Goal: Task Accomplishment & Management: Complete application form

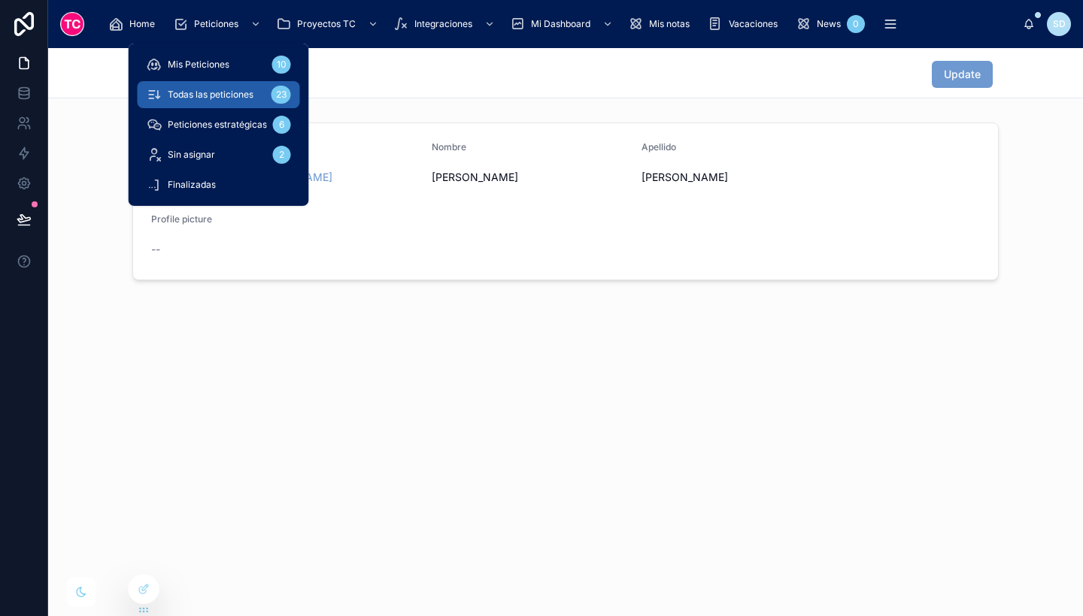
click at [240, 97] on span "Todas las peticiones" at bounding box center [211, 95] width 86 height 12
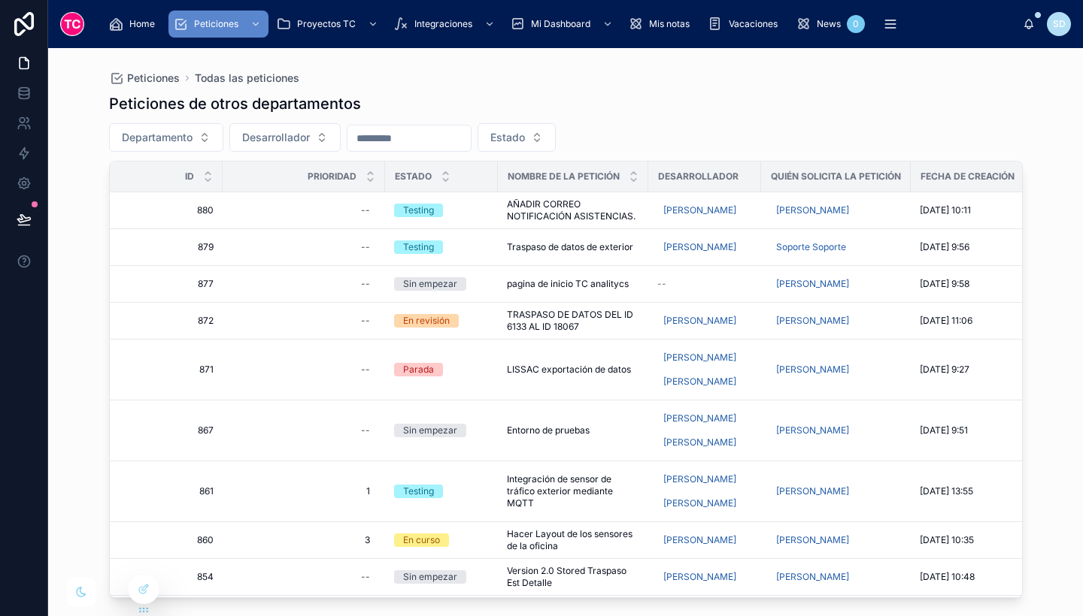
click at [395, 109] on div "Peticiones de otros departamentos" at bounding box center [565, 103] width 913 height 21
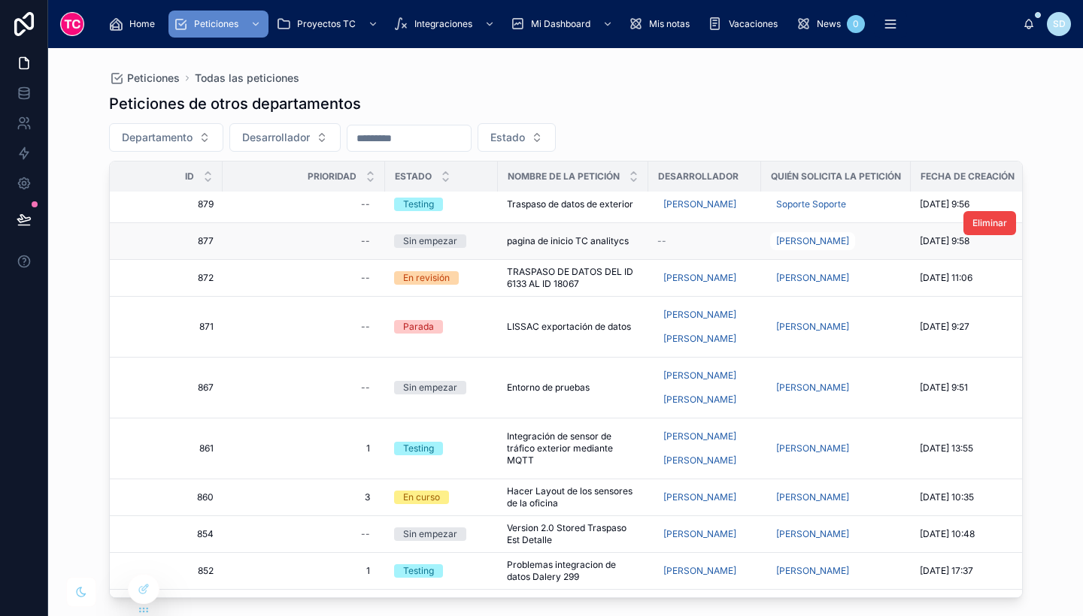
scroll to position [44, 0]
click at [601, 281] on span "TRASPASO DE DATOS DEL ID 6133 AL ID 18067" at bounding box center [573, 277] width 132 height 24
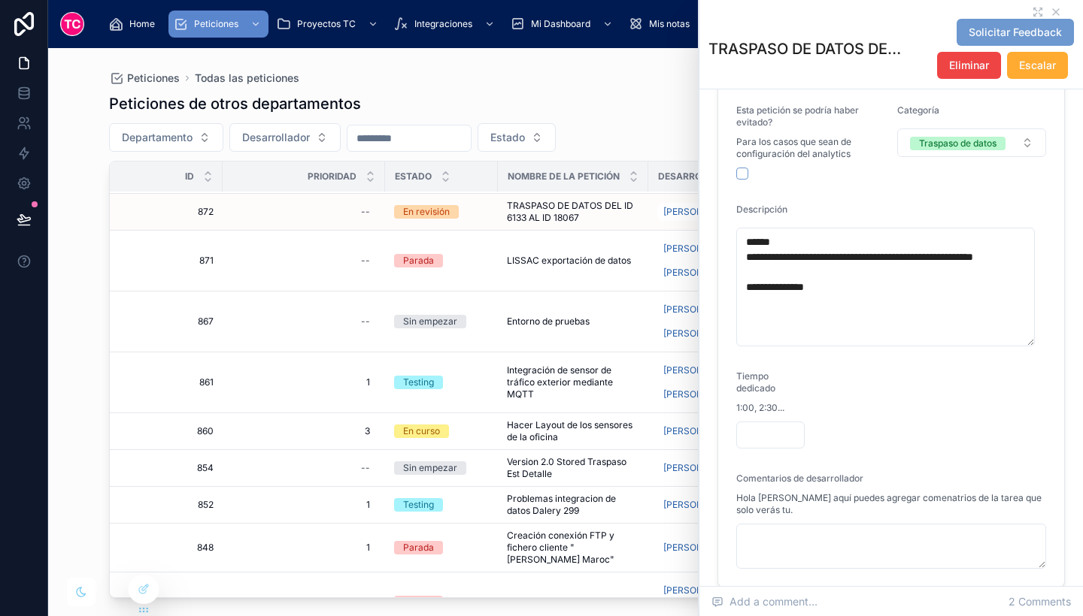
scroll to position [298, 0]
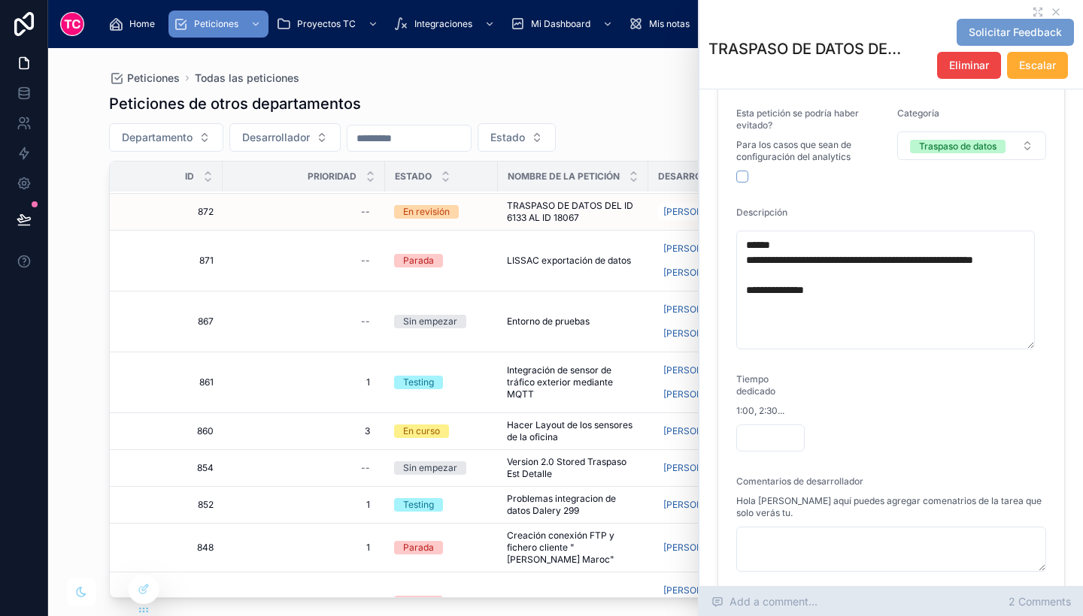
click at [1054, 602] on span "2 Comments" at bounding box center [1039, 602] width 62 height 15
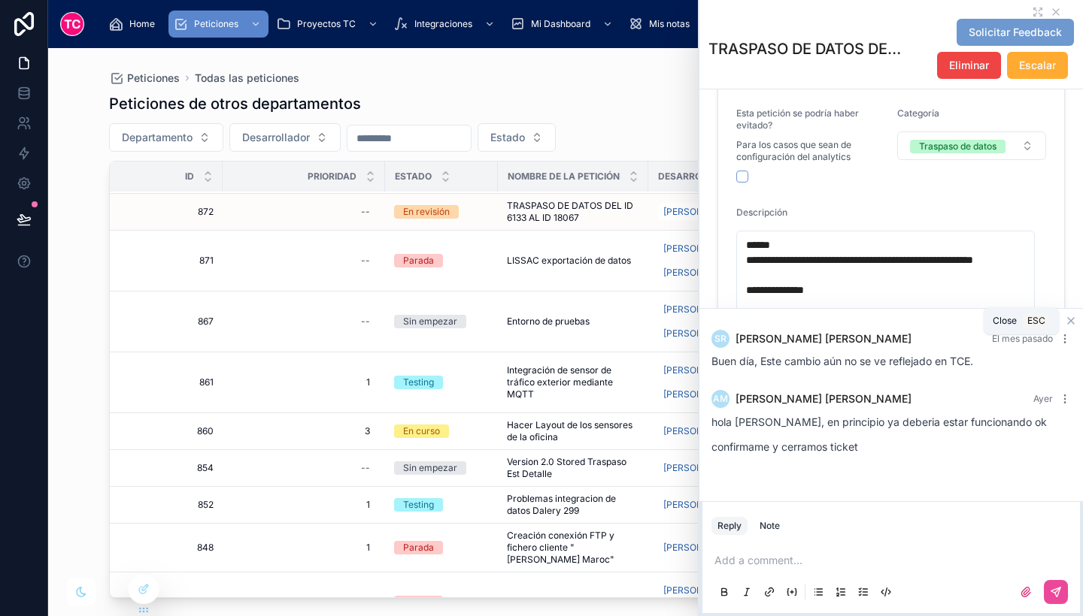
click at [1070, 316] on icon at bounding box center [1070, 321] width 12 height 12
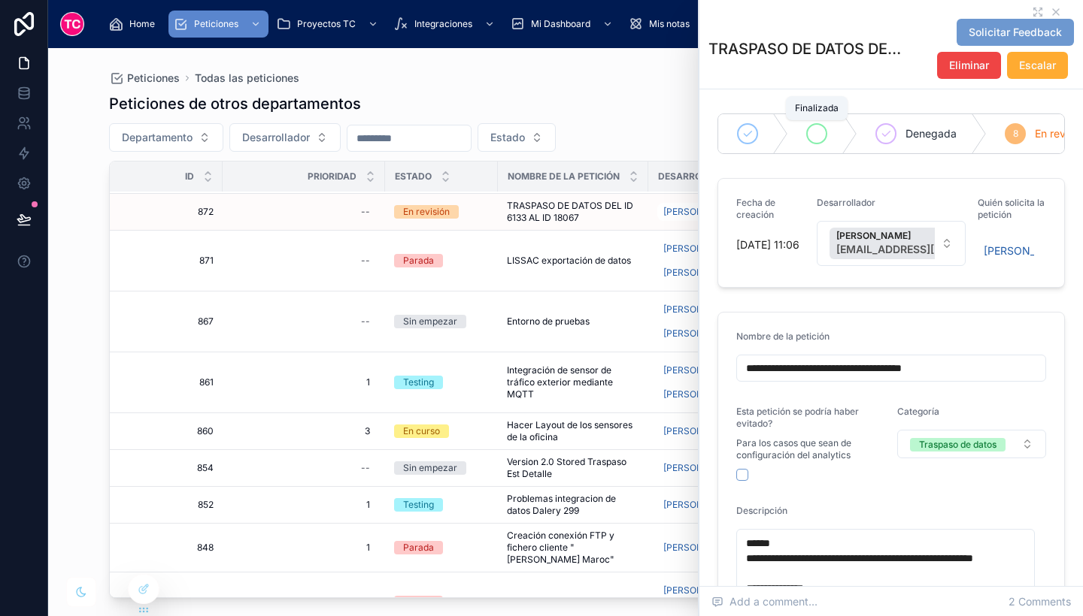
click at [813, 140] on div at bounding box center [816, 133] width 21 height 21
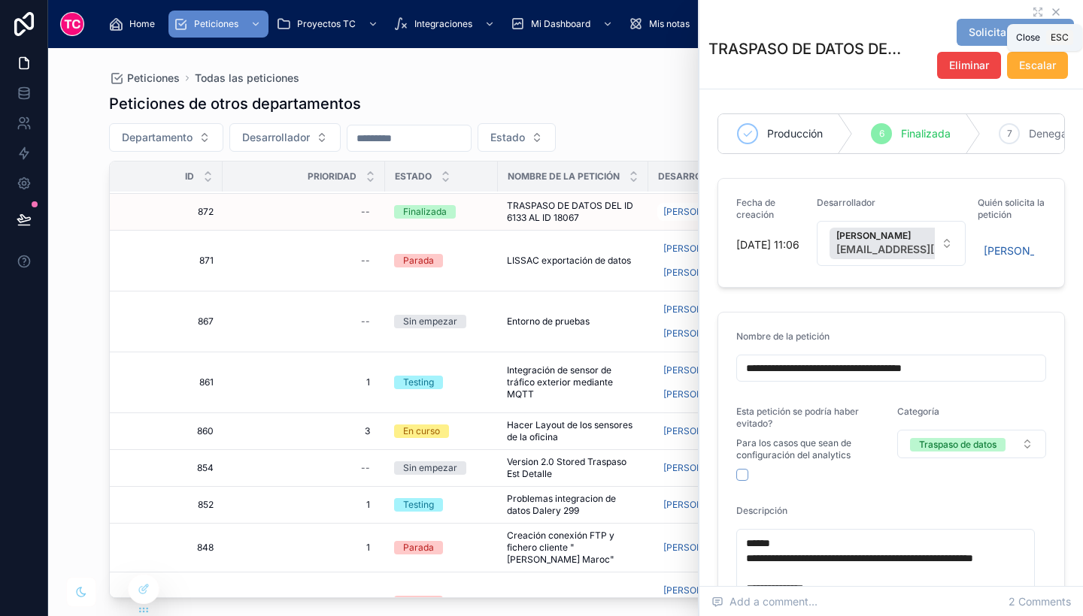
click at [1049, 8] on icon at bounding box center [1055, 12] width 12 height 12
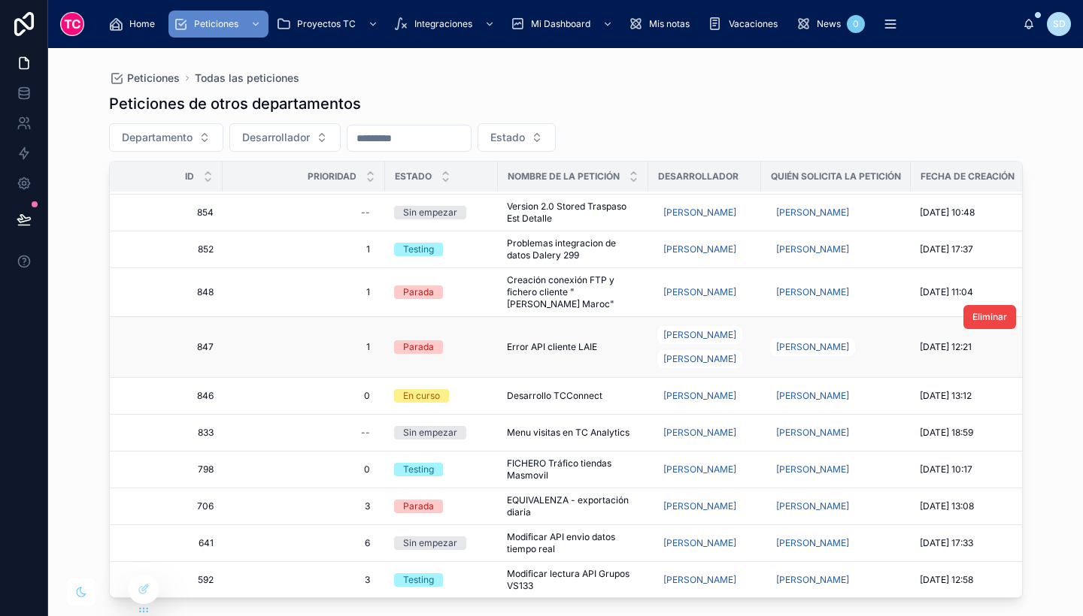
scroll to position [330, 0]
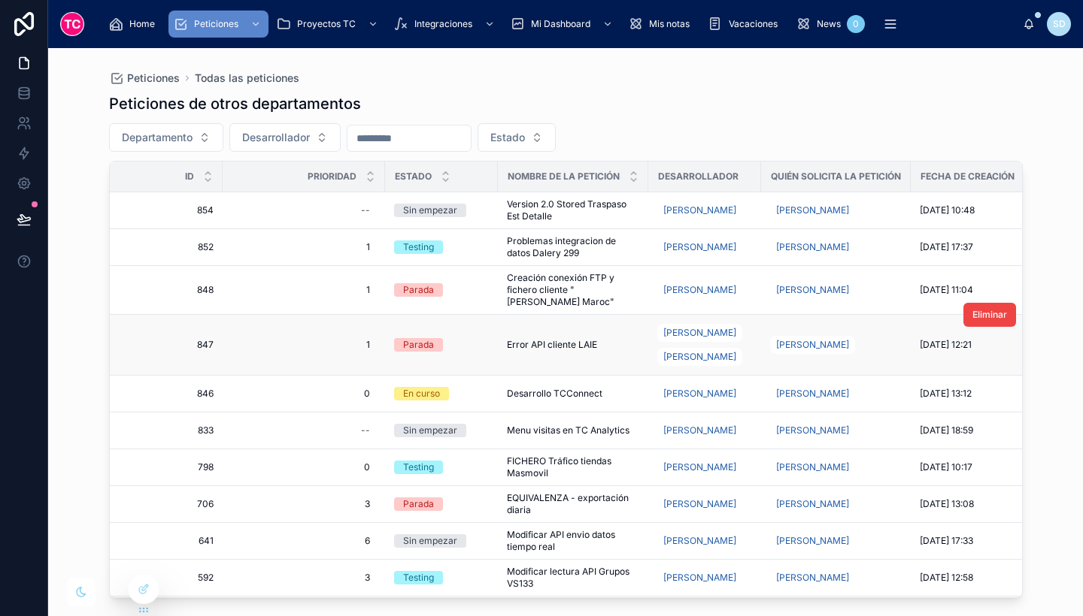
click at [598, 342] on div "Error API cliente LAIE Error API cliente LAIE" at bounding box center [573, 345] width 132 height 12
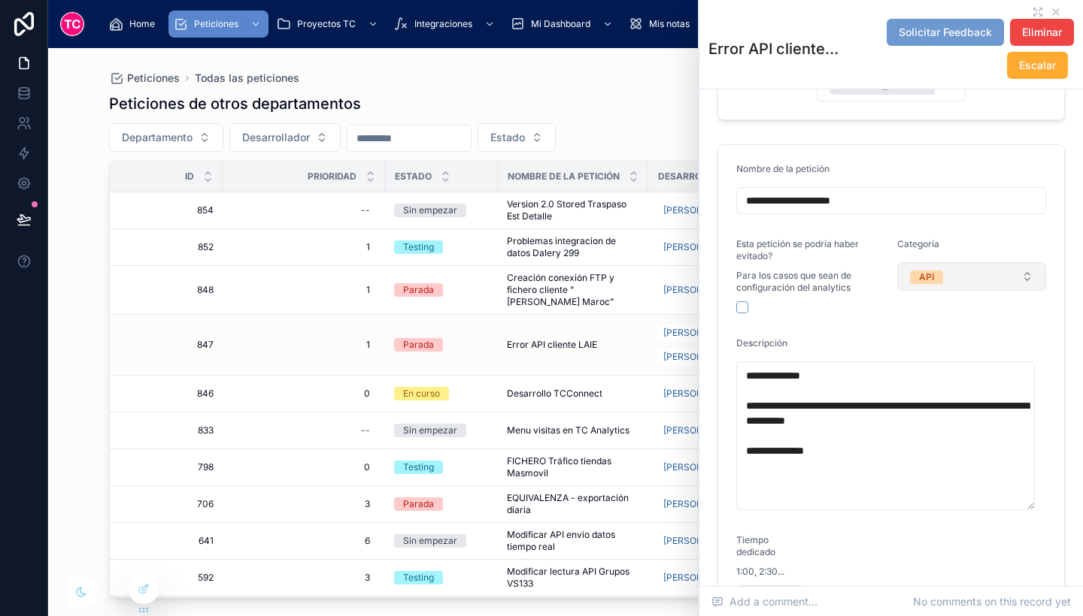
scroll to position [210, 0]
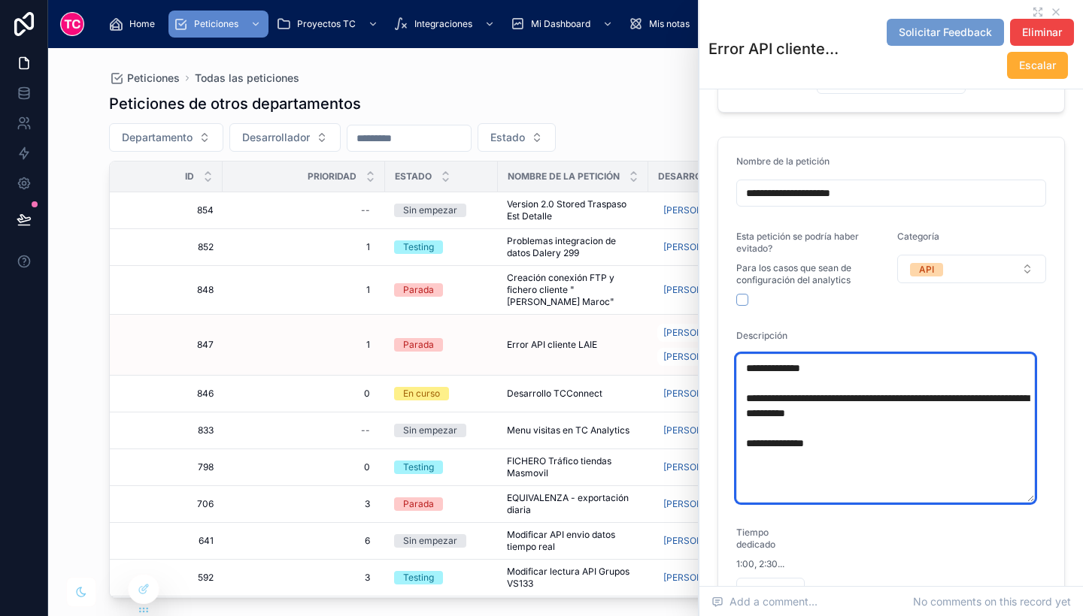
drag, startPoint x: 885, startPoint y: 477, endPoint x: 722, endPoint y: 373, distance: 192.7
click at [722, 373] on form "**********" at bounding box center [891, 441] width 346 height 606
click at [985, 498] on textarea "**********" at bounding box center [885, 428] width 298 height 149
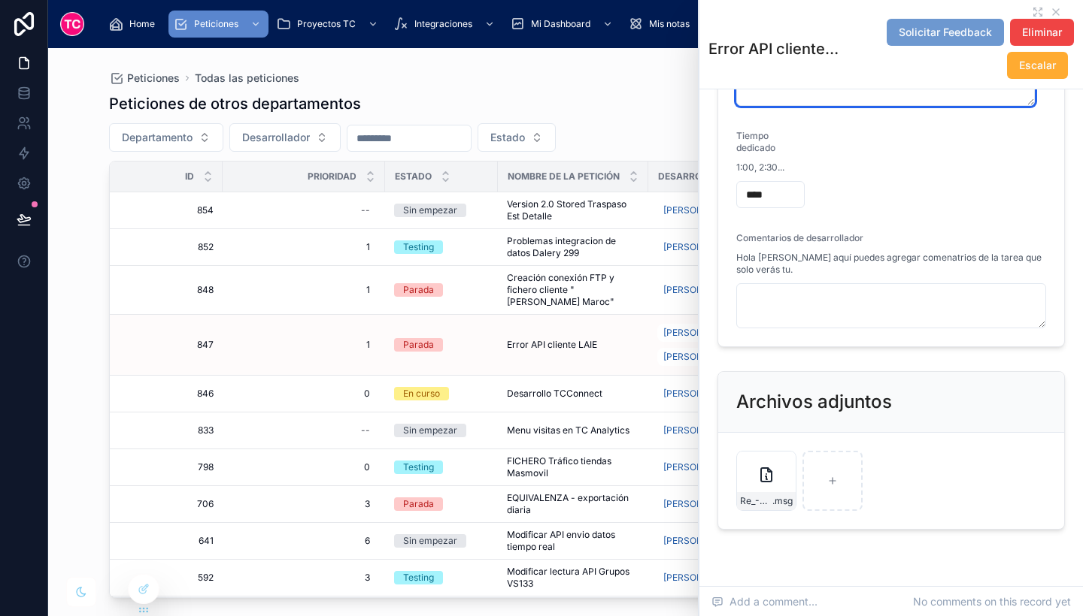
scroll to position [606, 0]
click at [763, 485] on icon at bounding box center [766, 476] width 18 height 18
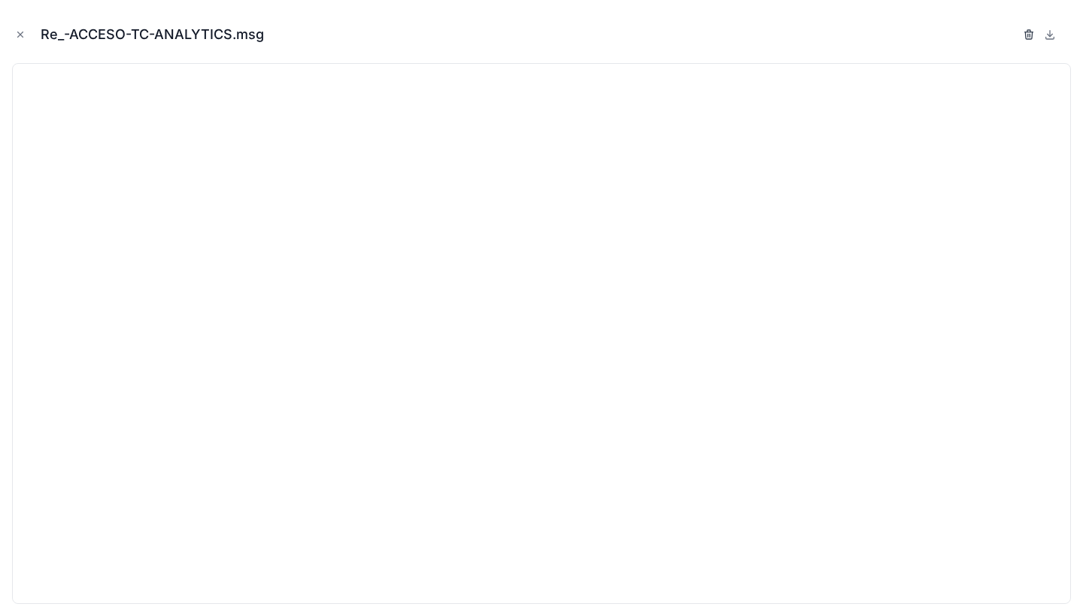
click at [1031, 38] on icon "button" at bounding box center [1028, 35] width 7 height 7
click at [1016, 35] on icon "button" at bounding box center [1013, 35] width 12 height 12
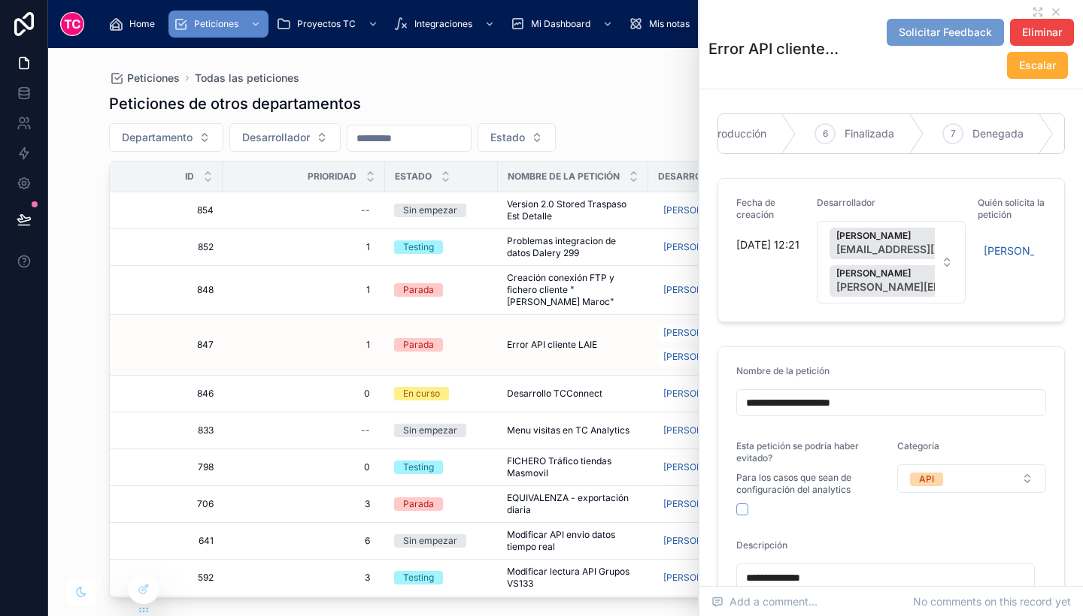
scroll to position [0, 482]
click at [1049, 10] on icon at bounding box center [1055, 12] width 12 height 12
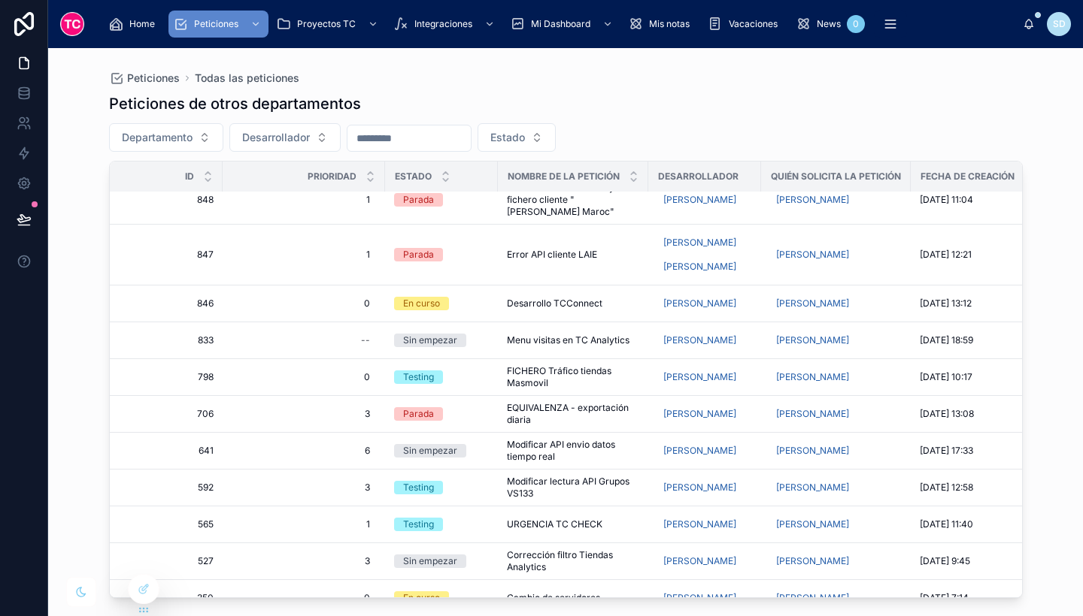
scroll to position [482, 0]
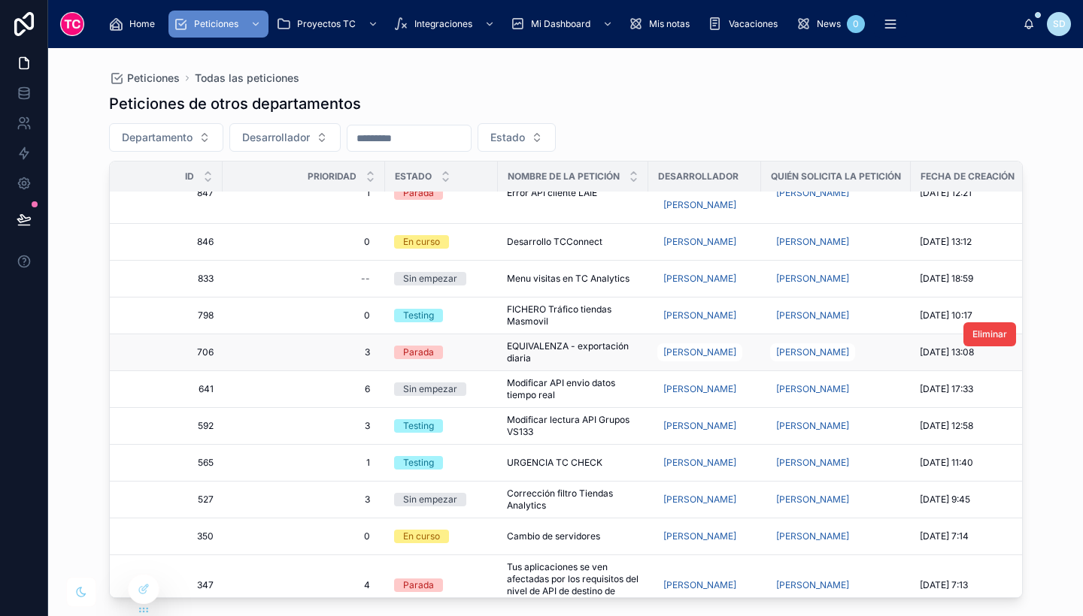
click at [614, 356] on span "EQUIVALENZA - exportación diaria" at bounding box center [573, 353] width 132 height 24
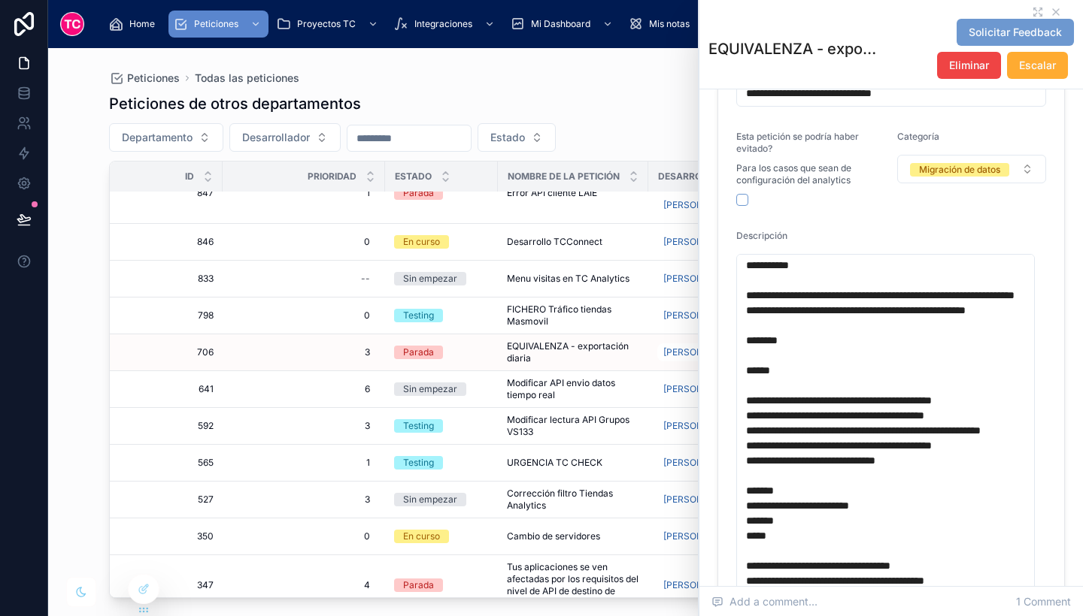
scroll to position [1, 0]
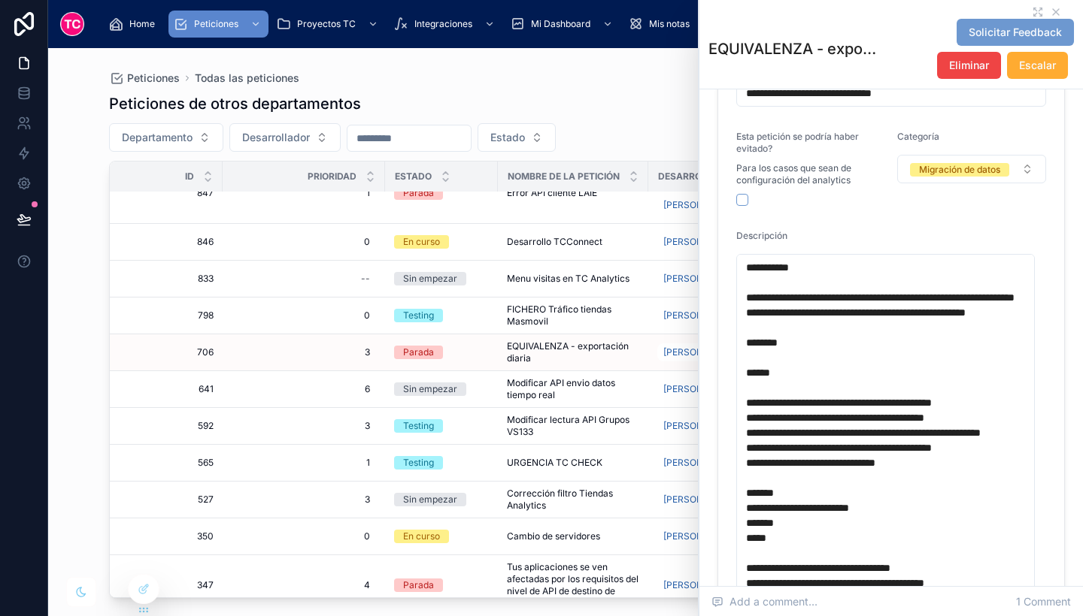
drag, startPoint x: 933, startPoint y: 126, endPoint x: 728, endPoint y: 101, distance: 206.0
click at [728, 101] on form "**********" at bounding box center [891, 499] width 346 height 922
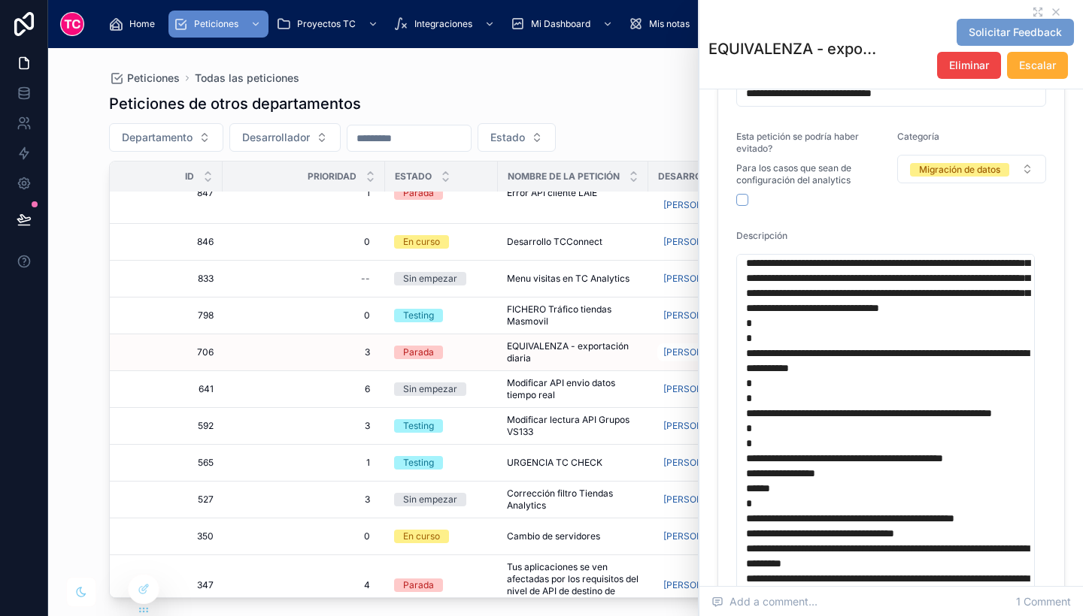
scroll to position [562, 0]
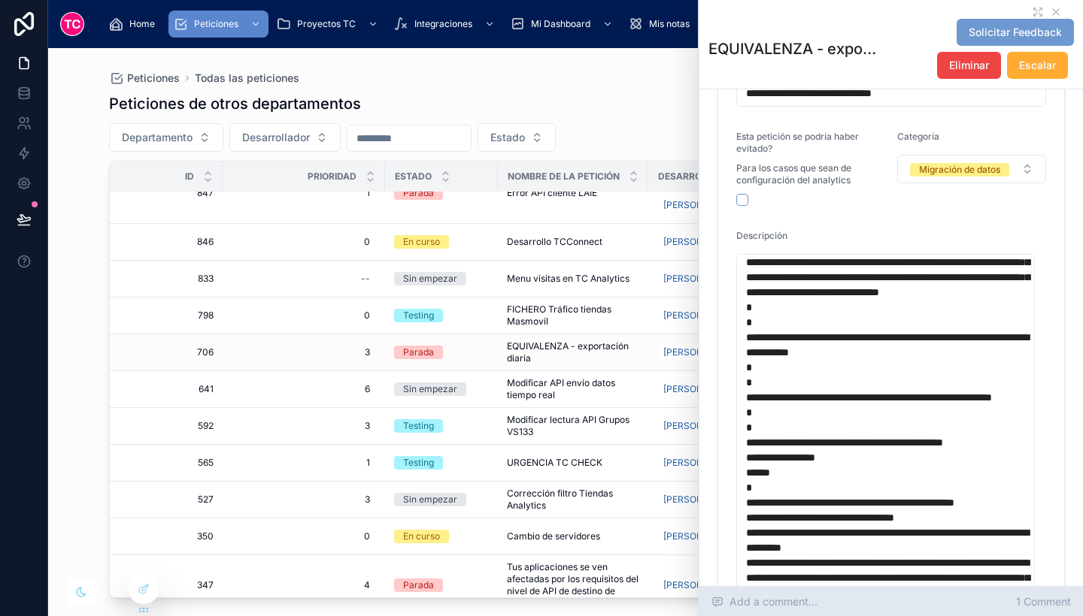
click at [1049, 596] on span "1 Comment" at bounding box center [1043, 602] width 55 height 15
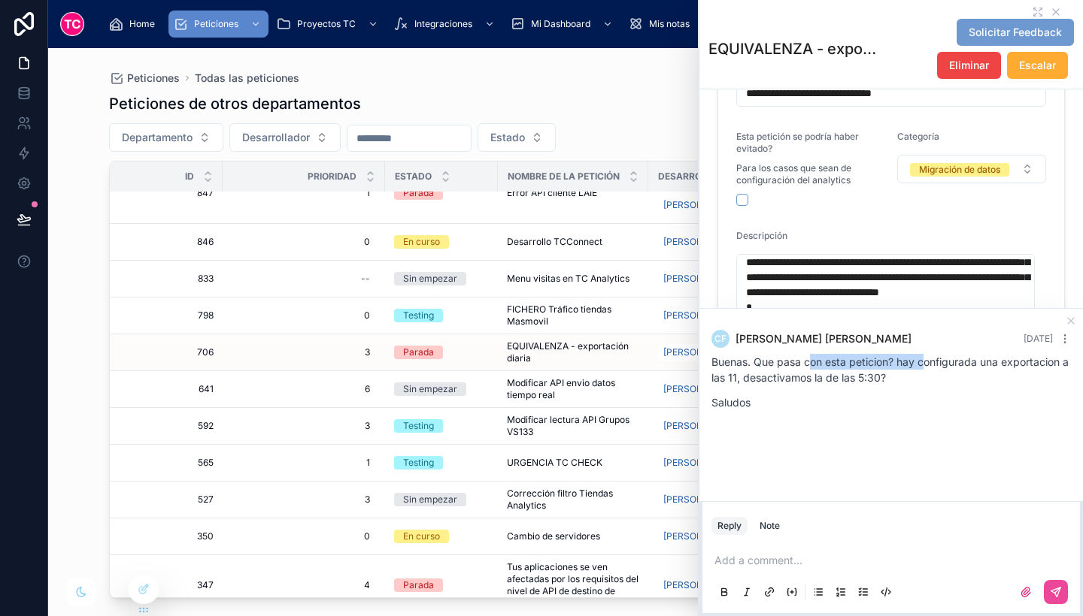
drag, startPoint x: 809, startPoint y: 358, endPoint x: 927, endPoint y: 365, distance: 118.3
click at [927, 365] on p "Buenas. Que pasa con esta peticion? hay configurada una exportacion a las 11, d…" at bounding box center [890, 370] width 359 height 32
drag, startPoint x: 927, startPoint y: 365, endPoint x: 946, endPoint y: 433, distance: 70.2
click at [946, 433] on div "CF Carlos Fernández Hace 2 meses Buenas. Que pasa con esta peticion? hay config…" at bounding box center [890, 375] width 383 height 132
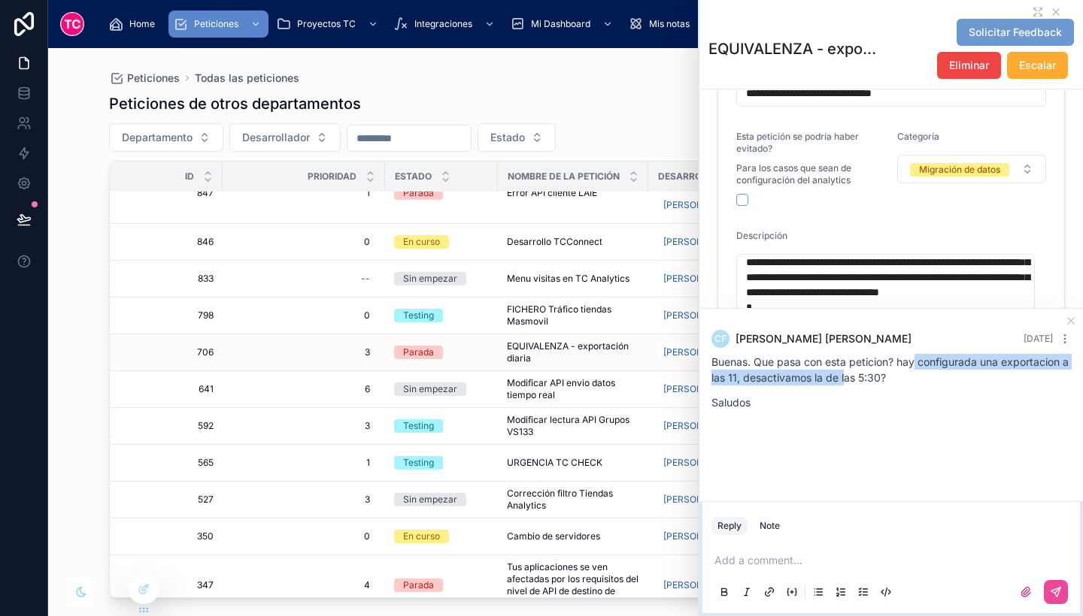
drag, startPoint x: 917, startPoint y: 359, endPoint x: 853, endPoint y: 374, distance: 65.8
click at [853, 374] on p "Buenas. Que pasa con esta peticion? hay configurada una exportacion a las 11, d…" at bounding box center [890, 370] width 359 height 32
click at [875, 428] on div "CF Carlos Fernández Hace 2 meses Buenas. Que pasa con esta peticion? hay config…" at bounding box center [890, 375] width 377 height 108
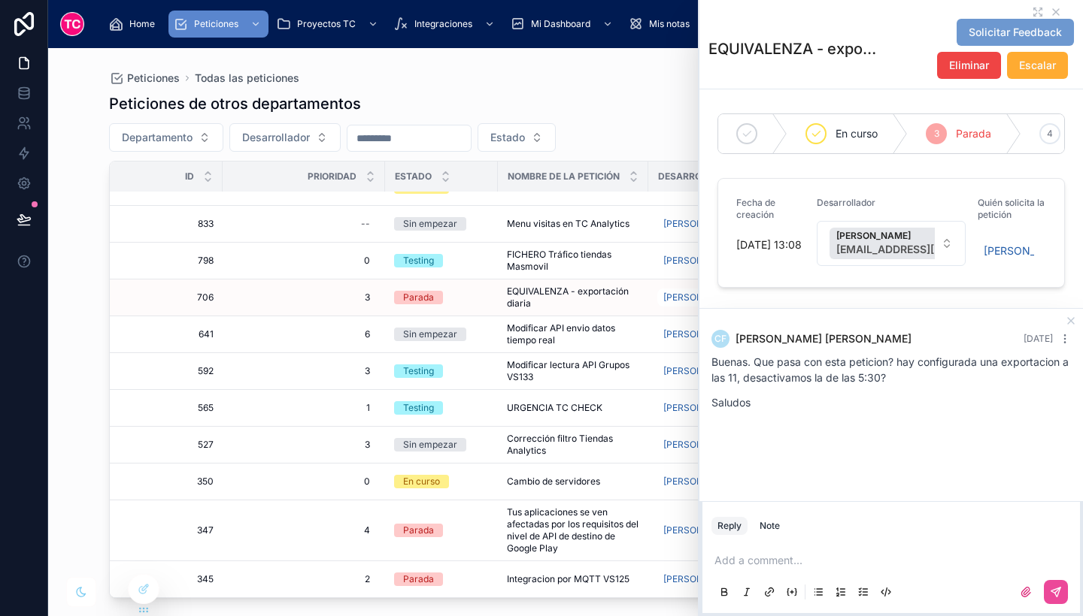
click at [750, 556] on p at bounding box center [893, 560] width 359 height 15
click at [1061, 595] on button at bounding box center [1055, 592] width 24 height 24
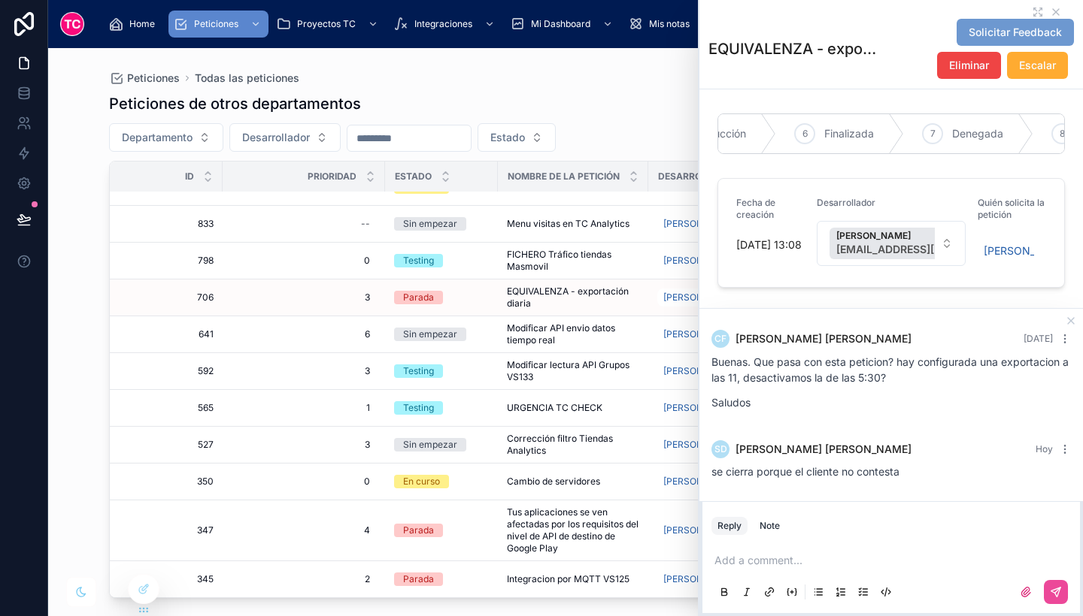
scroll to position [0, 485]
click at [832, 133] on div "6 Finalizada" at bounding box center [848, 133] width 128 height 39
click at [638, 93] on div "Peticiones de otros departamentos" at bounding box center [565, 103] width 913 height 21
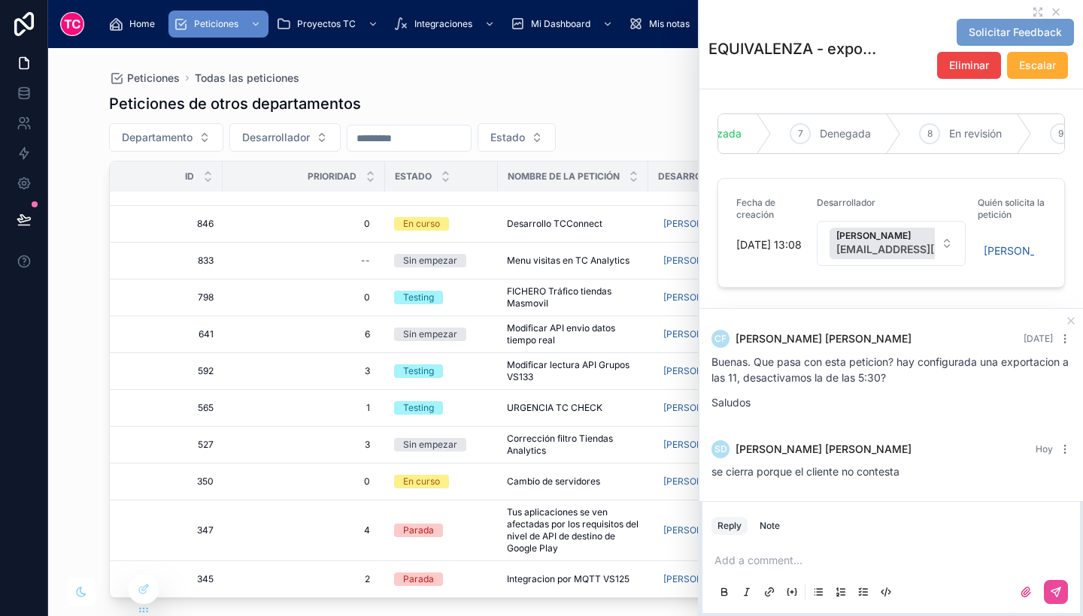
scroll to position [462, 0]
click at [1049, 7] on icon at bounding box center [1055, 12] width 12 height 12
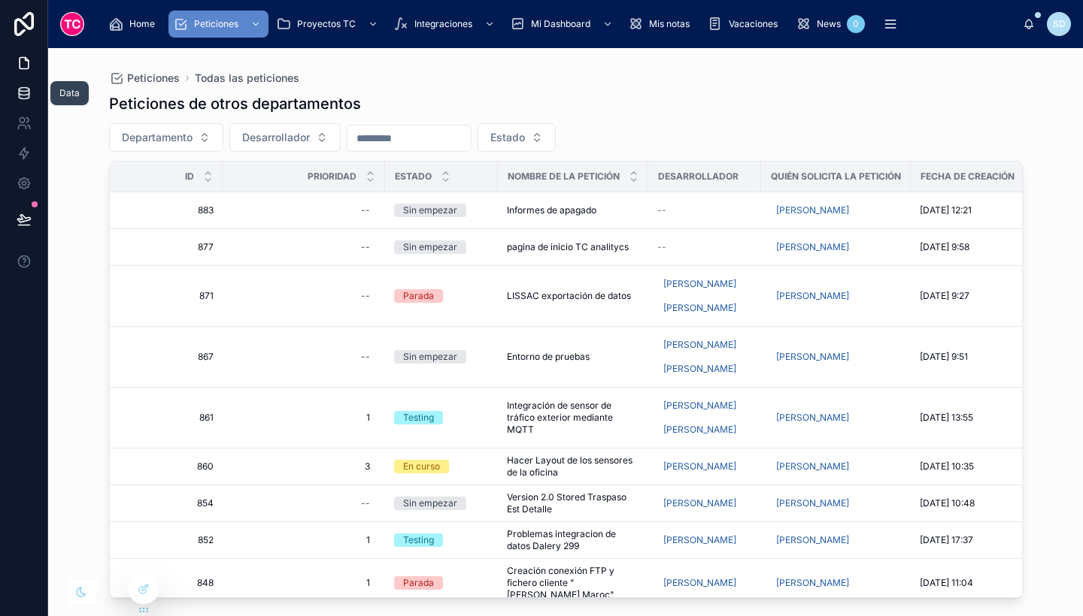
click at [24, 86] on icon at bounding box center [24, 93] width 15 height 15
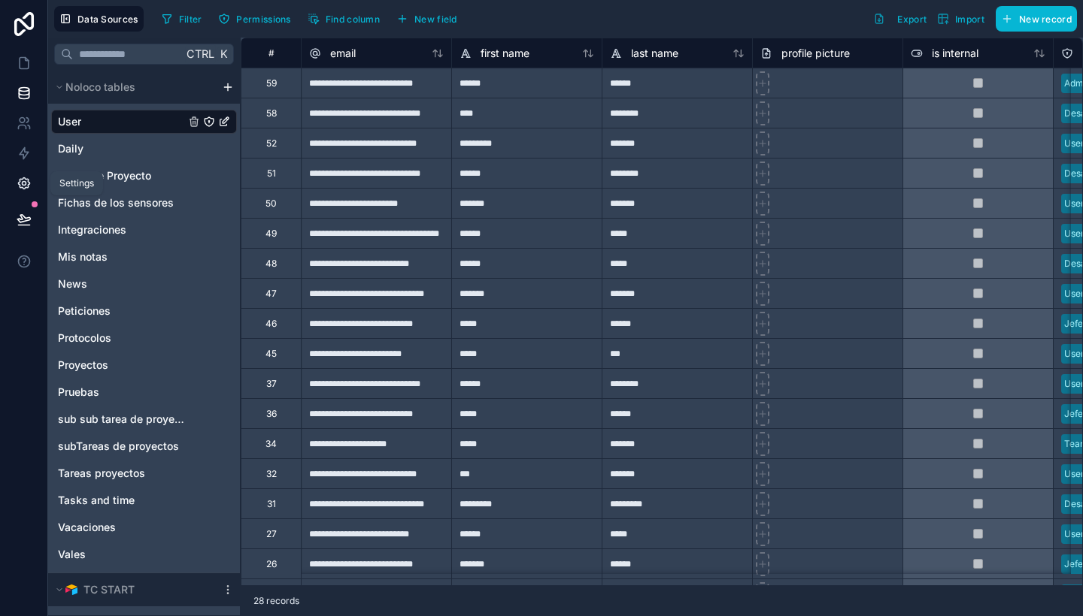
click at [24, 180] on icon at bounding box center [24, 183] width 15 height 15
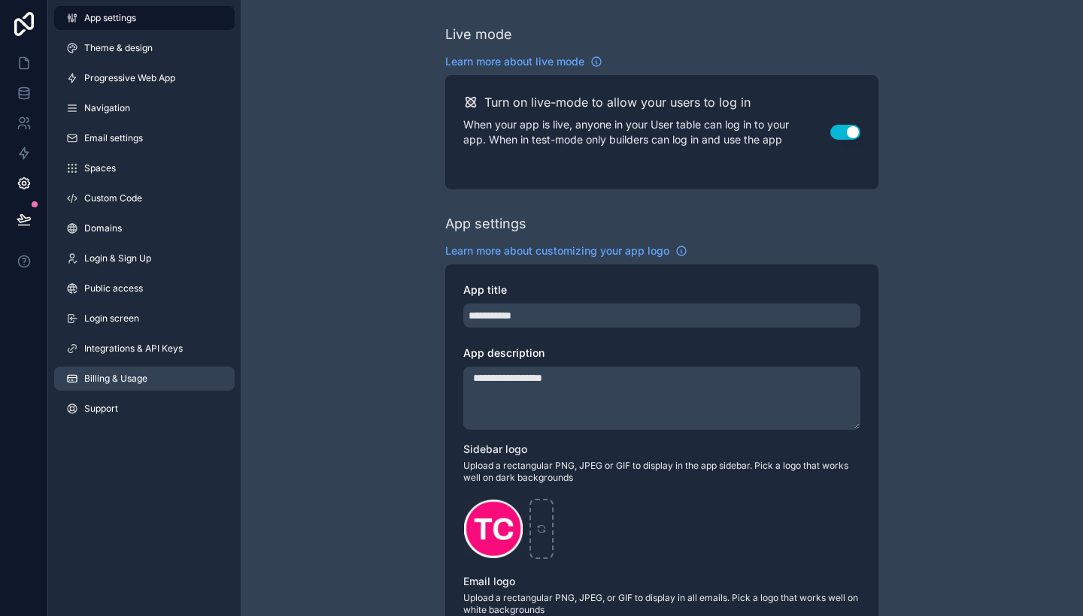
click at [174, 386] on link "Billing & Usage" at bounding box center [144, 379] width 180 height 24
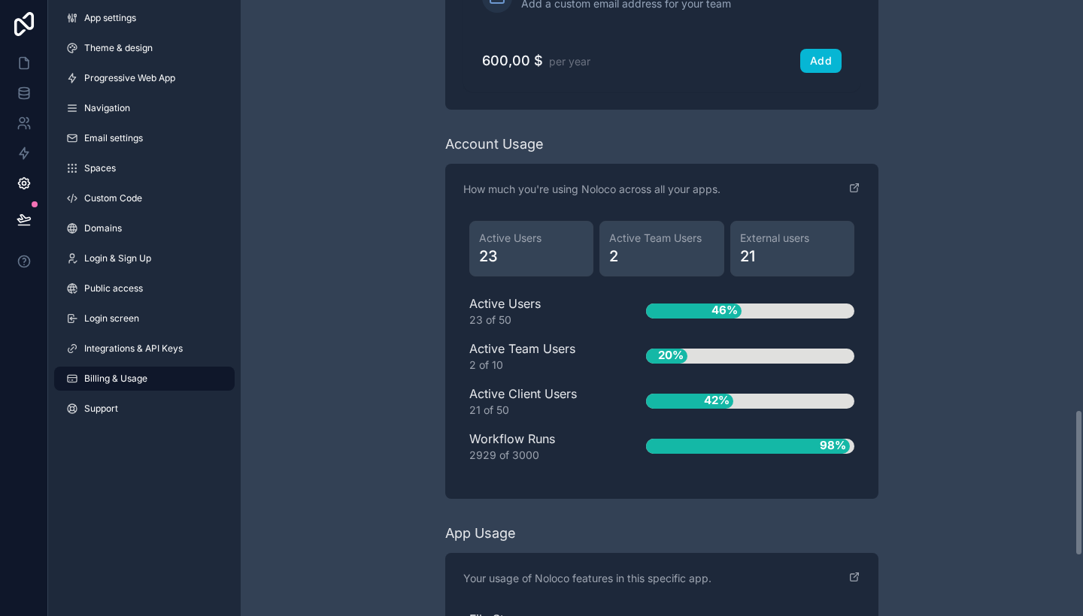
scroll to position [1728, 0]
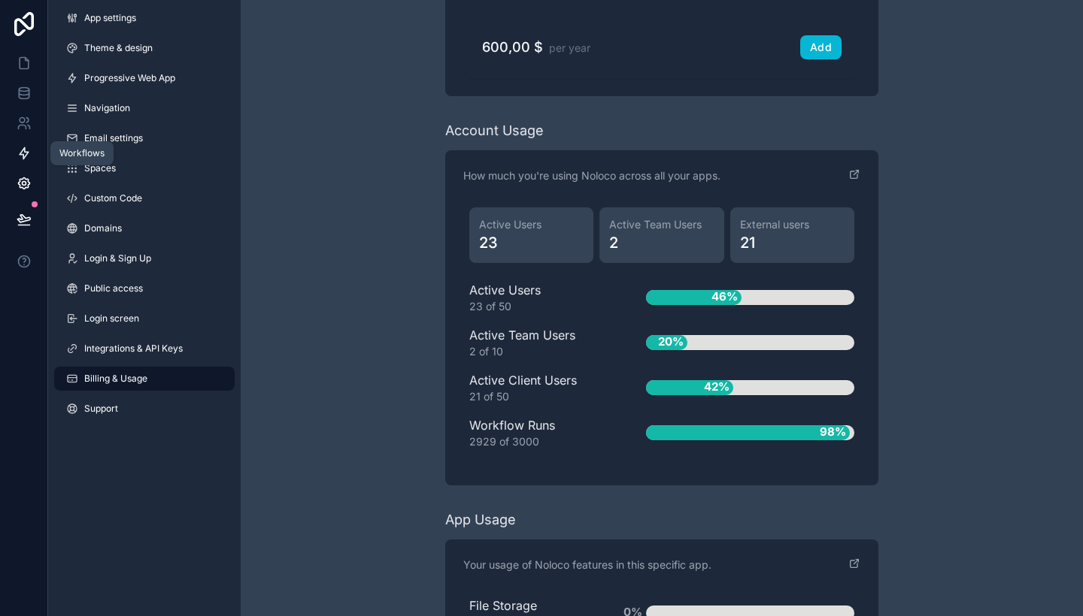
click at [25, 145] on link at bounding box center [23, 153] width 47 height 30
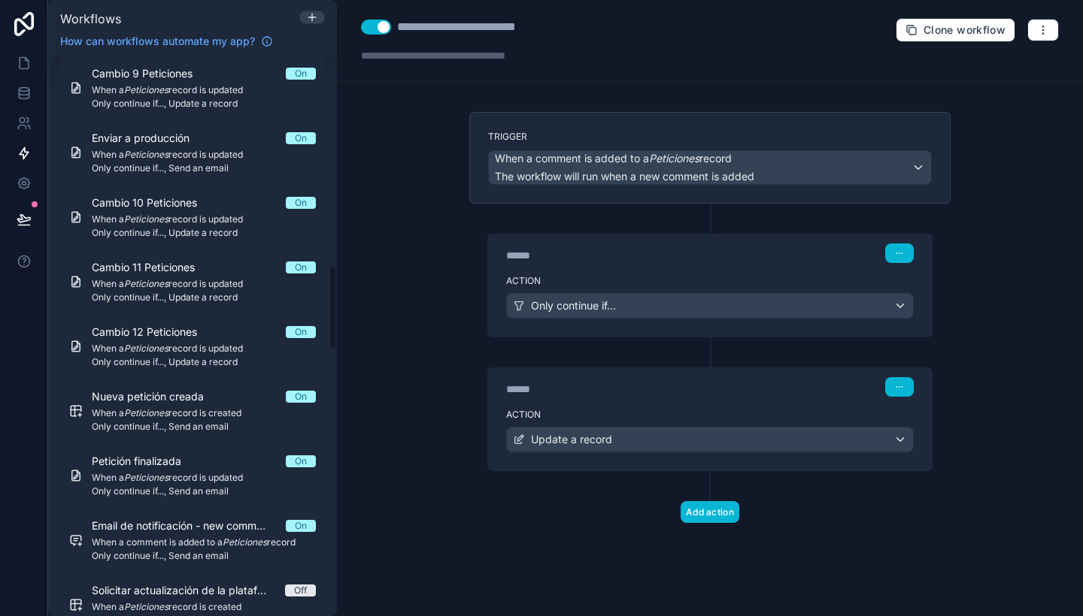
scroll to position [1378, 0]
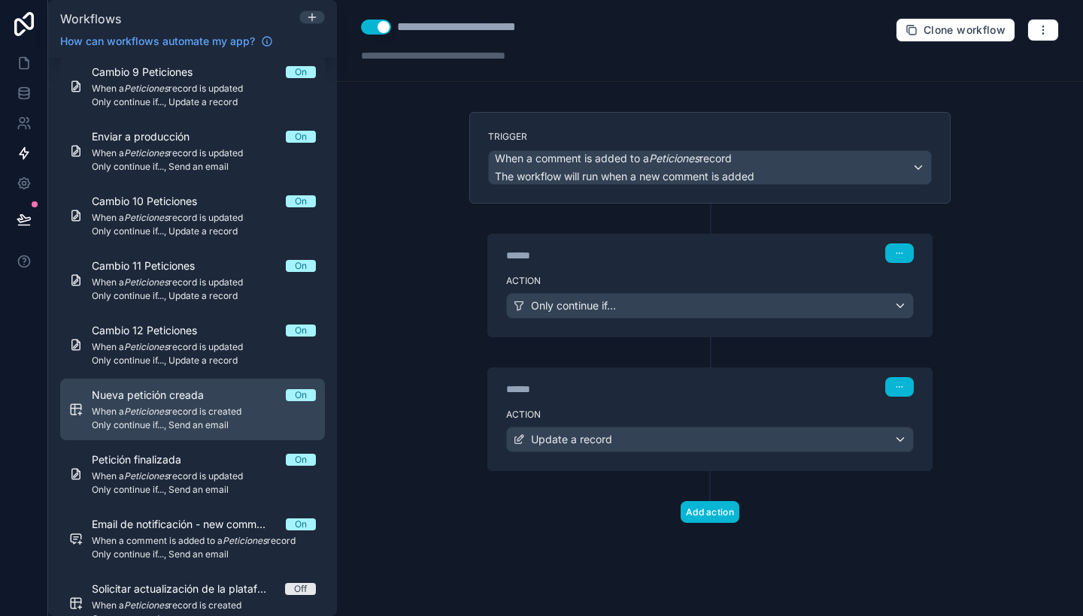
click at [235, 410] on span "When a Peticiones record is created" at bounding box center [204, 412] width 224 height 12
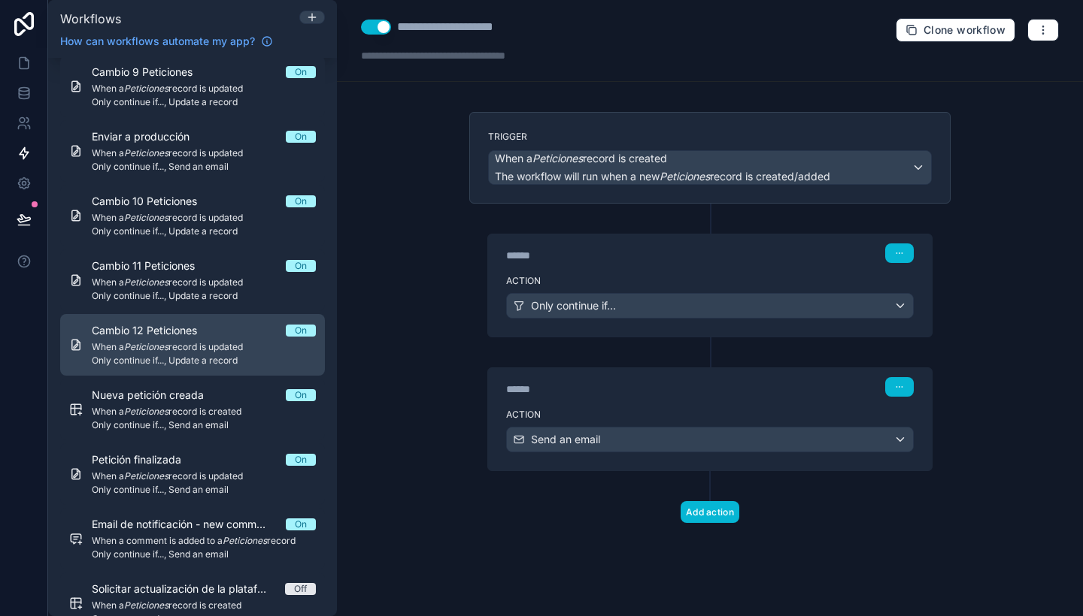
click at [235, 349] on span "When a Peticiones record is updated" at bounding box center [204, 347] width 224 height 12
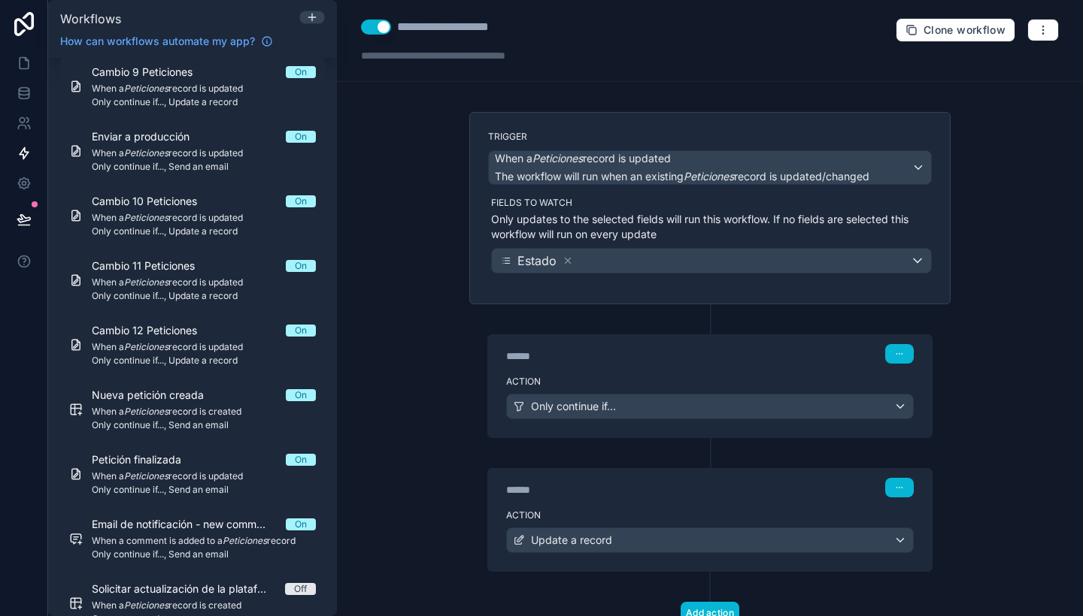
click at [386, 32] on button "Use setting" at bounding box center [376, 27] width 30 height 15
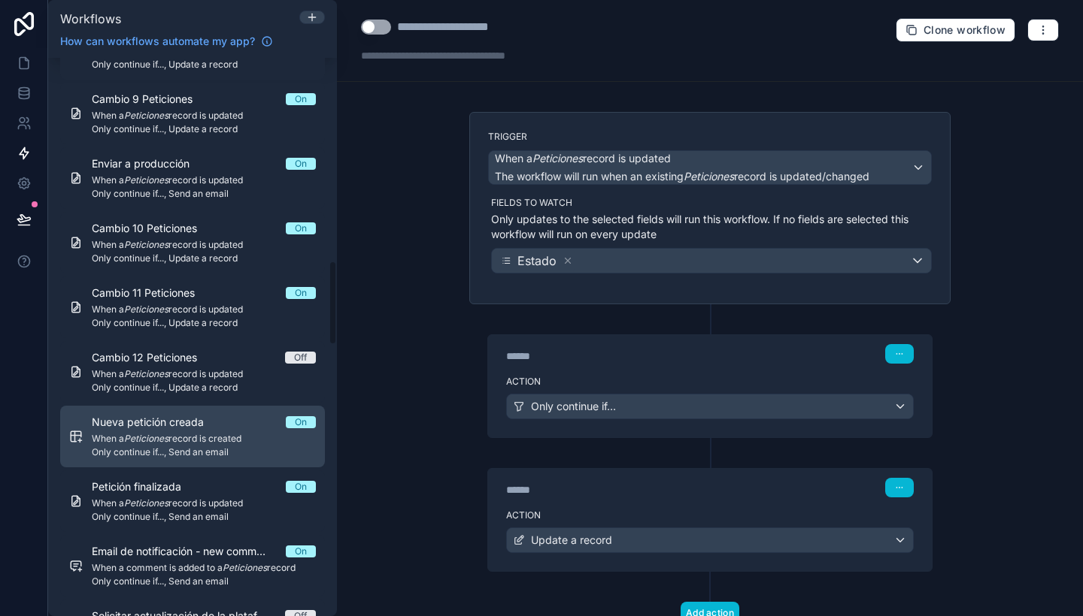
scroll to position [1346, 0]
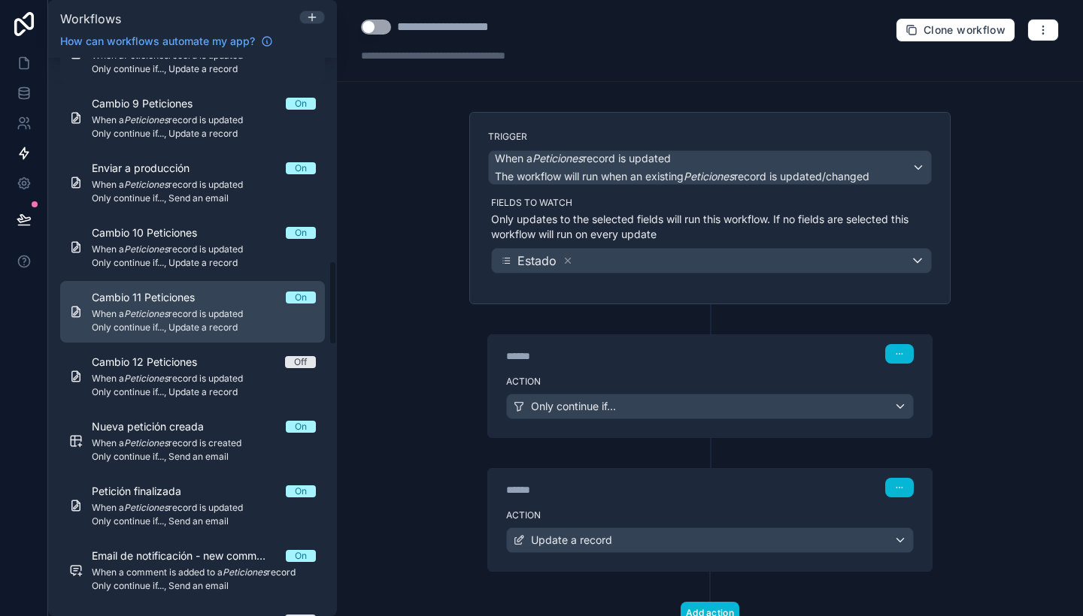
click at [243, 315] on span "When a Peticiones record is updated" at bounding box center [204, 314] width 224 height 12
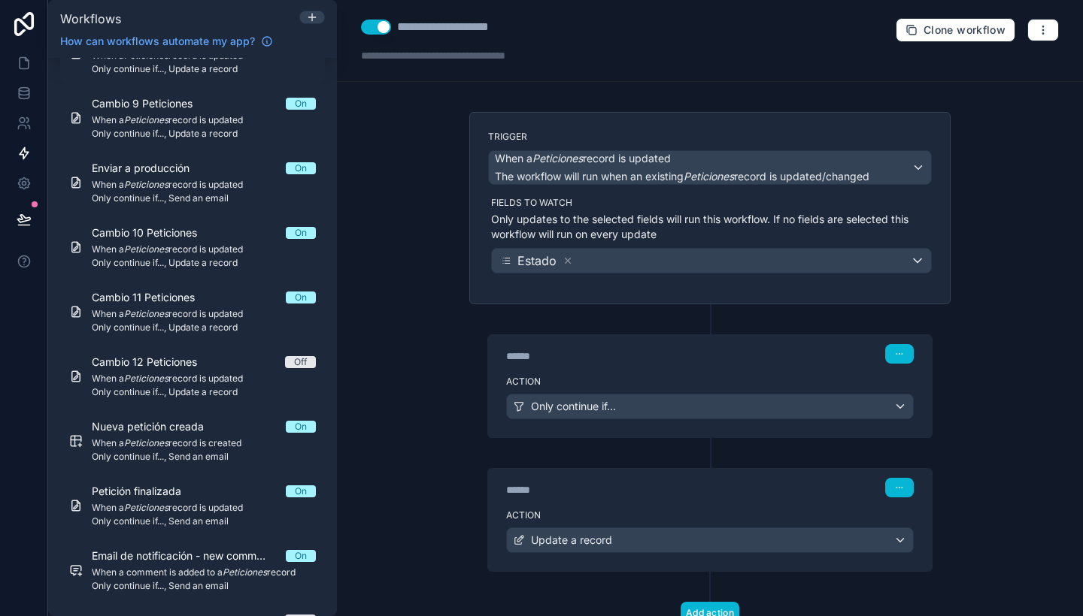
click at [384, 29] on button "Use setting" at bounding box center [376, 27] width 30 height 15
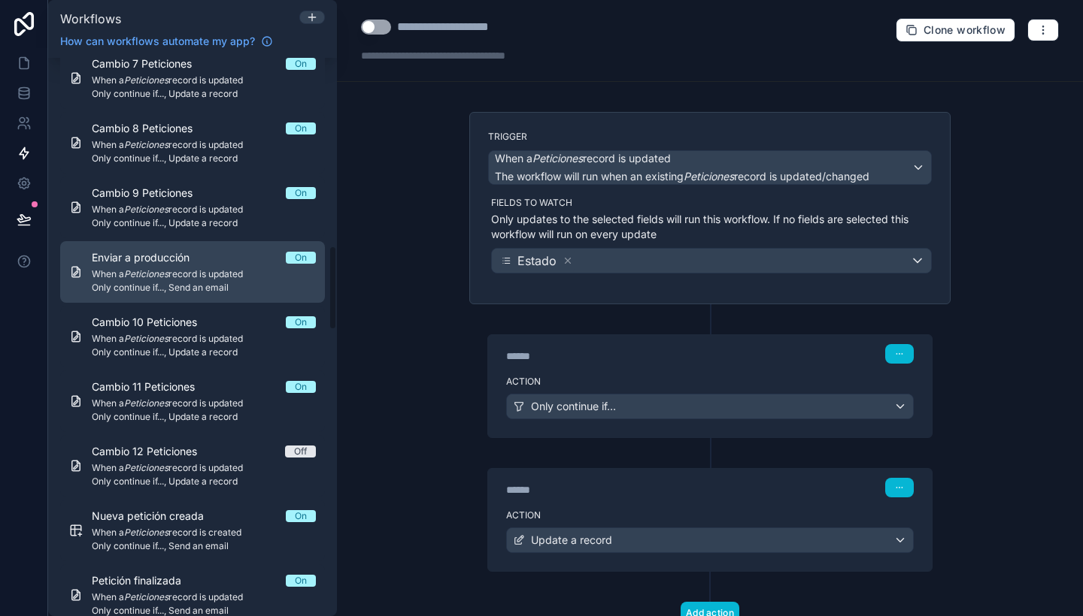
scroll to position [1249, 0]
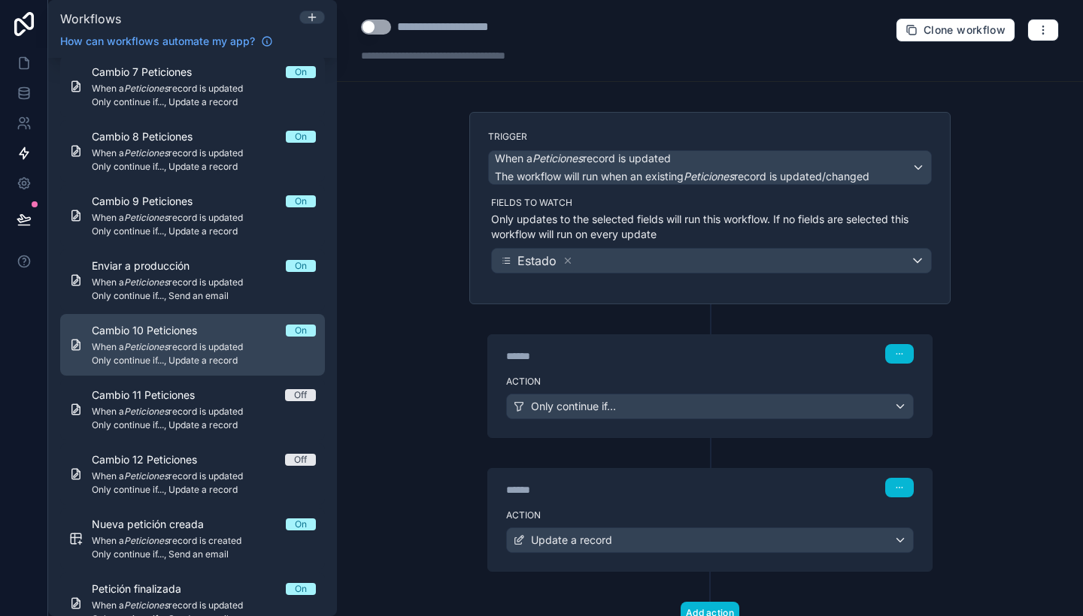
click at [220, 340] on div "Cambio 10 Peticiones On When a Peticiones record is updated Only continue if...…" at bounding box center [204, 345] width 224 height 44
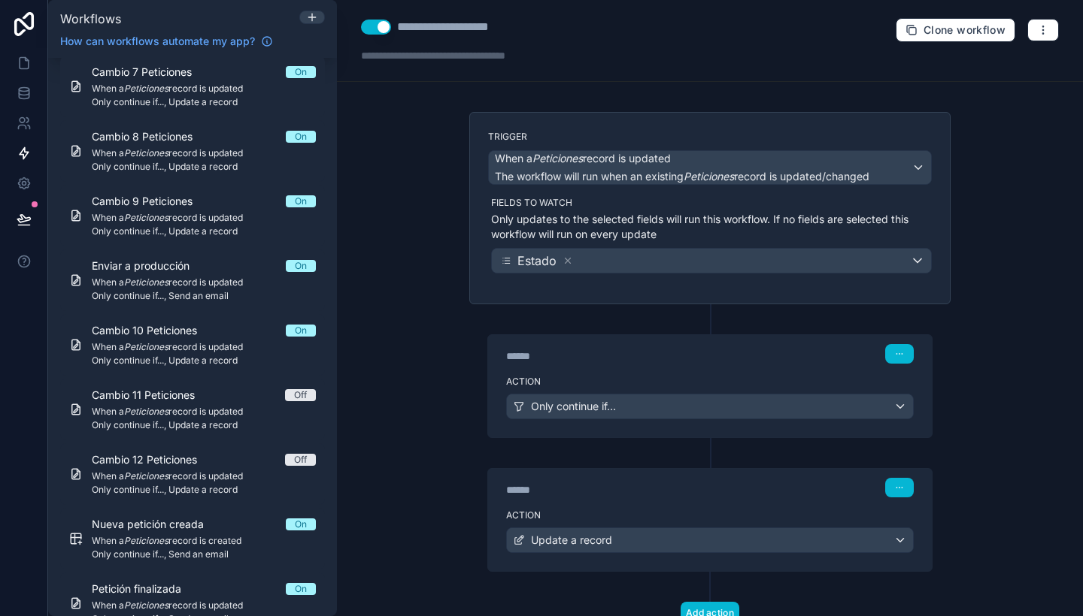
click at [376, 32] on button "Use setting" at bounding box center [376, 27] width 30 height 15
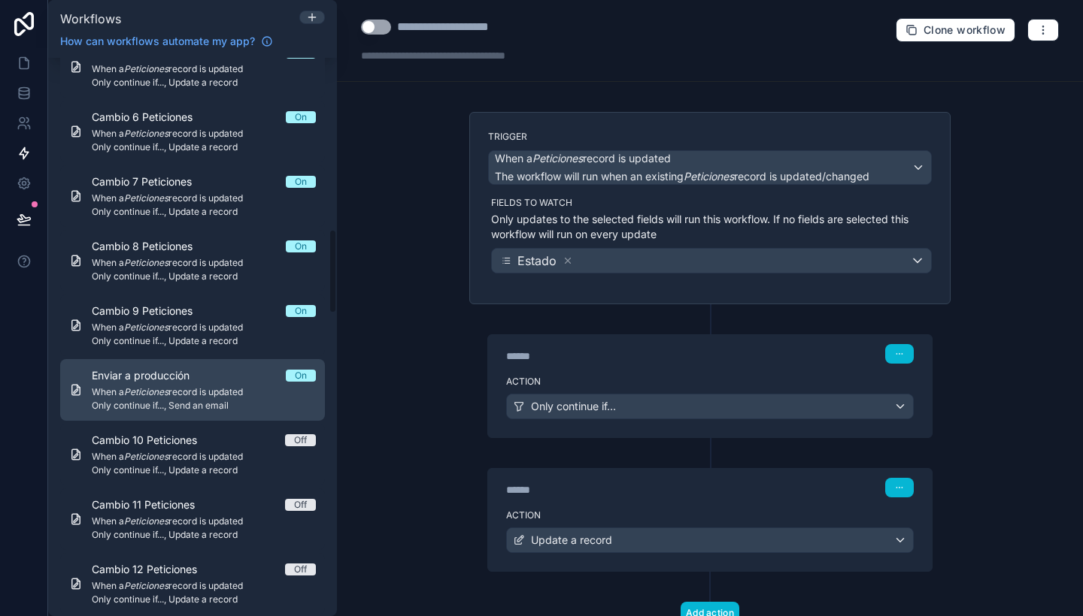
scroll to position [1138, 0]
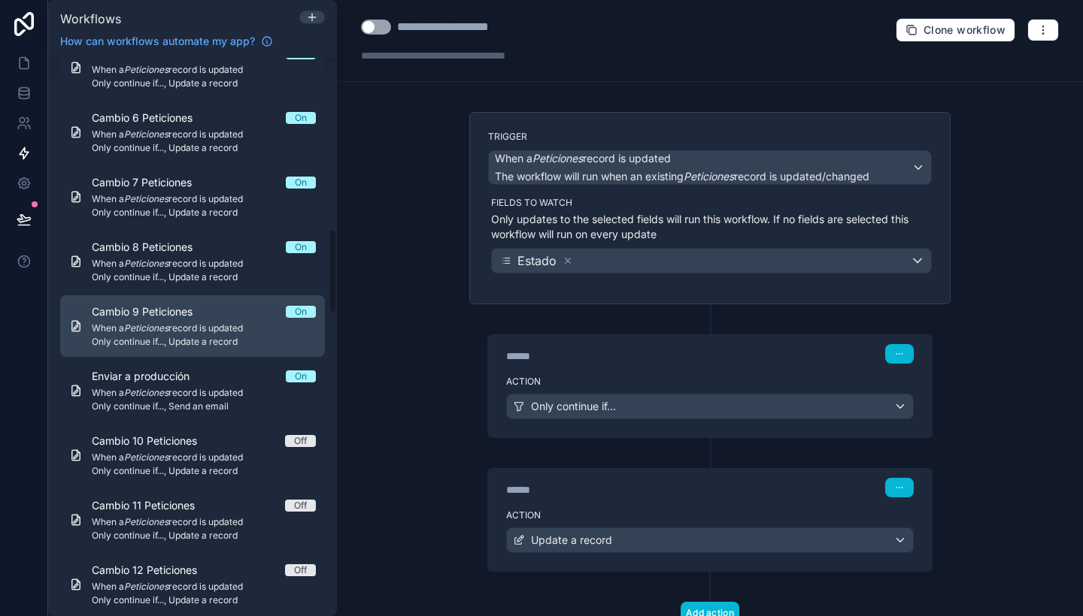
click at [228, 322] on div "Cambio 9 Peticiones On When a Peticiones record is updated Only continue if...,…" at bounding box center [204, 326] width 224 height 44
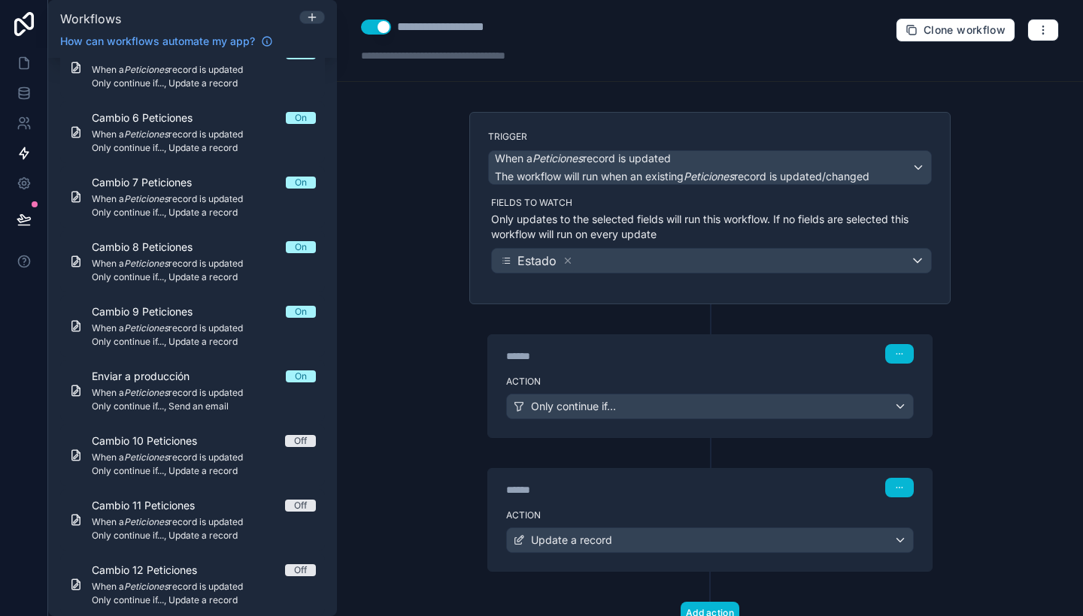
click at [377, 24] on button "Use setting" at bounding box center [376, 27] width 30 height 15
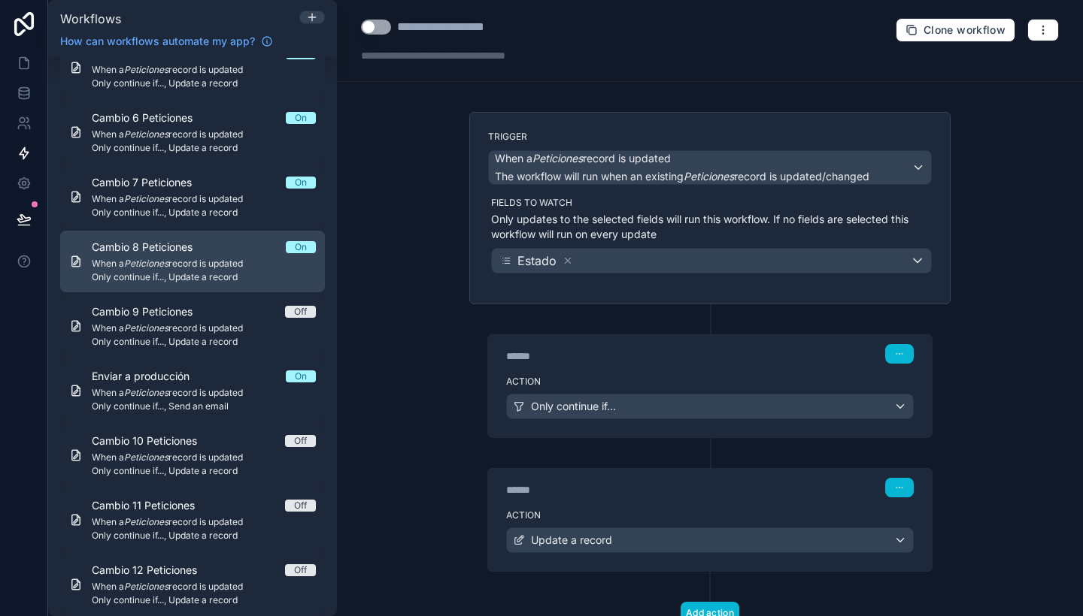
click at [239, 268] on span "When a Peticiones record is updated" at bounding box center [204, 264] width 224 height 12
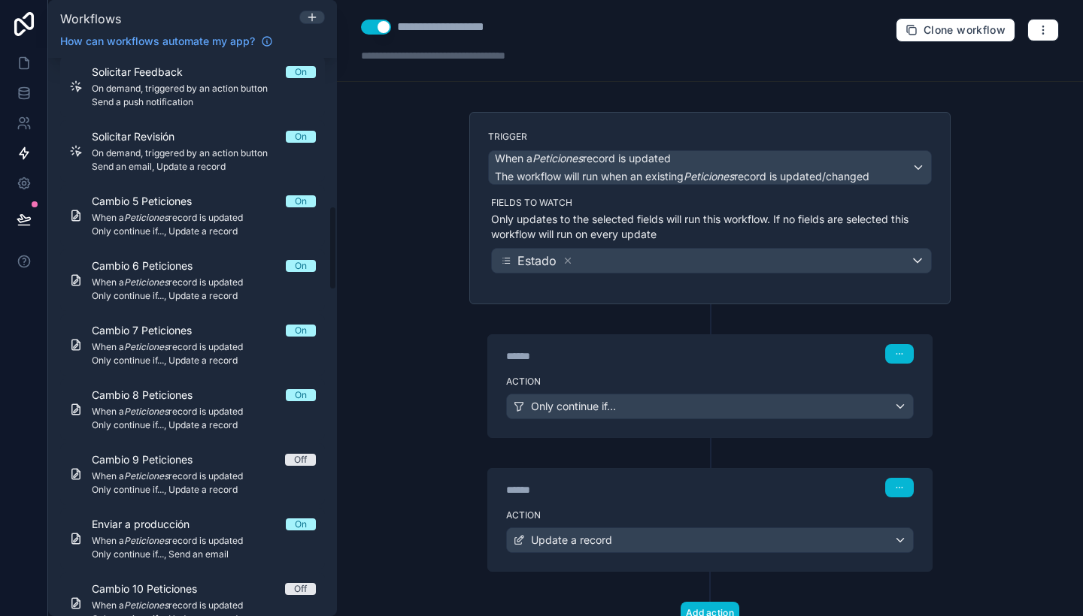
scroll to position [983, 0]
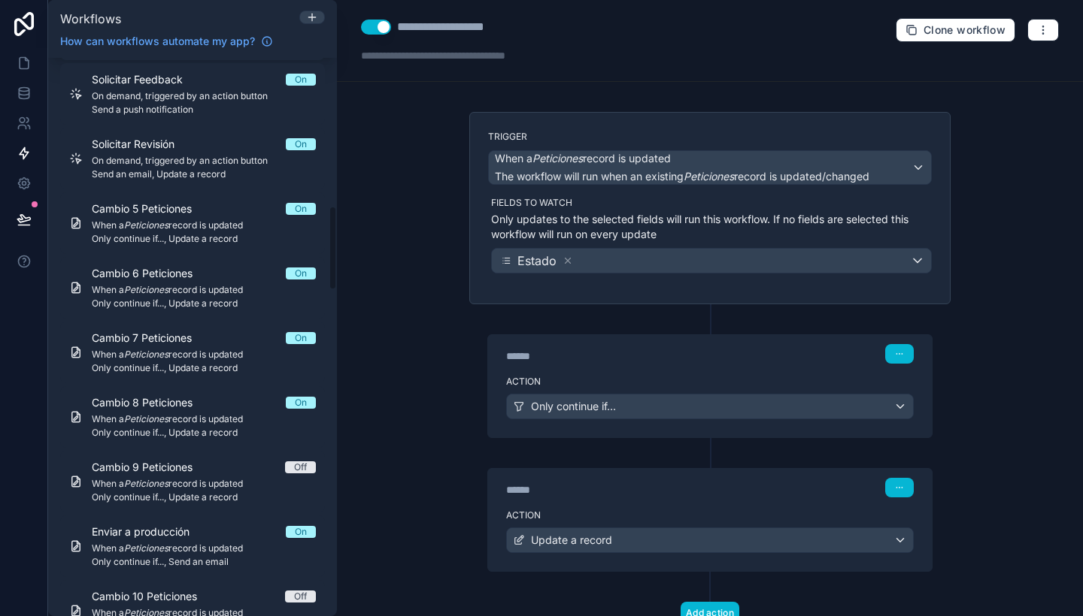
click at [378, 29] on button "Use setting" at bounding box center [376, 27] width 30 height 15
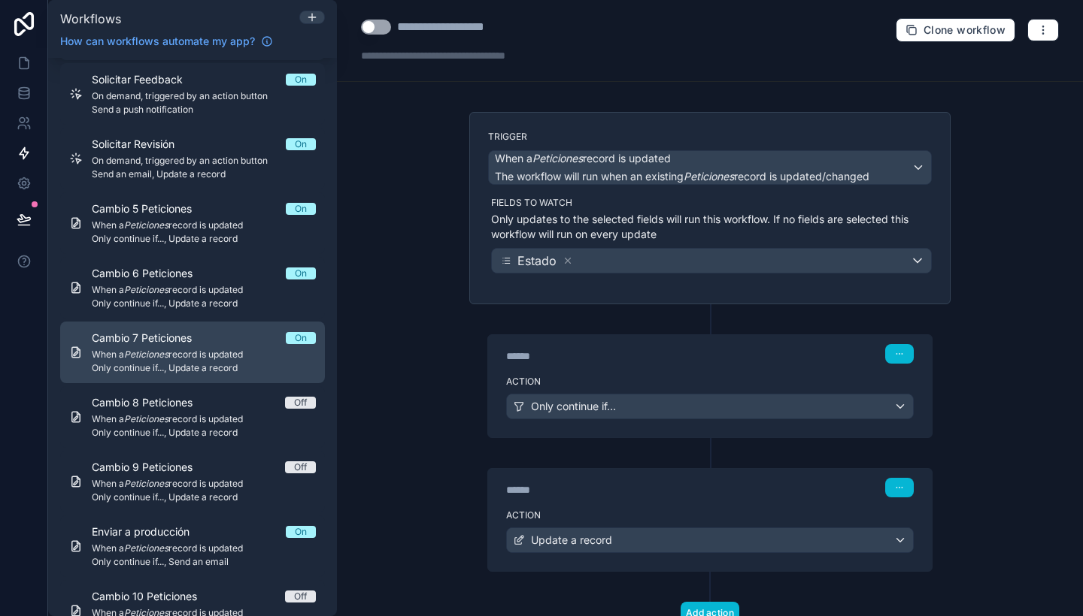
click at [245, 364] on span "Only continue if..., Update a record" at bounding box center [204, 368] width 224 height 12
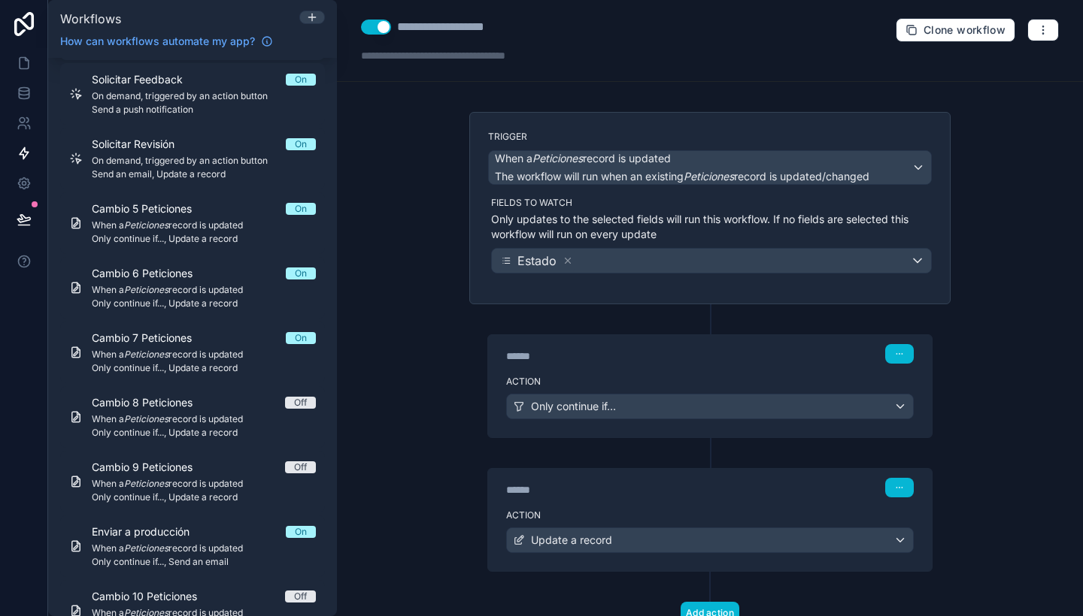
click at [383, 28] on button "Use setting" at bounding box center [376, 27] width 30 height 15
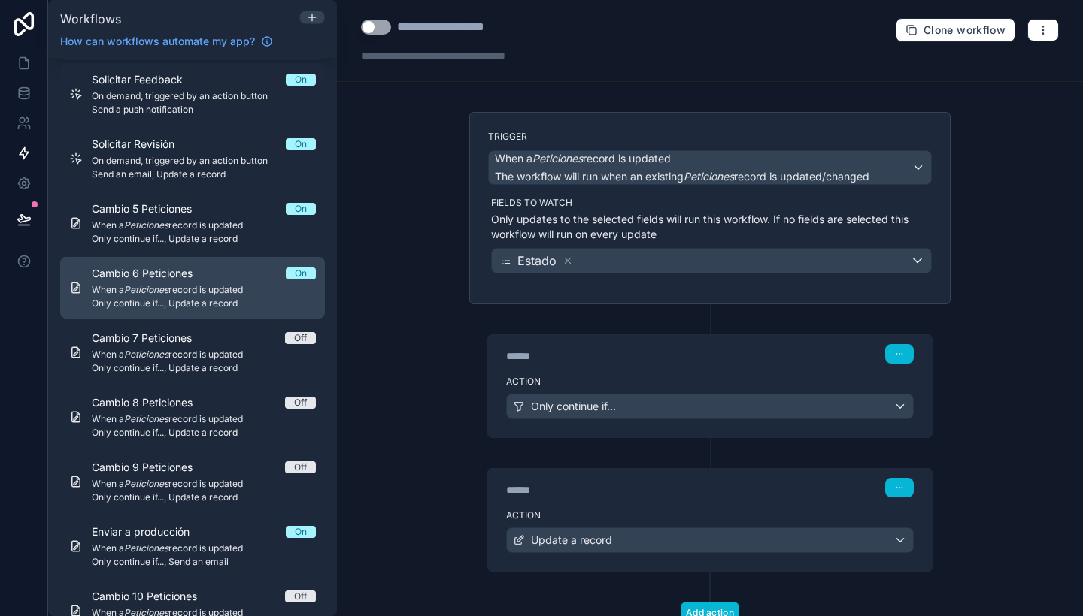
click at [217, 283] on div "Cambio 6 Peticiones On When a Peticiones record is updated Only continue if...,…" at bounding box center [204, 288] width 224 height 44
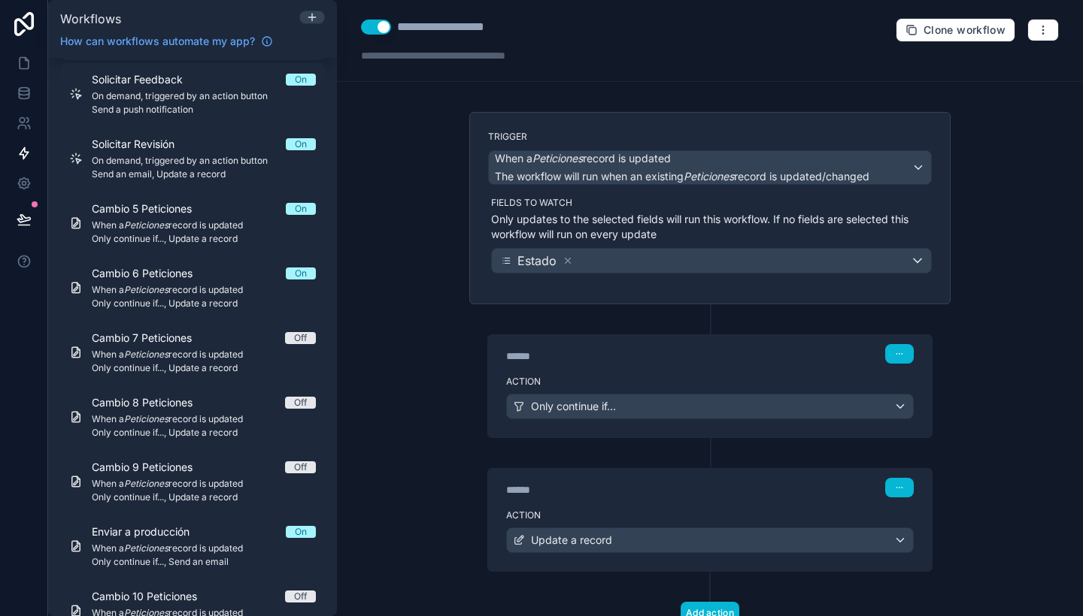
click at [380, 27] on button "Use setting" at bounding box center [376, 27] width 30 height 15
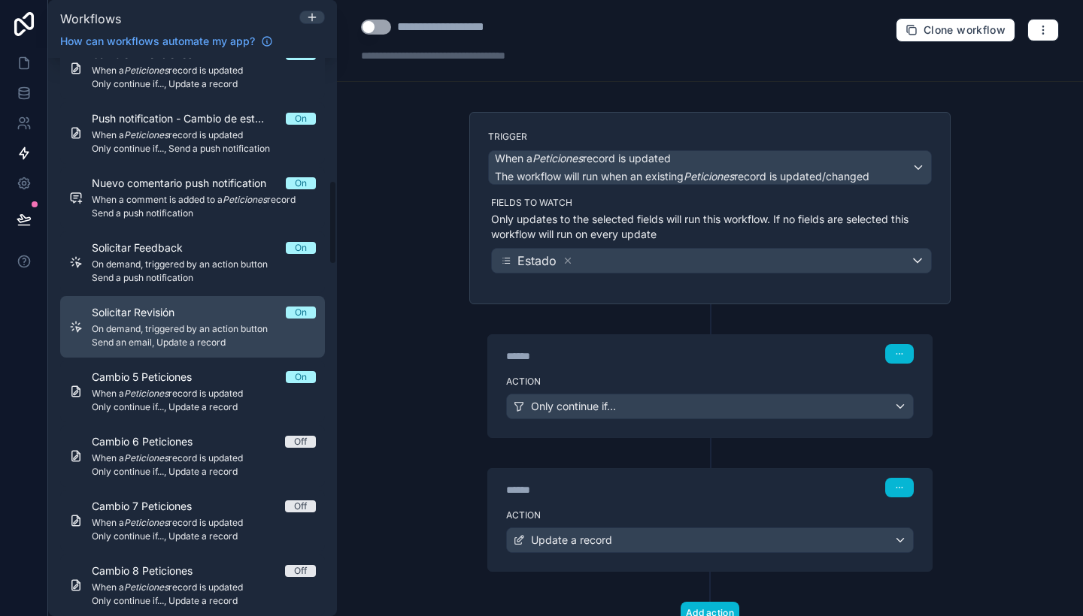
scroll to position [813, 0]
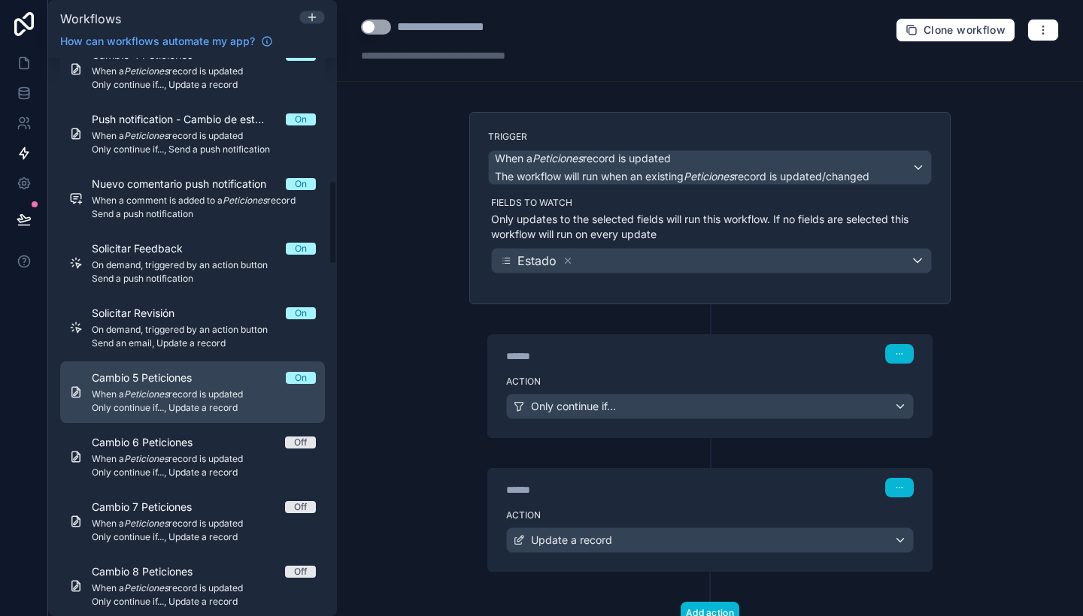
click at [237, 377] on div "Cambio 5 Peticiones On" at bounding box center [204, 378] width 224 height 15
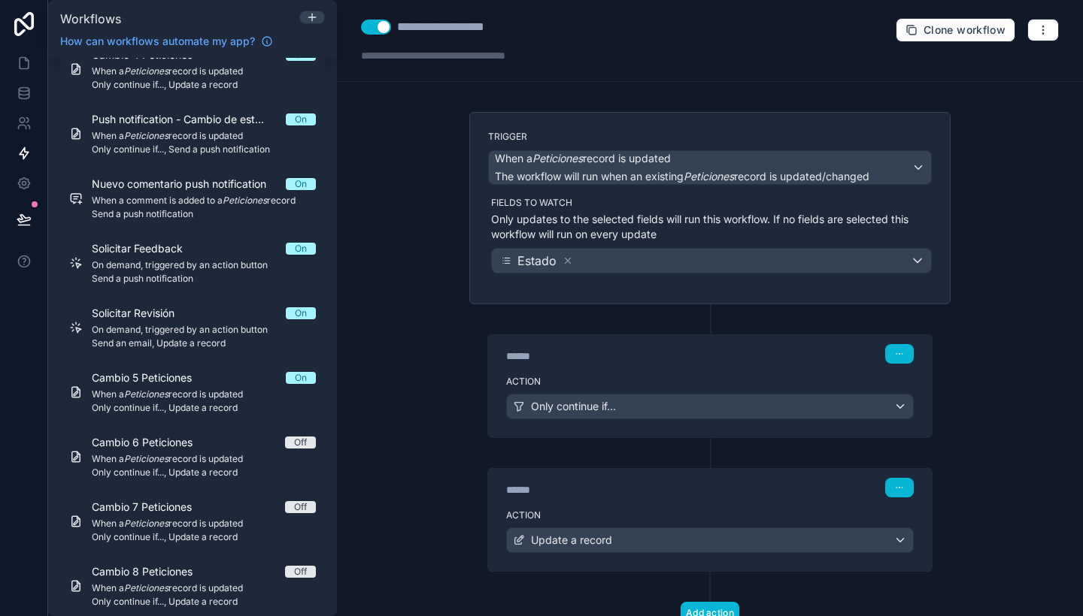
click at [380, 29] on button "Use setting" at bounding box center [376, 27] width 30 height 15
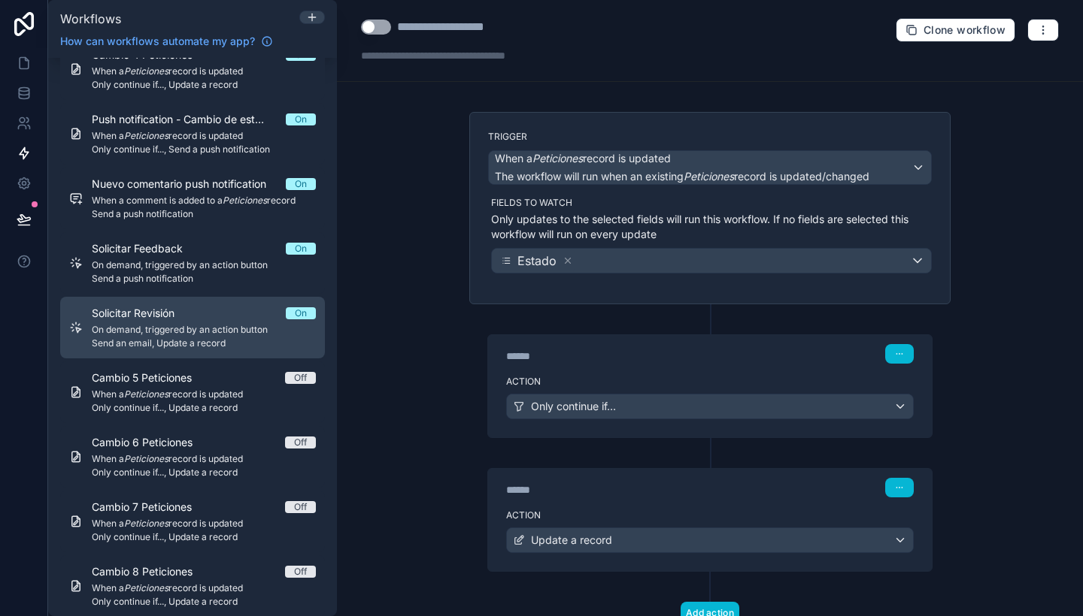
click at [241, 332] on span "On demand, triggered by an action button" at bounding box center [204, 330] width 224 height 12
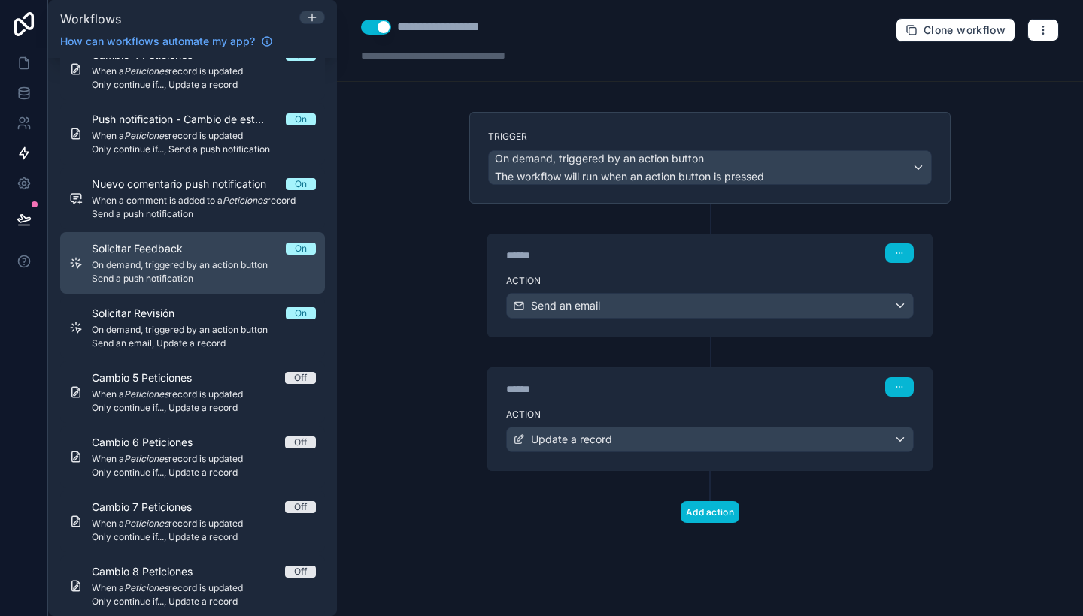
click at [271, 251] on div "Solicitar Feedback On" at bounding box center [204, 248] width 224 height 15
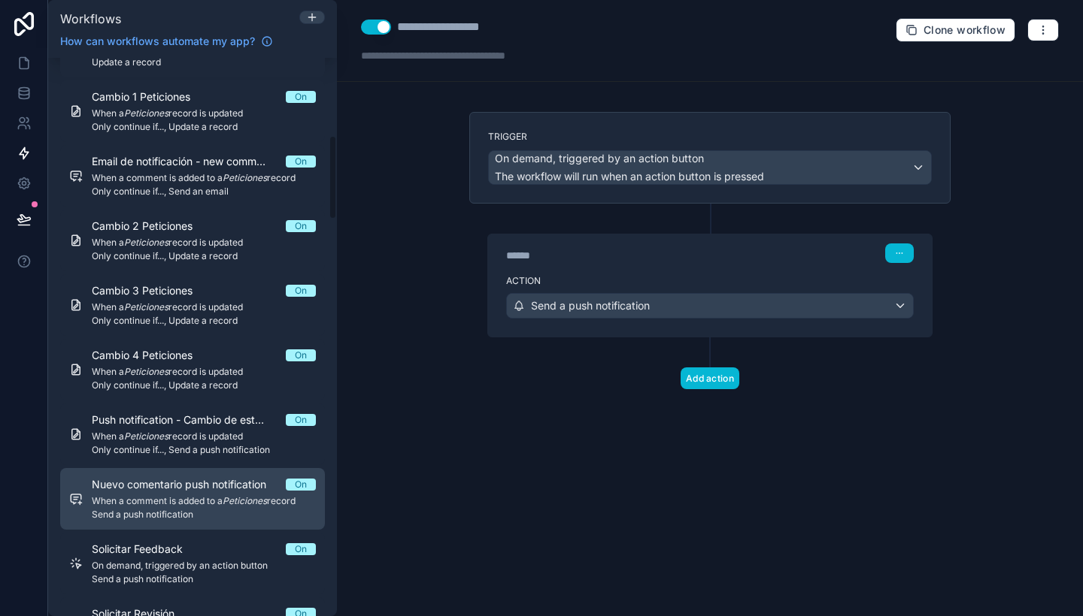
scroll to position [511, 0]
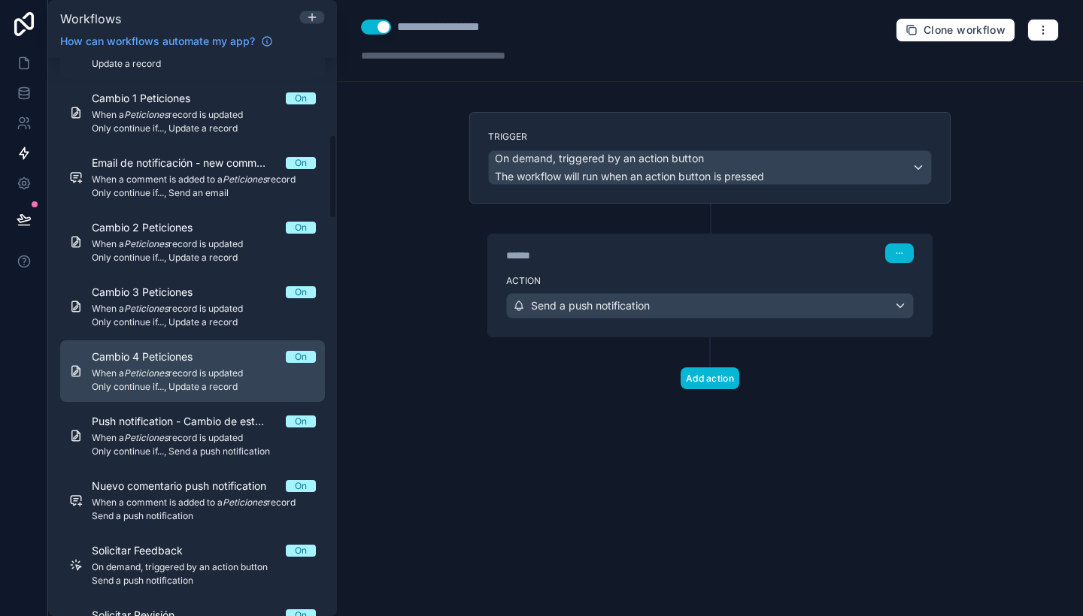
click at [259, 360] on div "Cambio 4 Peticiones On" at bounding box center [204, 357] width 224 height 15
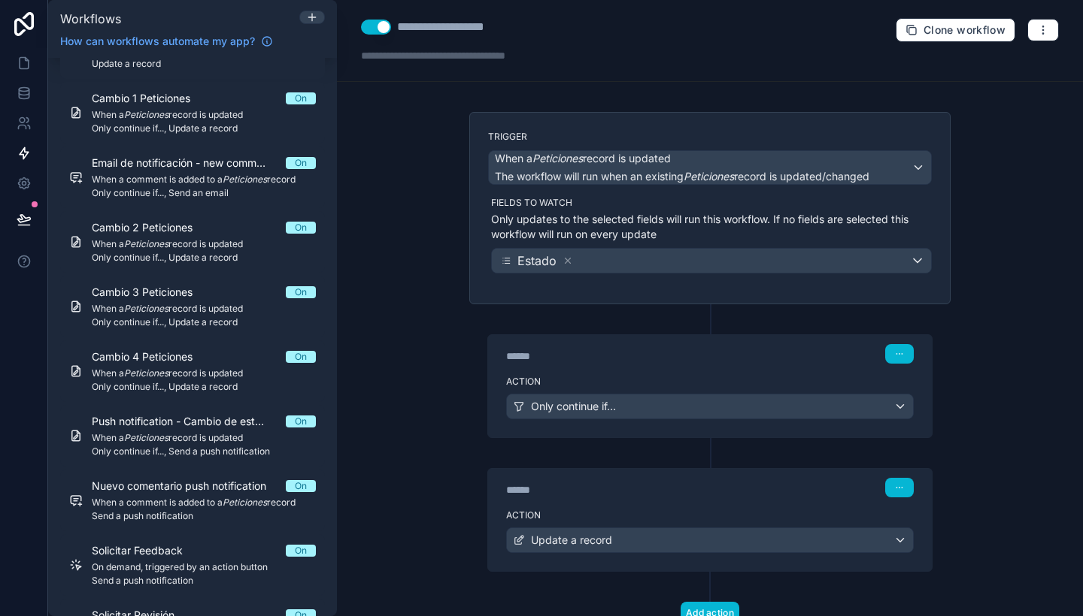
click at [383, 26] on button "Use setting" at bounding box center [376, 27] width 30 height 15
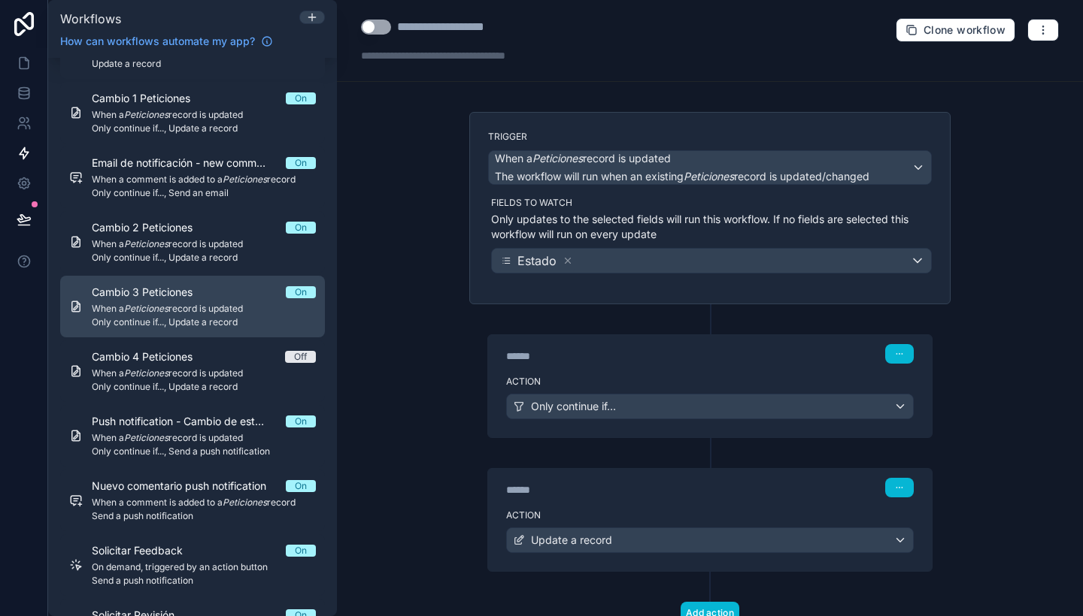
click at [223, 313] on span "When a Peticiones record is updated" at bounding box center [204, 309] width 224 height 12
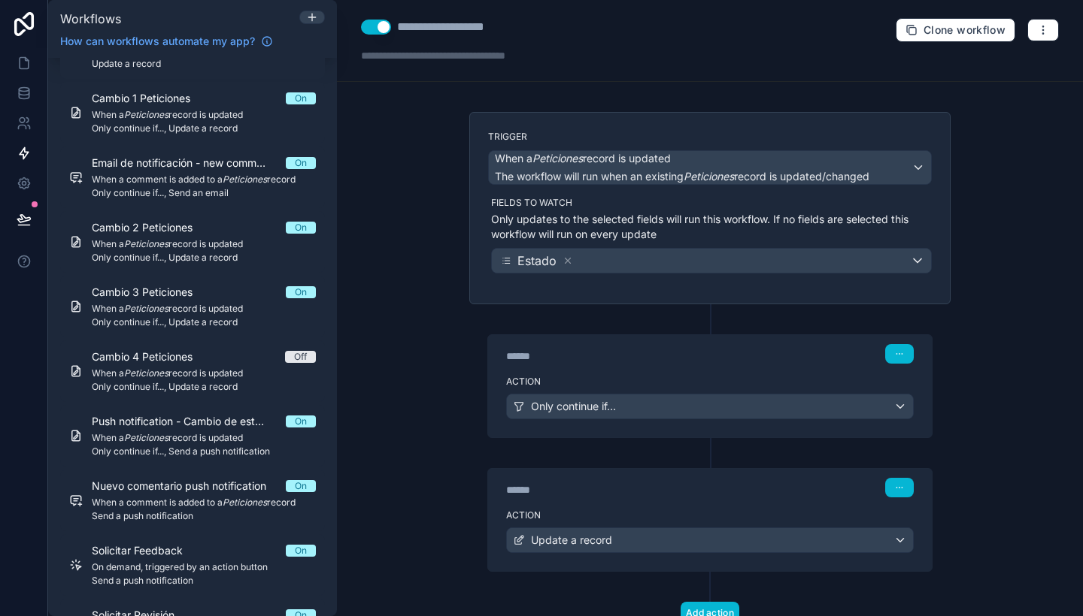
click at [377, 23] on button "Use setting" at bounding box center [376, 27] width 30 height 15
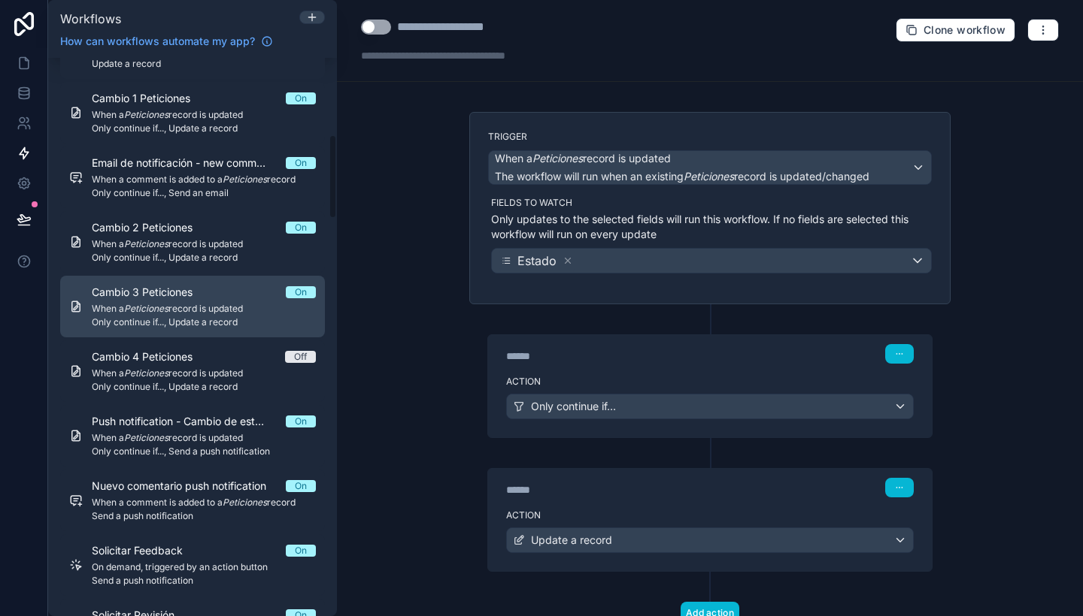
click at [222, 278] on link "Cambio 3 Peticiones On When a Peticiones record is updated Only continue if...,…" at bounding box center [192, 307] width 265 height 62
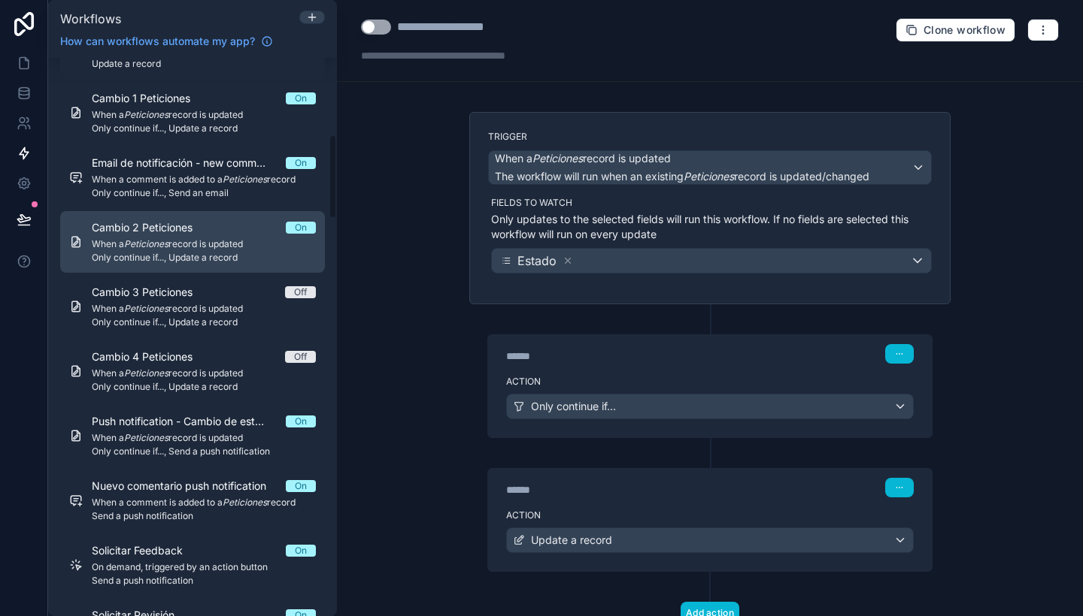
click at [241, 253] on span "Only continue if..., Update a record" at bounding box center [204, 258] width 224 height 12
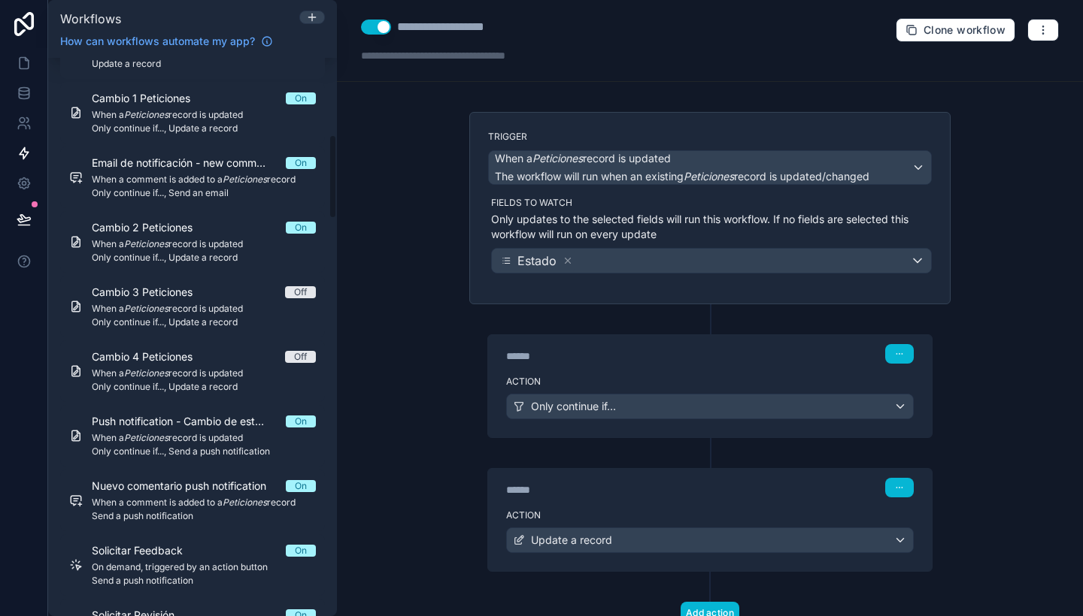
click at [376, 32] on button "Use setting" at bounding box center [376, 27] width 30 height 15
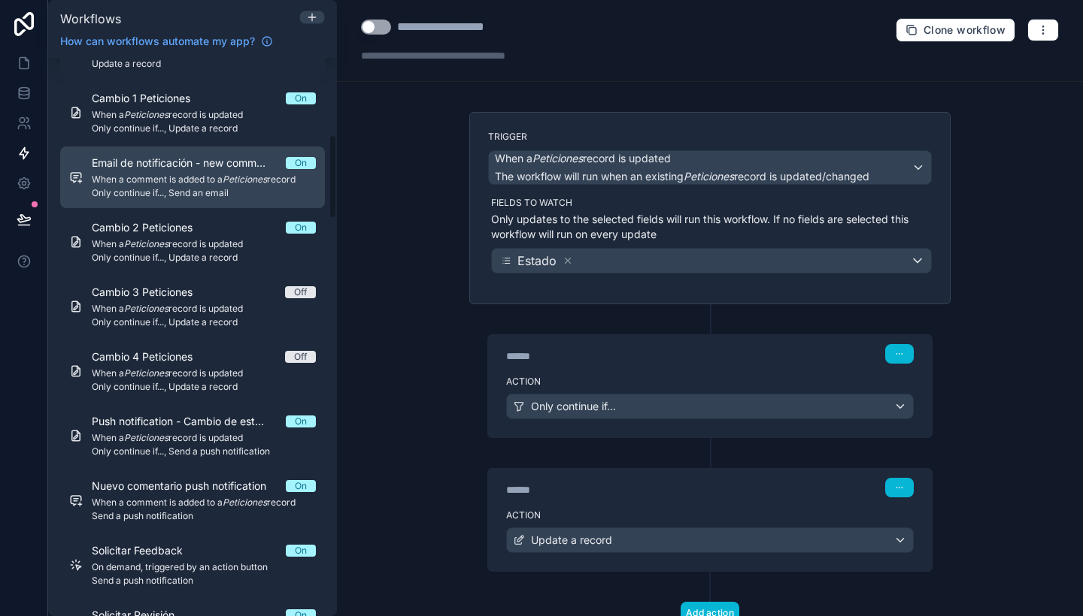
click at [251, 151] on link "Email de notificación - new comment (1) On When a comment is added to a Peticio…" at bounding box center [192, 178] width 265 height 62
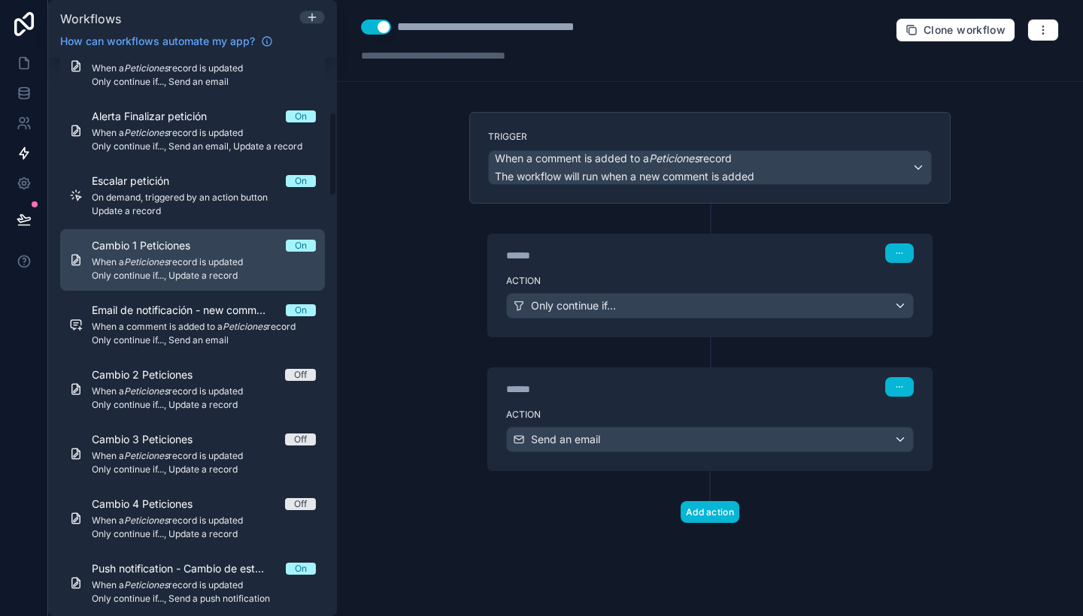
scroll to position [363, 0]
click at [207, 251] on span "Cambio 1 Peticiones" at bounding box center [150, 246] width 117 height 15
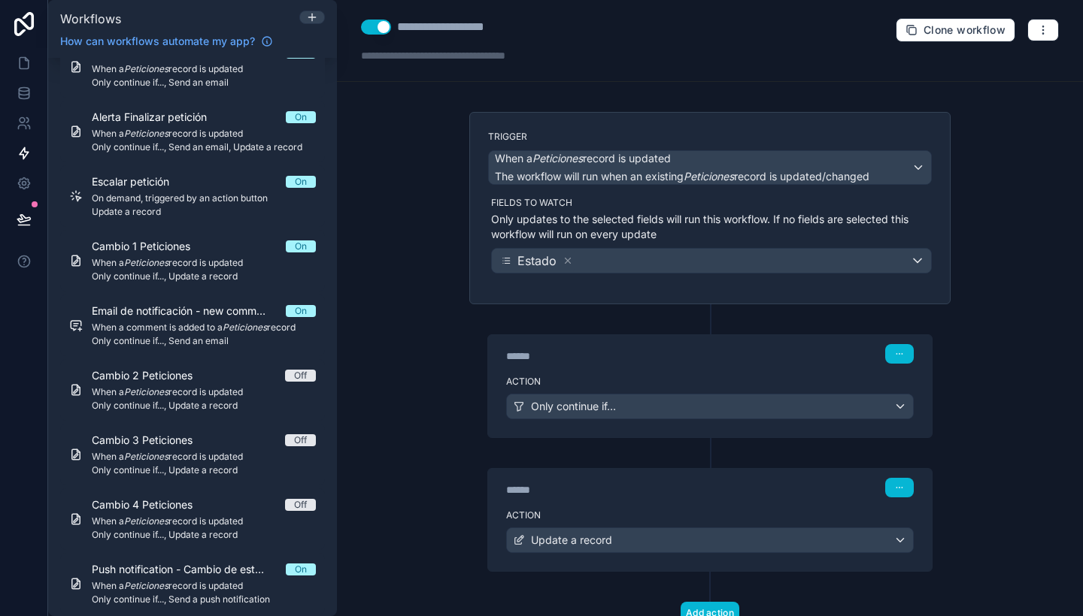
click at [384, 30] on button "Use setting" at bounding box center [376, 27] width 30 height 15
click at [313, 13] on icon at bounding box center [312, 17] width 12 height 12
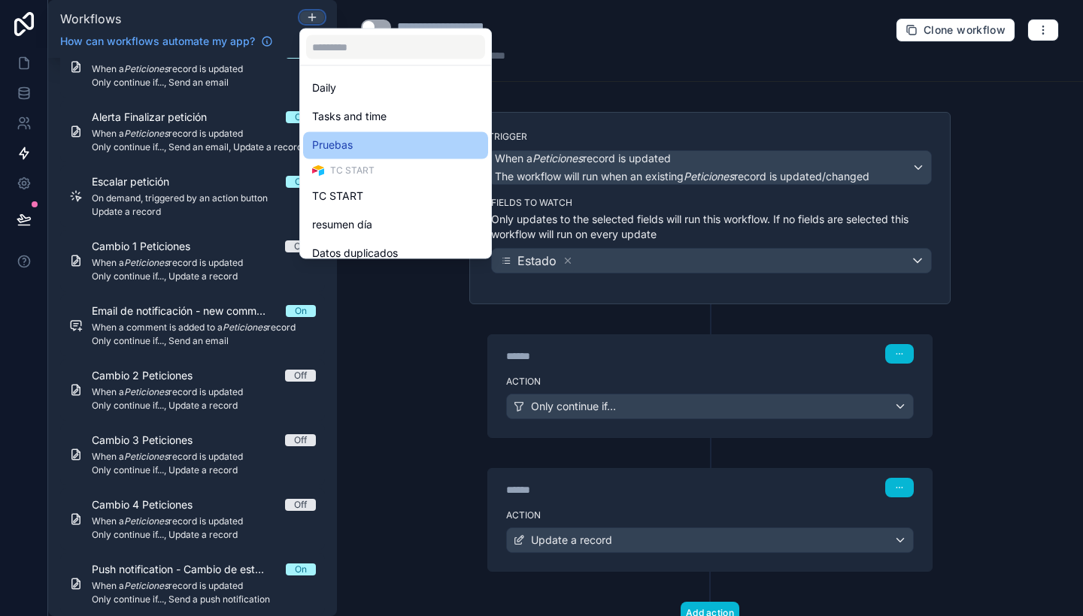
scroll to position [425, 0]
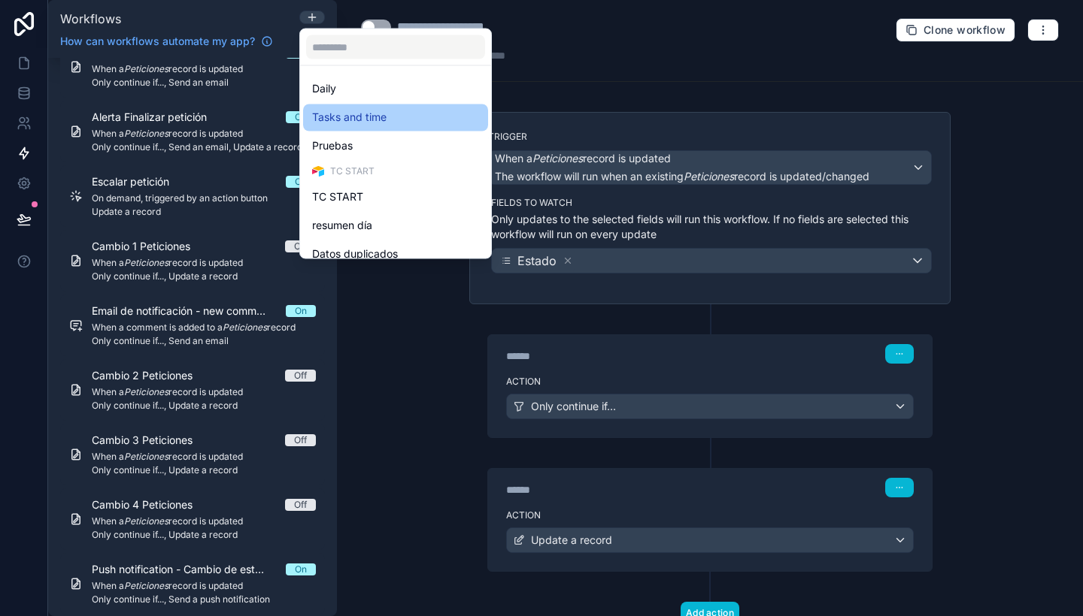
click at [387, 121] on div "Tasks and time" at bounding box center [395, 118] width 167 height 18
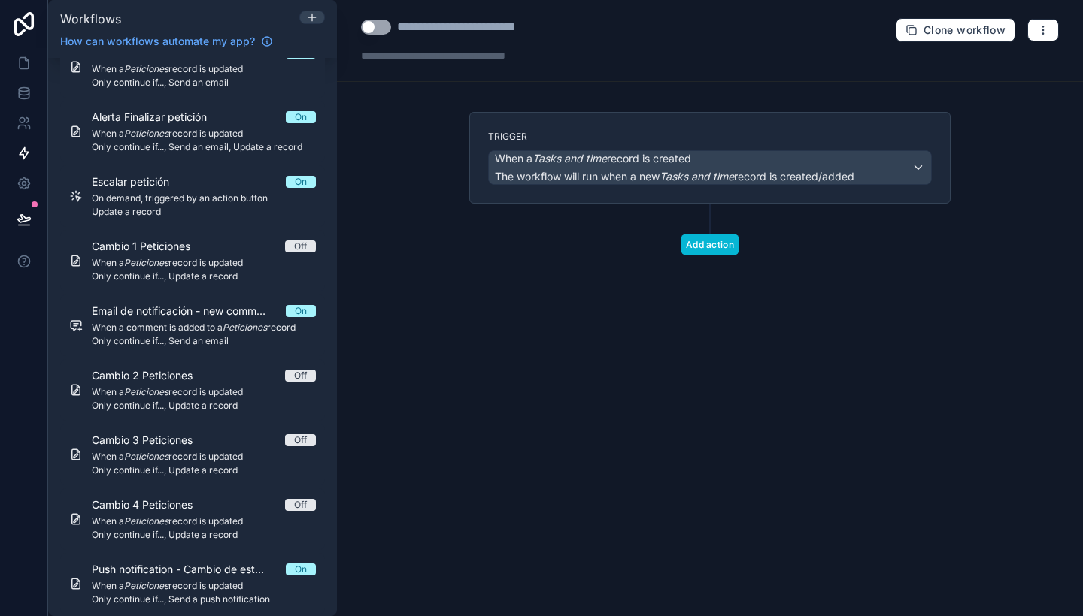
click at [541, 358] on div "**********" at bounding box center [710, 308] width 746 height 616
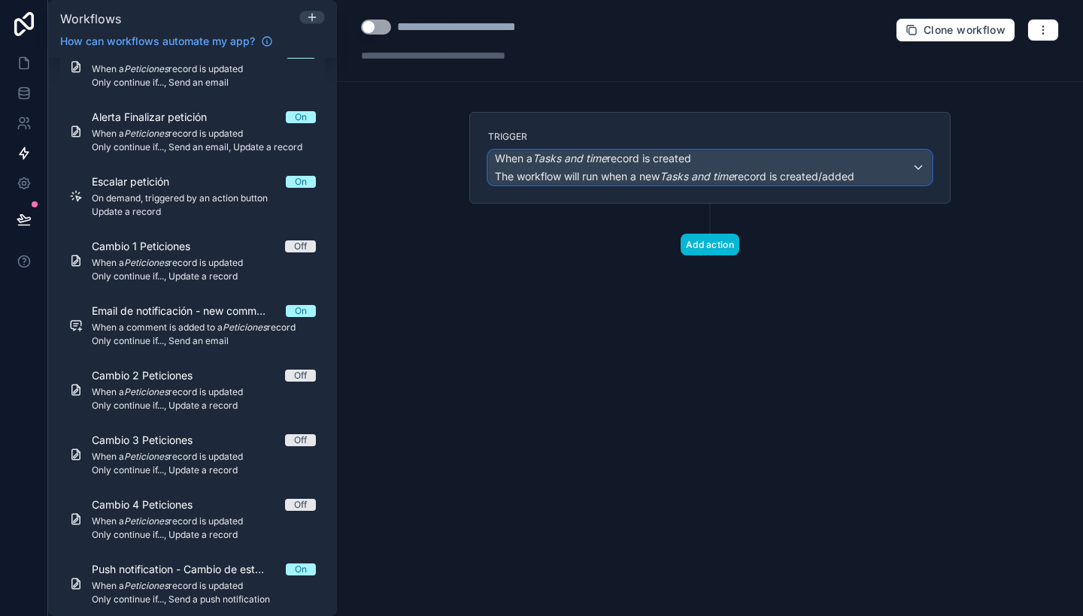
click at [791, 167] on div "When a Tasks and time record is created The workflow will run when a new Tasks …" at bounding box center [674, 167] width 359 height 33
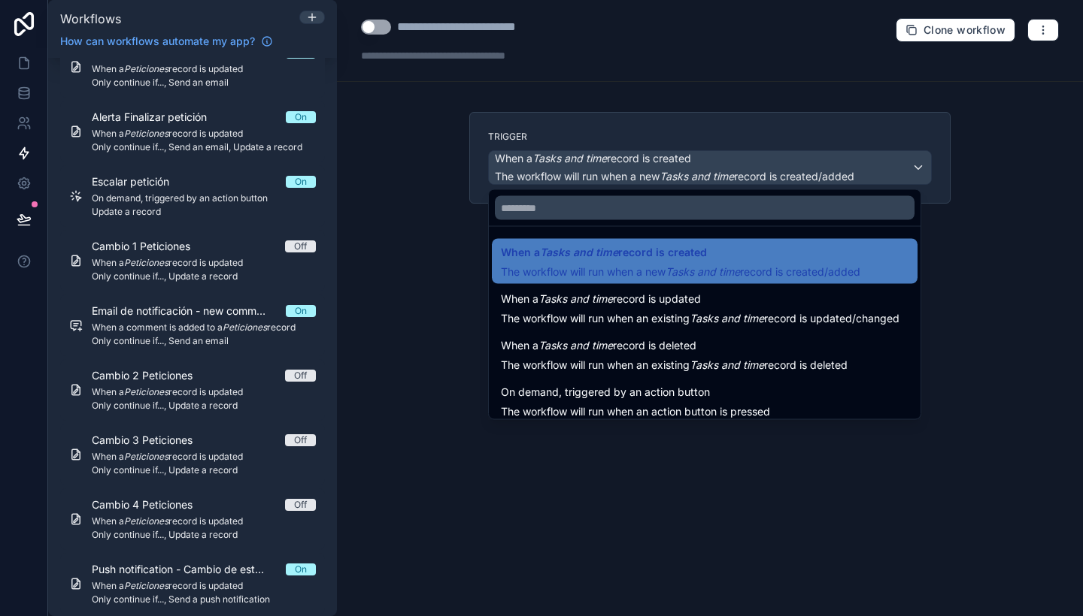
click at [433, 256] on div at bounding box center [541, 308] width 1083 height 616
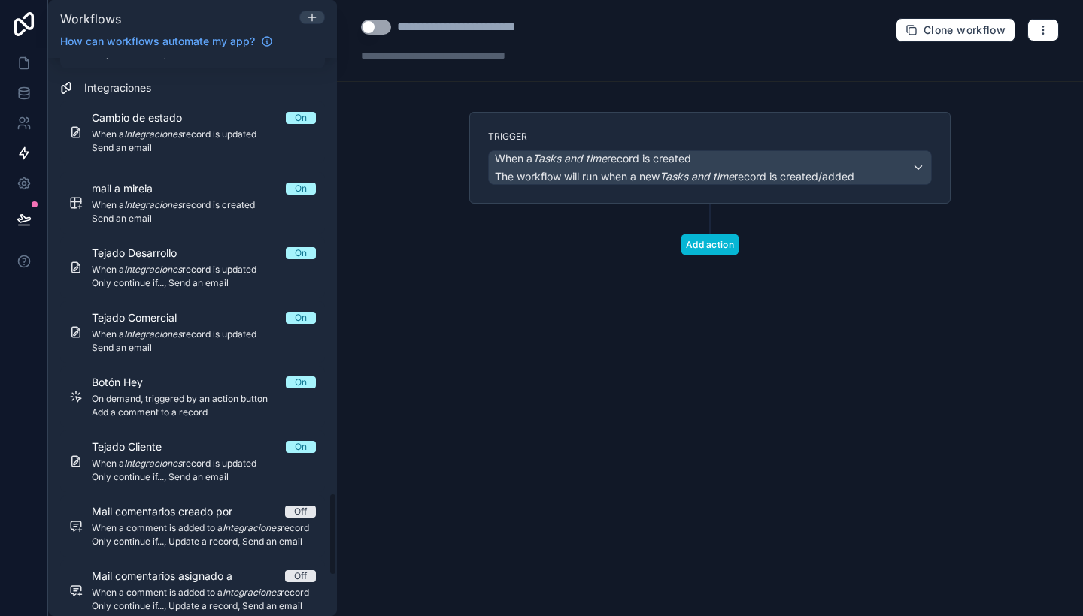
scroll to position [3199, 0]
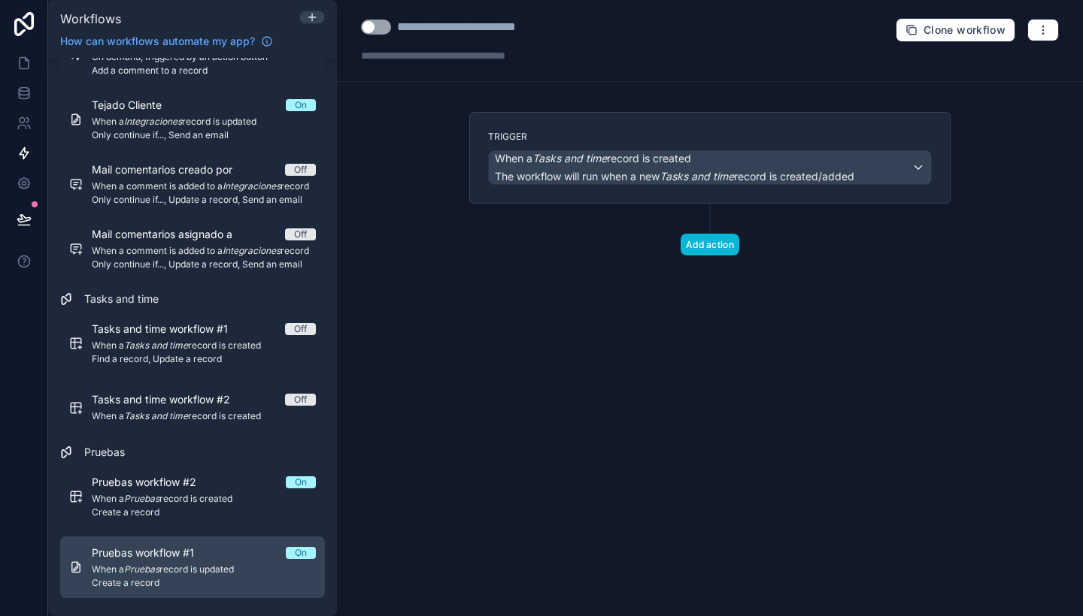
click at [254, 553] on div "Pruebas workflow #1 On" at bounding box center [204, 553] width 224 height 15
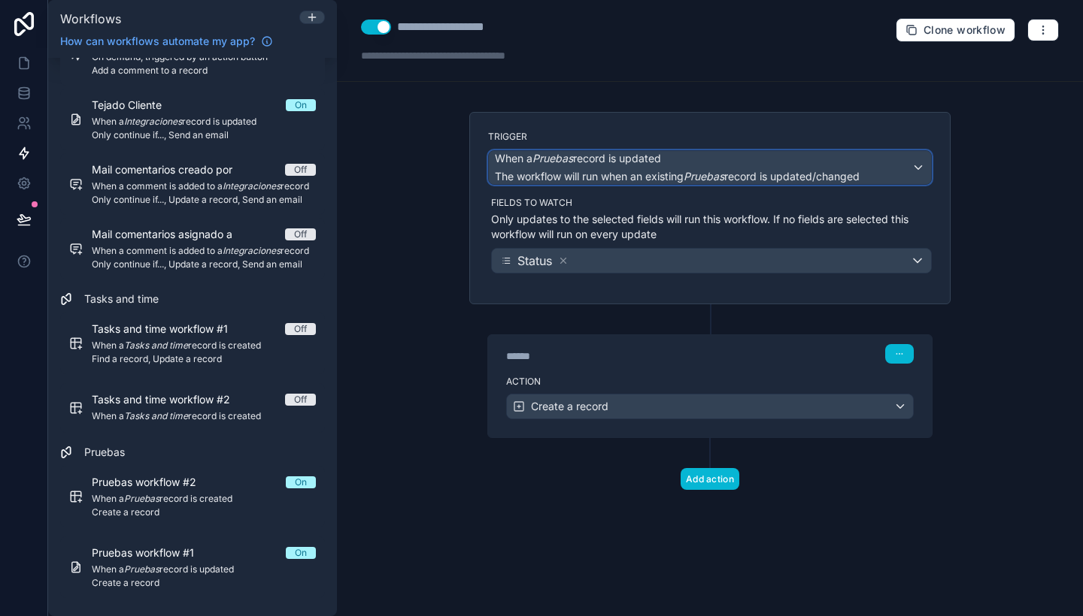
click at [665, 174] on span "The workflow will run when an existing Pruebas record is updated/changed" at bounding box center [677, 176] width 365 height 13
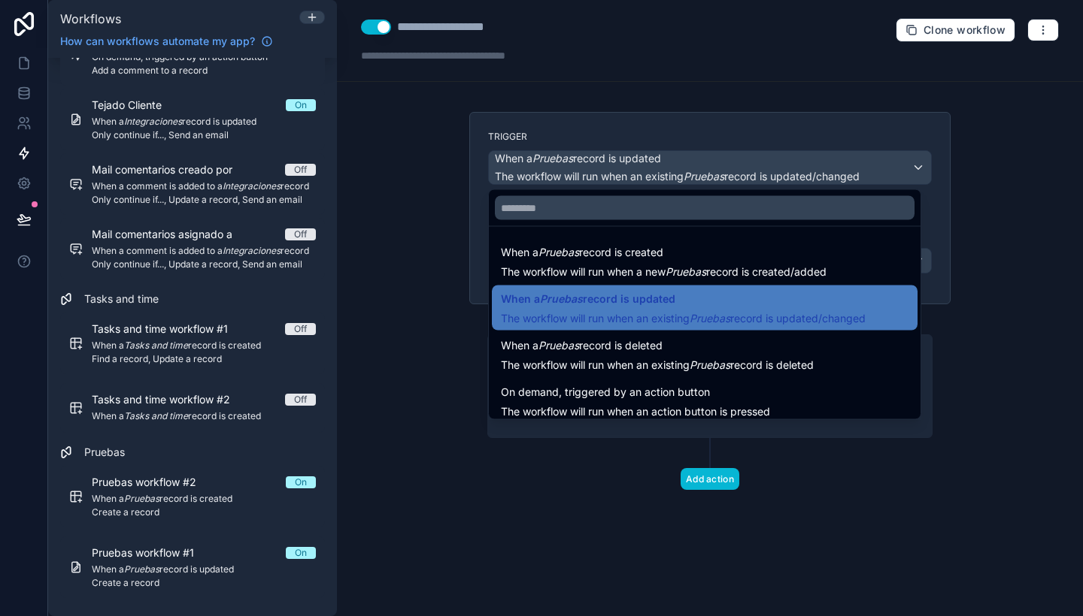
click at [377, 251] on div at bounding box center [541, 308] width 1083 height 616
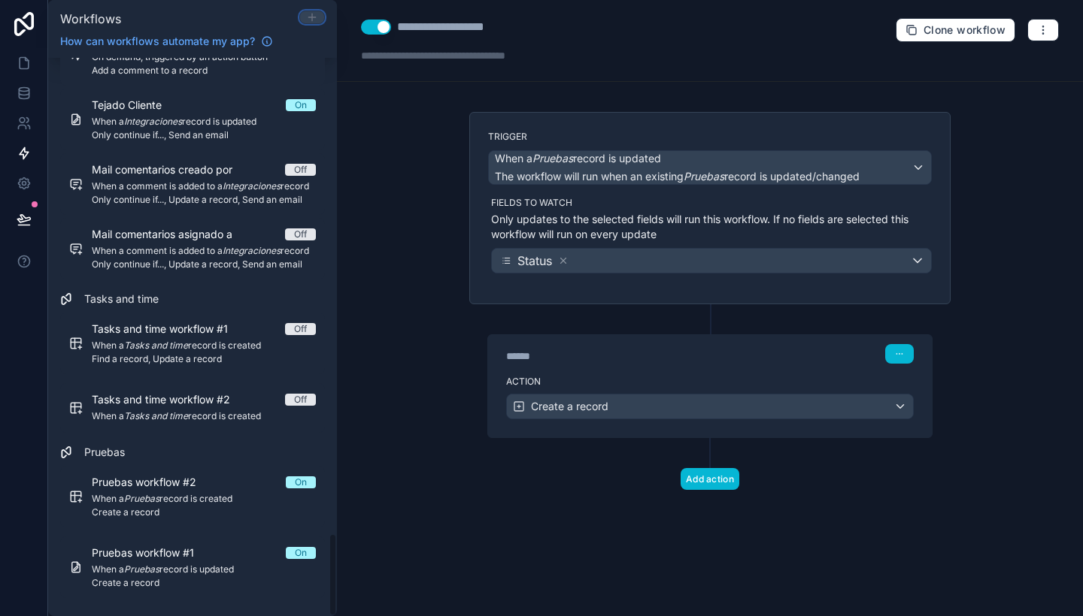
click at [310, 15] on icon at bounding box center [312, 17] width 12 height 12
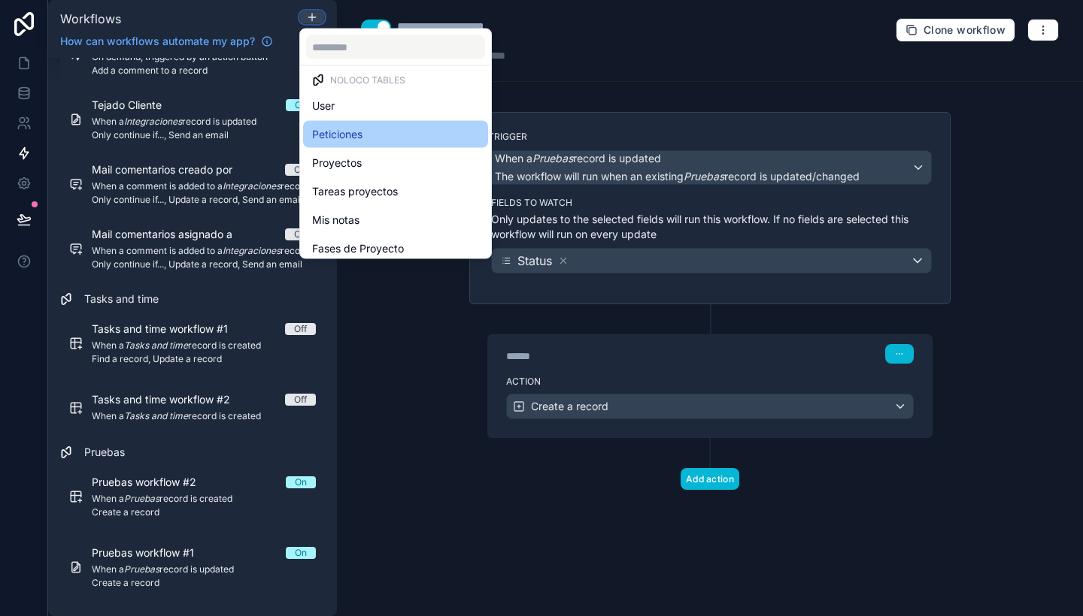
scroll to position [9, 0]
click at [355, 132] on span "Peticiones" at bounding box center [337, 134] width 50 height 18
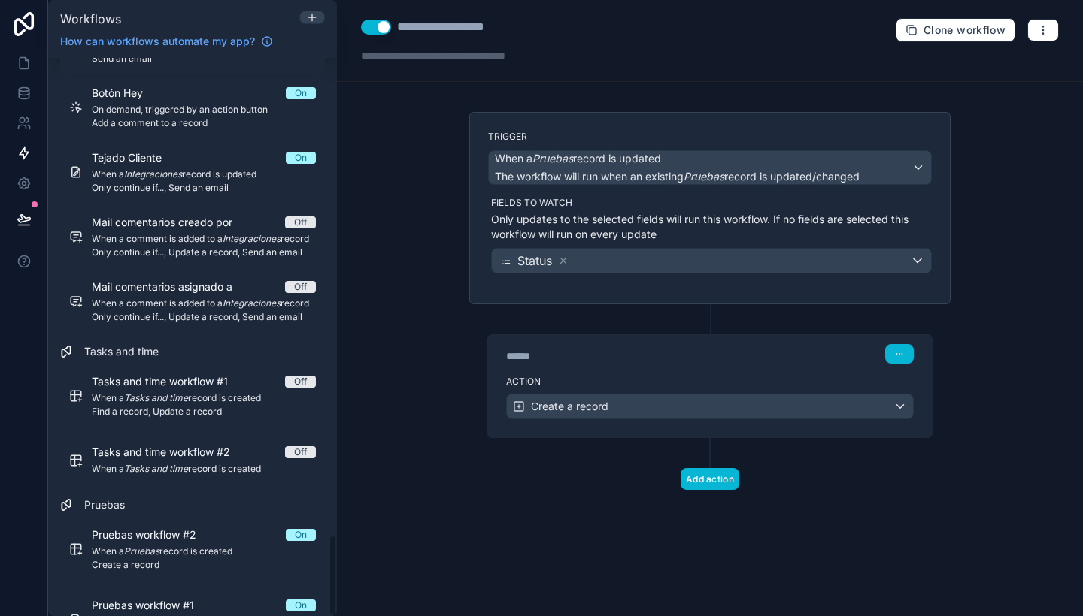
scroll to position [3251, 0]
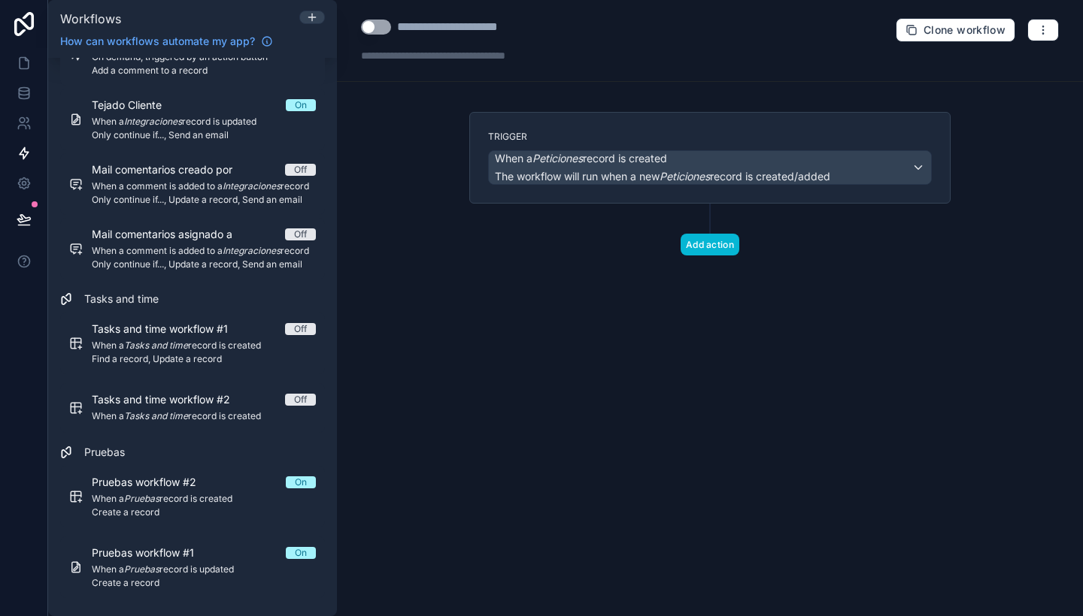
click at [902, 240] on div "Add action" at bounding box center [709, 230] width 481 height 52
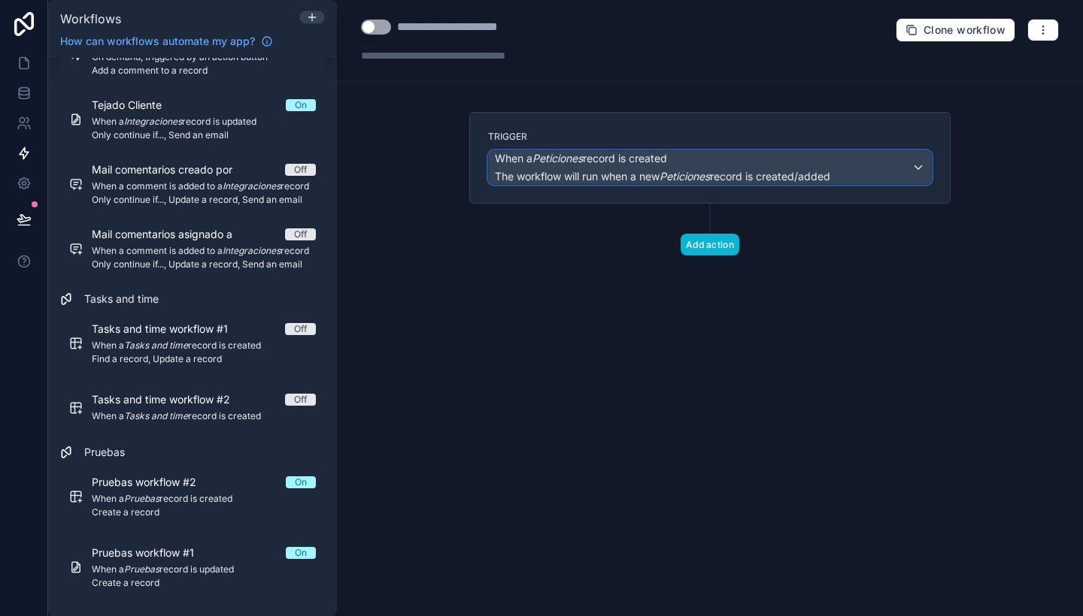
click at [784, 171] on span "The workflow will run when a new Peticiones record is created/added" at bounding box center [662, 176] width 335 height 13
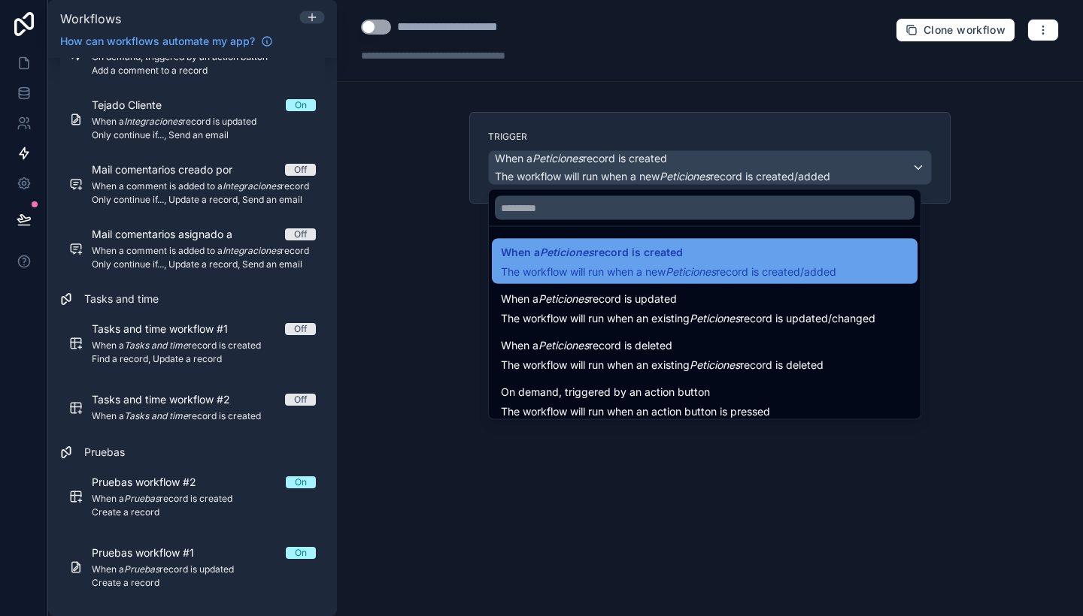
click at [743, 267] on span "The workflow will run when a new Peticiones record is created/added" at bounding box center [668, 271] width 335 height 13
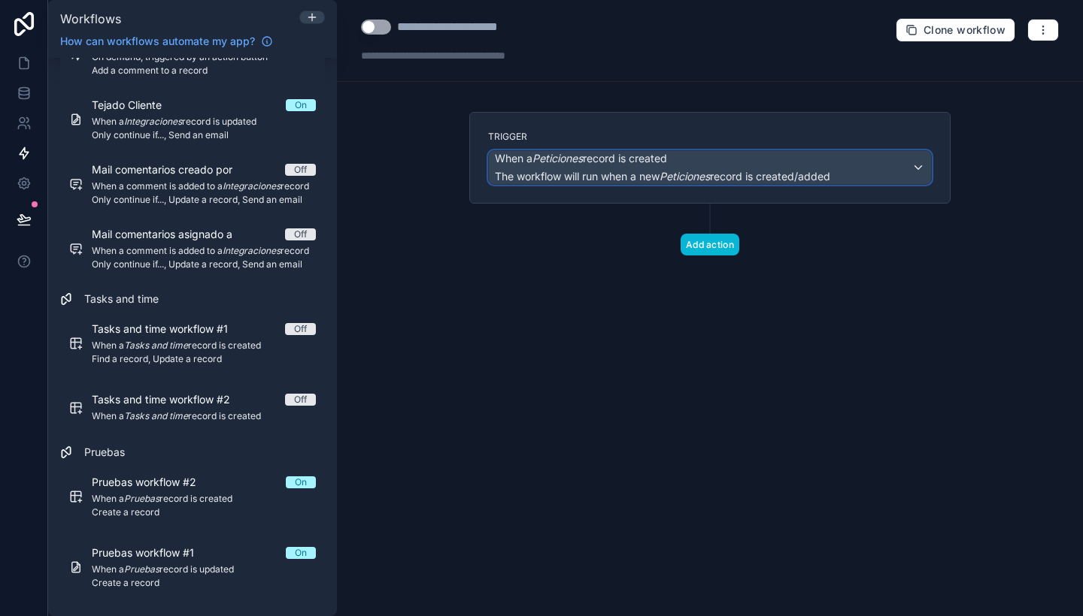
click at [734, 180] on span "The workflow will run when a new Peticiones record is created/added" at bounding box center [662, 176] width 335 height 13
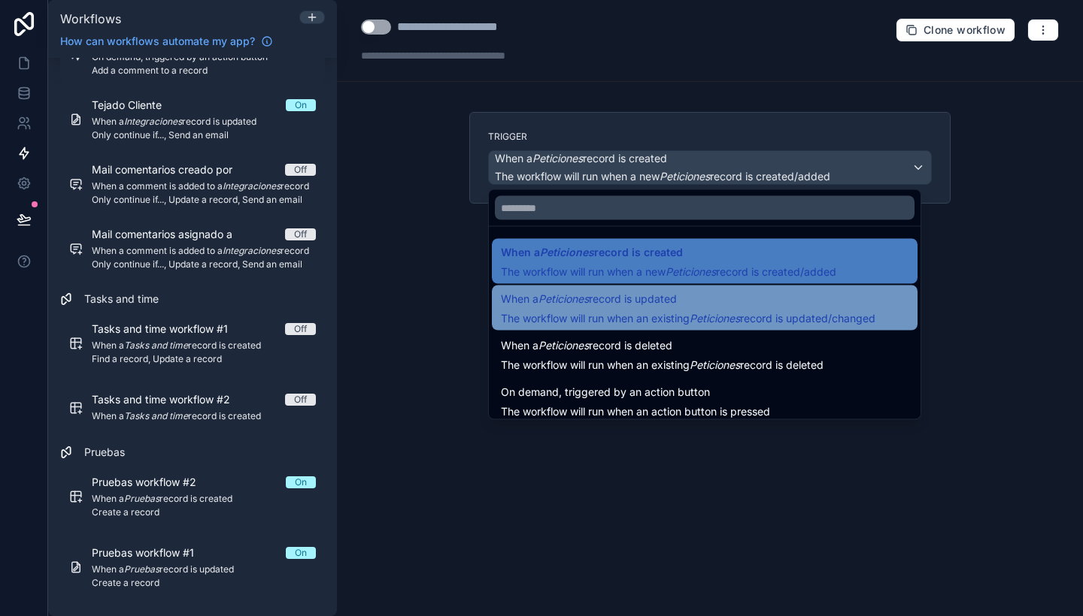
click at [737, 304] on span "When a Peticiones record is updated" at bounding box center [688, 299] width 374 height 18
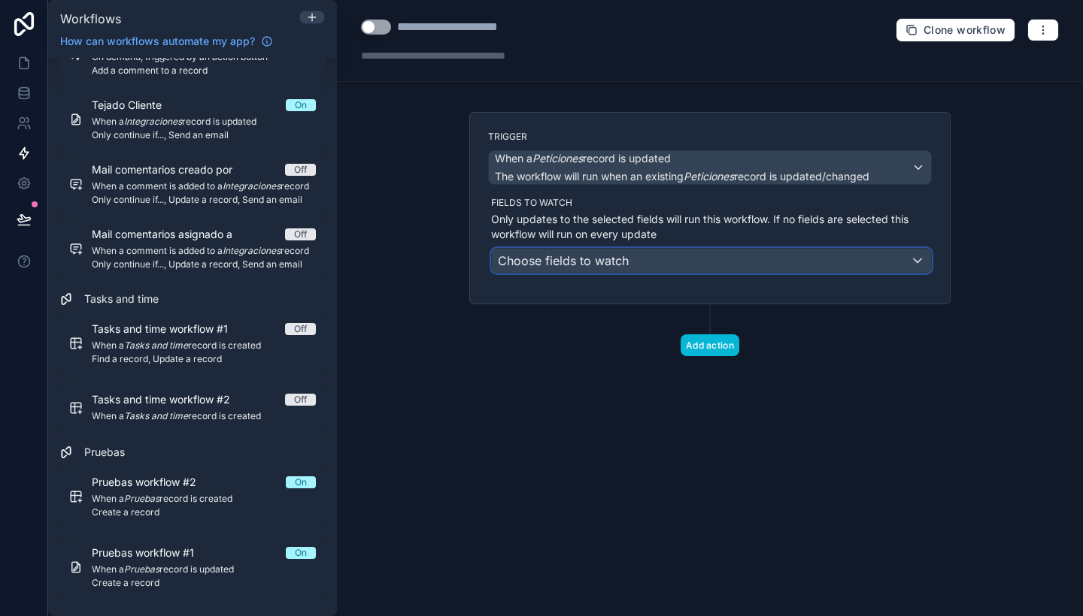
click at [696, 267] on div "Choose fields to watch" at bounding box center [711, 261] width 439 height 24
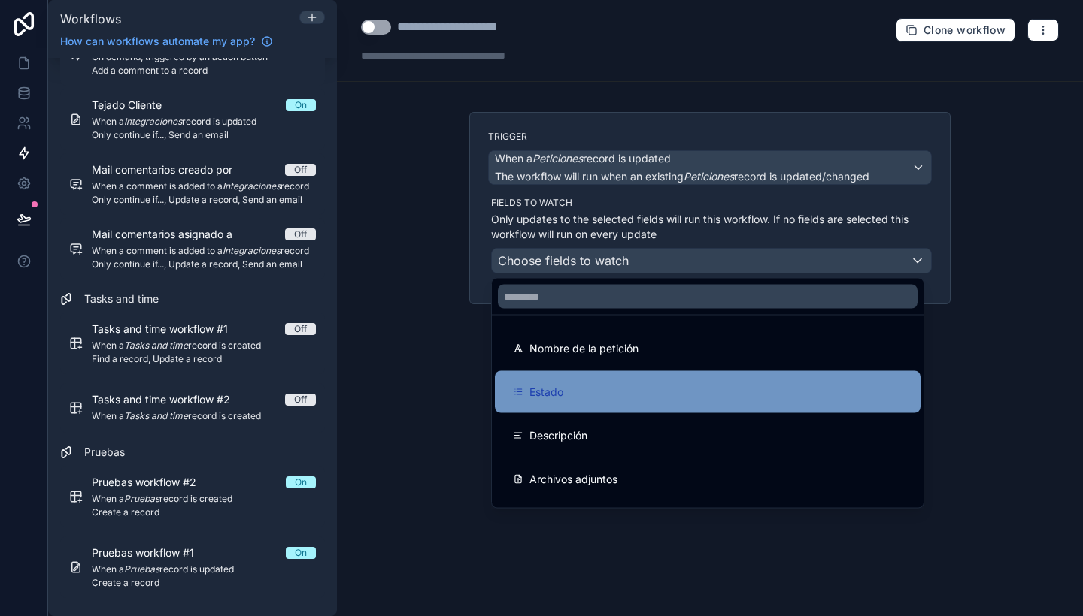
click at [604, 389] on div "Estado" at bounding box center [707, 392] width 389 height 18
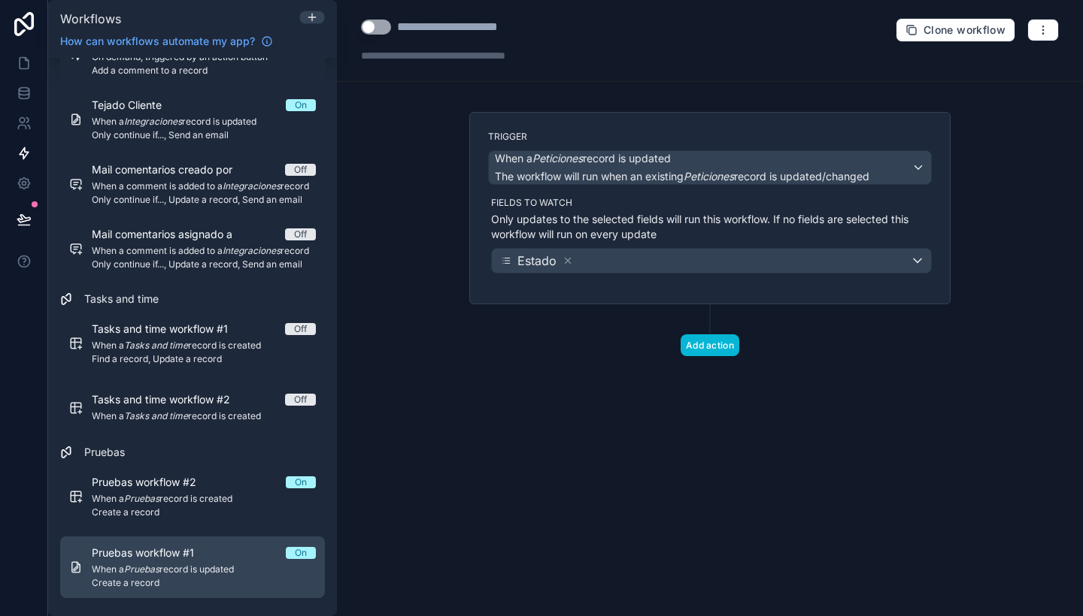
click at [209, 564] on span "When a Pruebas record is updated" at bounding box center [204, 570] width 224 height 12
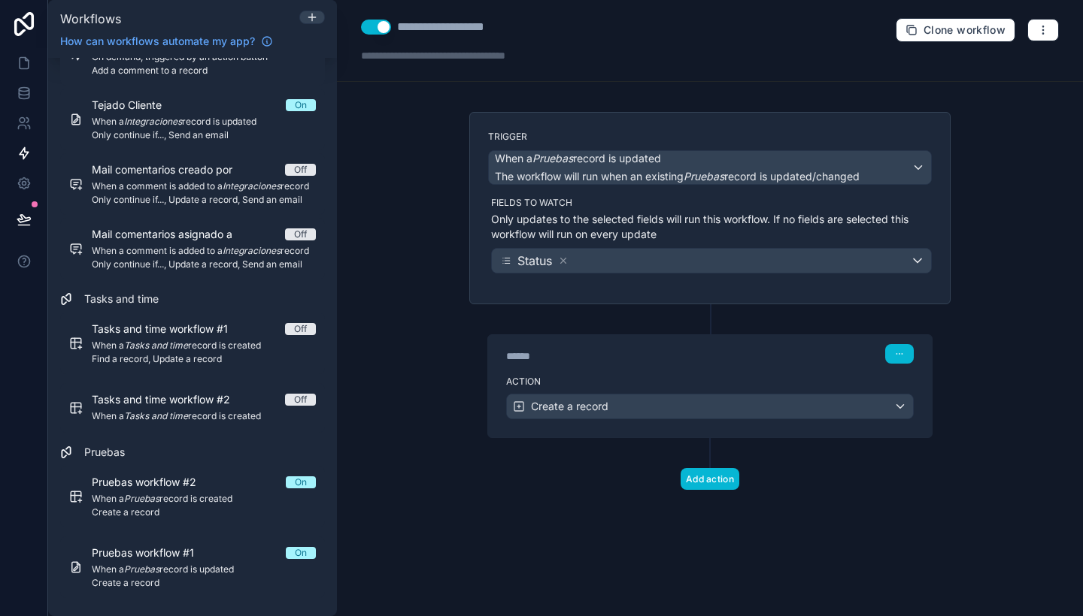
click at [644, 369] on div "****** Step 1" at bounding box center [710, 352] width 444 height 35
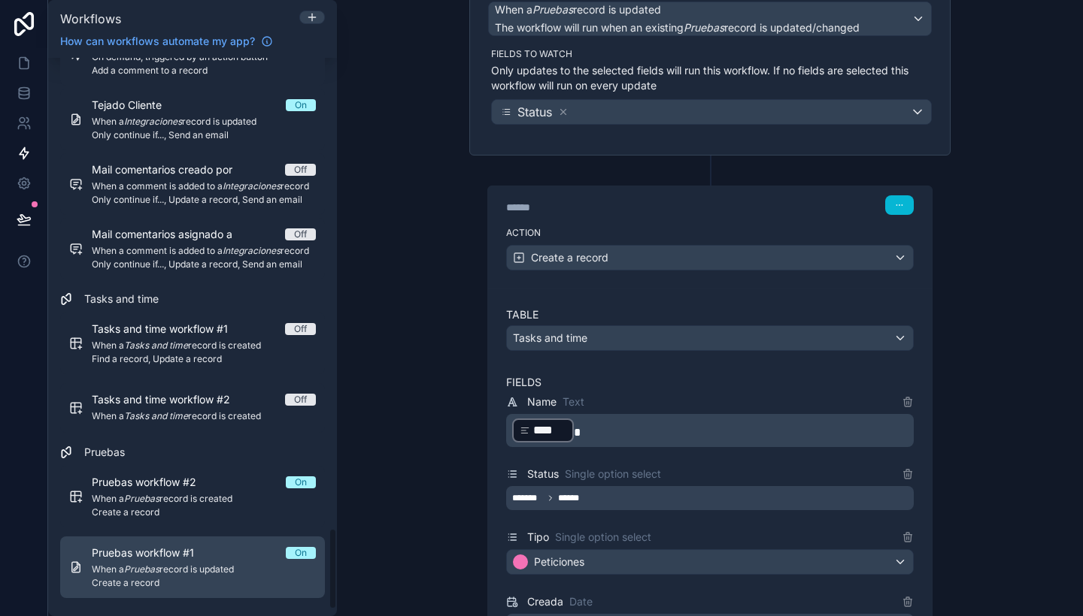
scroll to position [3251, 0]
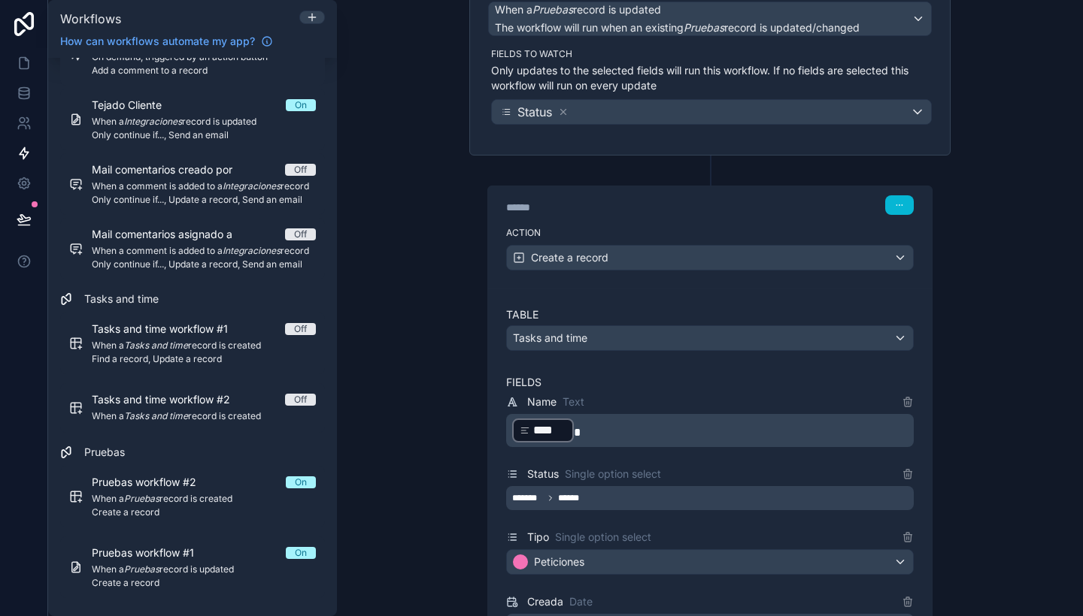
click at [426, 298] on div "**********" at bounding box center [710, 308] width 746 height 616
click at [11, 215] on button at bounding box center [24, 219] width 33 height 42
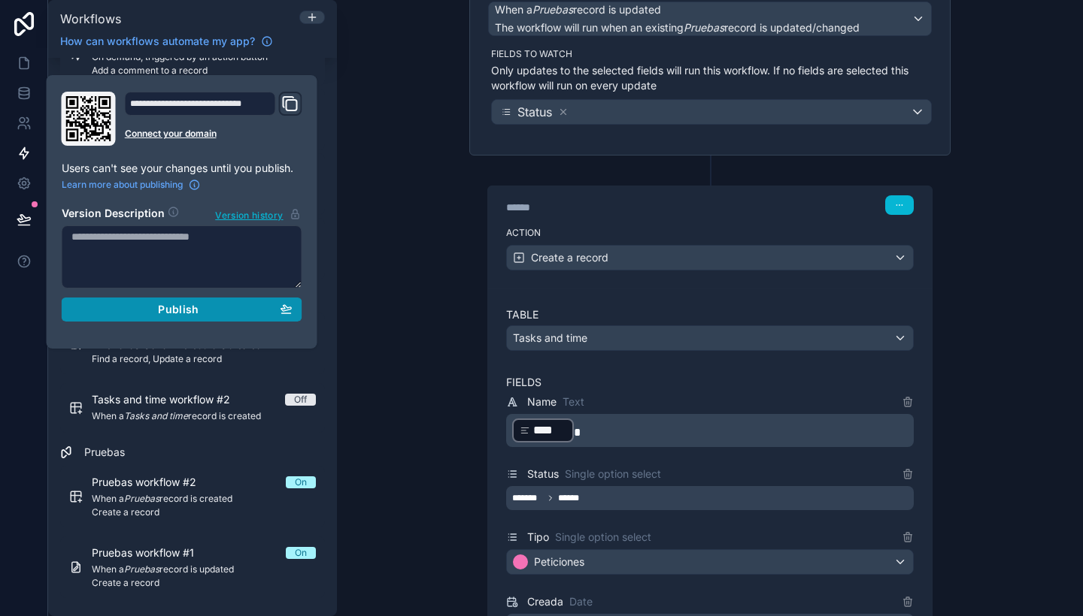
click at [158, 309] on div "Publish" at bounding box center [181, 310] width 221 height 14
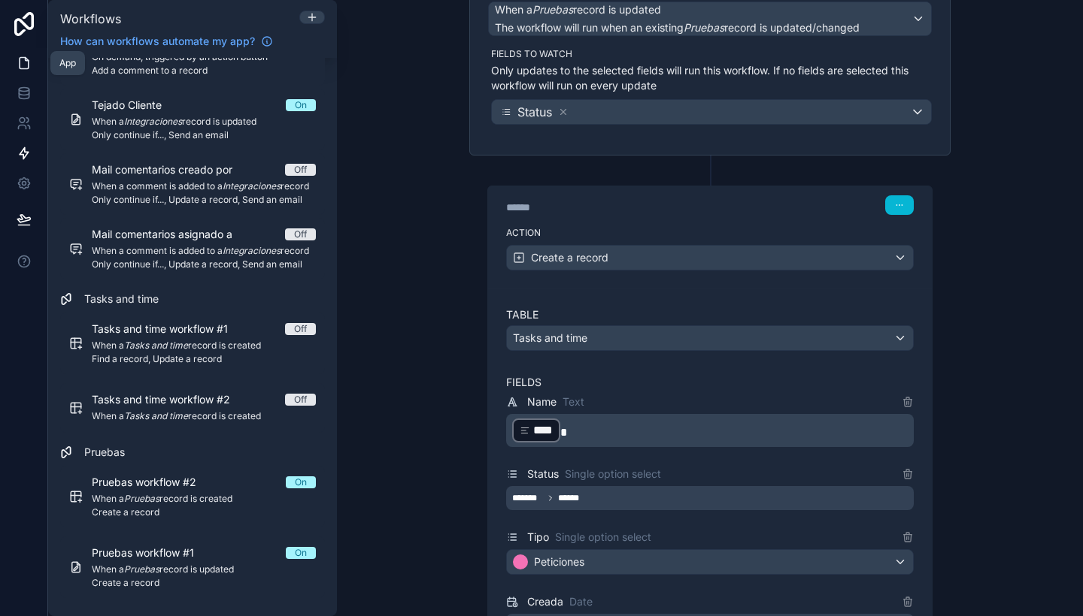
click at [26, 68] on icon at bounding box center [24, 63] width 9 height 11
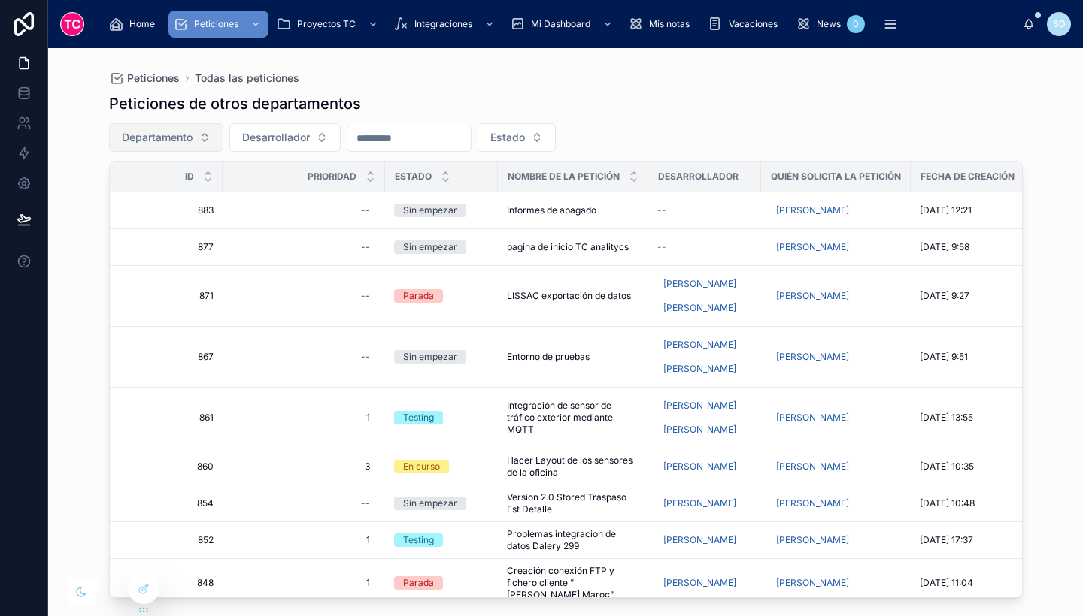
click at [177, 129] on button "Departamento" at bounding box center [166, 137] width 114 height 29
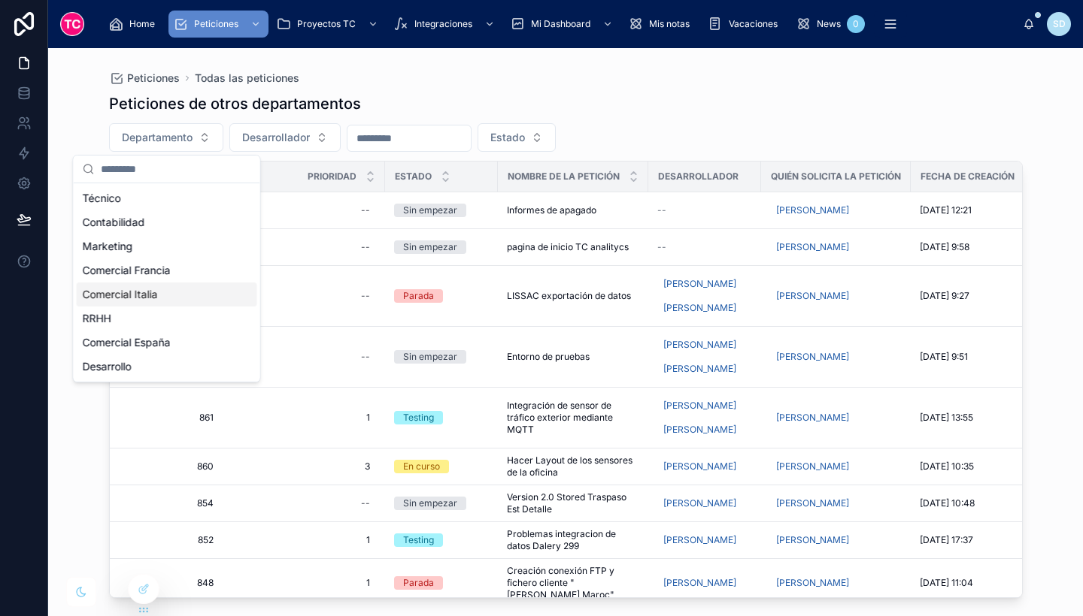
click at [200, 283] on div "Comercial Italia" at bounding box center [167, 295] width 180 height 24
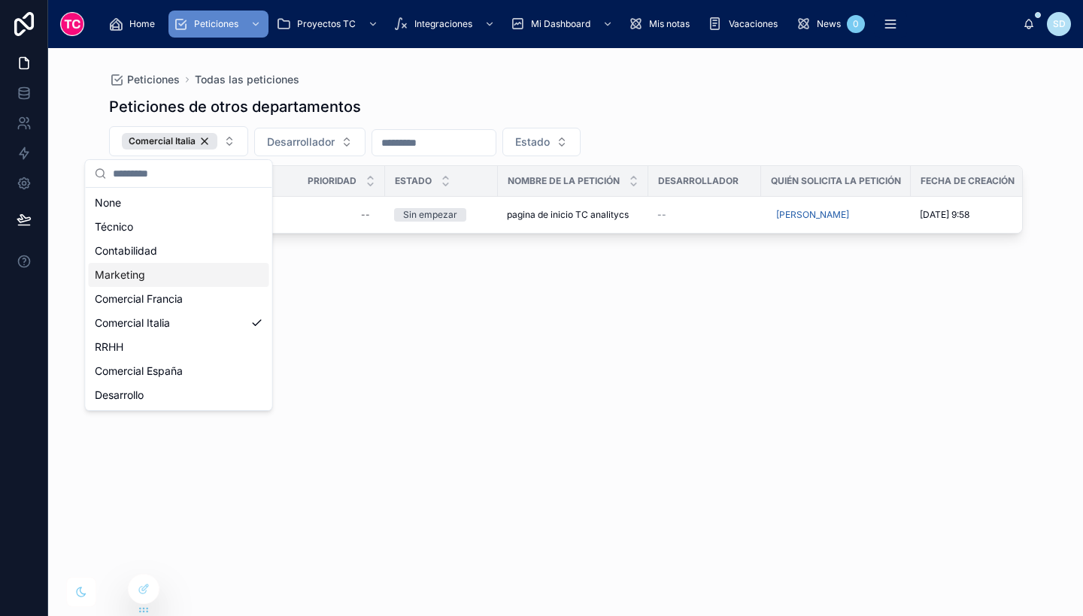
click at [763, 86] on div "Peticiones Todas las peticiones" at bounding box center [565, 79] width 913 height 15
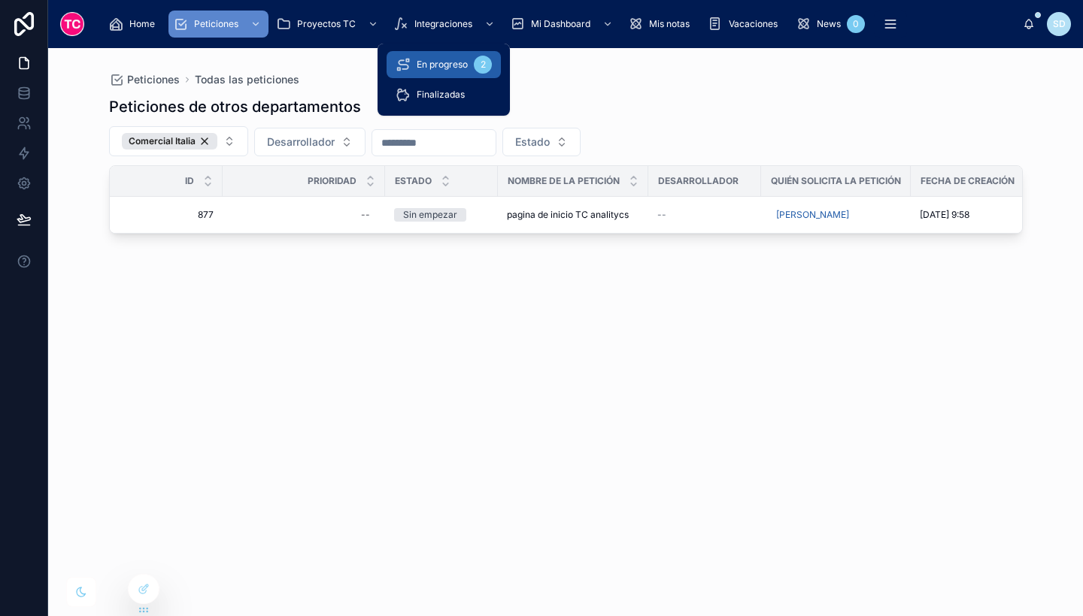
click at [463, 65] on span "En progreso" at bounding box center [441, 65] width 51 height 12
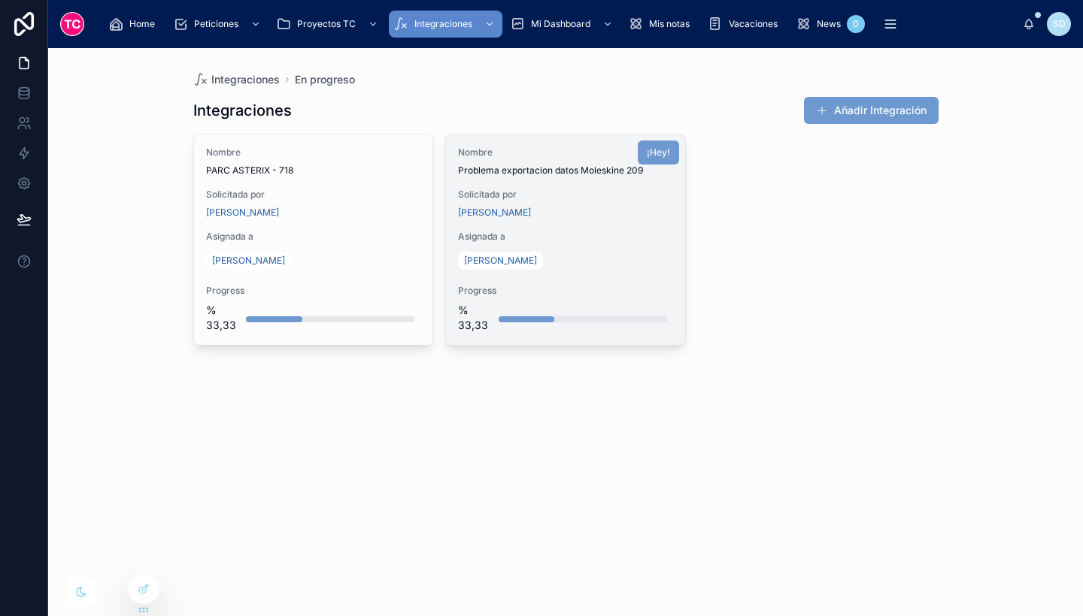
click at [653, 208] on div "Marco Piras" at bounding box center [565, 213] width 215 height 12
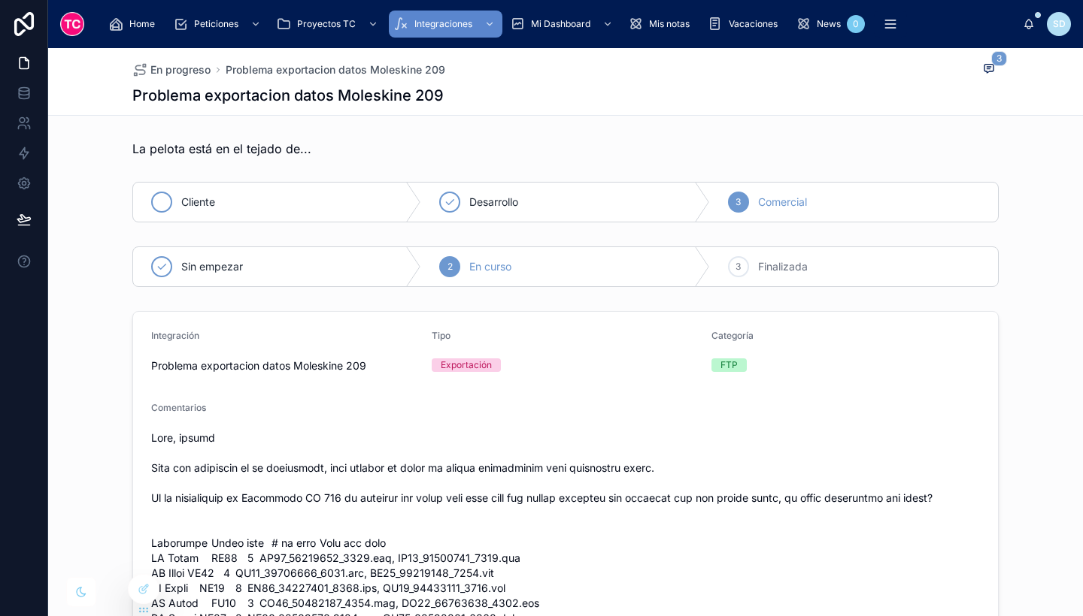
click at [172, 210] on div "Cliente" at bounding box center [277, 202] width 288 height 39
click at [144, 559] on icon at bounding box center [142, 560] width 6 height 3
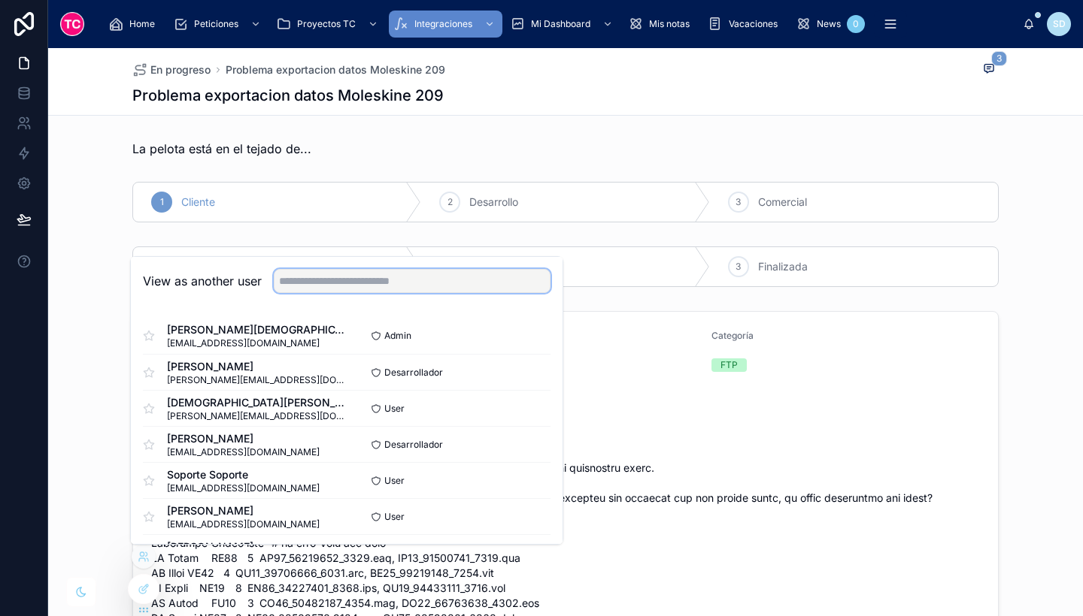
click at [329, 284] on input "text" at bounding box center [412, 281] width 277 height 24
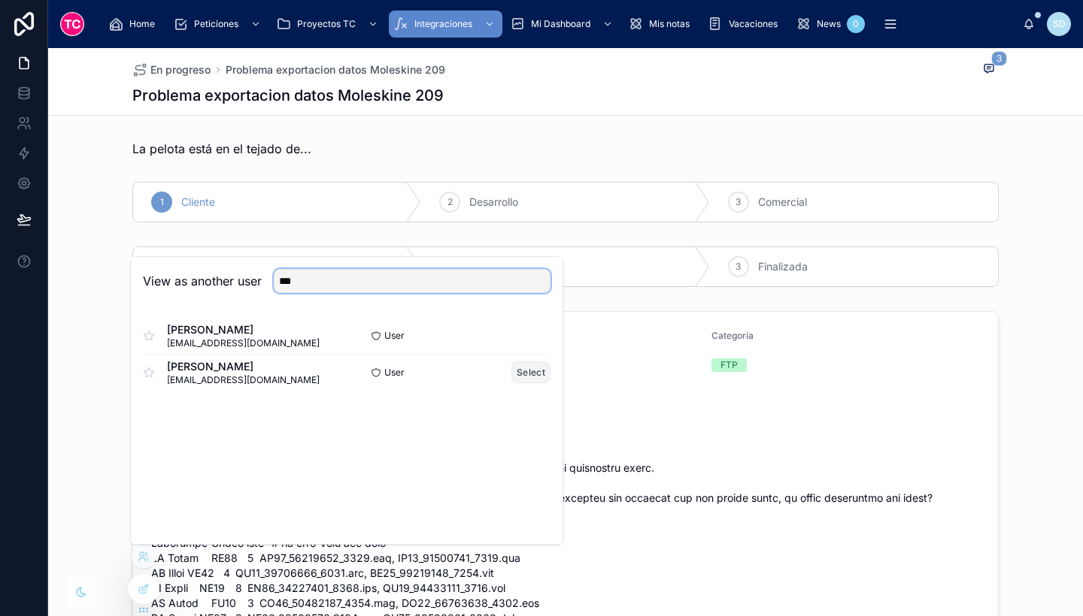
type input "***"
click at [521, 380] on button "Select" at bounding box center [530, 373] width 39 height 22
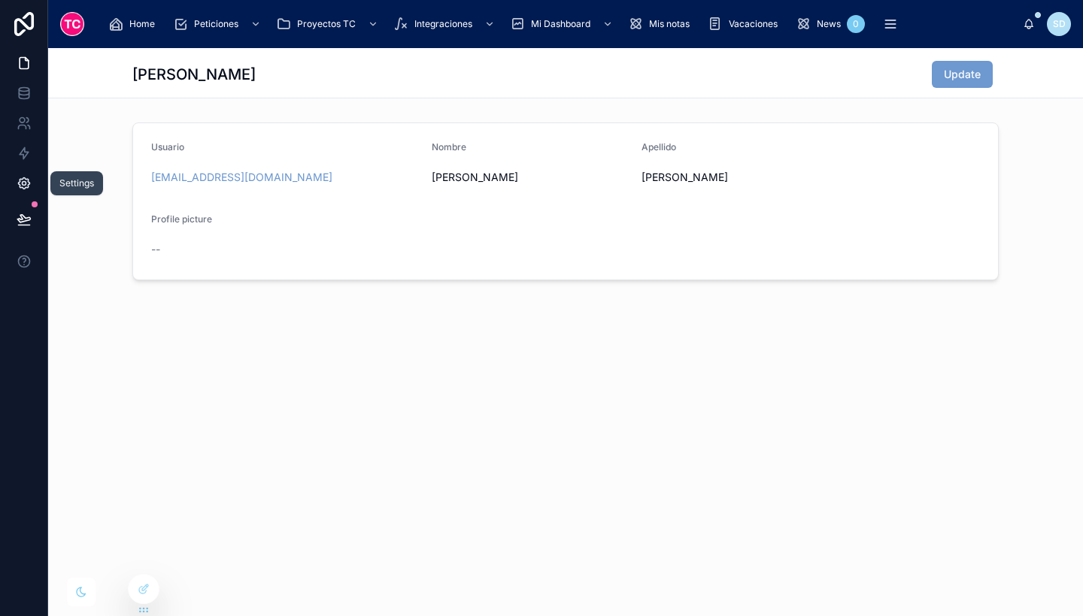
click at [24, 180] on icon at bounding box center [24, 183] width 15 height 15
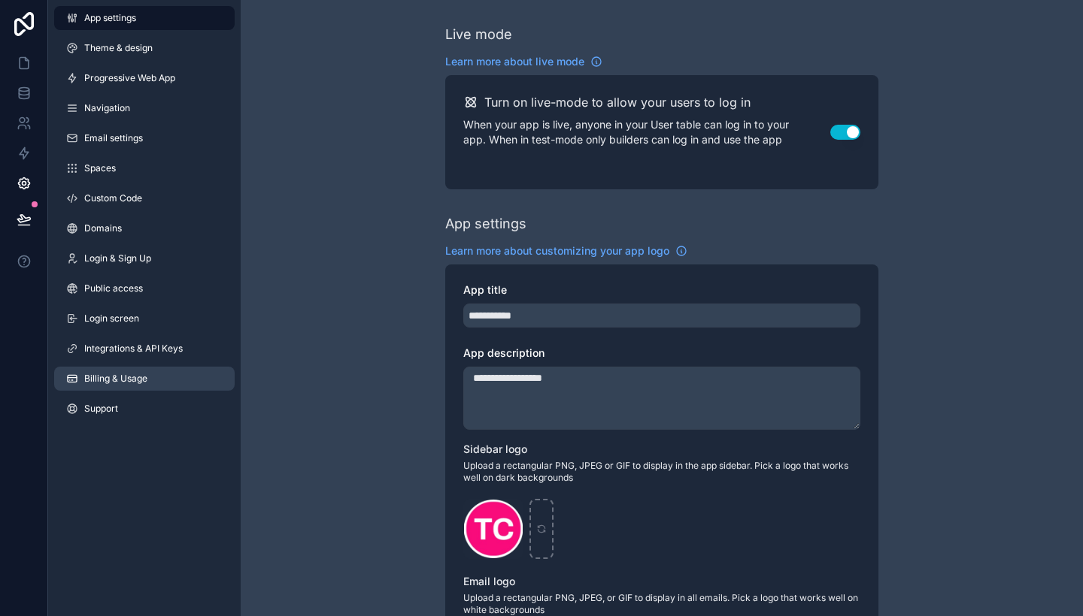
click at [166, 377] on link "Billing & Usage" at bounding box center [144, 379] width 180 height 24
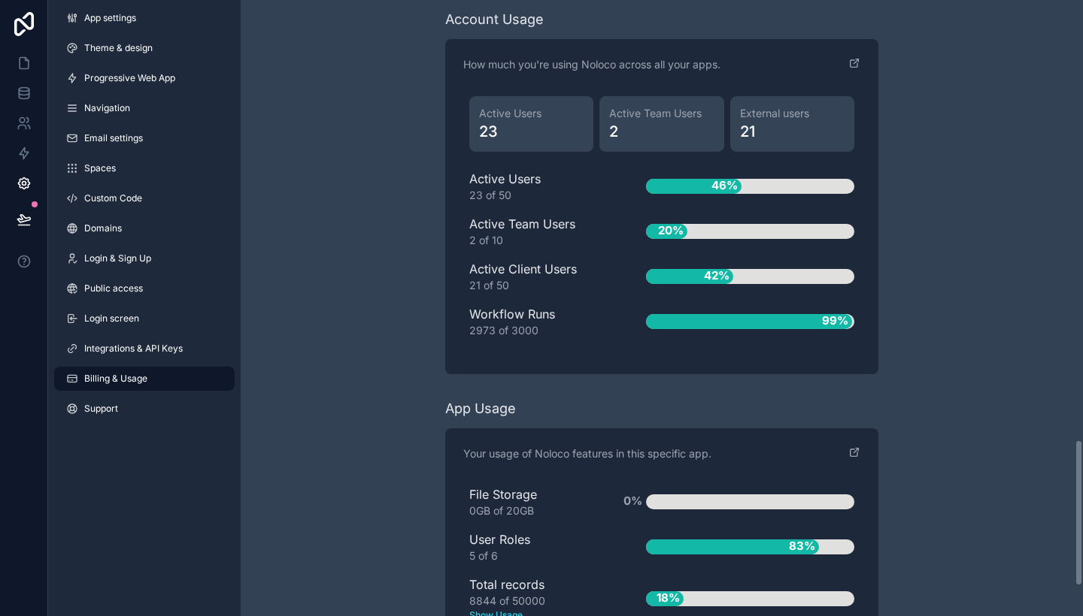
scroll to position [1837, 0]
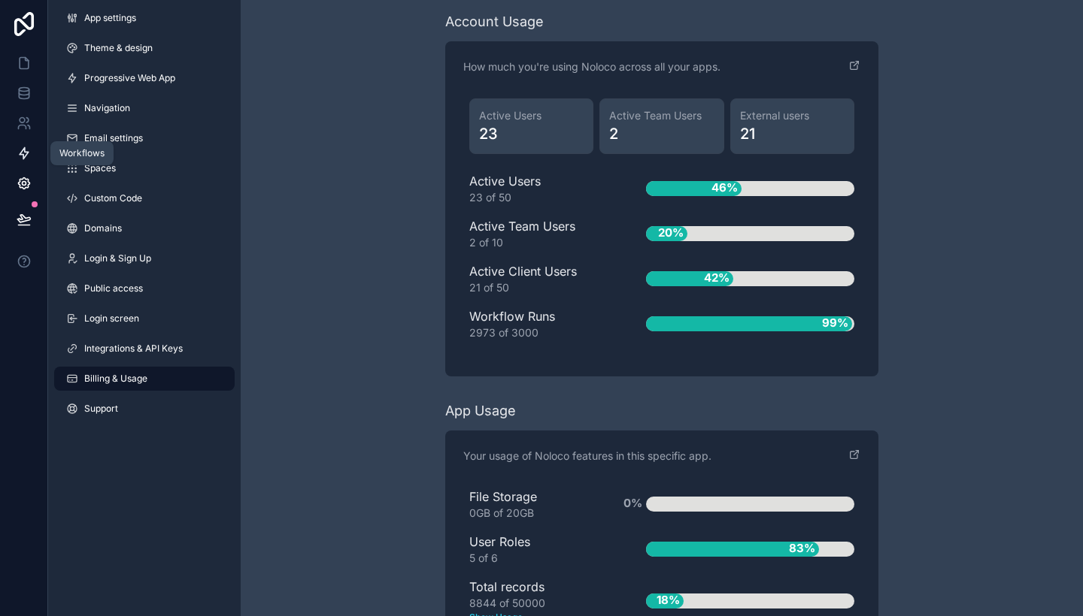
click at [22, 152] on icon at bounding box center [24, 153] width 15 height 15
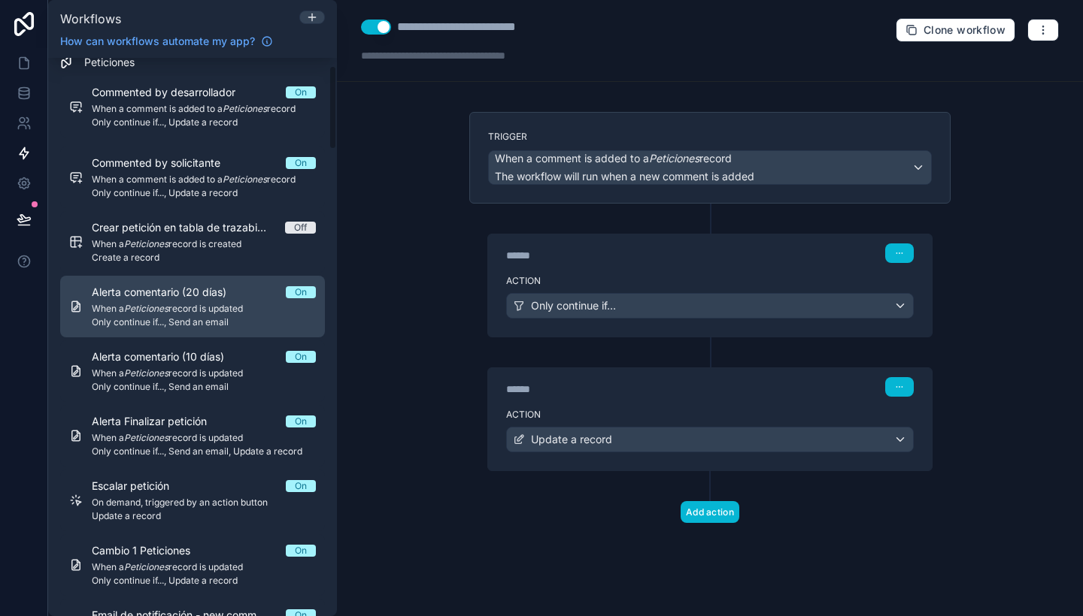
scroll to position [60, 0]
click at [223, 302] on span "When a Peticiones record is updated" at bounding box center [204, 307] width 224 height 12
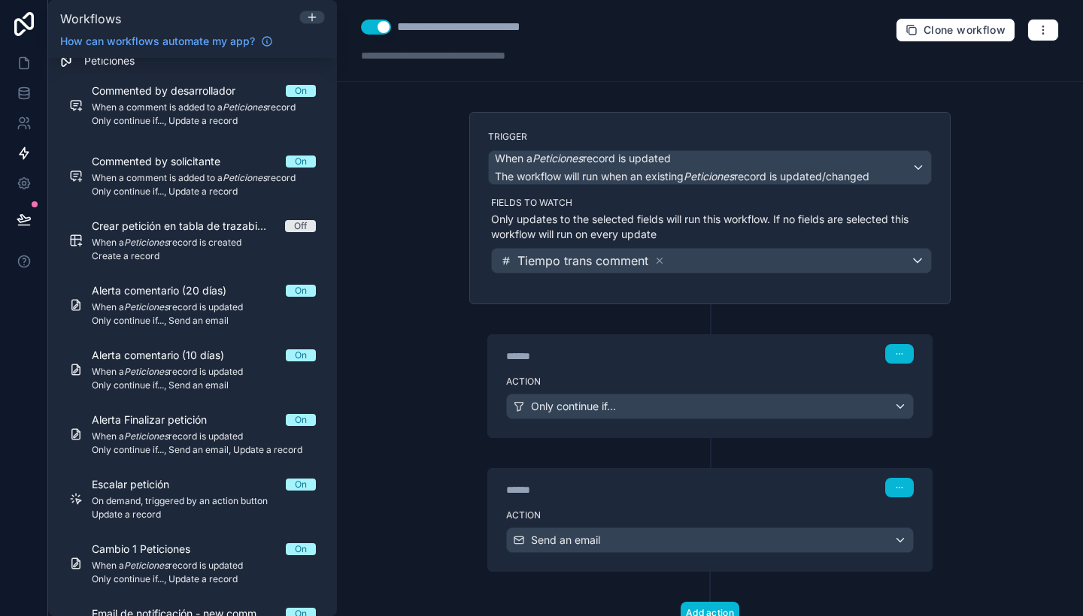
click at [376, 25] on button "Use setting" at bounding box center [376, 27] width 30 height 15
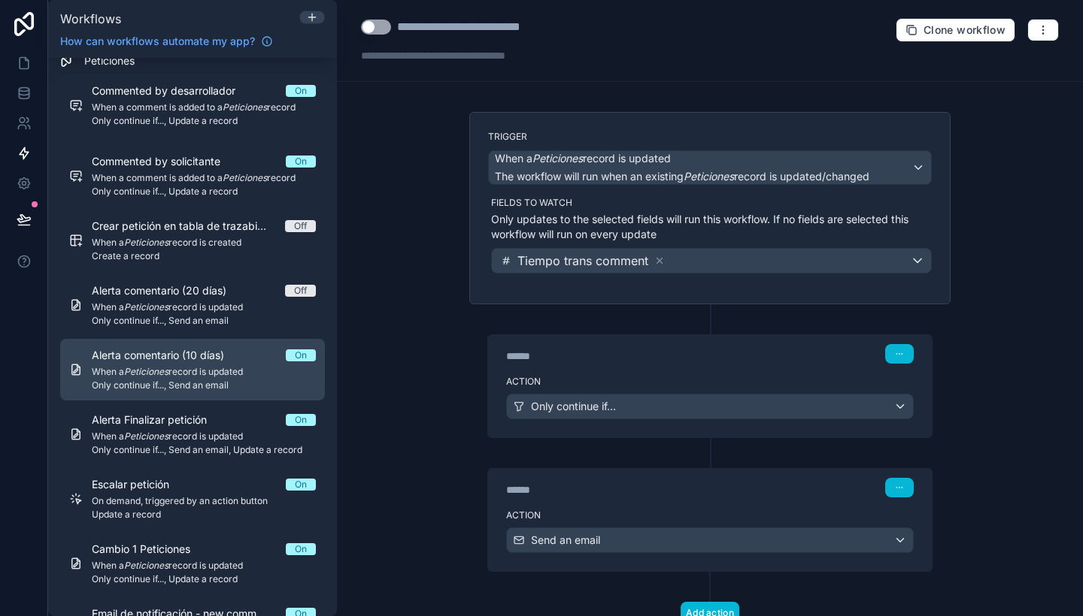
click at [174, 372] on span "When a Peticiones record is updated" at bounding box center [204, 372] width 224 height 12
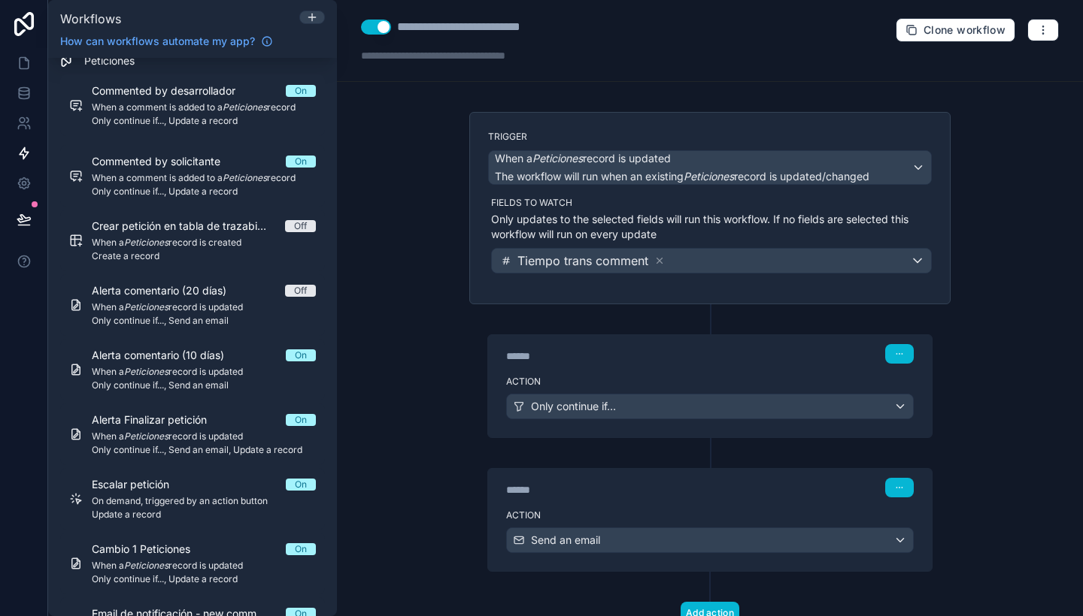
click at [377, 28] on button "Use setting" at bounding box center [376, 27] width 30 height 15
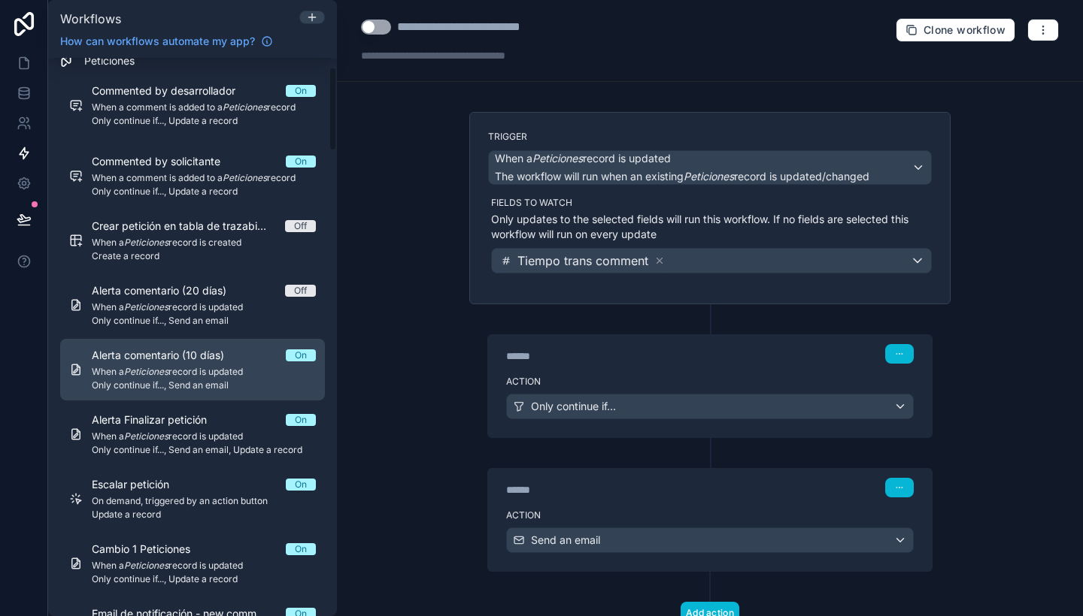
click at [207, 365] on div "Alerta comentario (10 días) On When a Peticiones record is updated Only continu…" at bounding box center [204, 370] width 224 height 44
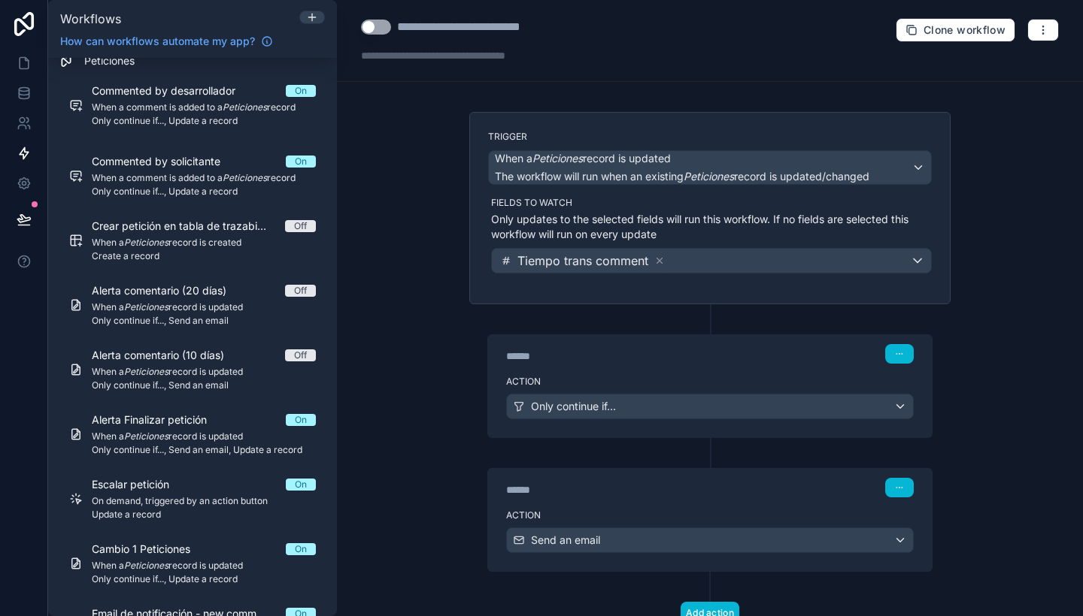
click at [381, 28] on button "Use setting" at bounding box center [376, 27] width 30 height 15
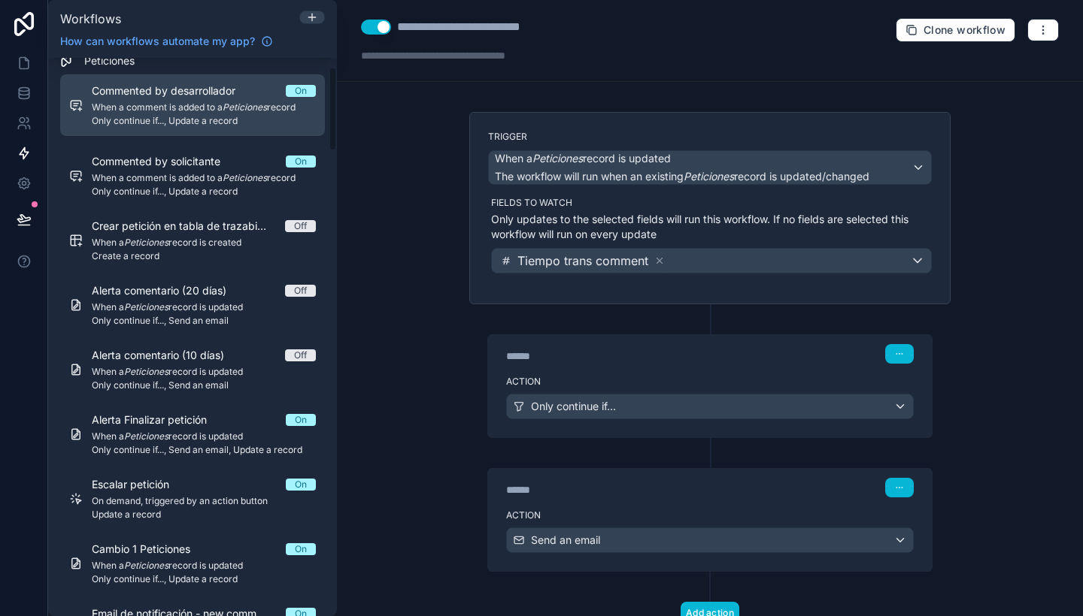
click at [276, 106] on span "When a comment is added to a Peticiones record" at bounding box center [204, 107] width 224 height 12
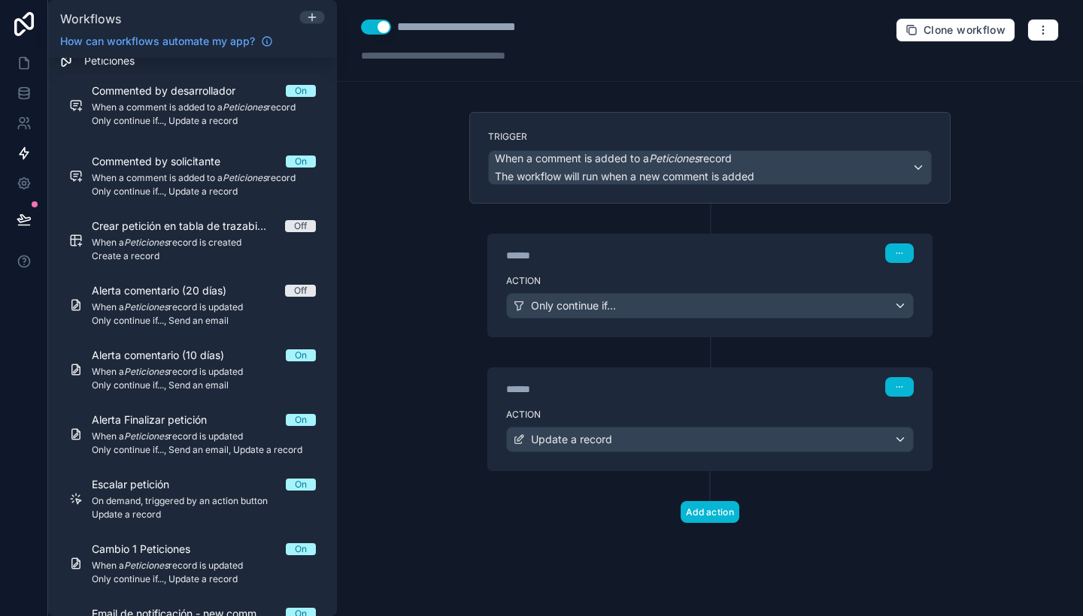
click at [386, 27] on button "Use setting" at bounding box center [376, 27] width 30 height 15
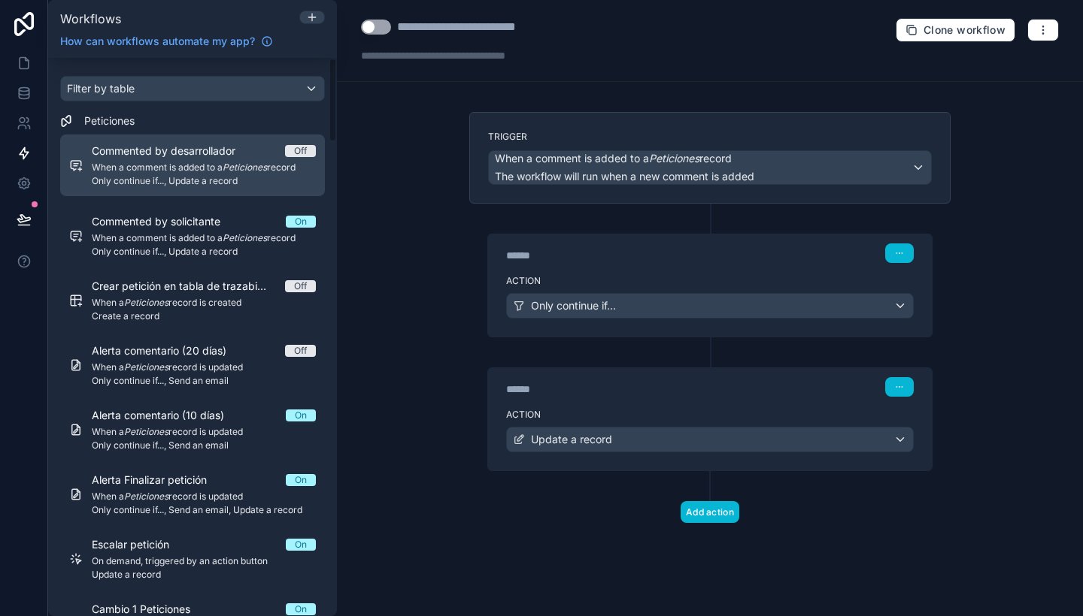
click at [216, 156] on span "Commented by desarrollador" at bounding box center [173, 151] width 162 height 15
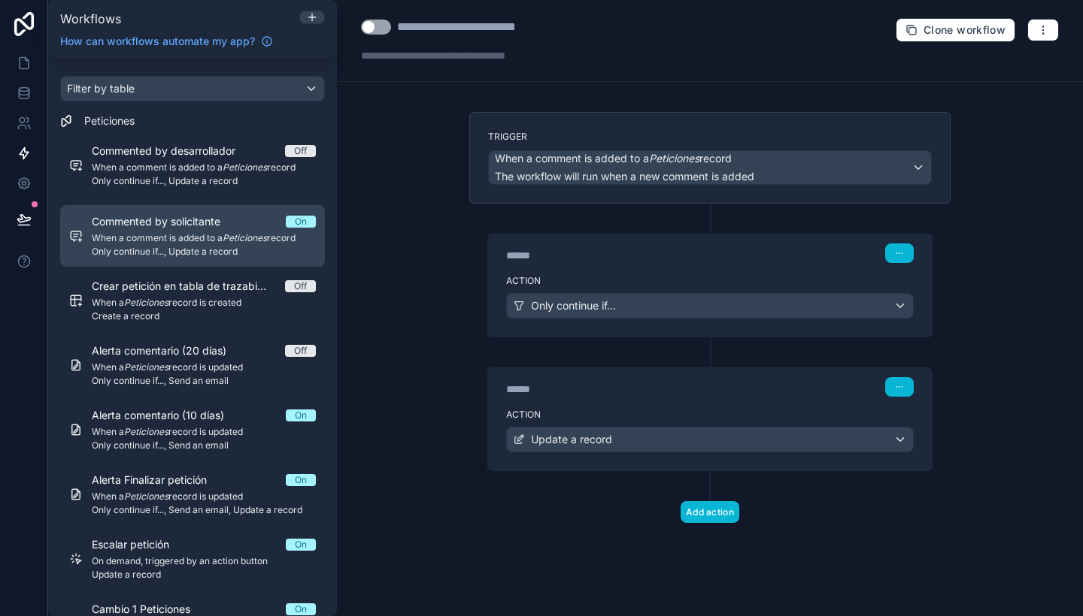
click at [217, 210] on link "Commented by solicitante On When a comment is added to a Peticiones record Only…" at bounding box center [192, 236] width 265 height 62
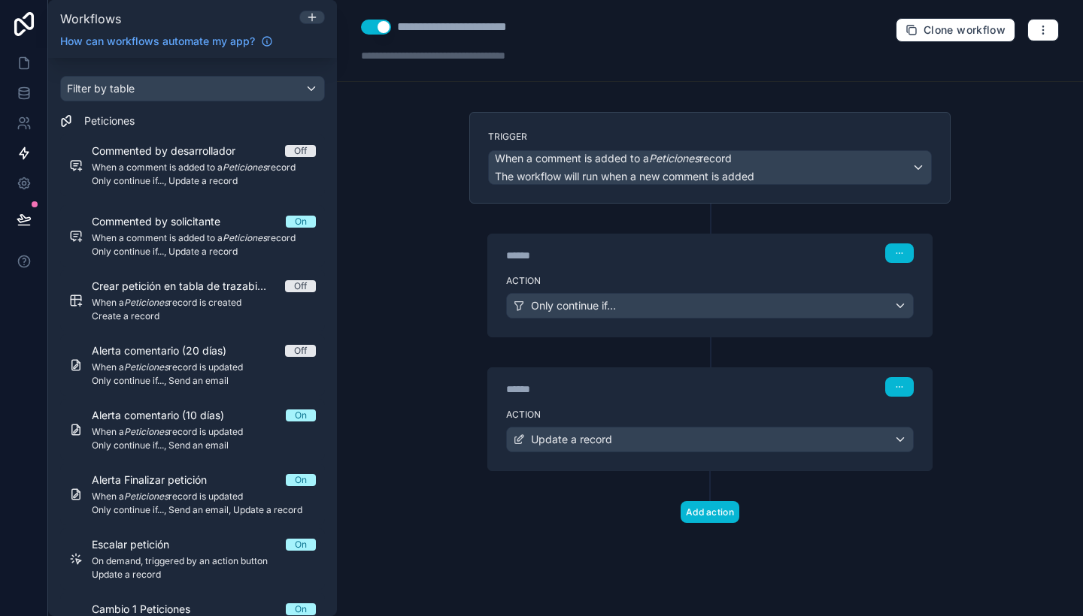
click at [362, 28] on button "Use setting" at bounding box center [376, 27] width 30 height 15
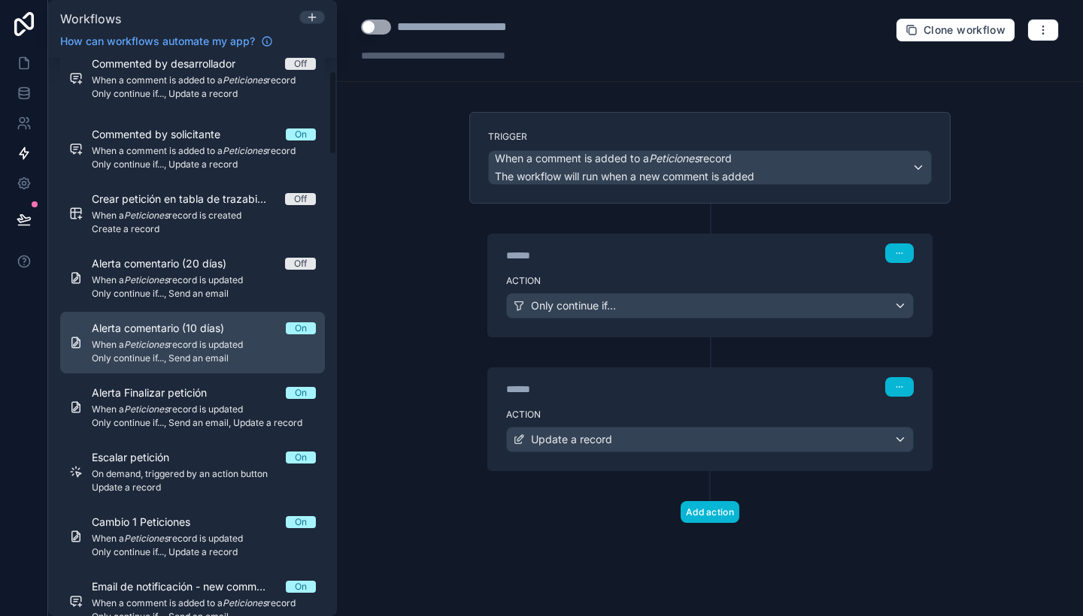
scroll to position [90, 0]
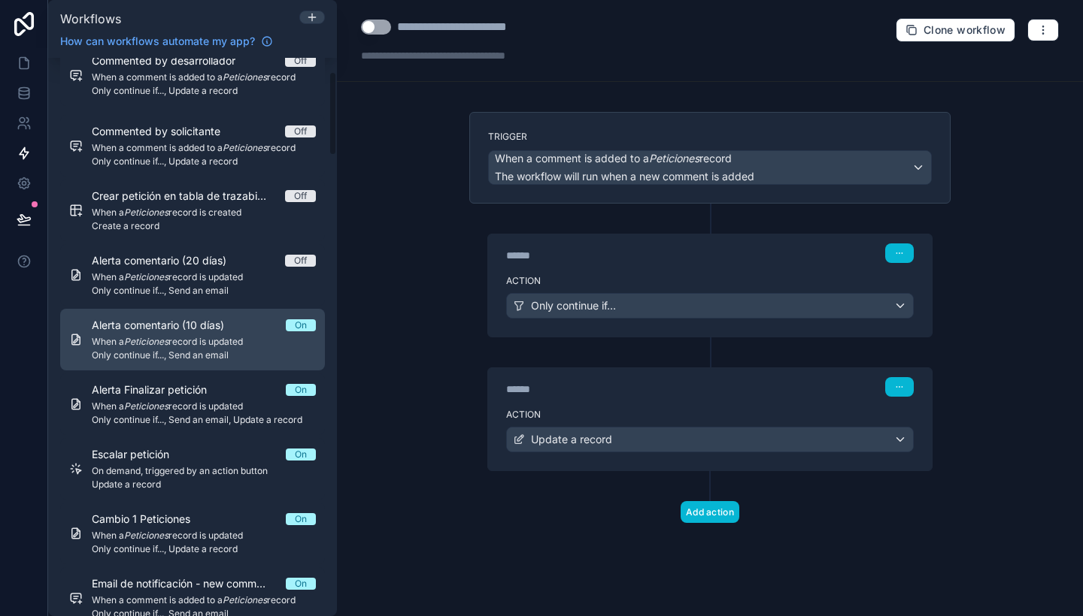
click at [241, 333] on div "Alerta comentario (10 días) On When a Peticiones record is updated Only continu…" at bounding box center [204, 340] width 224 height 44
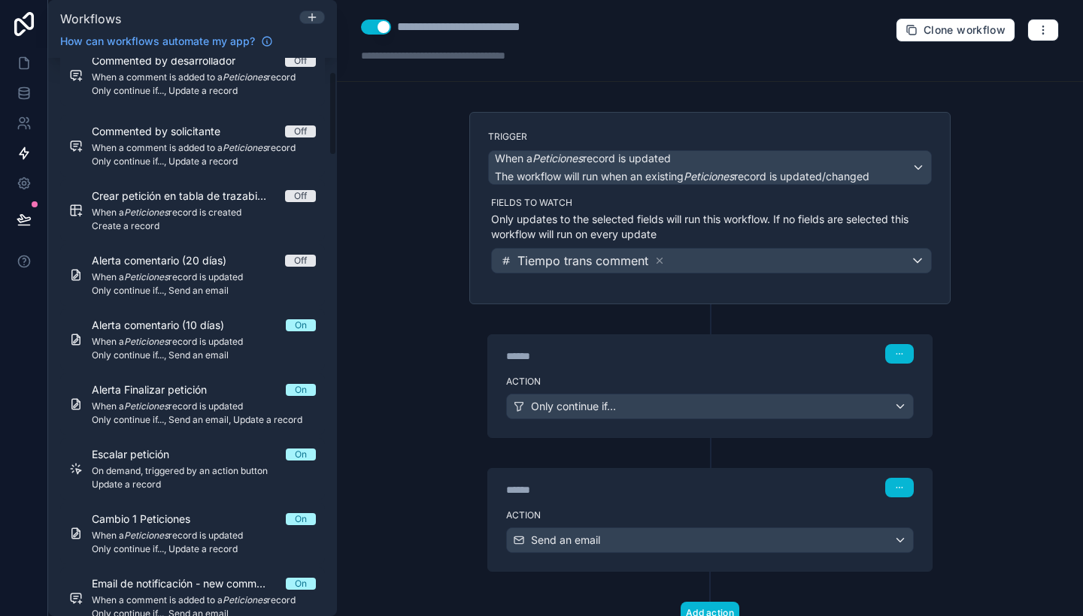
click at [382, 25] on button "Use setting" at bounding box center [376, 27] width 30 height 15
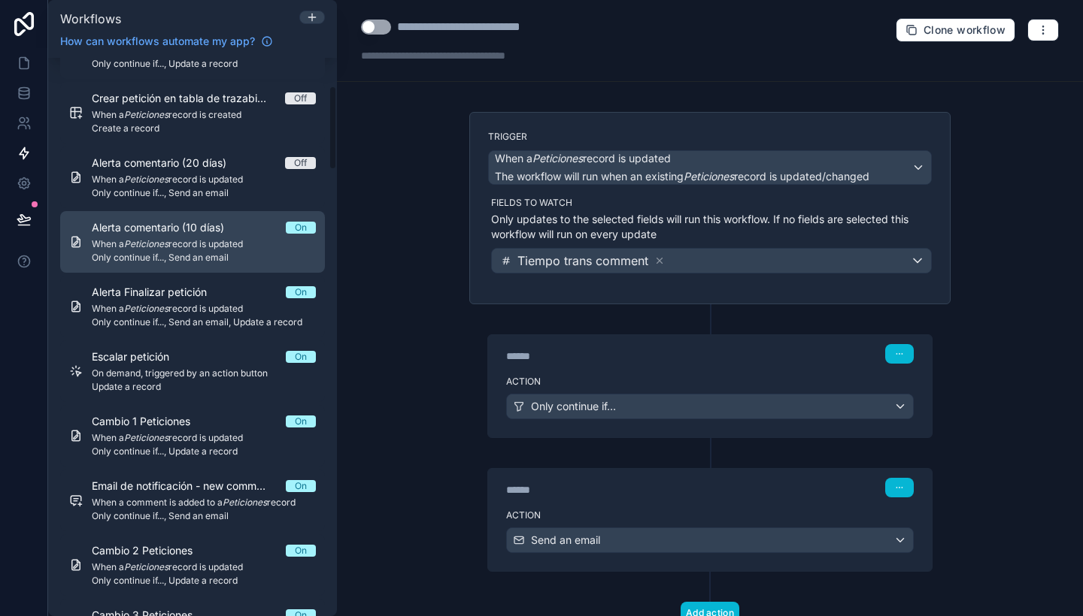
scroll to position [189, 0]
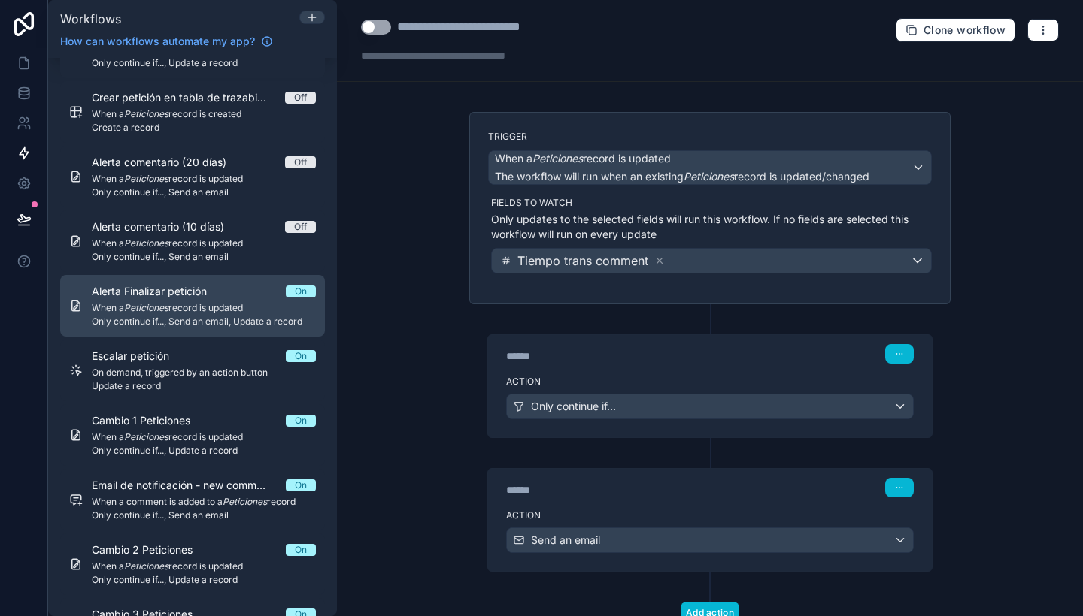
click at [219, 310] on span "When a Peticiones record is updated" at bounding box center [204, 308] width 224 height 12
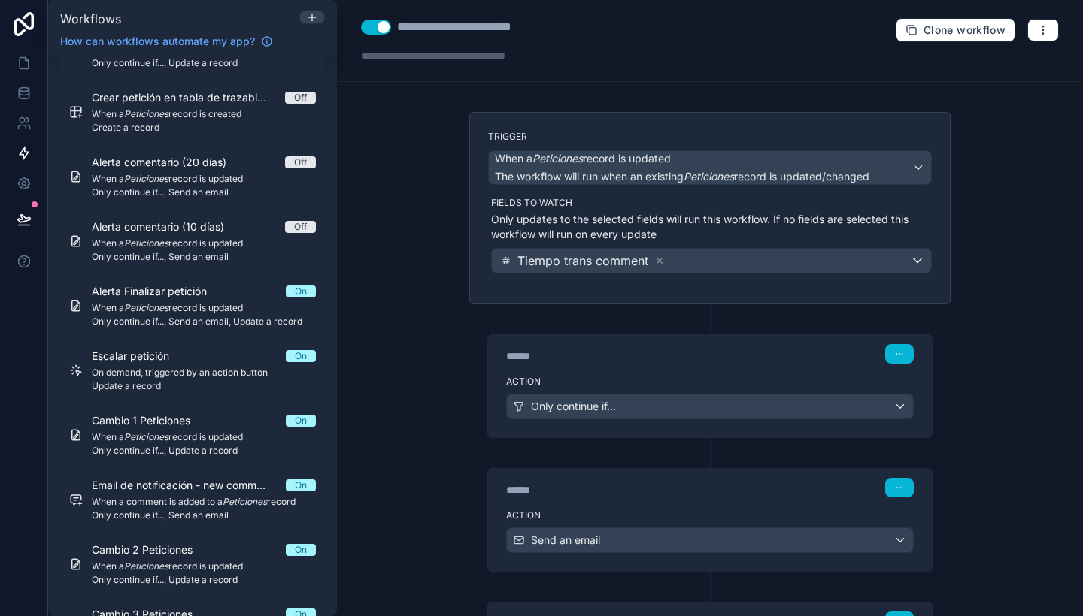
click at [372, 27] on button "Use setting" at bounding box center [376, 27] width 30 height 15
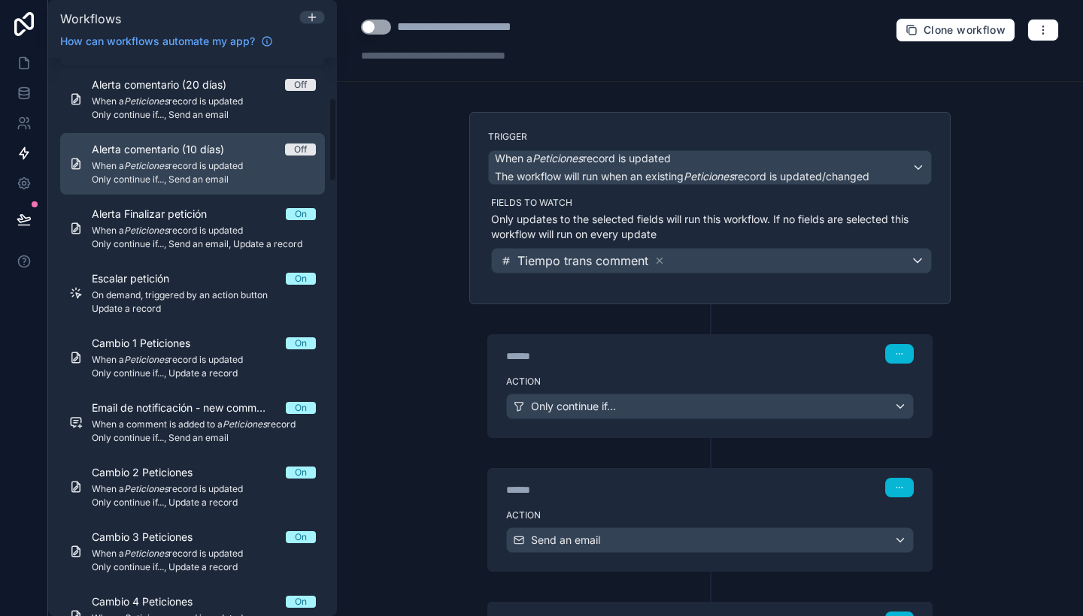
scroll to position [267, 0]
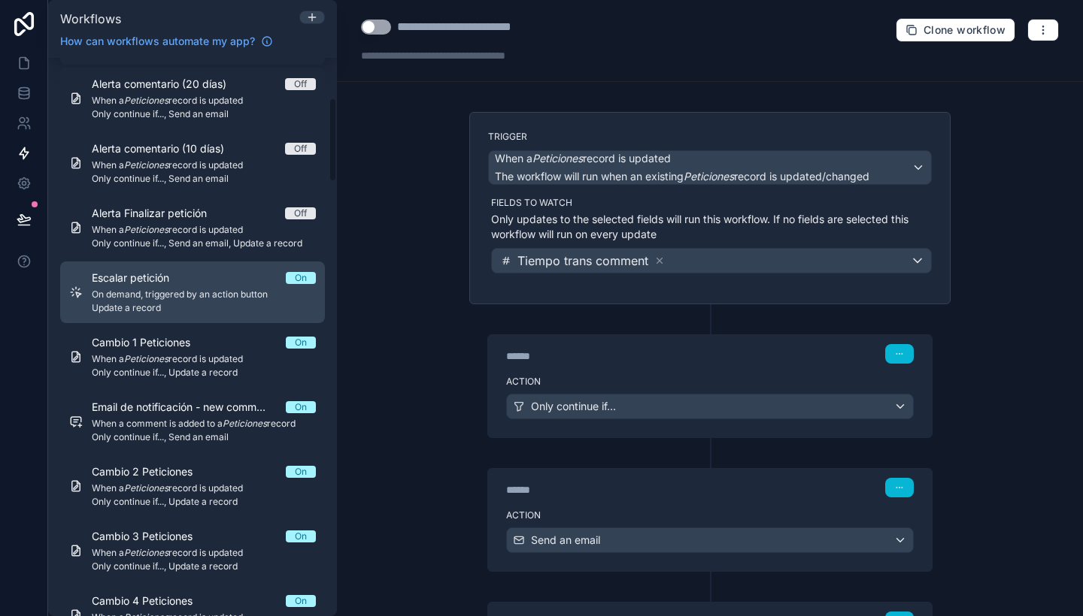
click at [222, 284] on div "Escalar petición On" at bounding box center [204, 278] width 224 height 15
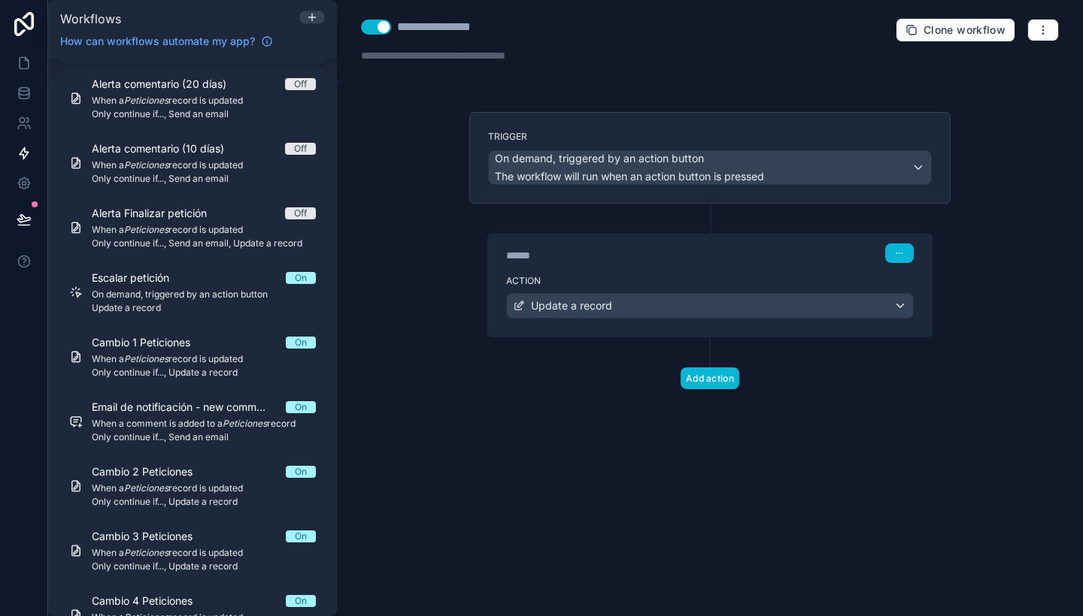
click at [371, 24] on button "Use setting" at bounding box center [376, 27] width 30 height 15
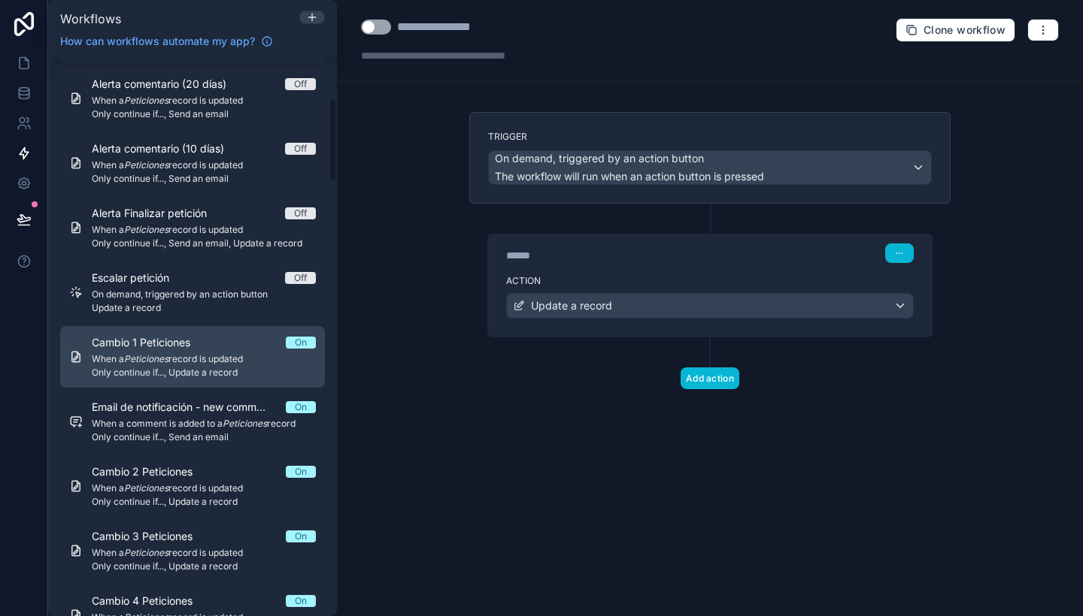
click at [238, 362] on span "When a Peticiones record is updated" at bounding box center [204, 359] width 224 height 12
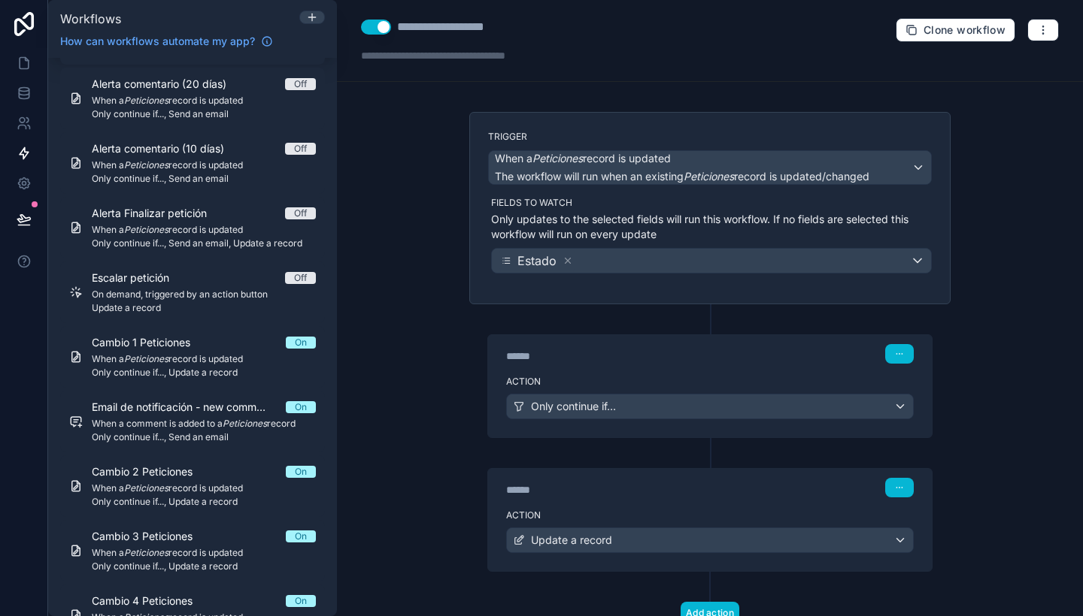
click at [376, 28] on button "Use setting" at bounding box center [376, 27] width 30 height 15
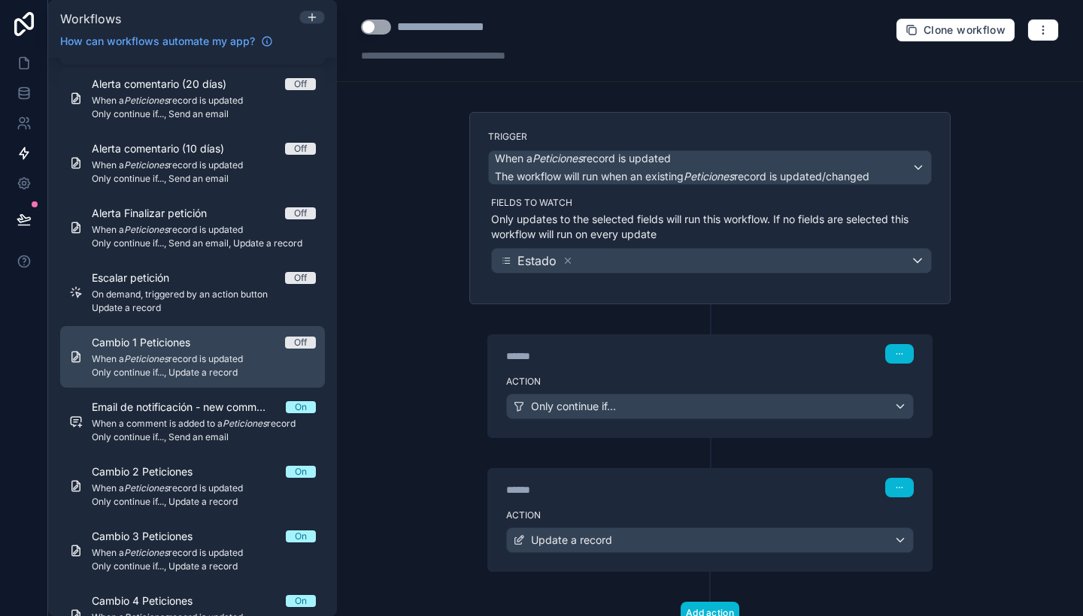
click at [229, 365] on div "Cambio 1 Peticiones Off When a Peticiones record is updated Only continue if...…" at bounding box center [204, 357] width 224 height 44
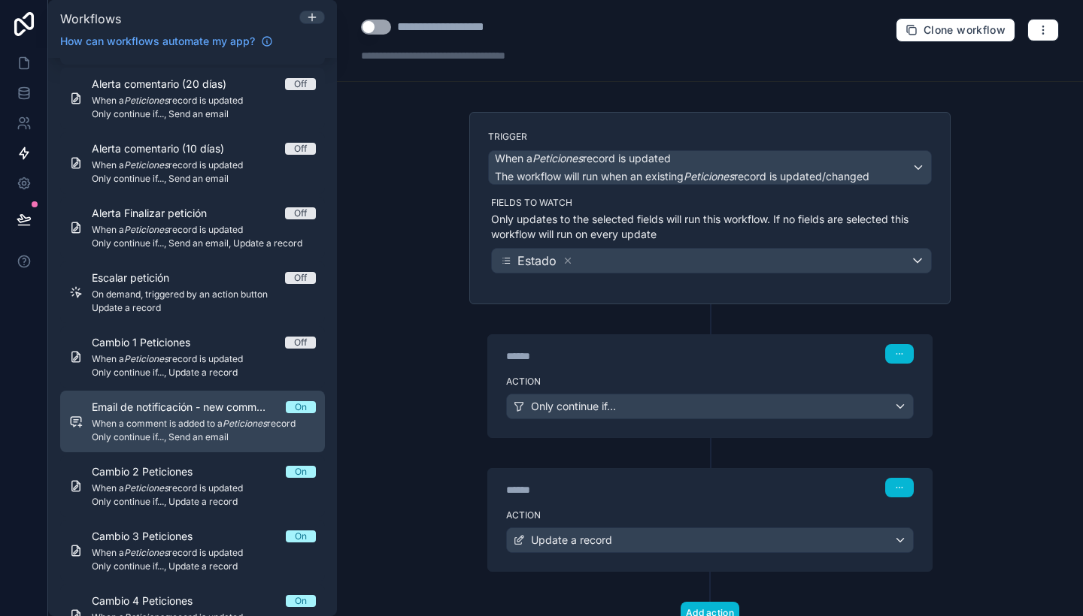
click at [223, 419] on span "When a comment is added to a Peticiones record" at bounding box center [204, 424] width 224 height 12
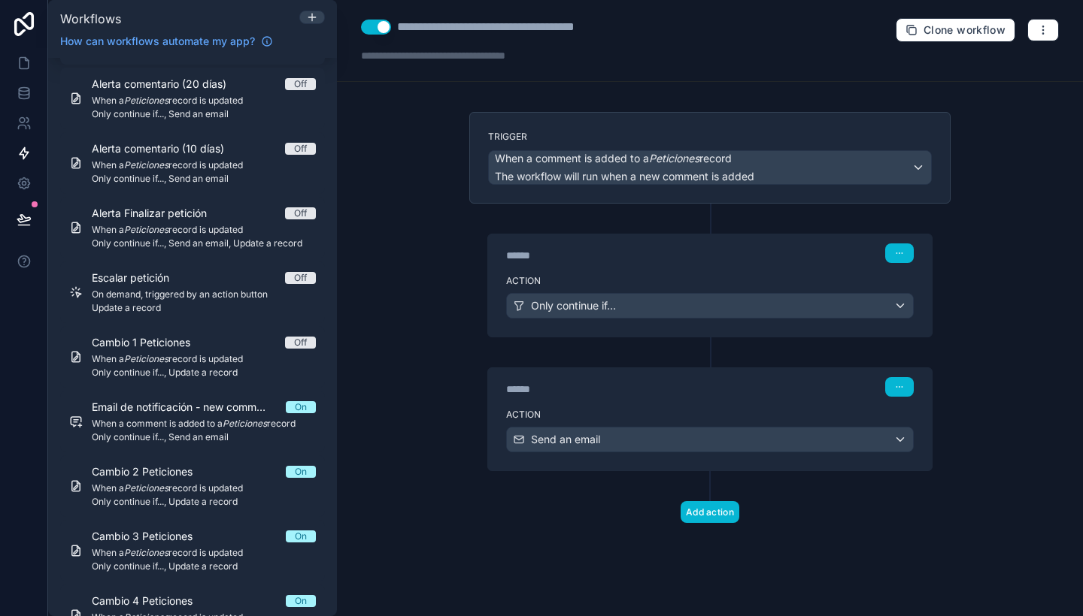
click at [383, 26] on button "Use setting" at bounding box center [376, 27] width 30 height 15
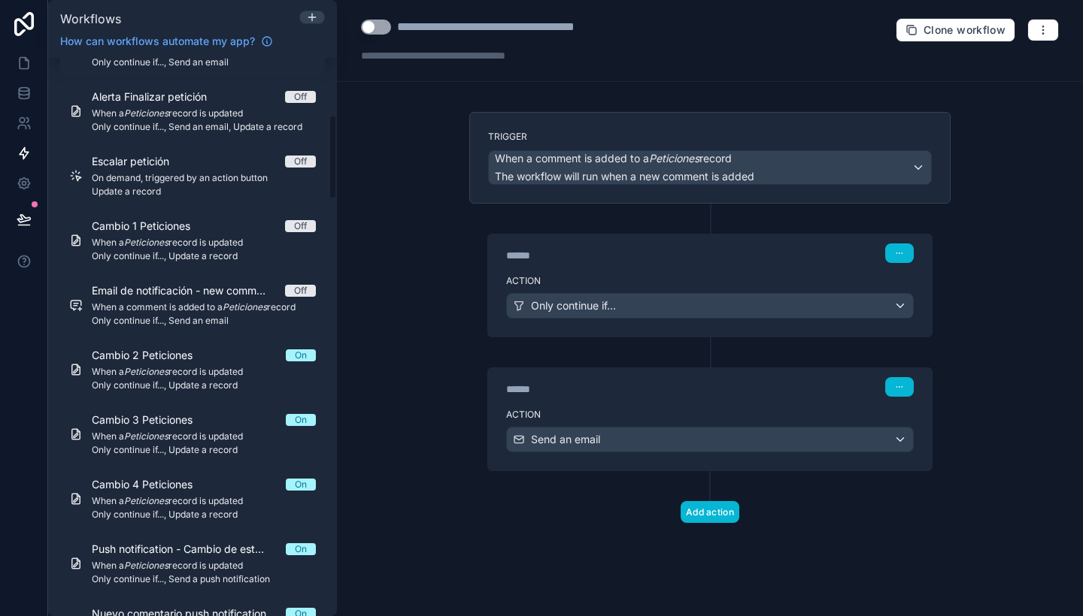
scroll to position [384, 0]
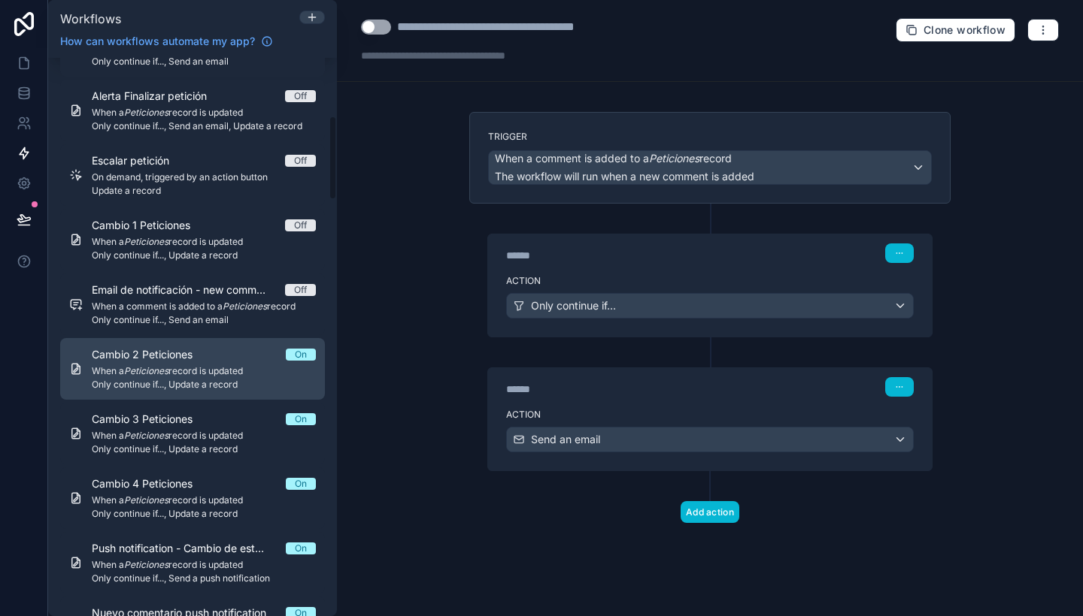
click at [201, 356] on span "Cambio 2 Peticiones" at bounding box center [151, 354] width 119 height 15
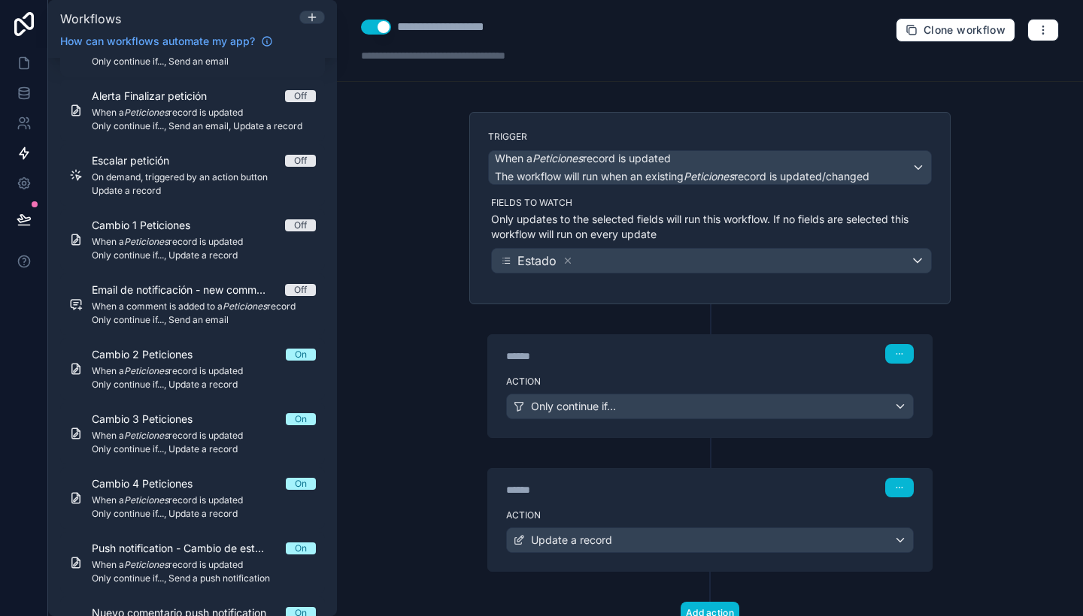
click at [379, 30] on button "Use setting" at bounding box center [376, 27] width 30 height 15
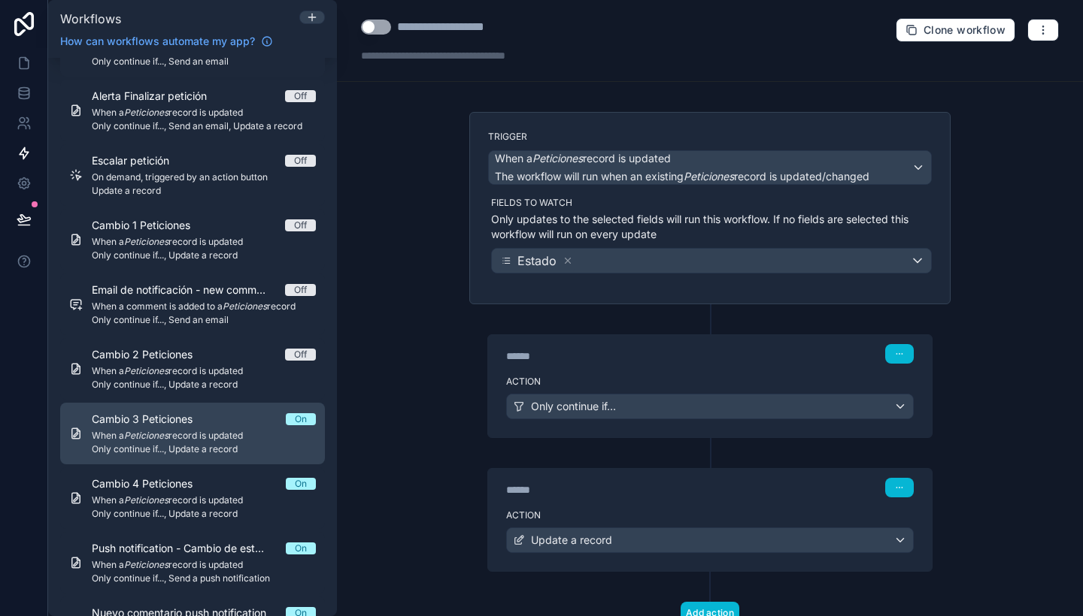
click at [251, 407] on link "Cambio 3 Peticiones On When a Peticiones record is updated Only continue if...,…" at bounding box center [192, 434] width 265 height 62
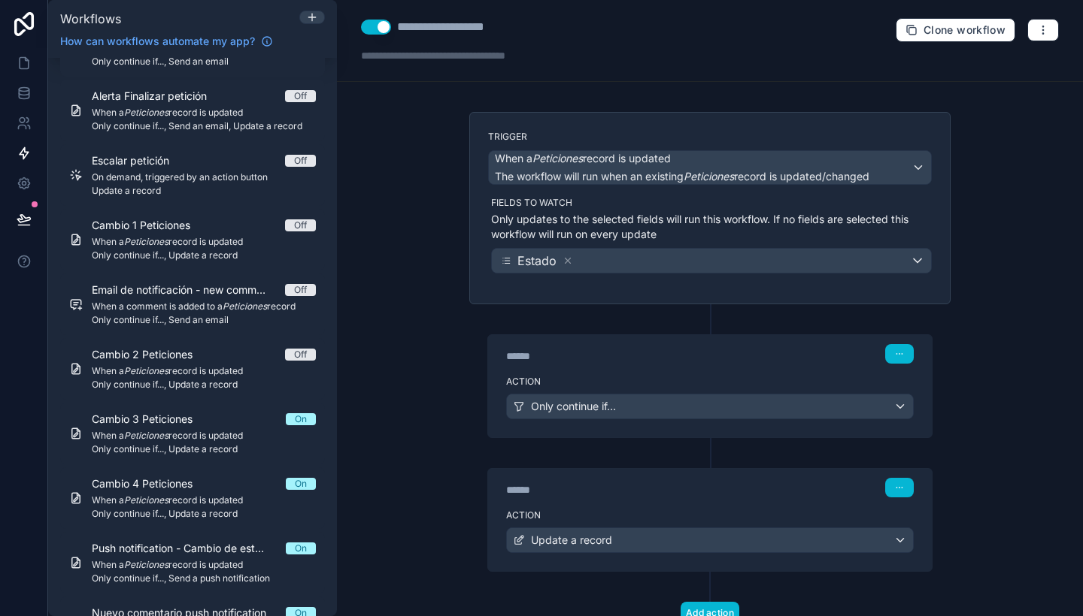
click at [382, 29] on button "Use setting" at bounding box center [376, 27] width 30 height 15
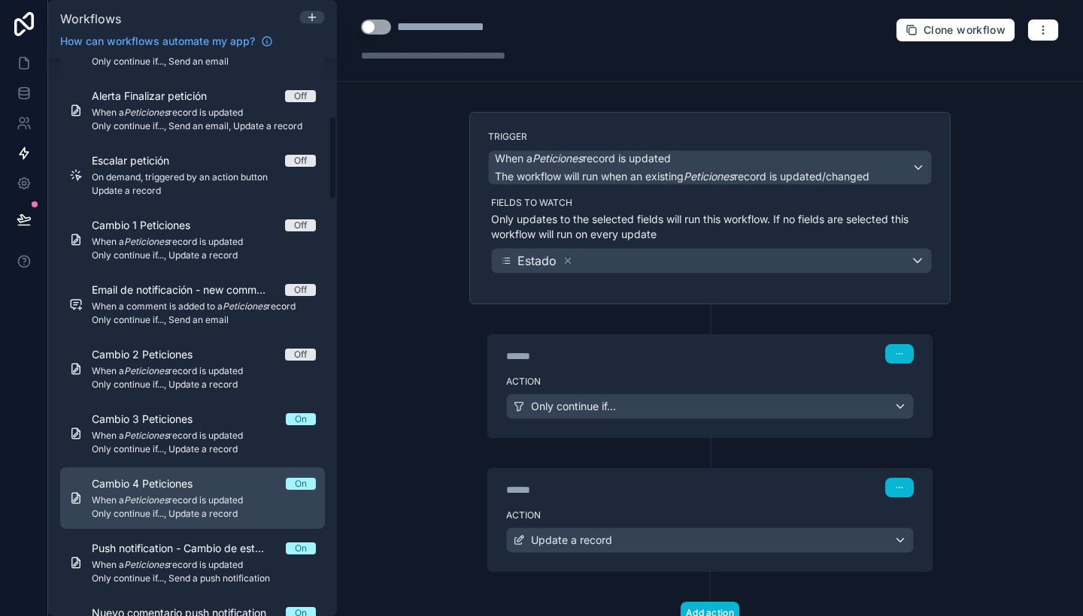
click at [222, 475] on link "Cambio 4 Peticiones On When a Peticiones record is updated Only continue if...,…" at bounding box center [192, 499] width 265 height 62
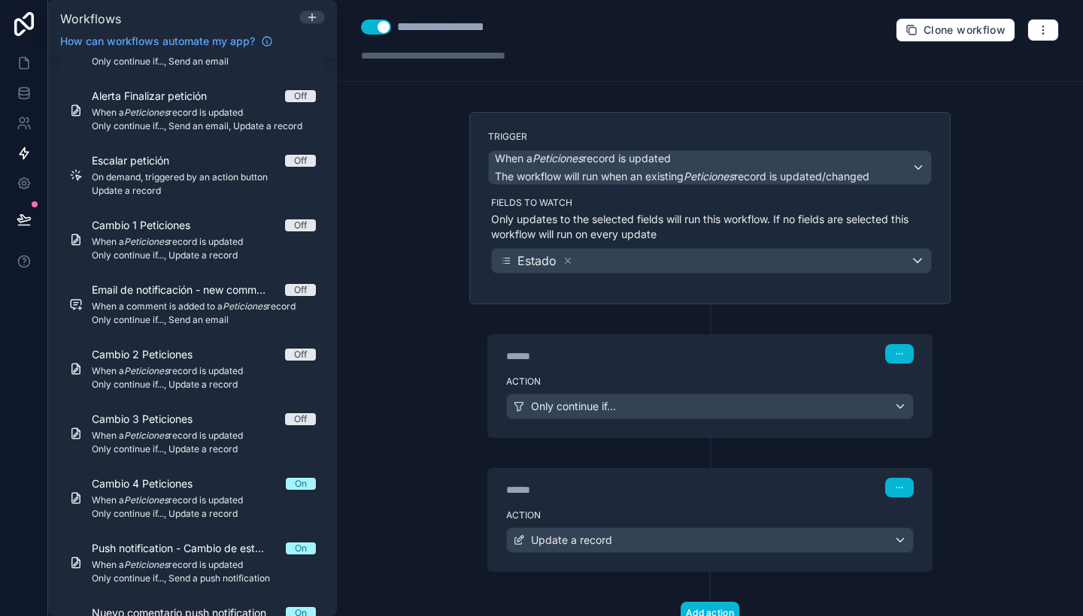
click at [378, 20] on button "Use setting" at bounding box center [376, 27] width 30 height 15
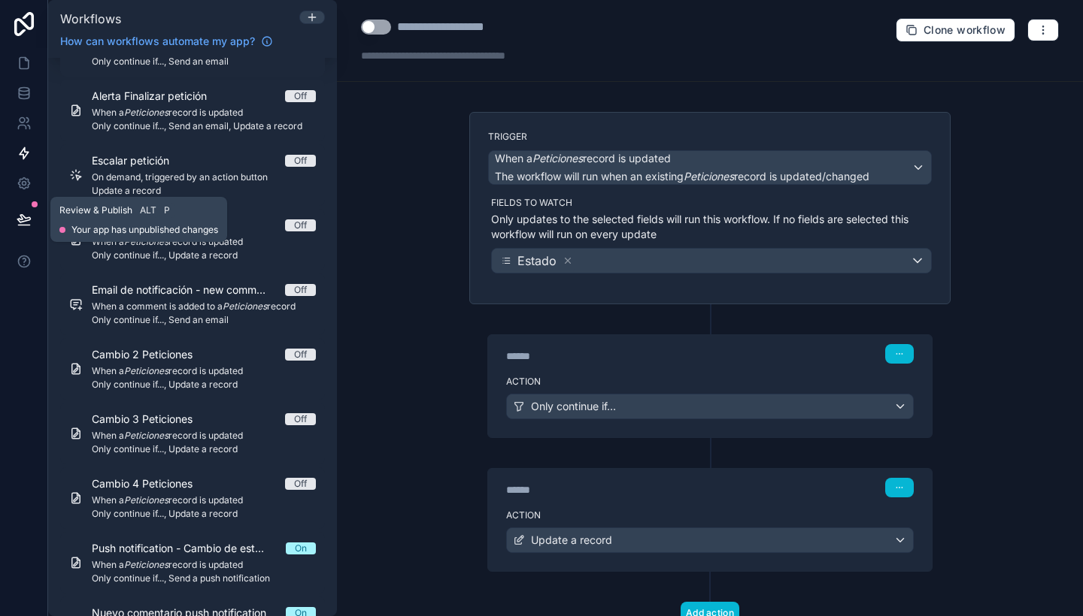
click at [12, 227] on button at bounding box center [24, 219] width 33 height 42
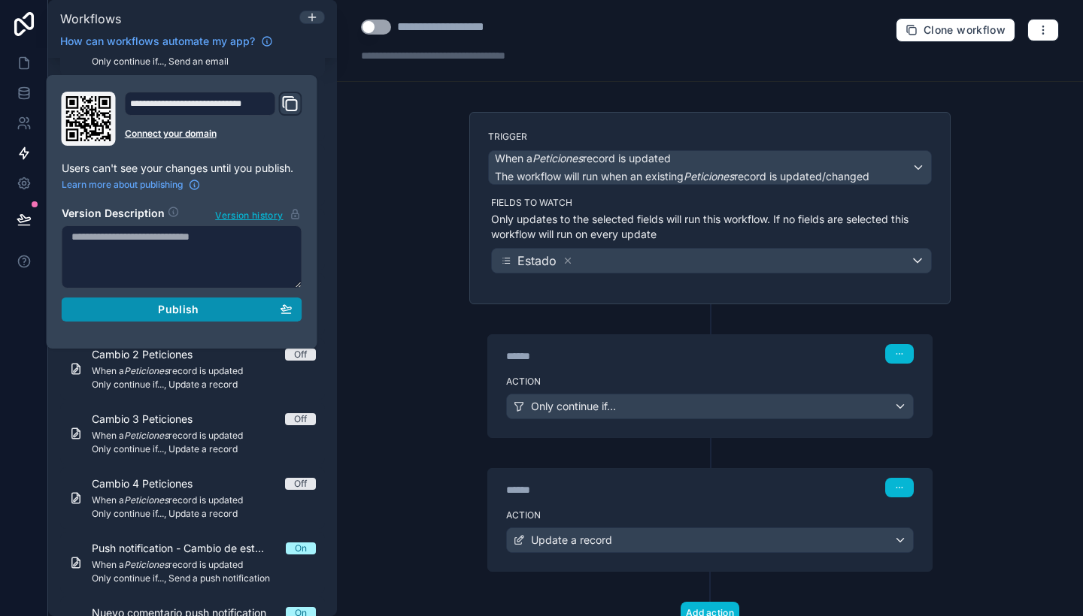
click at [186, 320] on button "Publish" at bounding box center [182, 310] width 241 height 24
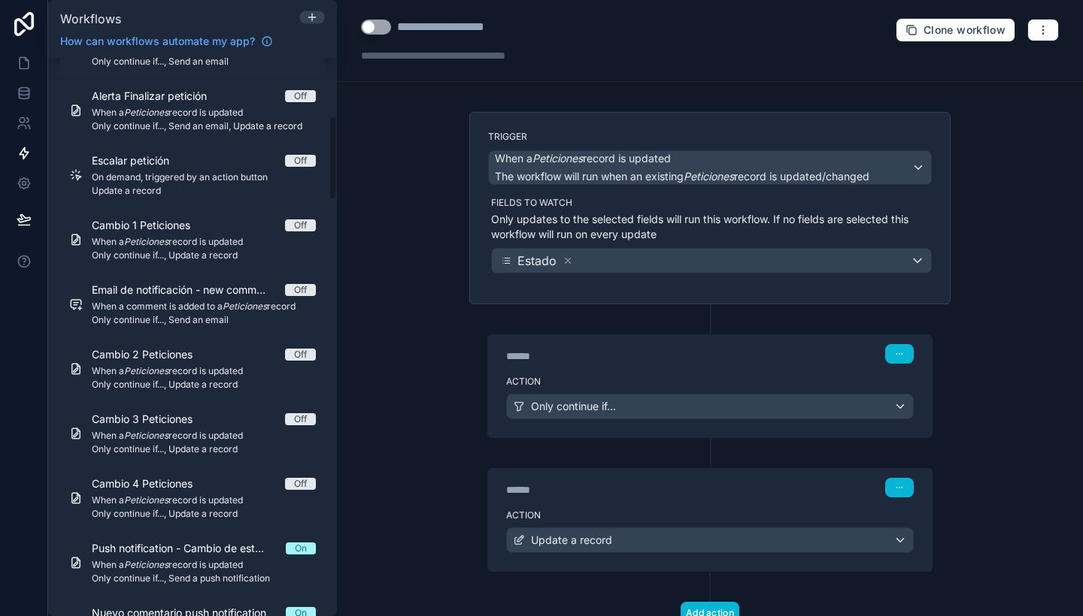
click at [390, 289] on div "**********" at bounding box center [710, 308] width 746 height 616
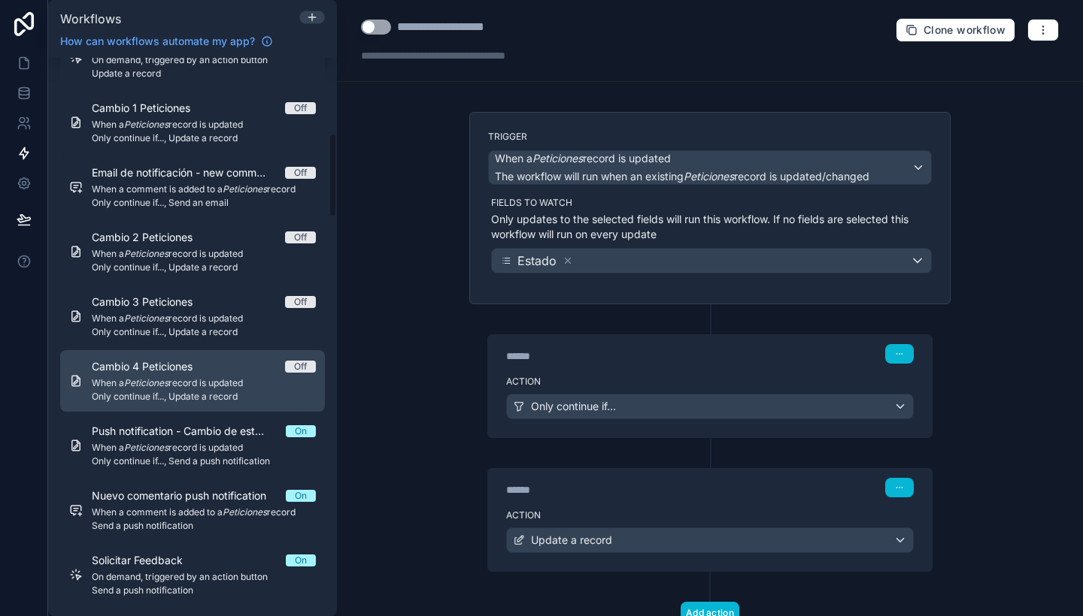
scroll to position [503, 0]
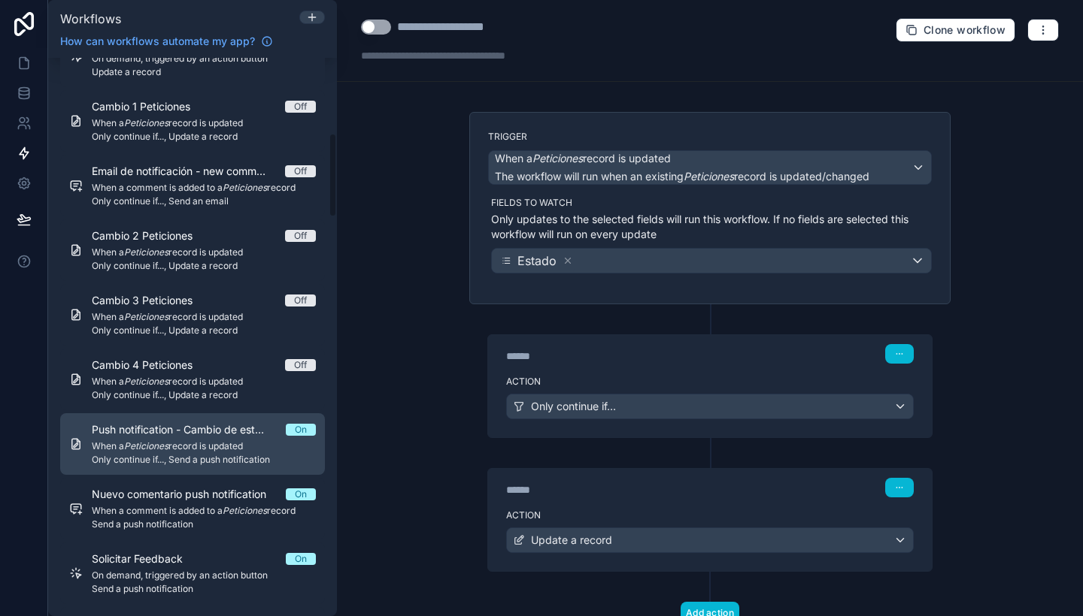
click at [229, 456] on span "Only continue if..., Send a push notification" at bounding box center [204, 460] width 224 height 12
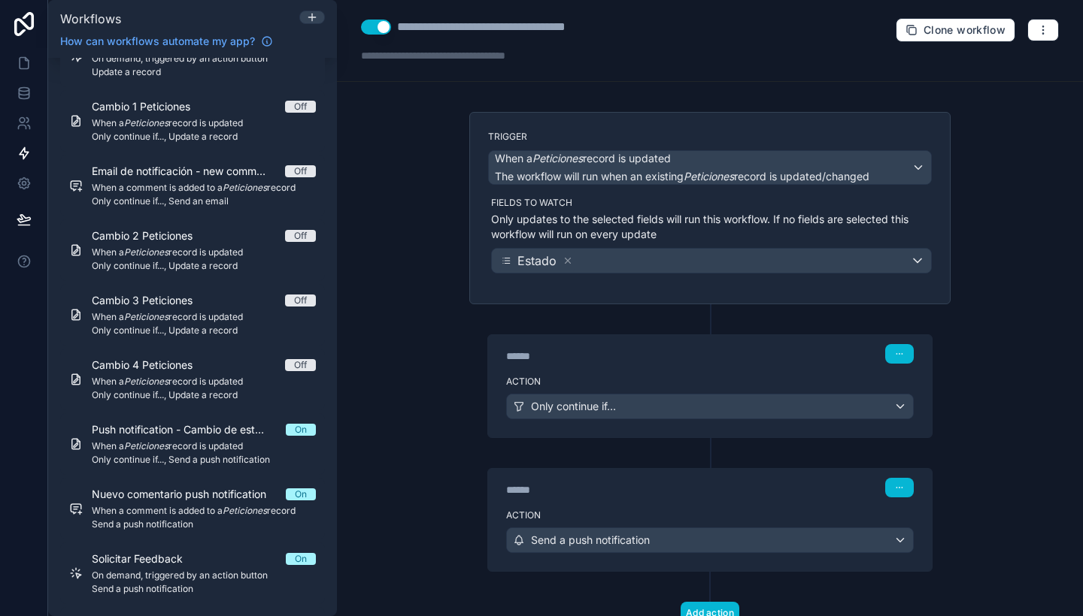
click at [384, 26] on button "Use setting" at bounding box center [376, 27] width 30 height 15
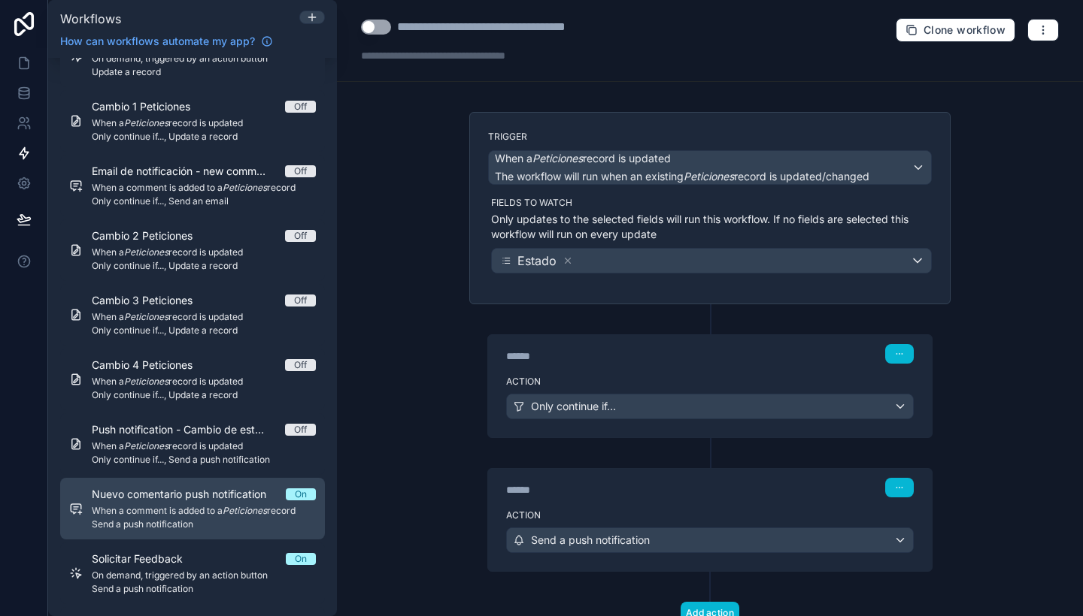
click at [245, 510] on em "Peticiones" at bounding box center [245, 510] width 44 height 11
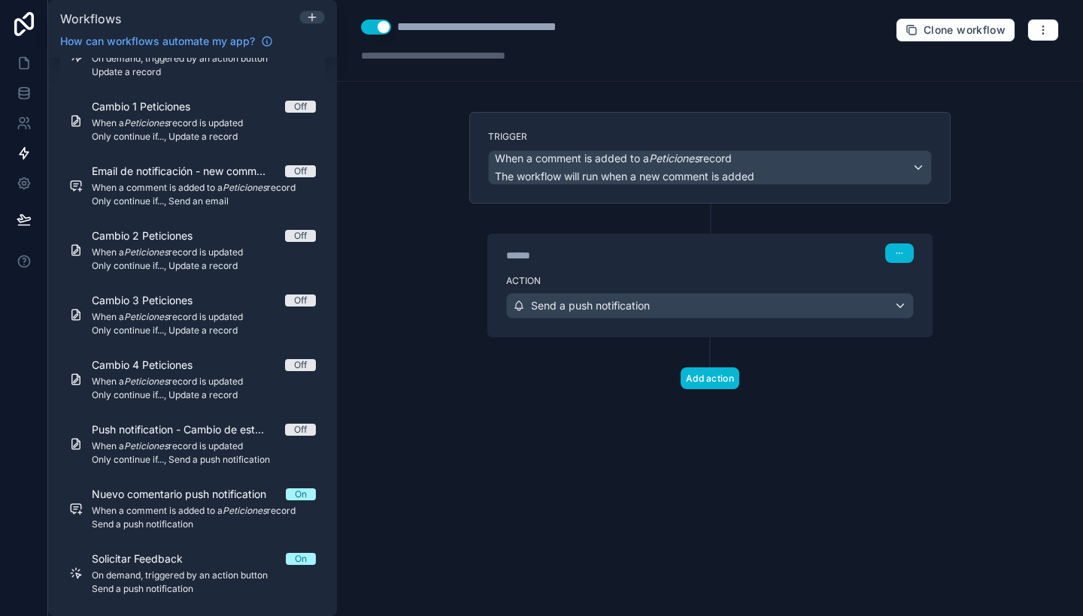
click at [374, 29] on button "Use setting" at bounding box center [376, 27] width 30 height 15
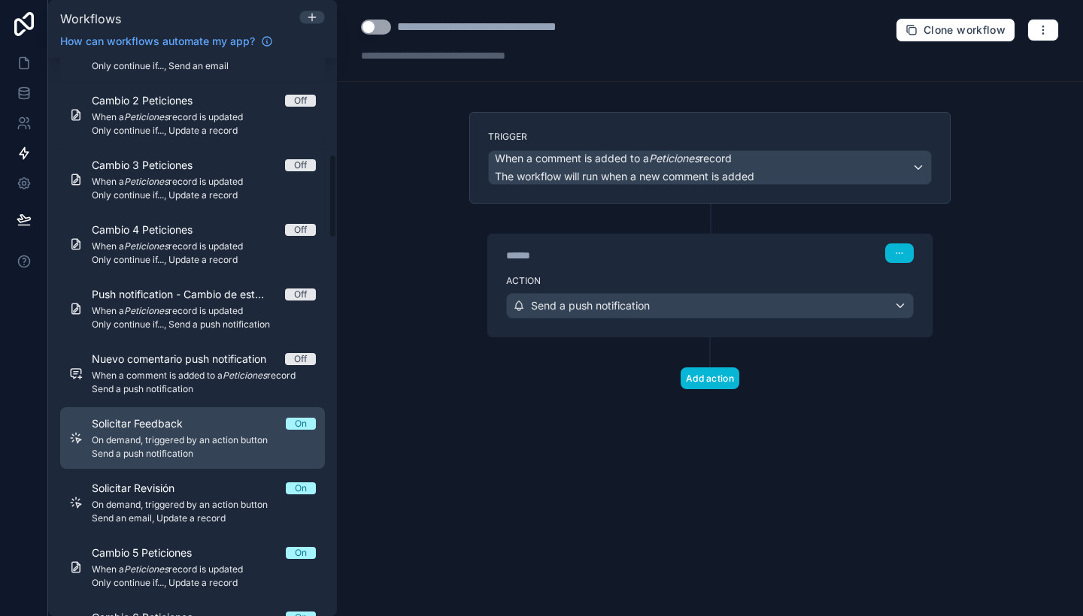
scroll to position [639, 0]
click at [229, 420] on div "Solicitar Feedback On" at bounding box center [204, 423] width 224 height 15
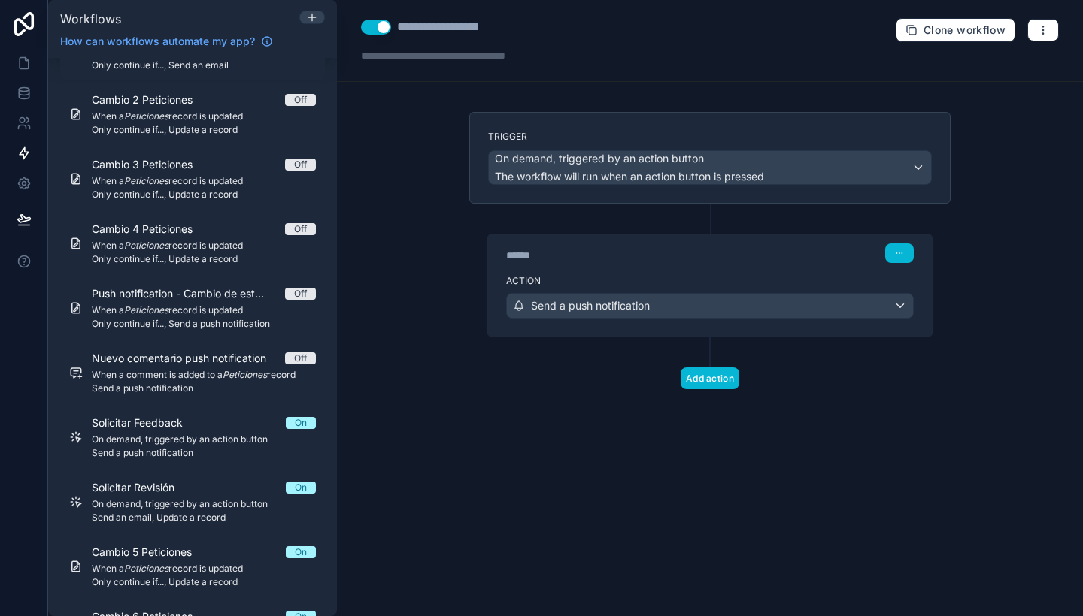
click at [376, 32] on button "Use setting" at bounding box center [376, 27] width 30 height 15
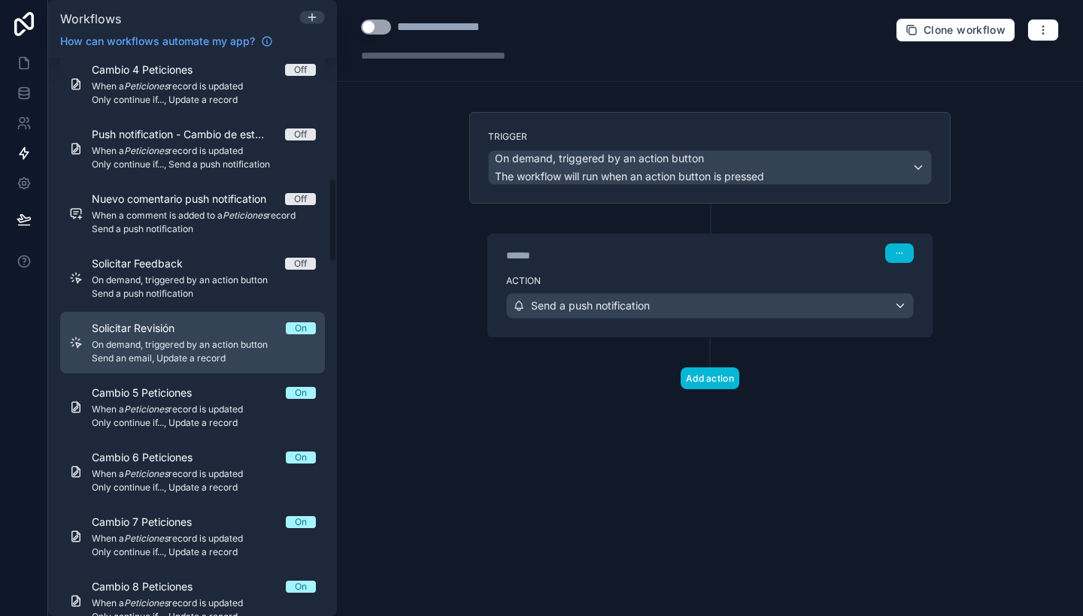
scroll to position [799, 0]
click at [221, 345] on span "On demand, triggered by an action button" at bounding box center [204, 344] width 224 height 12
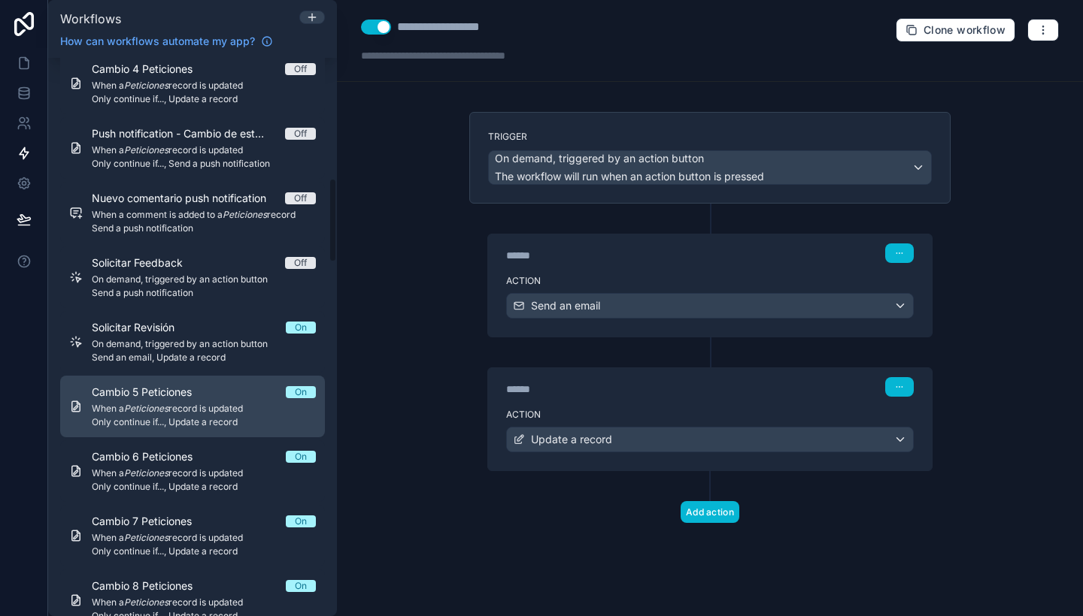
click at [235, 399] on div "Cambio 5 Peticiones On" at bounding box center [204, 392] width 224 height 15
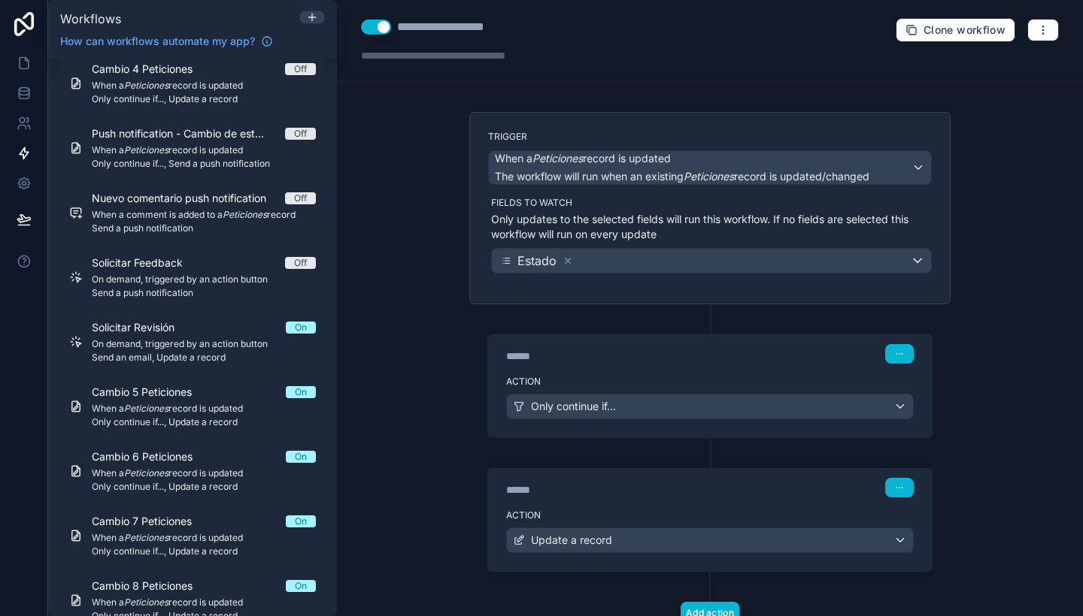
click at [377, 24] on button "Use setting" at bounding box center [376, 27] width 30 height 15
click at [37, 210] on button at bounding box center [24, 219] width 33 height 42
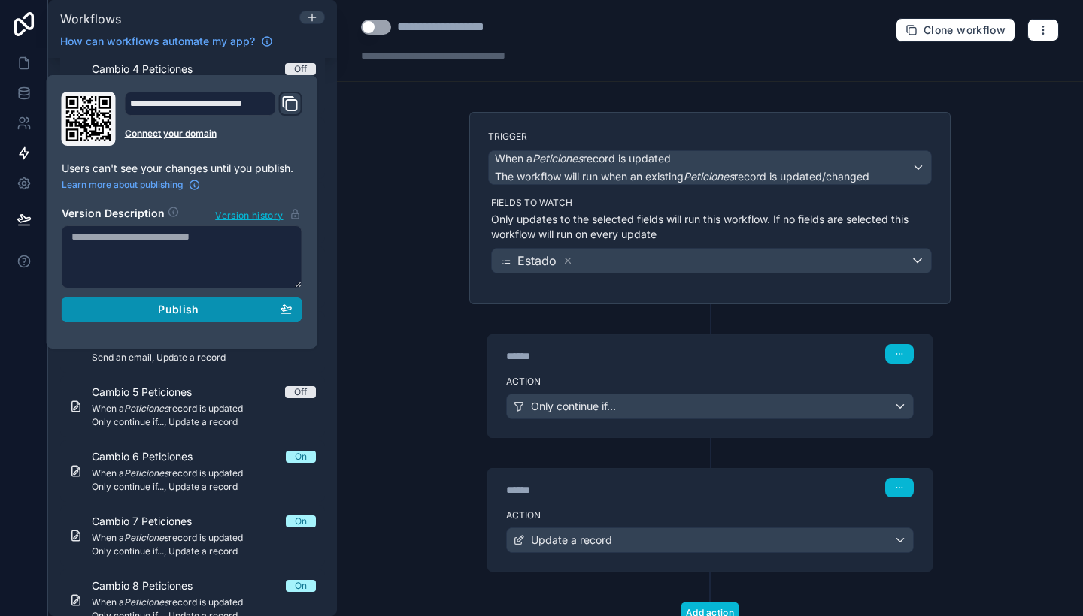
click at [159, 309] on span "Publish" at bounding box center [178, 310] width 41 height 14
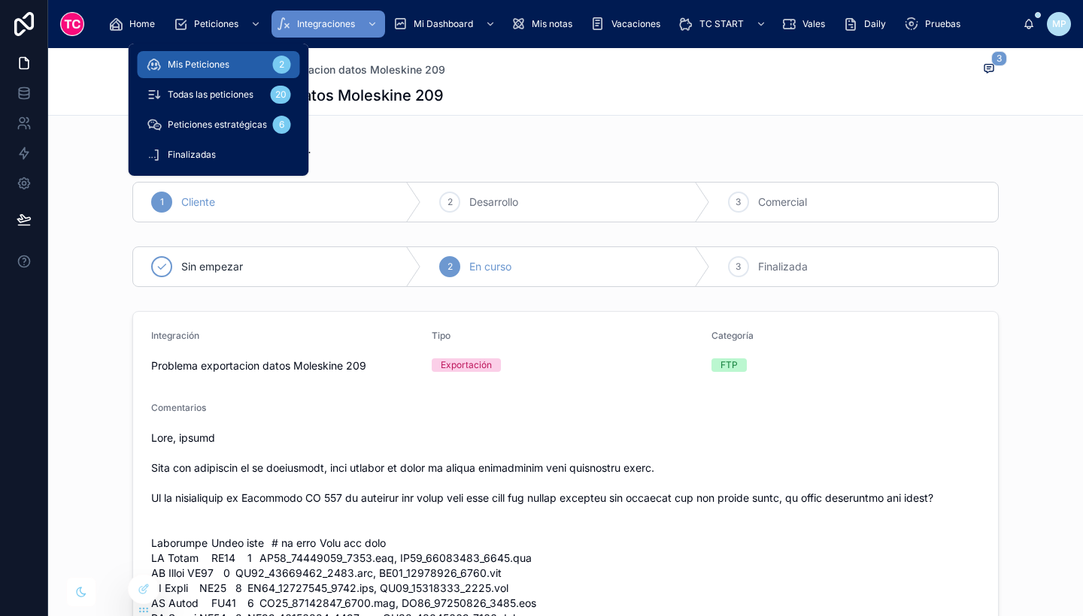
click at [212, 64] on span "Mis Peticiones" at bounding box center [199, 65] width 62 height 12
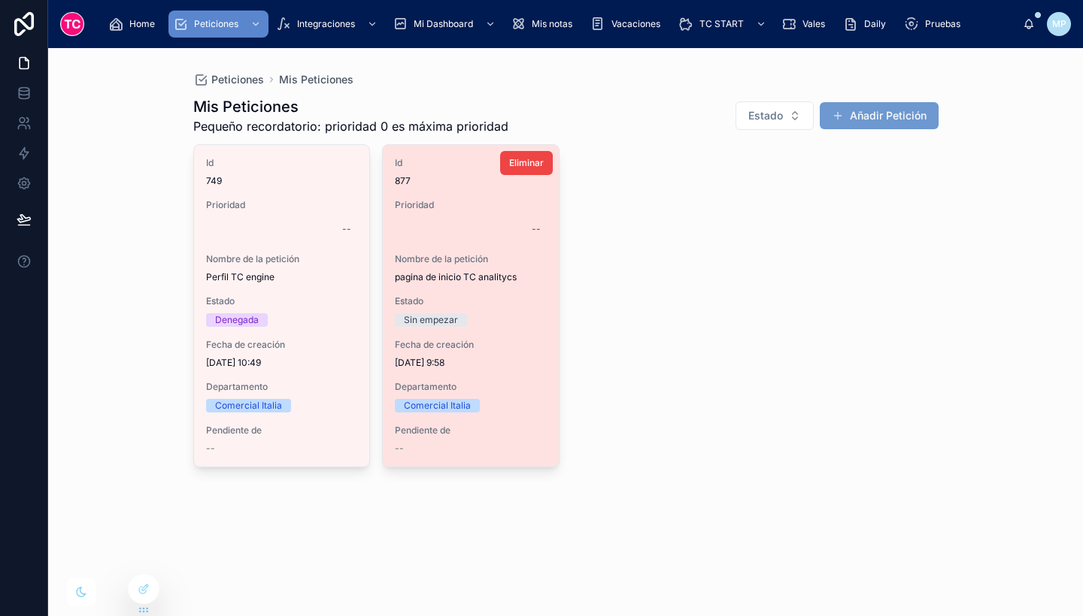
click at [489, 282] on span "pagina de inicio TC analitycs" at bounding box center [471, 277] width 152 height 12
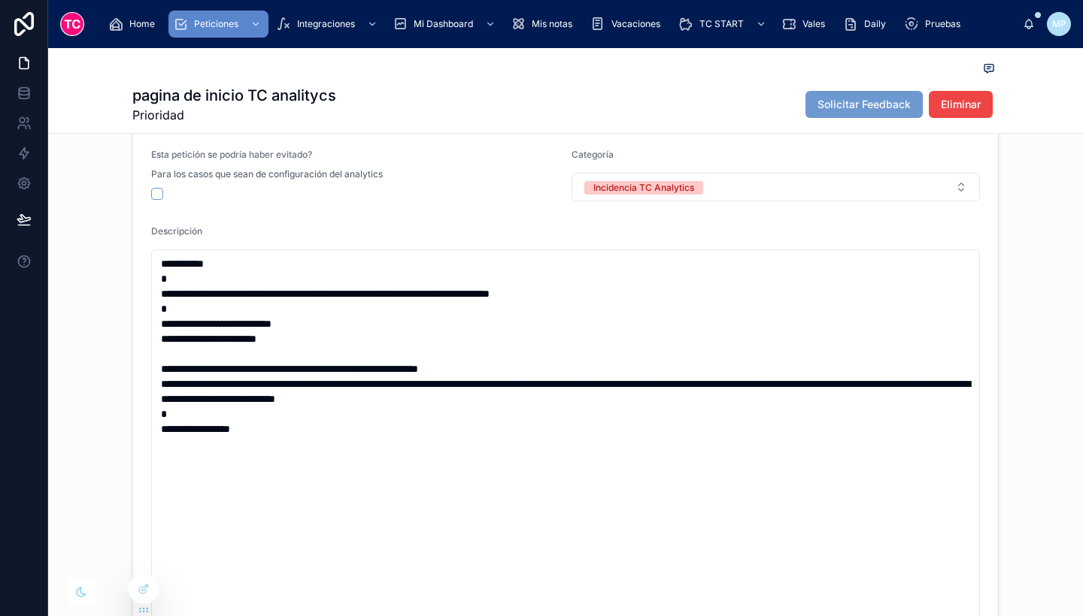
scroll to position [352, 0]
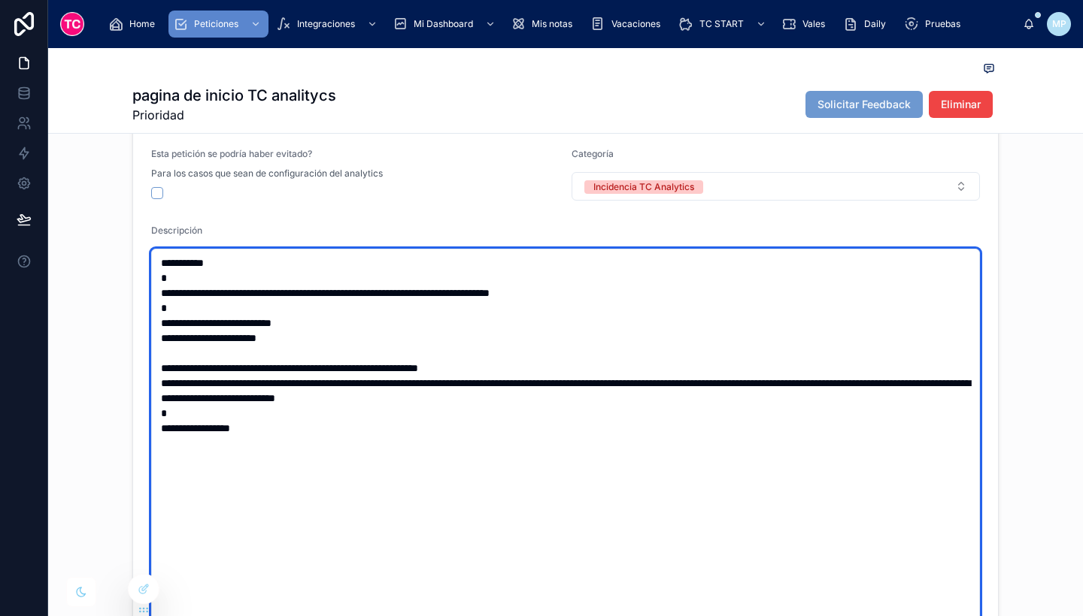
drag, startPoint x: 362, startPoint y: 477, endPoint x: 98, endPoint y: 212, distance: 373.2
click at [98, 212] on div "**********" at bounding box center [565, 448] width 1034 height 795
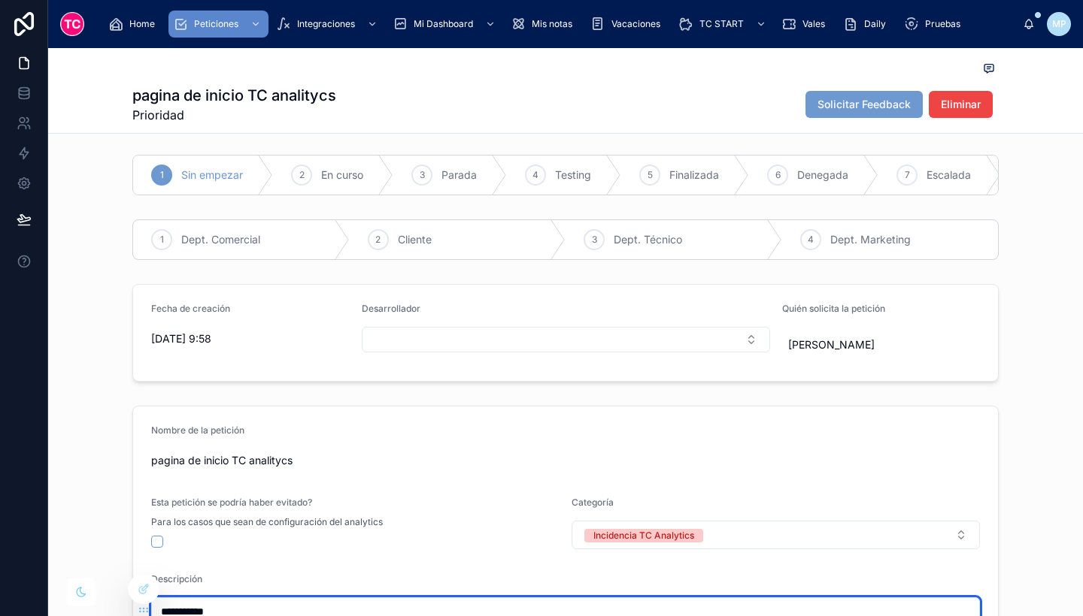
scroll to position [0, 0]
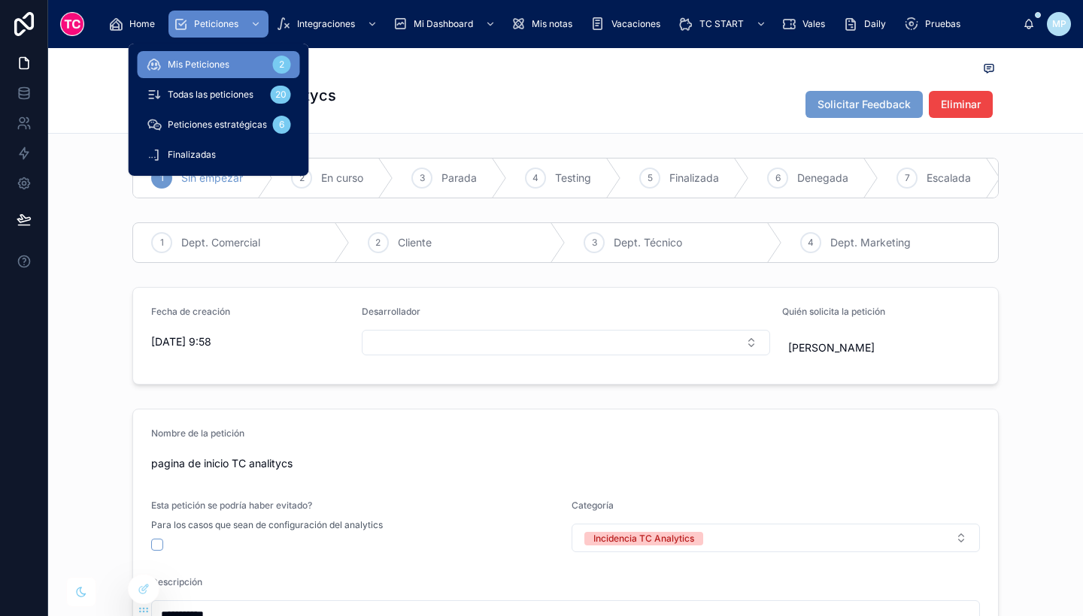
click at [204, 69] on span "Mis Peticiones" at bounding box center [199, 65] width 62 height 12
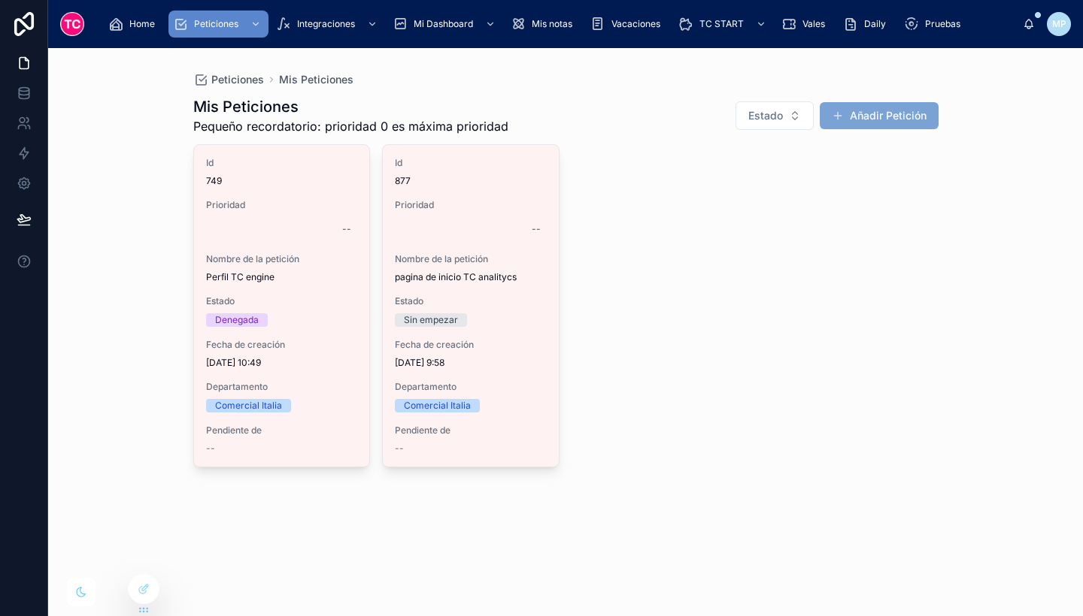
click at [880, 115] on button "Añadir Petición" at bounding box center [878, 115] width 119 height 27
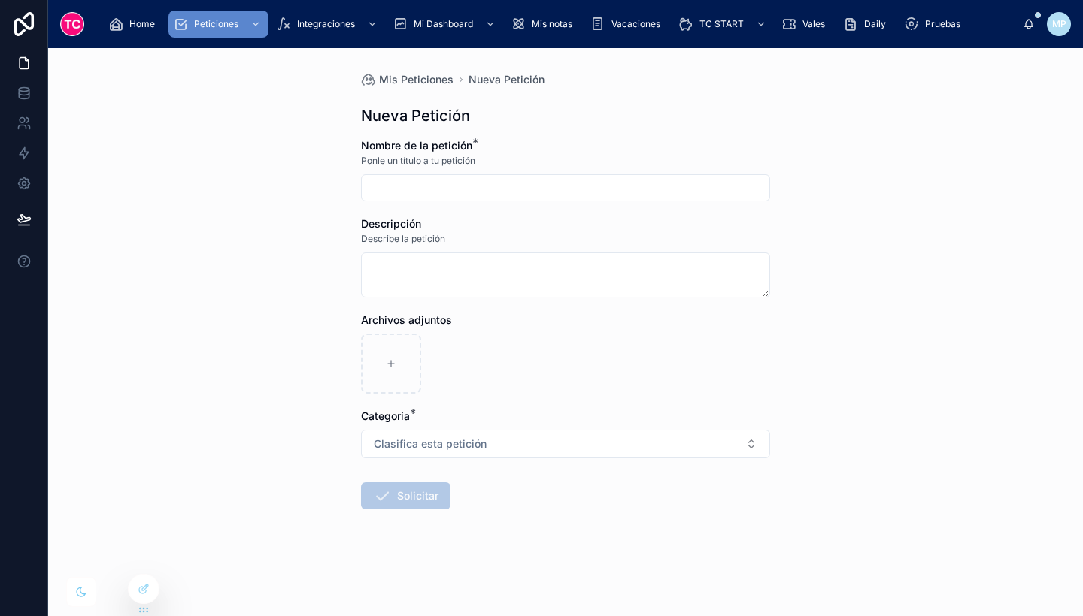
click at [466, 183] on input "text" at bounding box center [565, 187] width 407 height 21
type input "*"
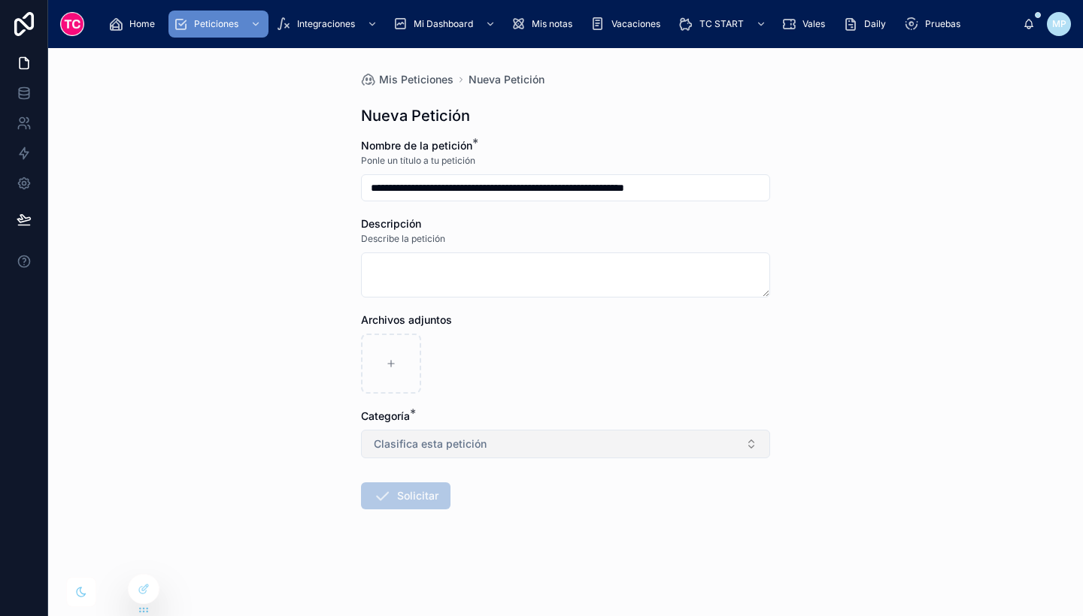
type input "**********"
click at [490, 439] on button "Clasifica esta petición" at bounding box center [565, 444] width 409 height 29
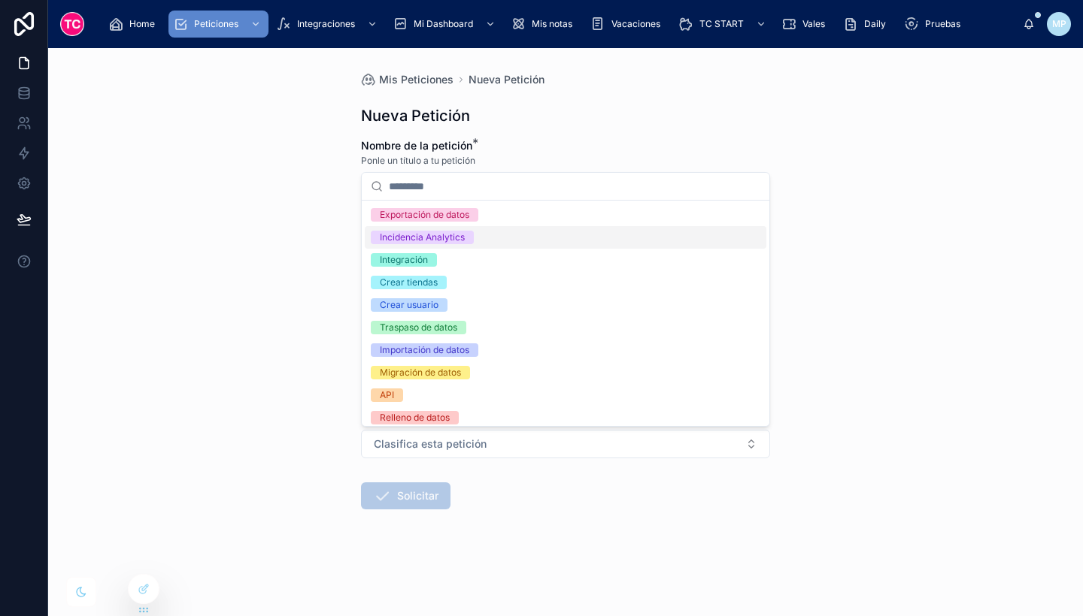
click at [489, 235] on div "Incidencia Analytics" at bounding box center [565, 237] width 401 height 23
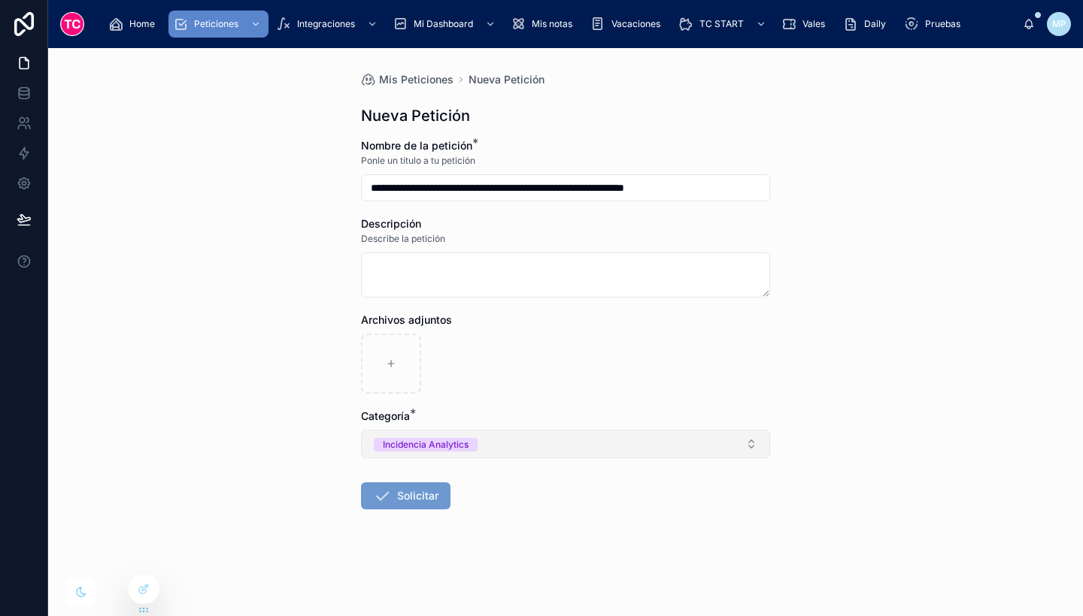
click at [453, 435] on button "Incidencia Analytics" at bounding box center [565, 444] width 409 height 29
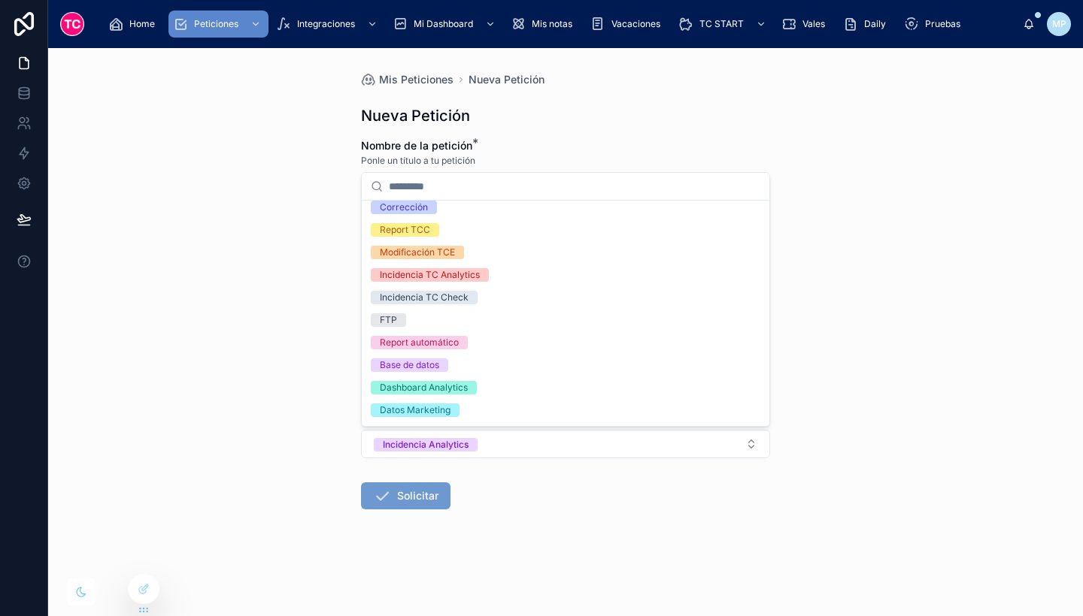
scroll to position [435, 0]
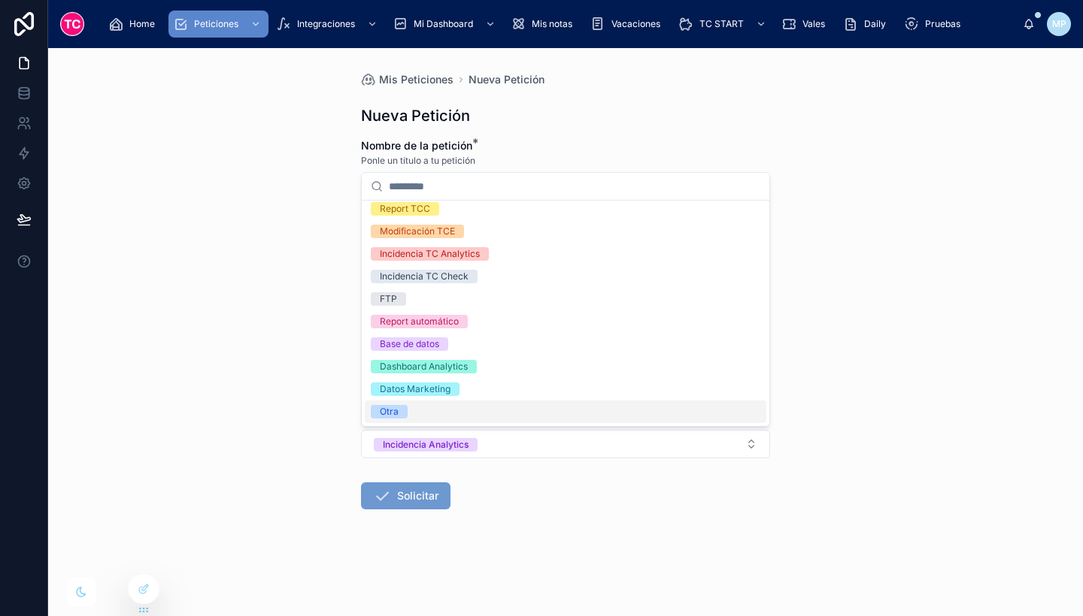
click at [469, 414] on div "Otra" at bounding box center [565, 412] width 401 height 23
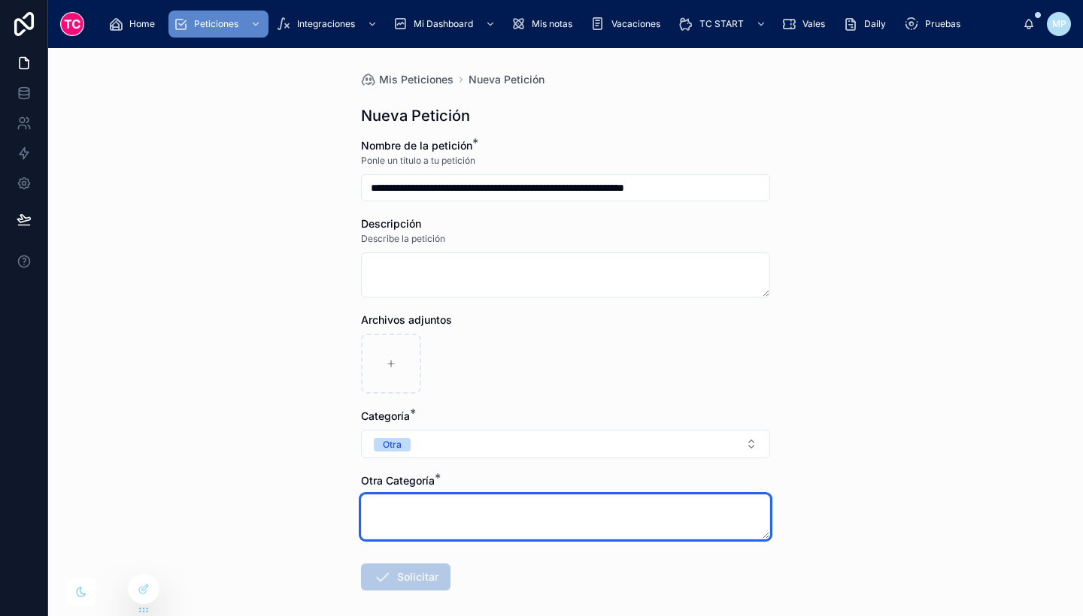
click at [454, 513] on textarea at bounding box center [565, 517] width 409 height 45
type textarea "**********"
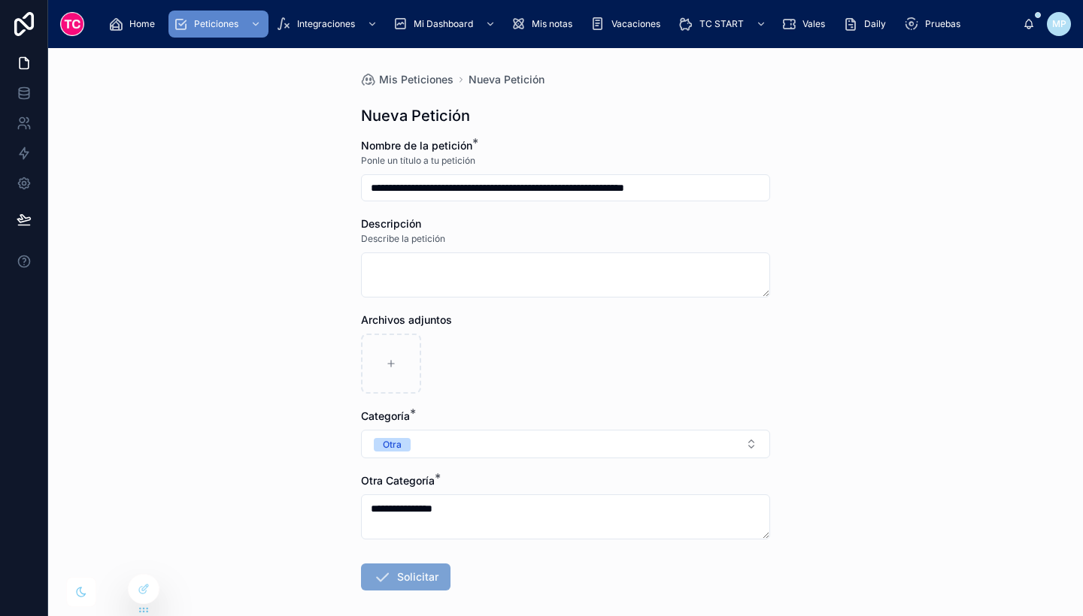
click at [409, 571] on button "Solicitar" at bounding box center [405, 577] width 89 height 27
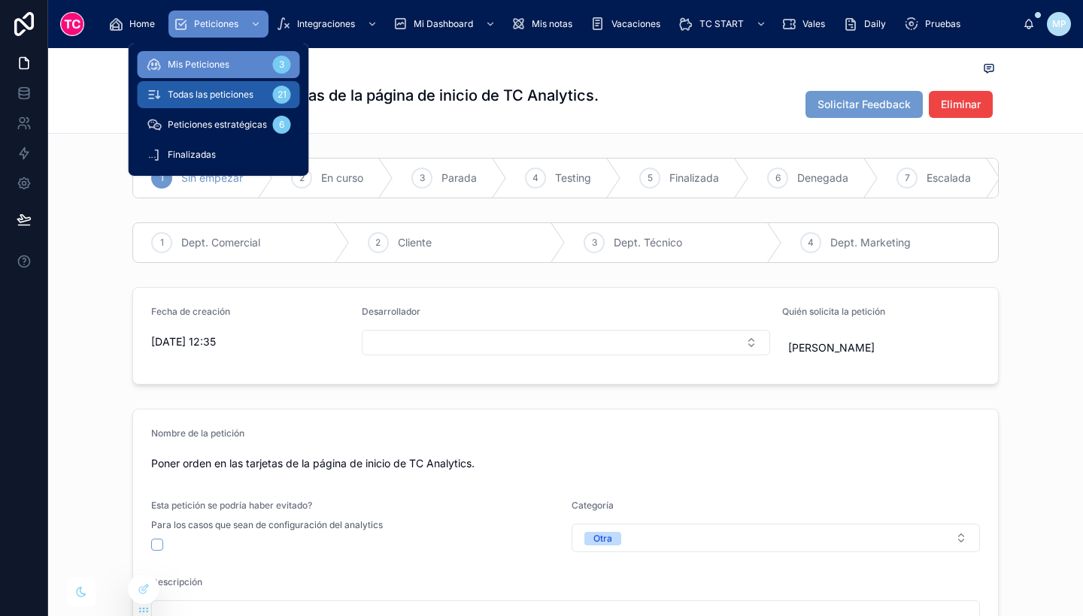
click at [247, 92] on span "Todas las peticiones" at bounding box center [211, 95] width 86 height 12
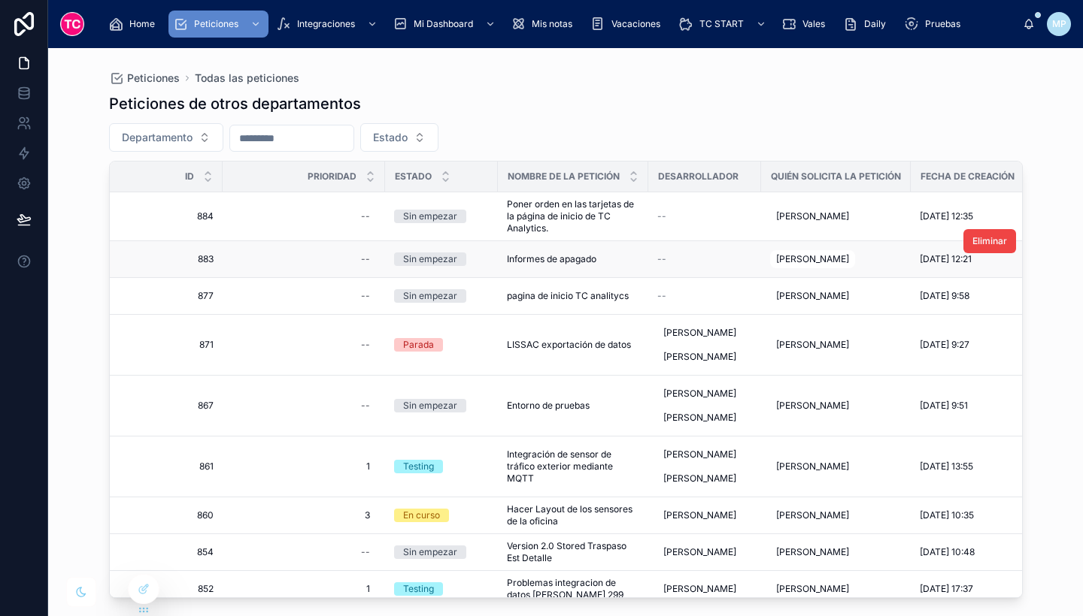
click at [557, 260] on span "Informes de apagado" at bounding box center [551, 259] width 89 height 12
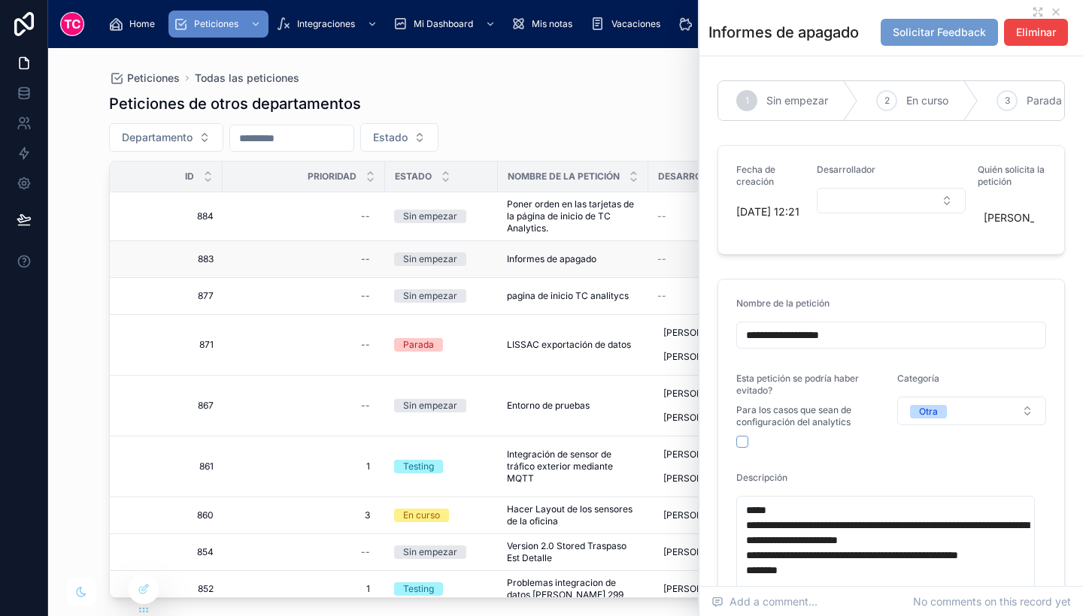
click at [613, 259] on div "Informes de apagado Informes de apagado" at bounding box center [573, 259] width 132 height 12
click at [1049, 8] on icon at bounding box center [1055, 12] width 12 height 12
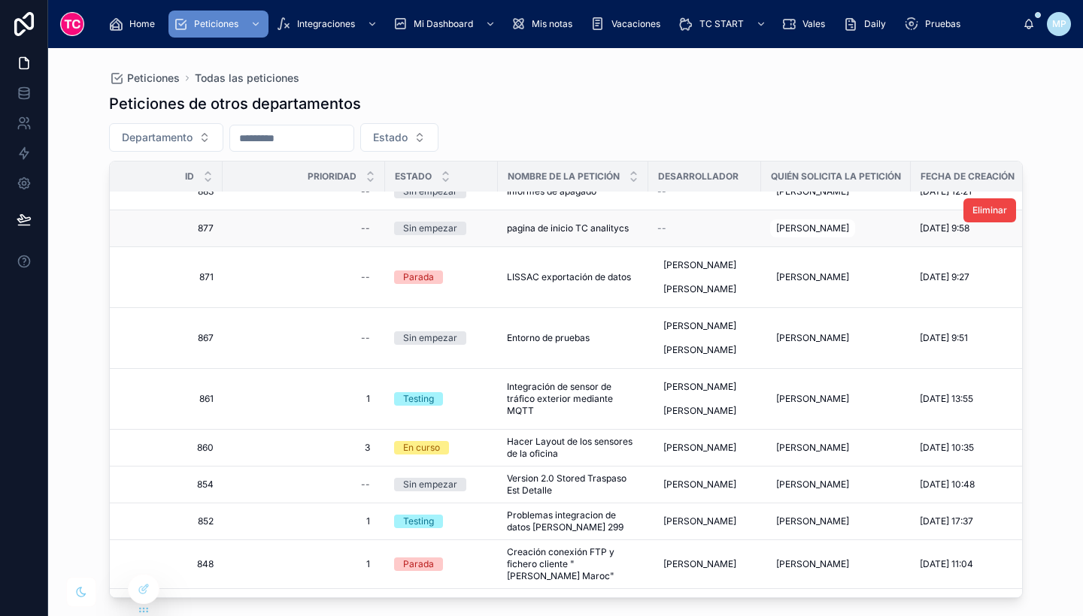
scroll to position [71, 0]
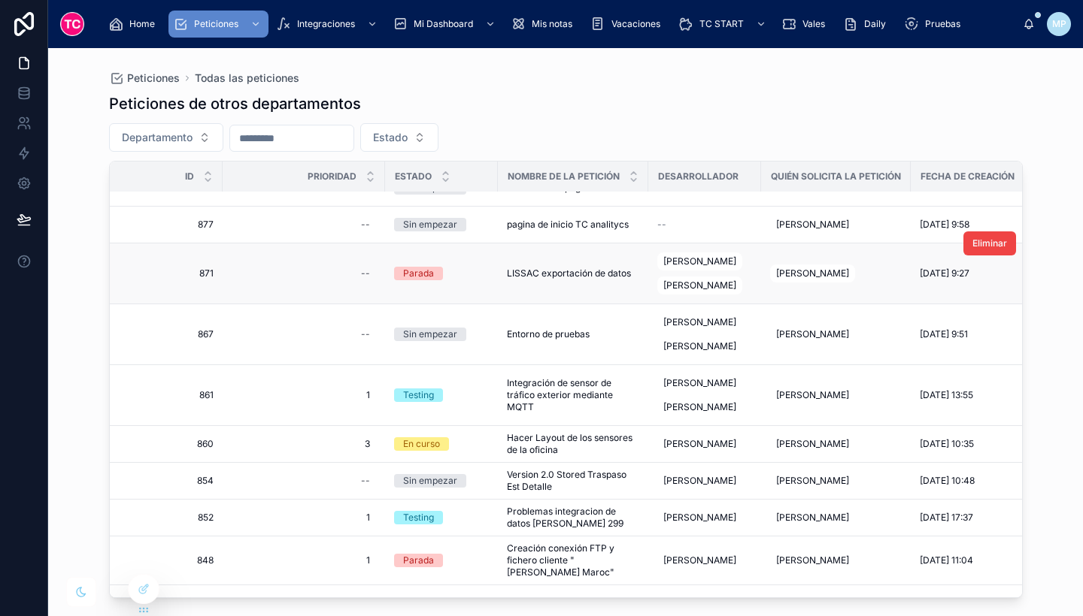
click at [772, 289] on td "[PERSON_NAME]" at bounding box center [836, 274] width 150 height 61
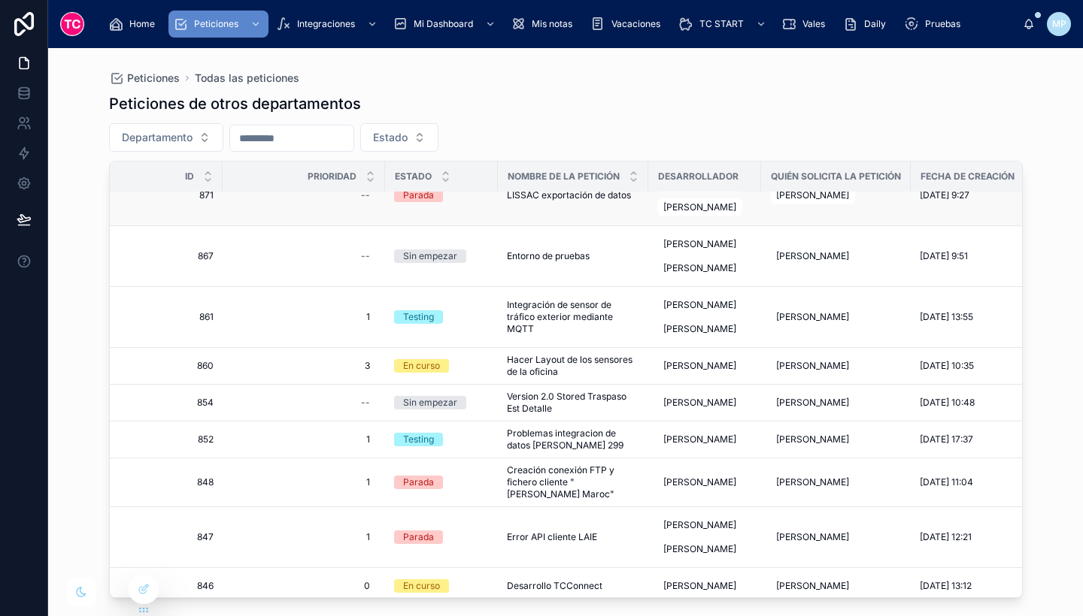
scroll to position [154, 0]
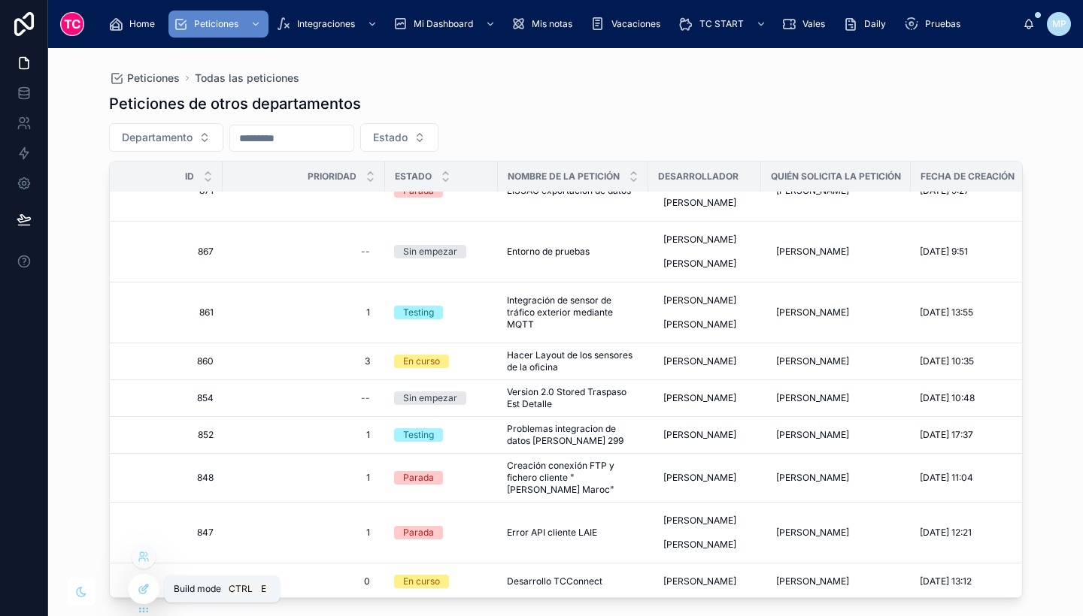
click at [145, 592] on icon at bounding box center [144, 589] width 12 height 12
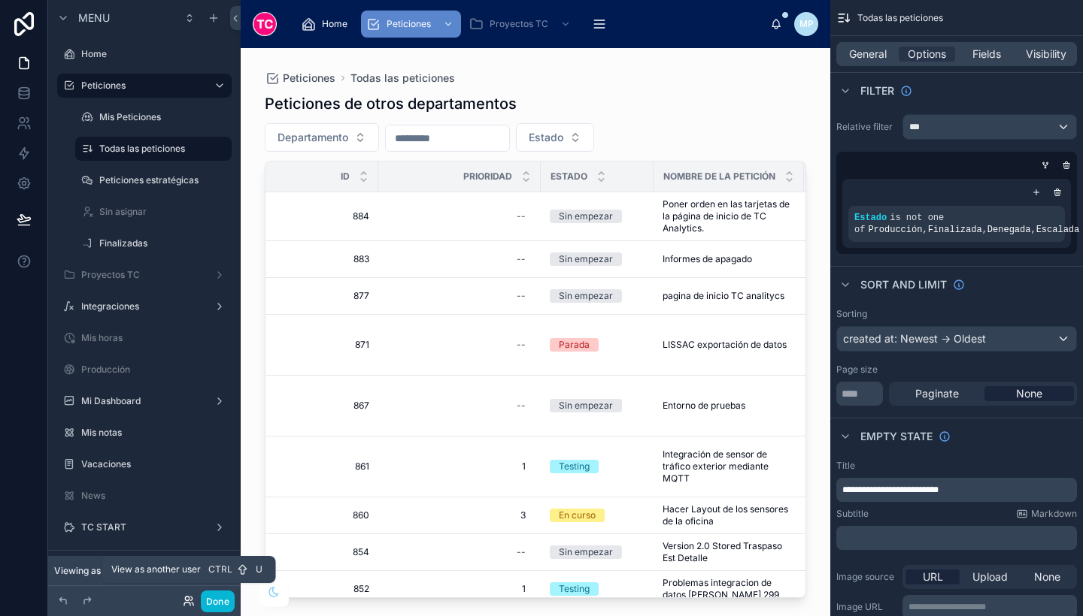
click at [192, 603] on icon at bounding box center [193, 604] width 2 height 3
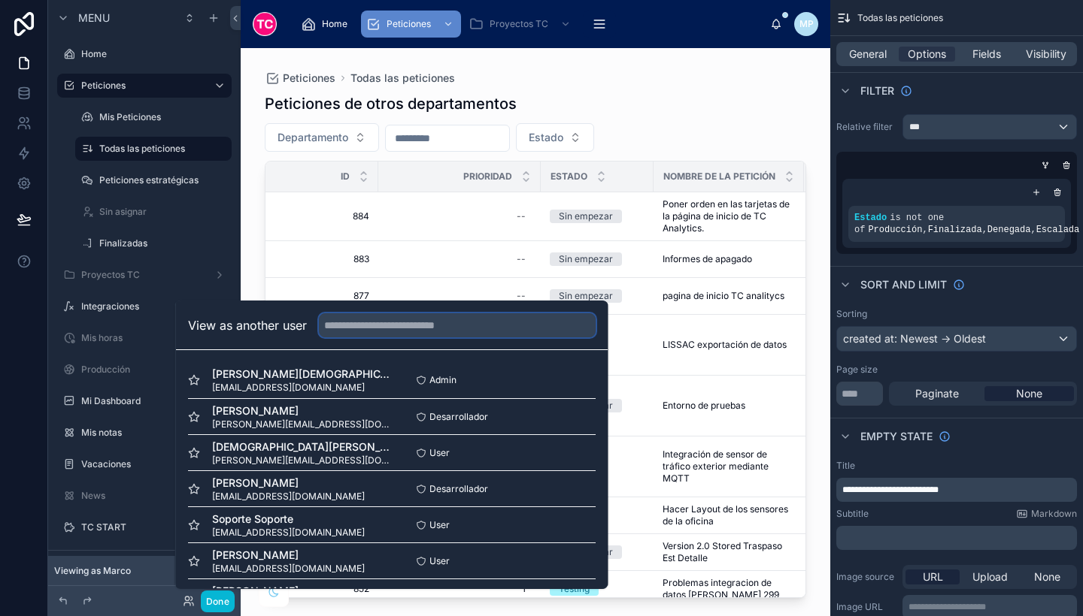
click at [377, 319] on input "text" at bounding box center [457, 325] width 277 height 24
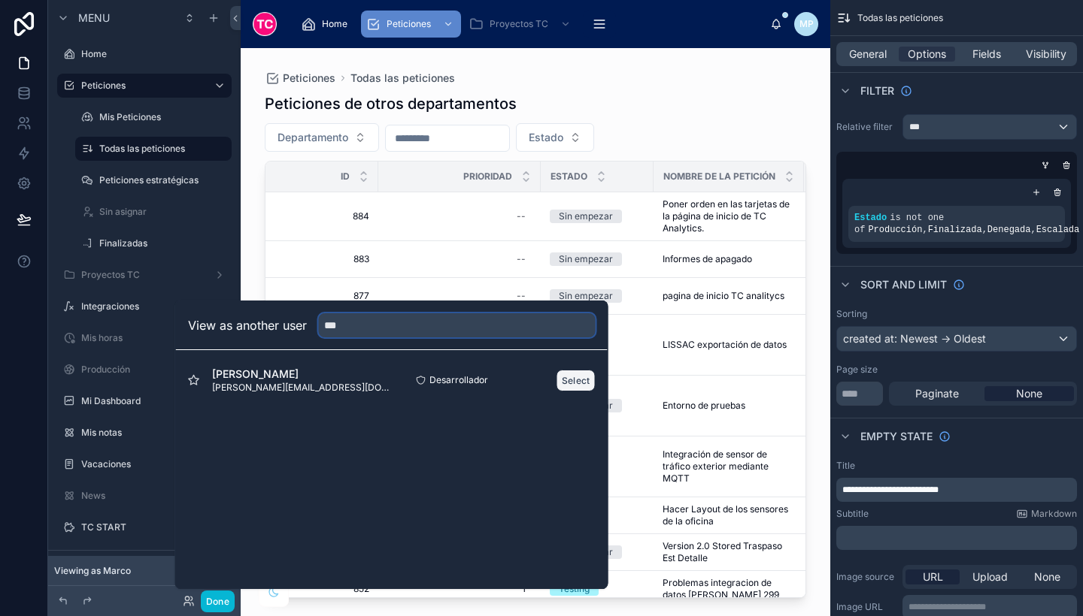
type input "***"
click at [577, 380] on button "Select" at bounding box center [575, 381] width 39 height 22
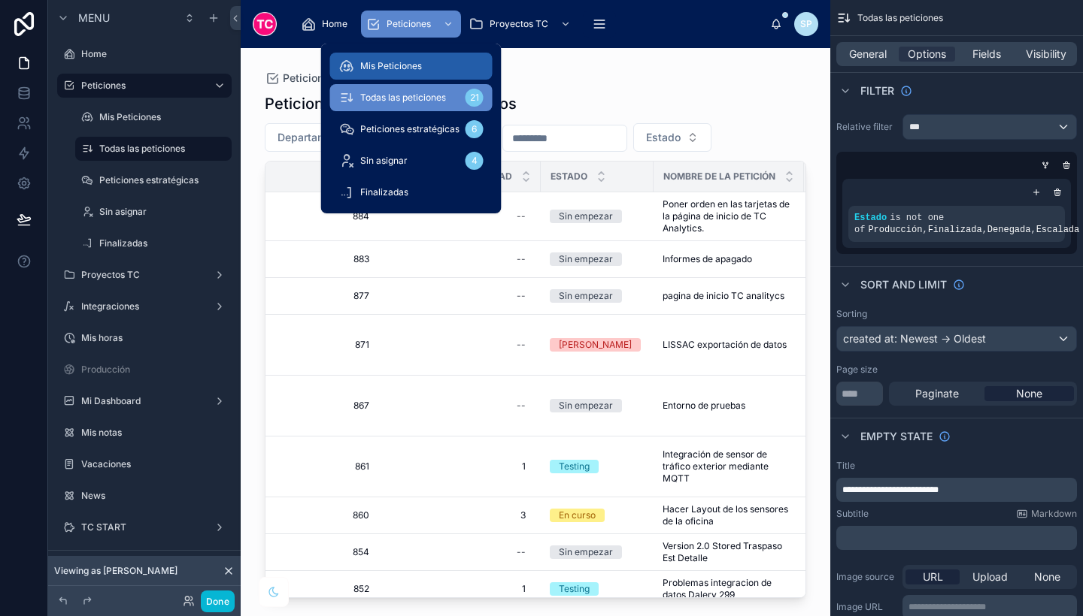
click at [431, 71] on div "Mis Peticiones 9" at bounding box center [411, 66] width 144 height 24
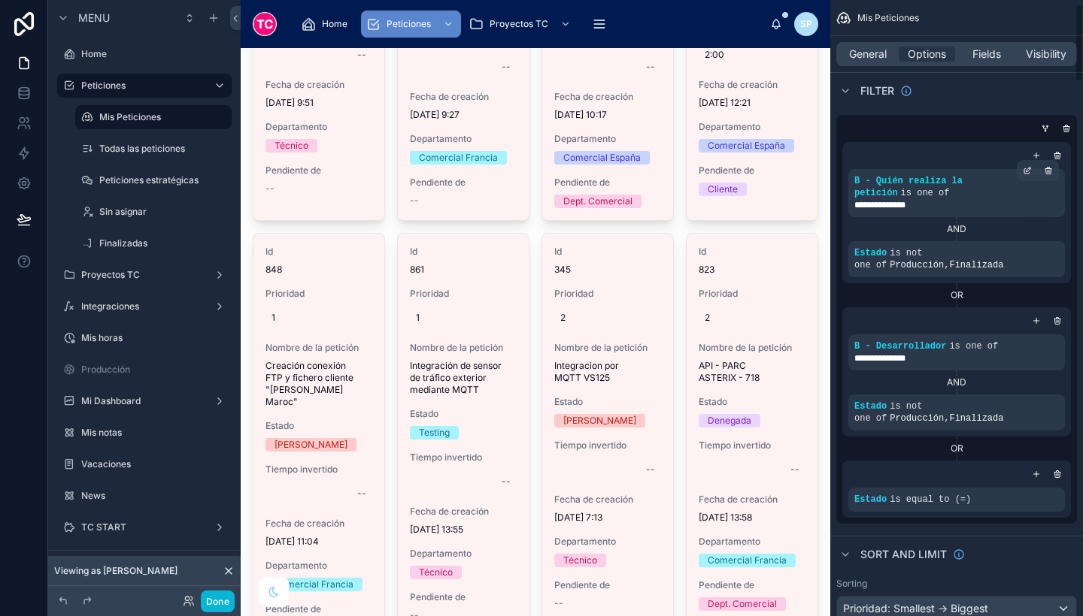
scroll to position [41, 0]
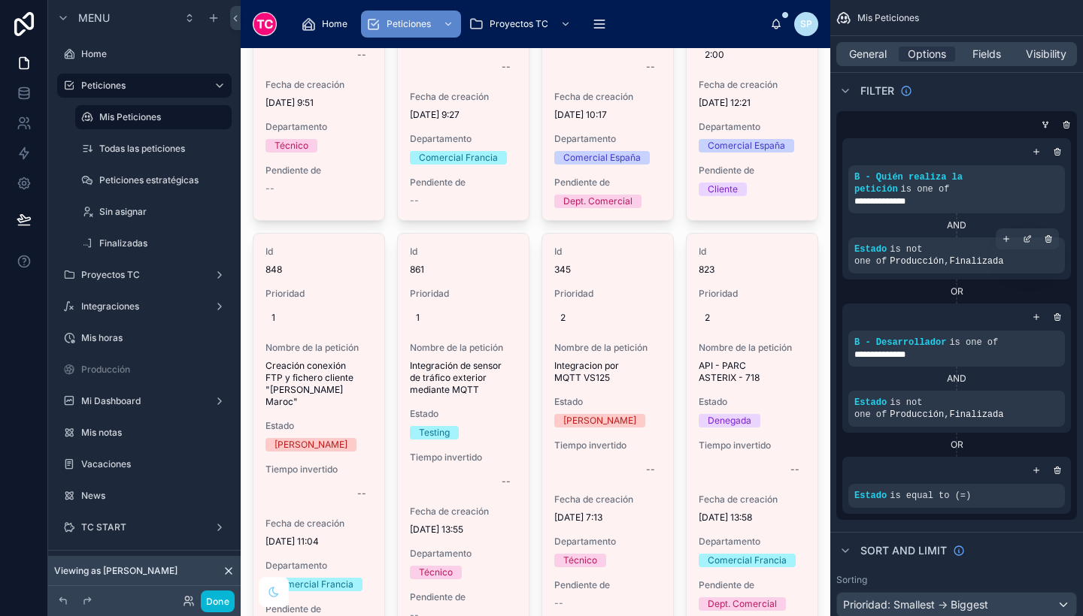
click at [1016, 244] on div "Estado is not one of Producción , Finalizada" at bounding box center [956, 256] width 217 height 36
click at [1032, 229] on div "scrollable content" at bounding box center [1026, 239] width 21 height 21
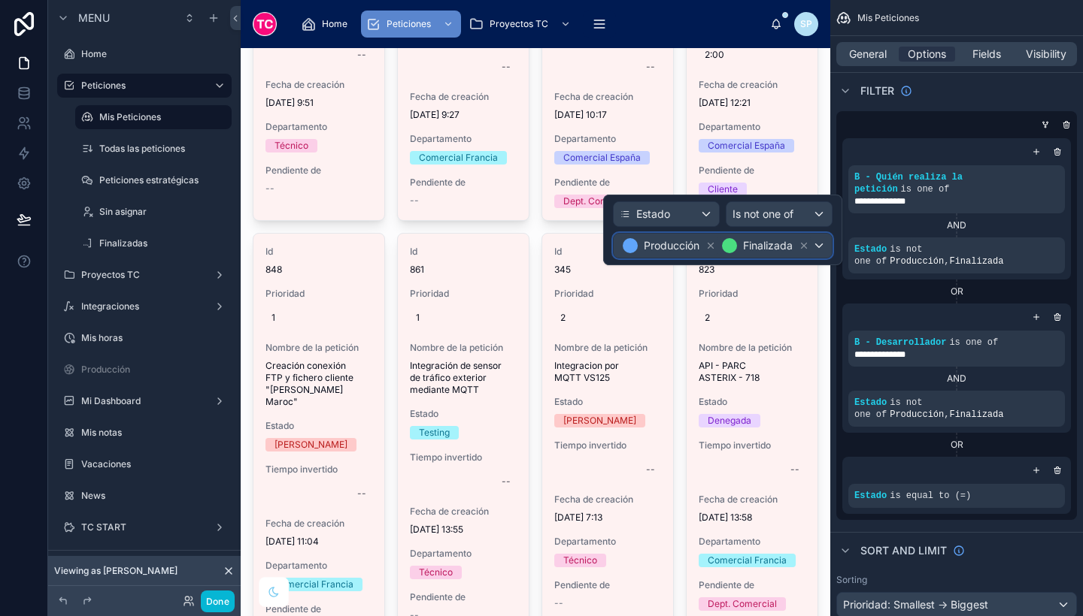
click at [616, 250] on div "Producción Finalizada" at bounding box center [722, 246] width 218 height 24
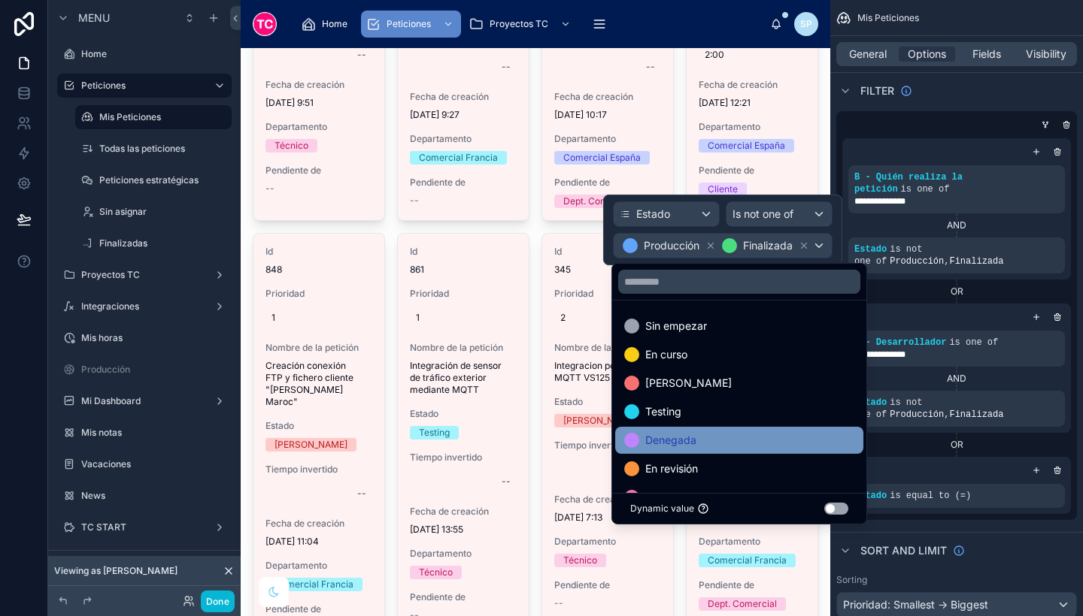
click at [710, 434] on div "Denegada" at bounding box center [739, 441] width 230 height 18
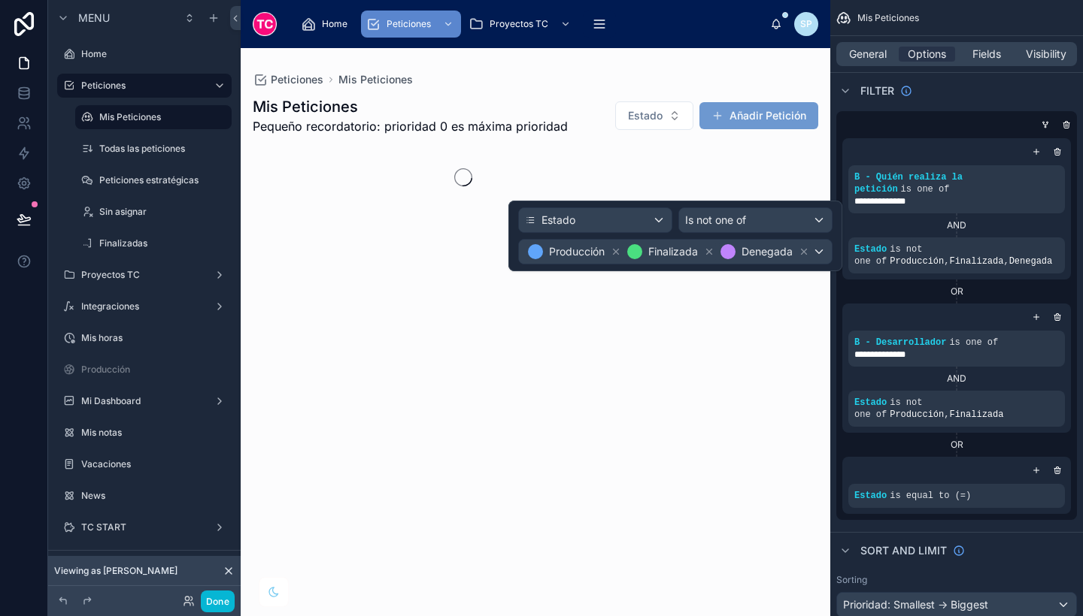
scroll to position [0, 0]
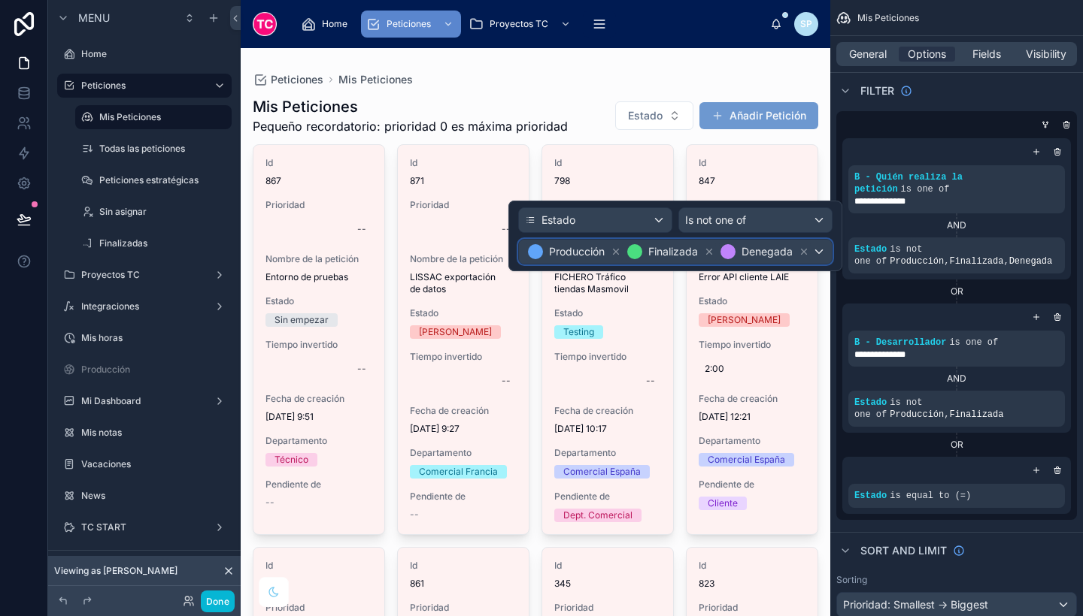
click at [522, 261] on div "Producción Finalizada Denegada" at bounding box center [675, 252] width 313 height 24
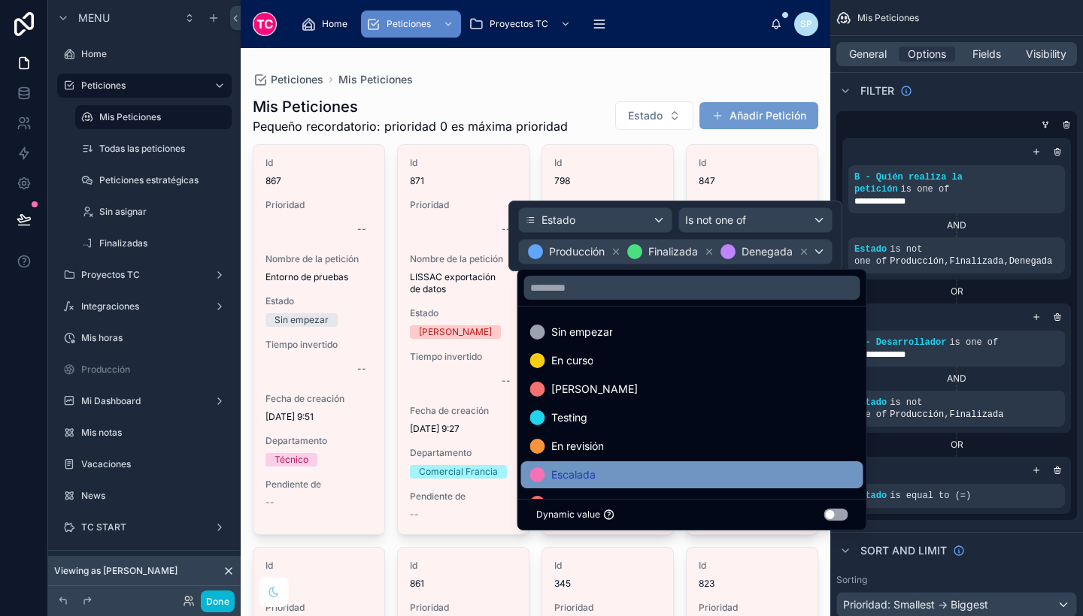
click at [604, 471] on div "Escalada" at bounding box center [692, 475] width 324 height 18
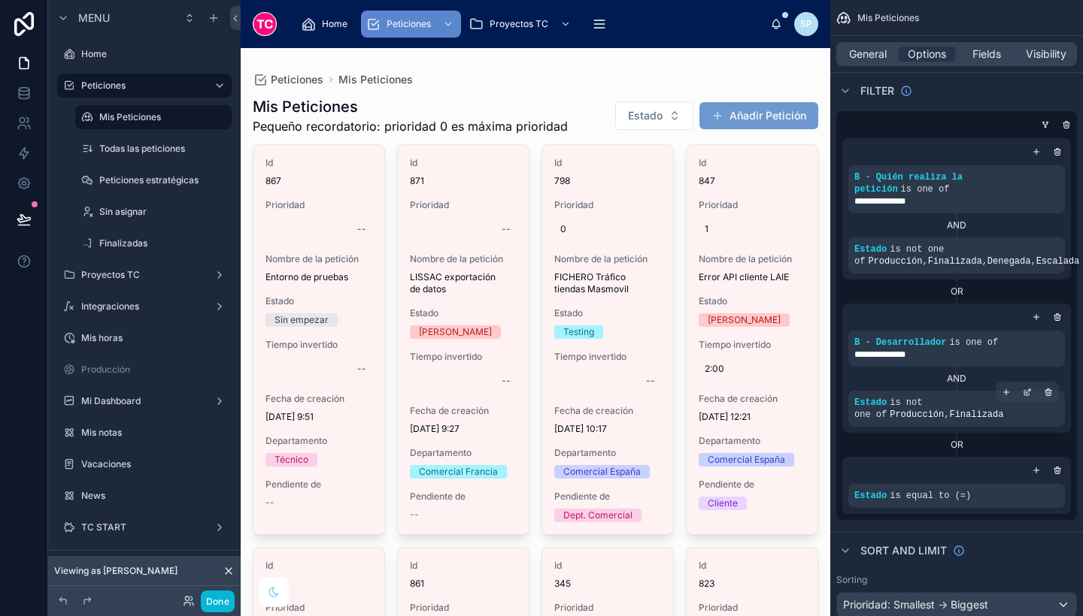
click at [853, 398] on div "Estado is not one of Producción , Finalizada" at bounding box center [956, 409] width 217 height 36
click at [857, 397] on div "Estado is not one of Producción , Finalizada" at bounding box center [956, 409] width 204 height 24
click at [861, 397] on div "Estado is not one of Producción , Finalizada" at bounding box center [956, 409] width 204 height 24
click at [1029, 388] on icon "scrollable content" at bounding box center [1026, 392] width 9 height 9
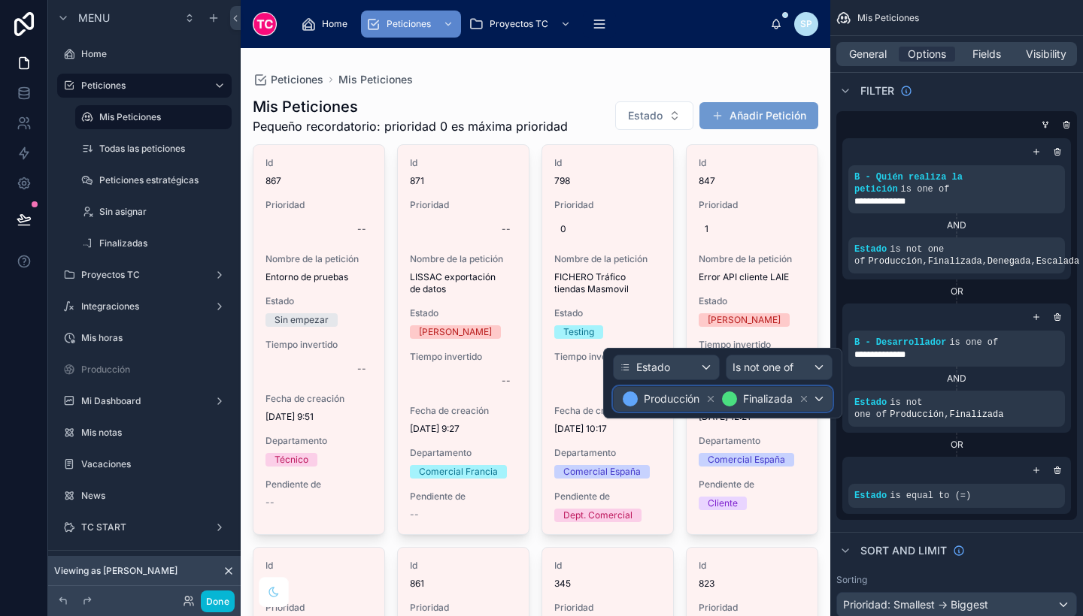
click at [614, 407] on div "Producción Finalizada" at bounding box center [722, 399] width 218 height 24
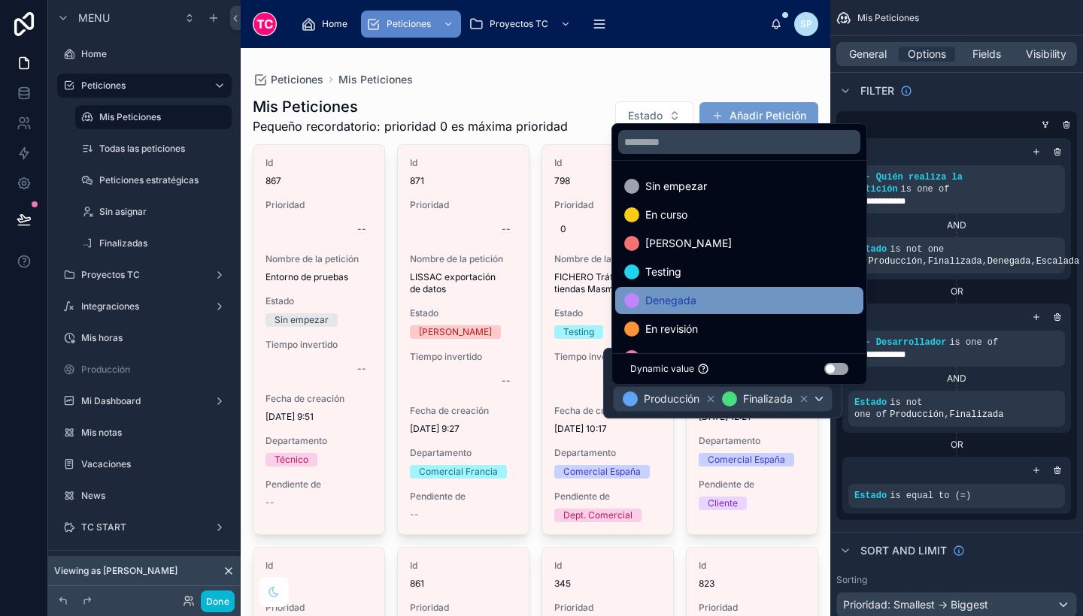
click at [685, 300] on span "Denegada" at bounding box center [670, 301] width 51 height 18
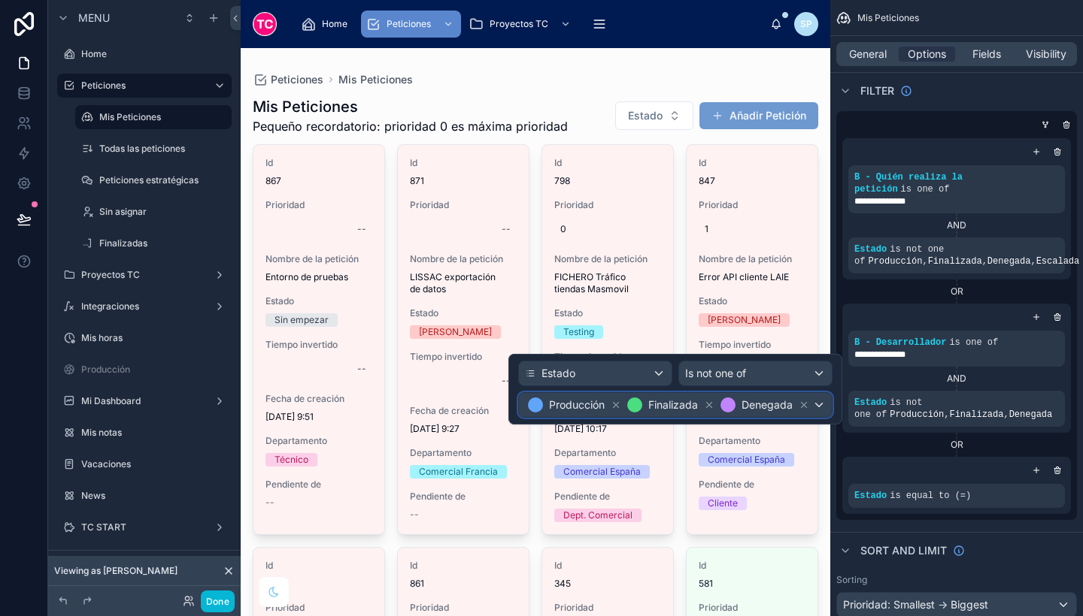
click at [522, 413] on div "Producción Finalizada Denegada" at bounding box center [675, 405] width 313 height 24
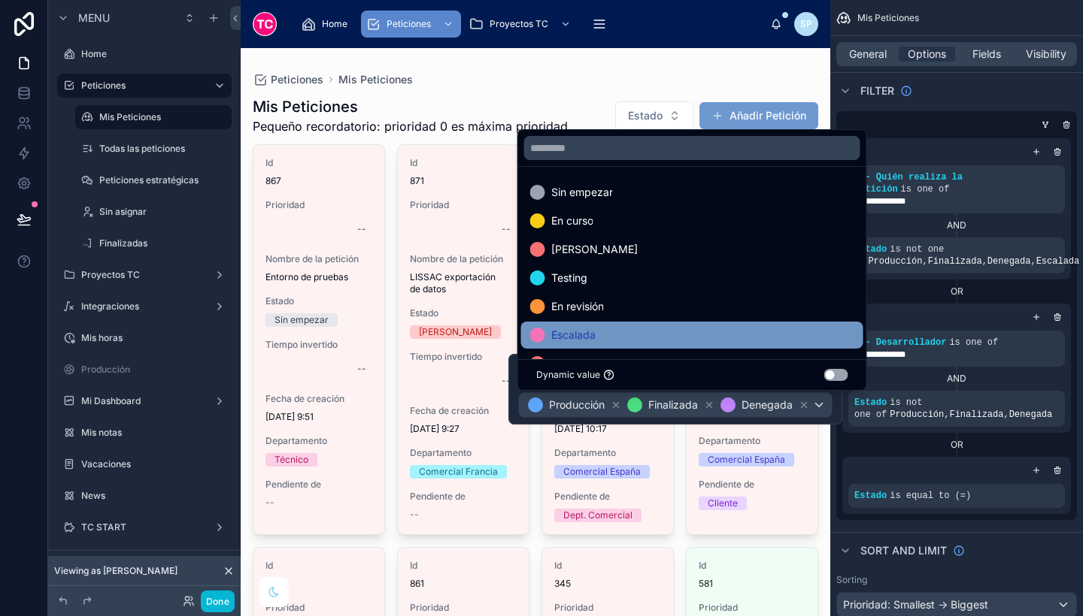
click at [598, 334] on div "Escalada" at bounding box center [692, 335] width 324 height 18
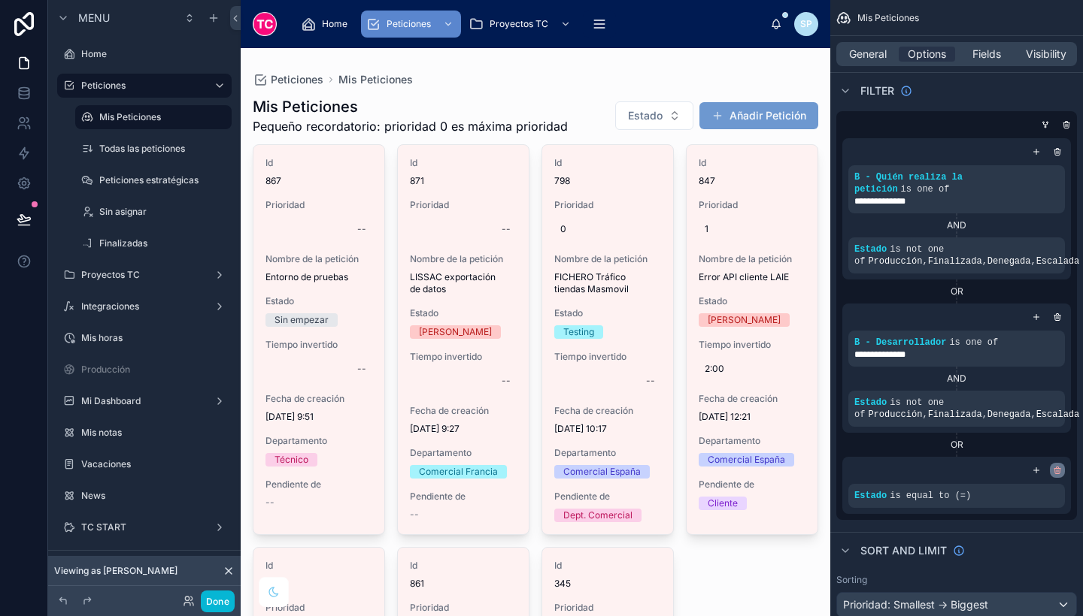
click at [1058, 466] on icon "scrollable content" at bounding box center [1056, 470] width 9 height 9
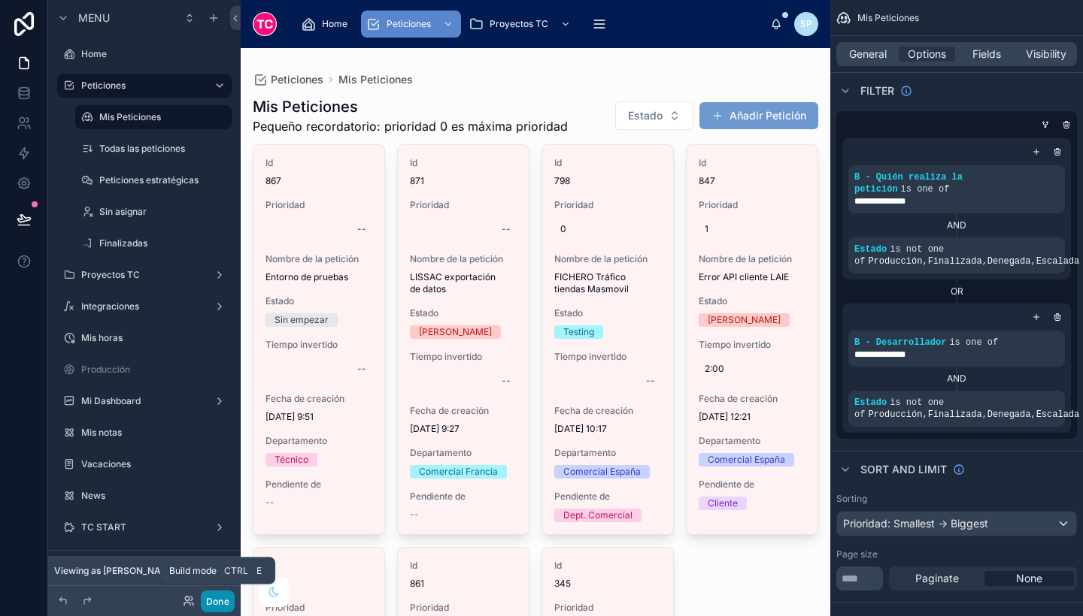
click at [221, 602] on button "Done" at bounding box center [218, 602] width 34 height 22
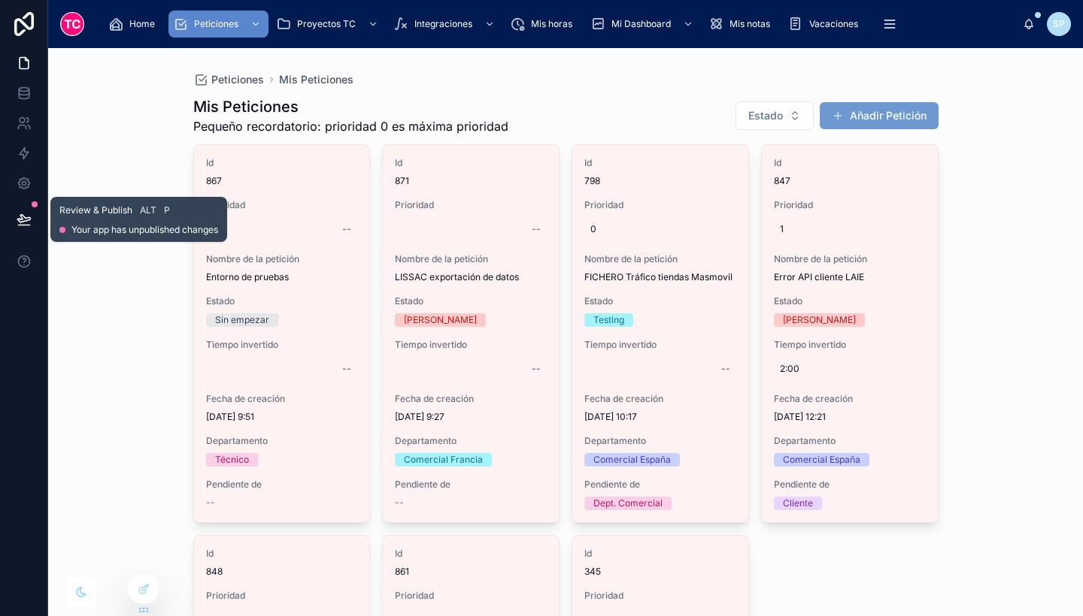
click at [26, 219] on icon at bounding box center [23, 219] width 13 height 8
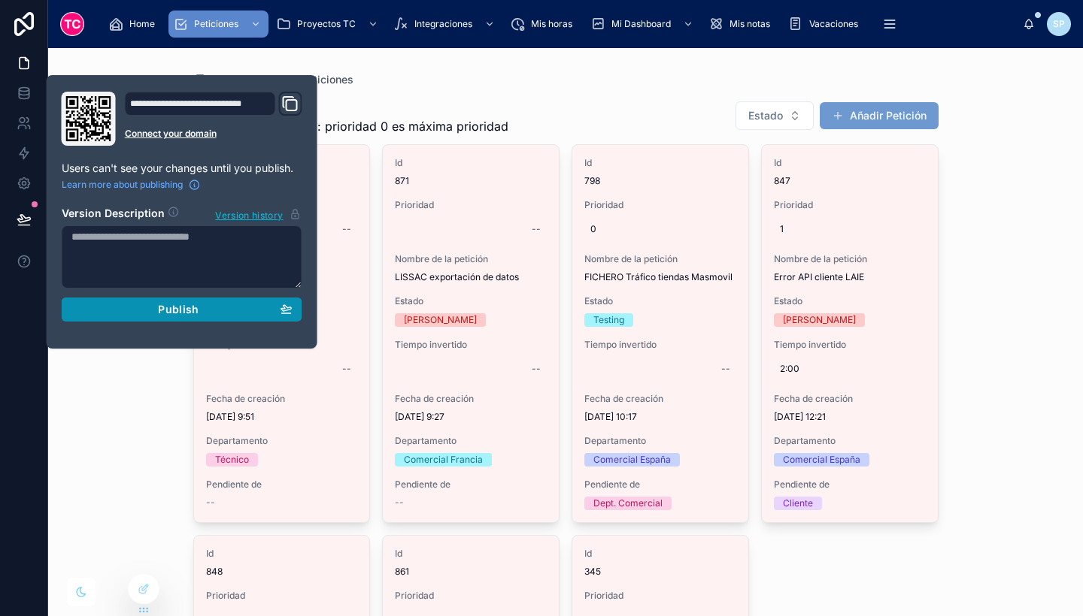
click at [184, 307] on span "Publish" at bounding box center [178, 310] width 41 height 14
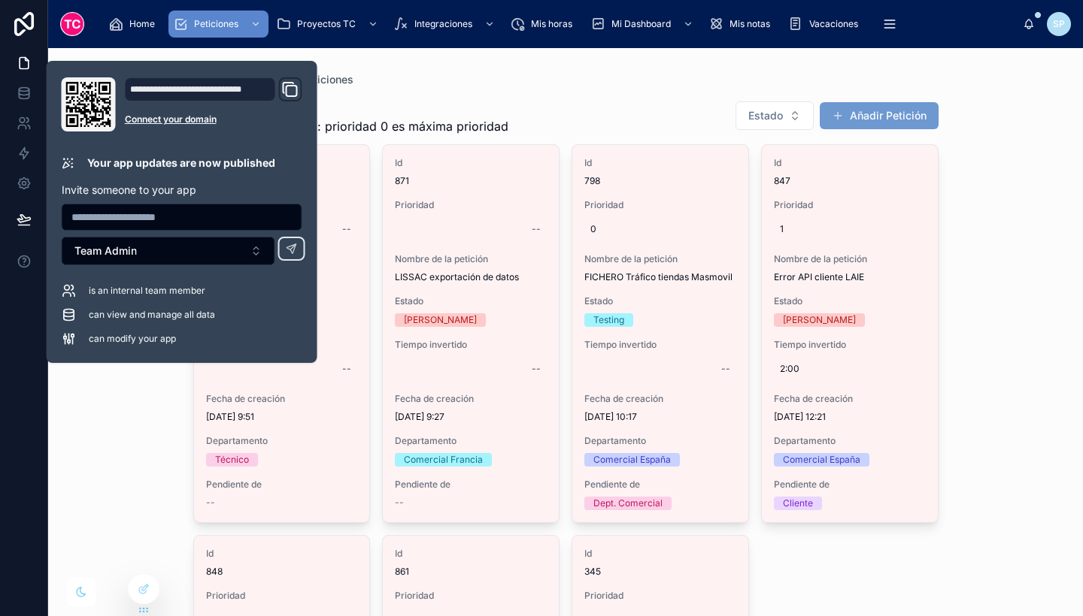
click at [143, 428] on div "Peticiones Mis Peticiones Mis Peticiones Pequeño recordatorio: prioridad 0 es m…" at bounding box center [565, 332] width 1034 height 568
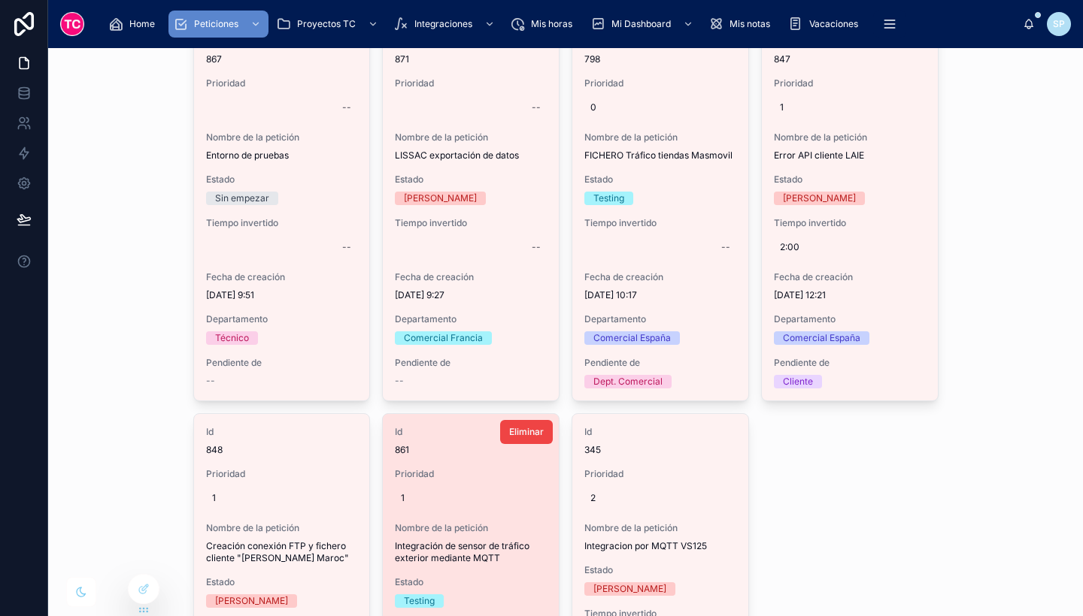
scroll to position [119, 0]
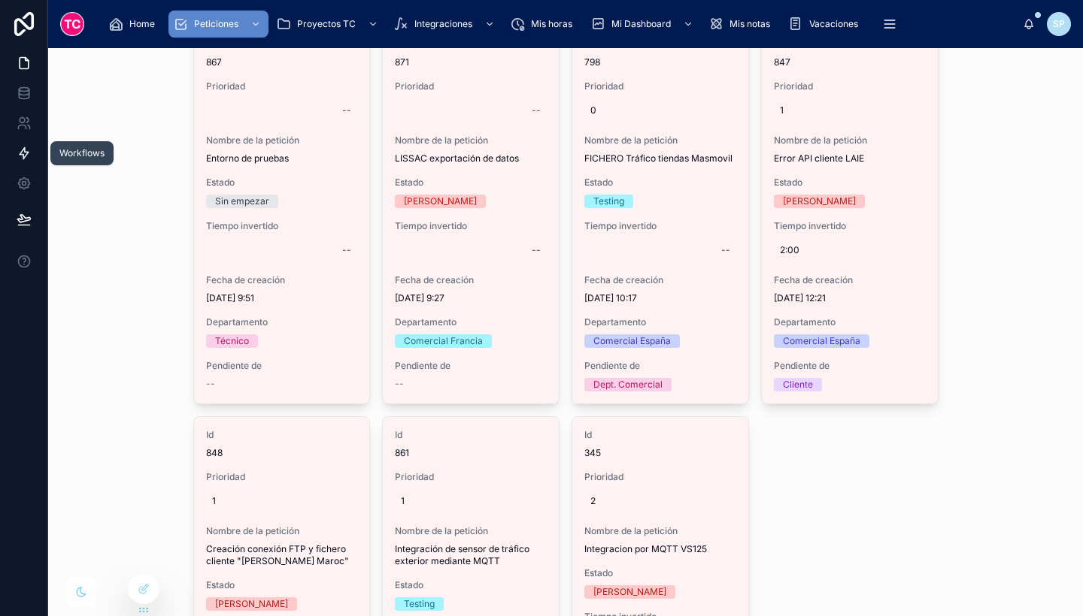
click at [26, 145] on link at bounding box center [23, 153] width 47 height 30
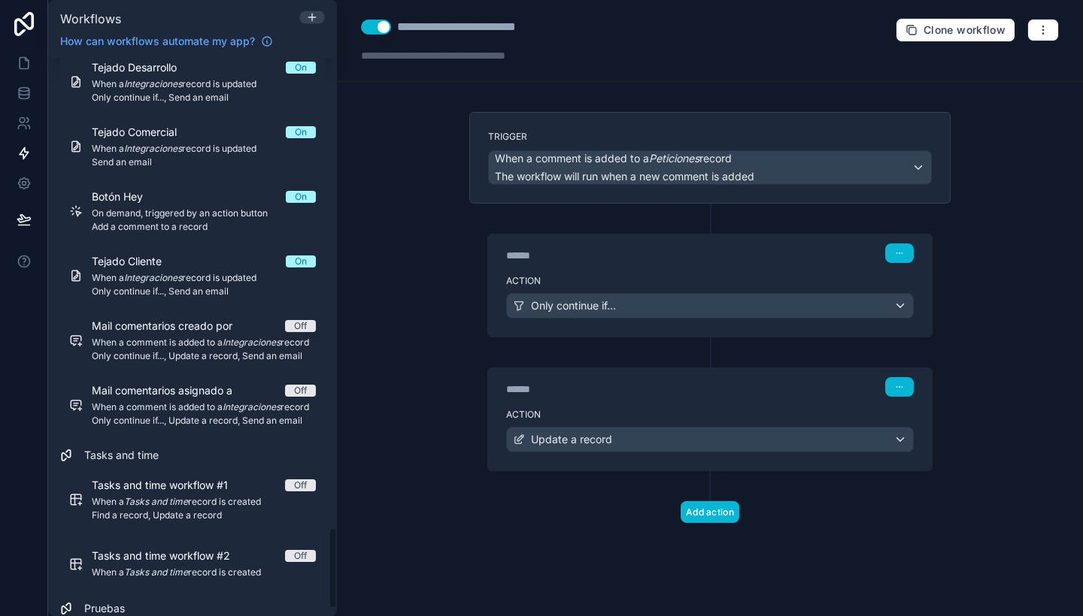
scroll to position [3251, 0]
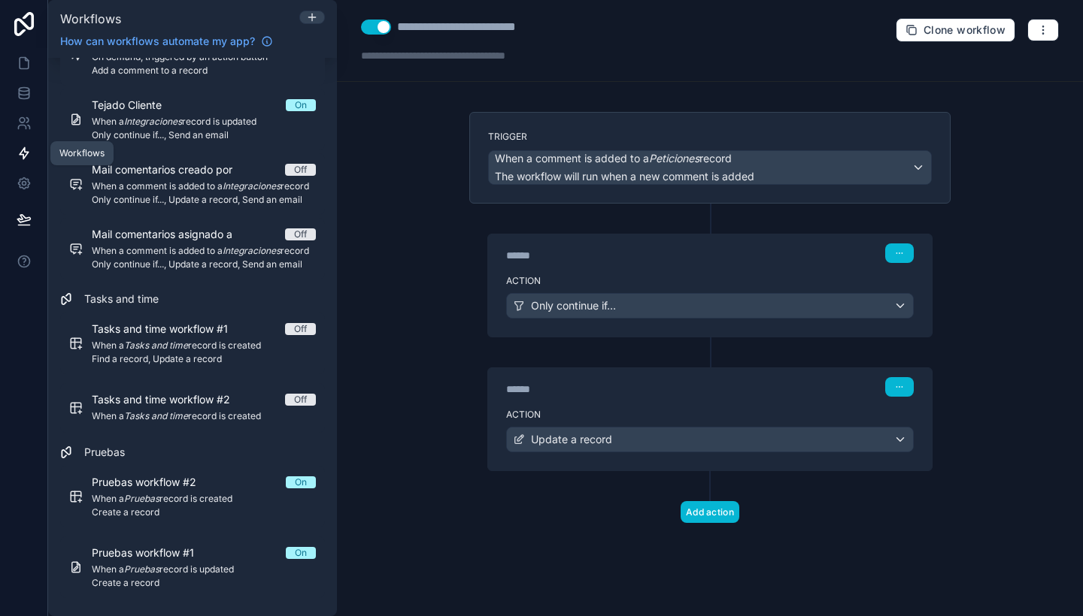
click at [23, 152] on icon at bounding box center [24, 153] width 15 height 15
click at [20, 100] on icon at bounding box center [24, 93] width 15 height 15
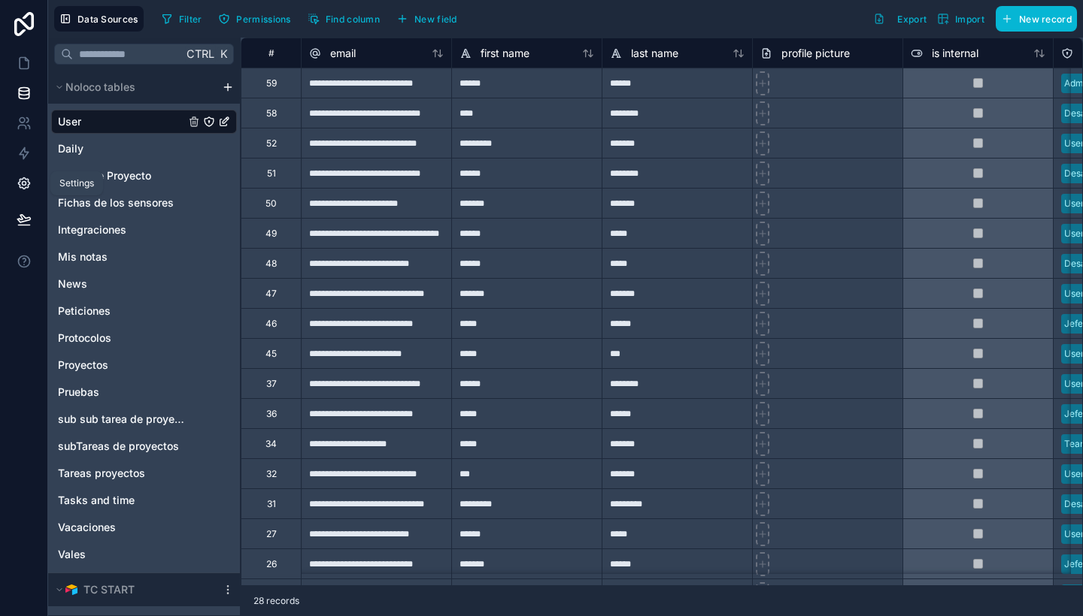
click at [22, 183] on icon at bounding box center [24, 184] width 4 height 4
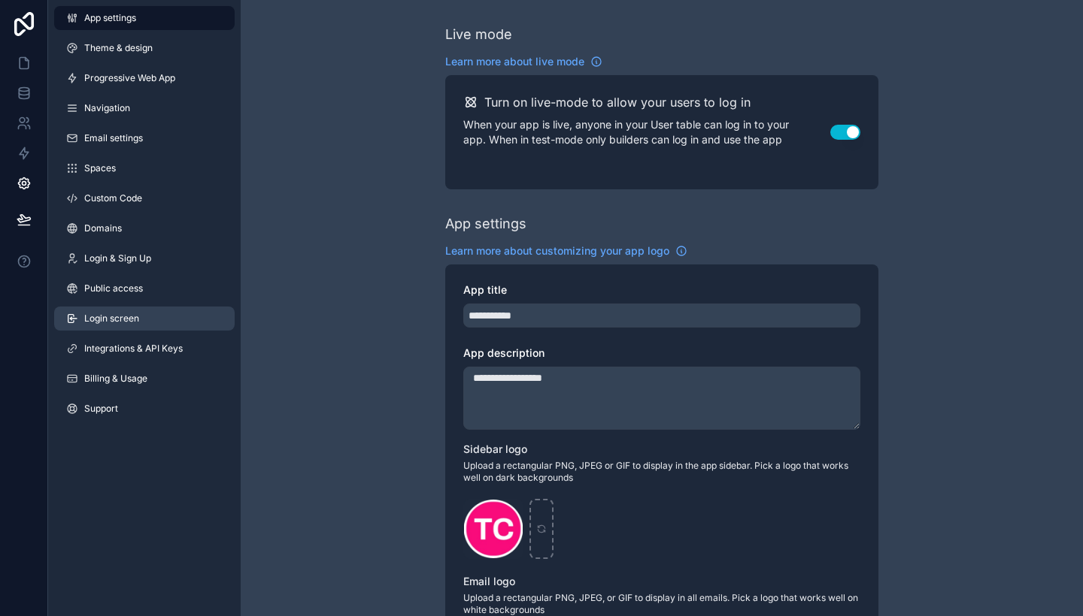
click at [134, 316] on span "Login screen" at bounding box center [111, 319] width 55 height 12
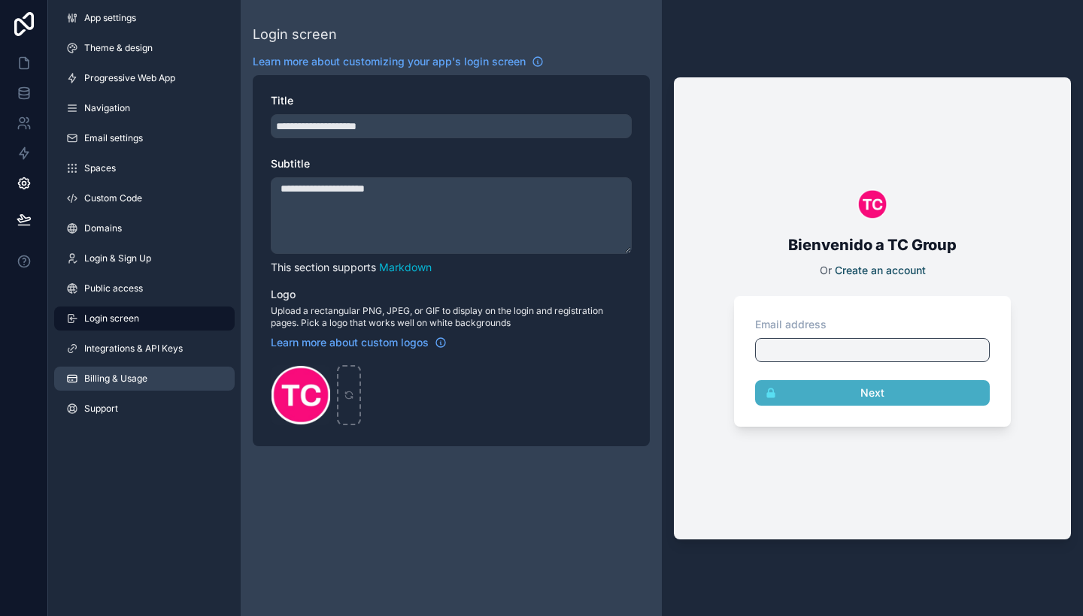
click at [159, 370] on link "Billing & Usage" at bounding box center [144, 379] width 180 height 24
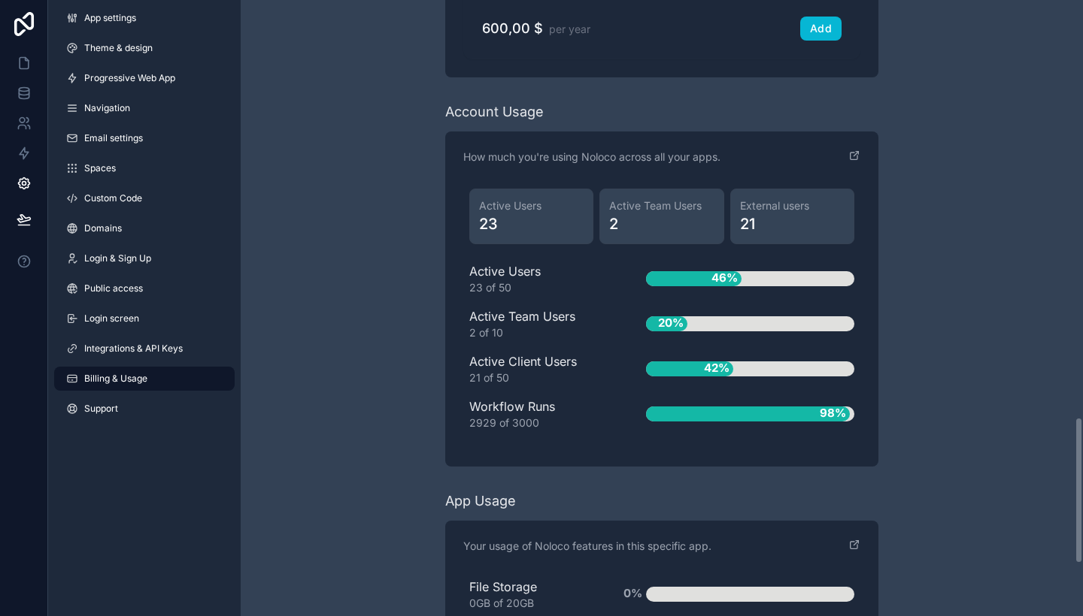
scroll to position [1748, 0]
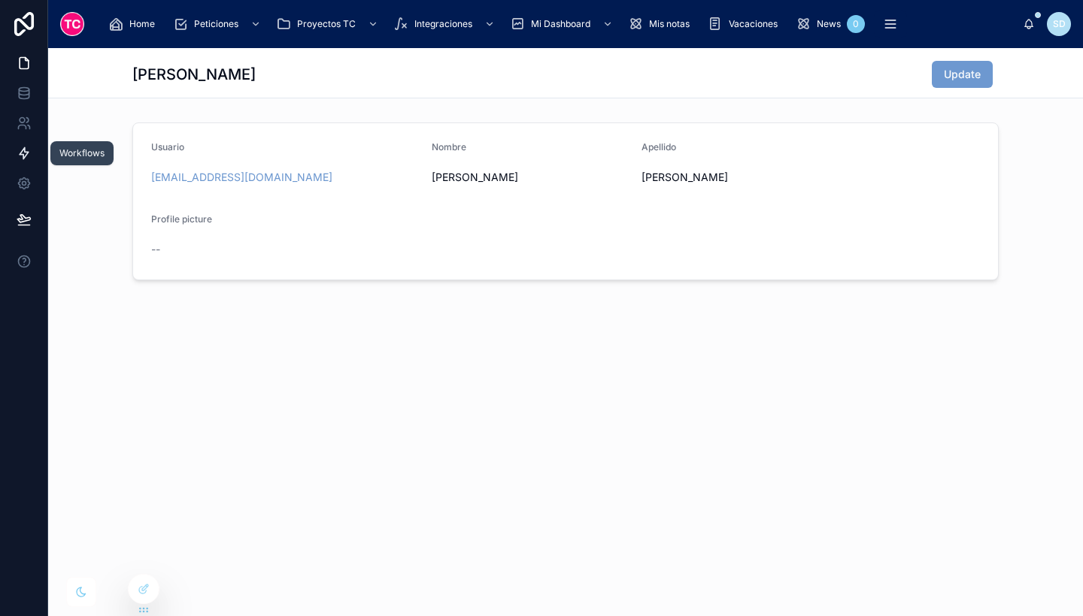
click at [29, 159] on icon at bounding box center [24, 153] width 15 height 15
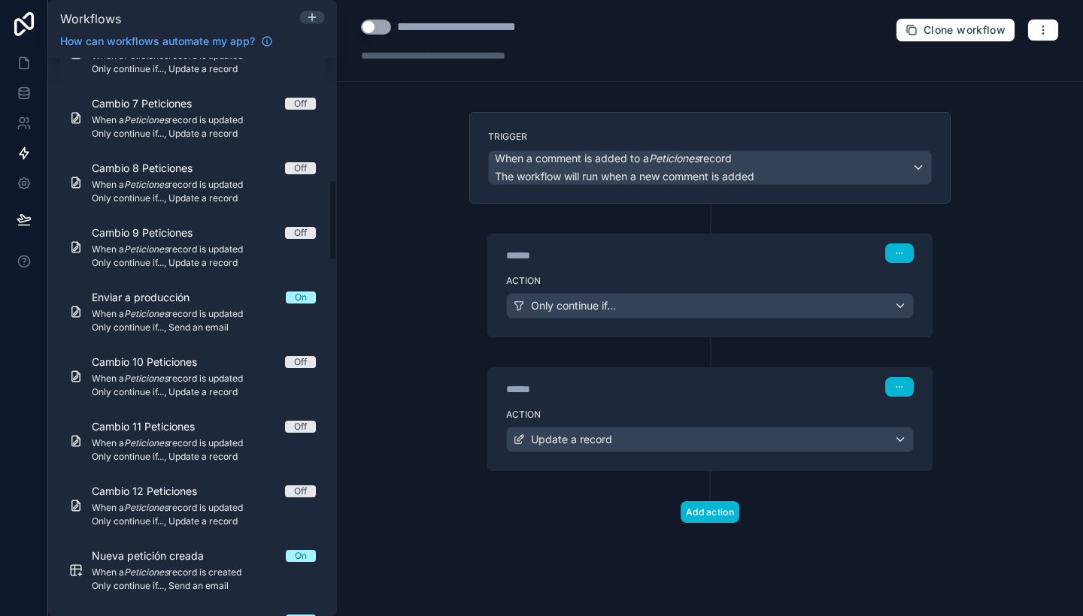
scroll to position [831, 0]
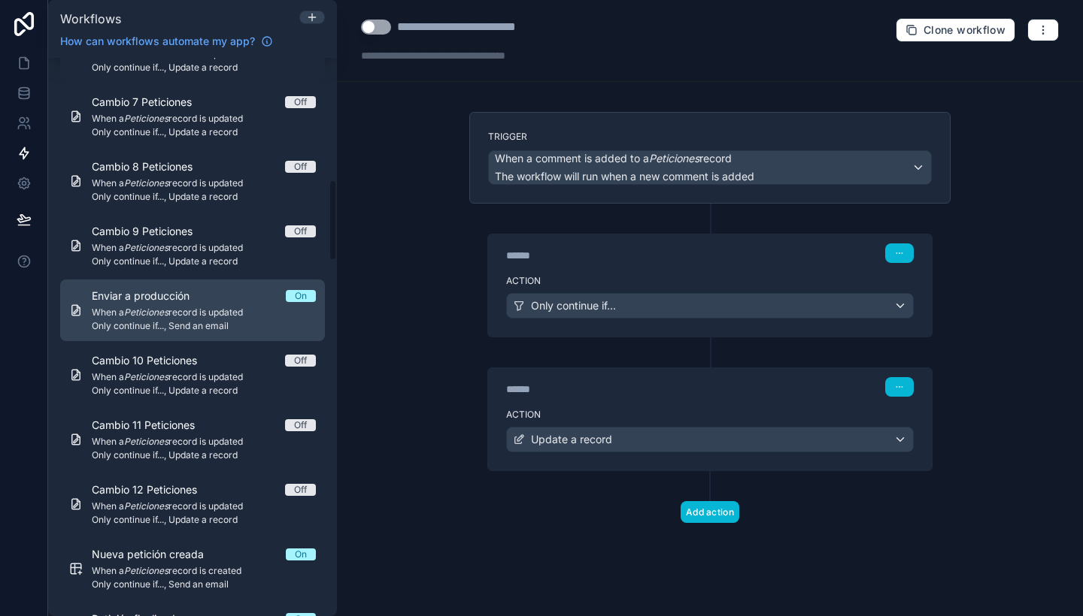
click at [183, 326] on span "Only continue if..., Send an email" at bounding box center [204, 326] width 224 height 12
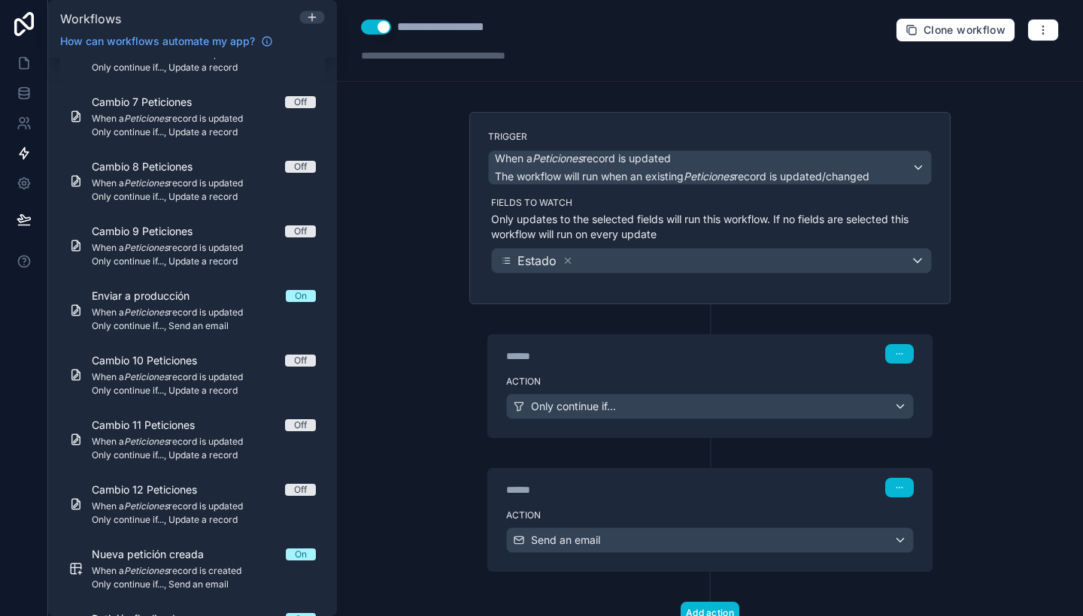
click at [379, 26] on button "Use setting" at bounding box center [376, 27] width 30 height 15
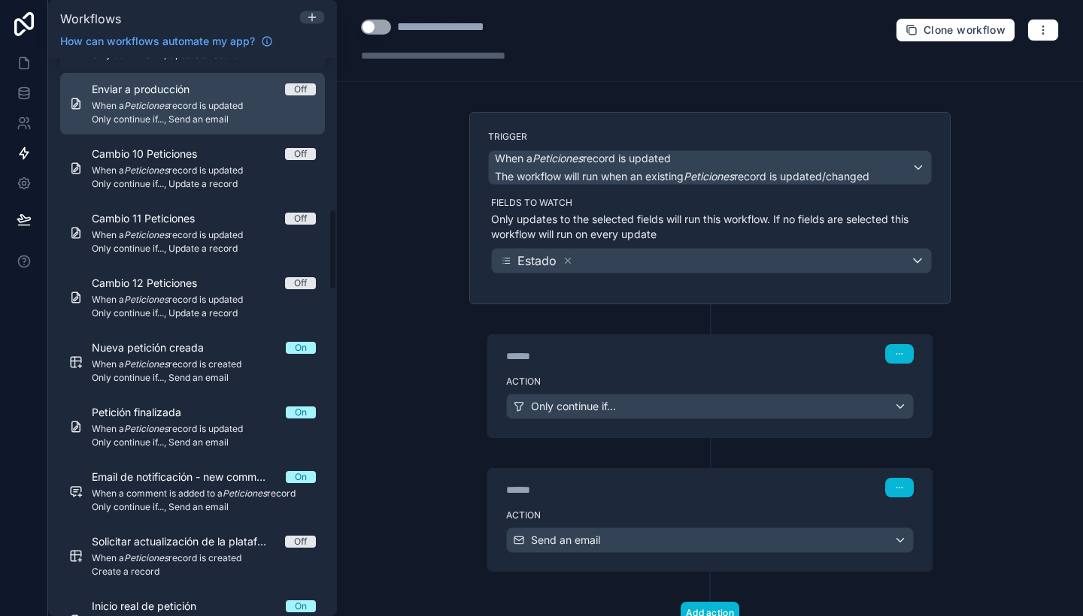
scroll to position [1041, 0]
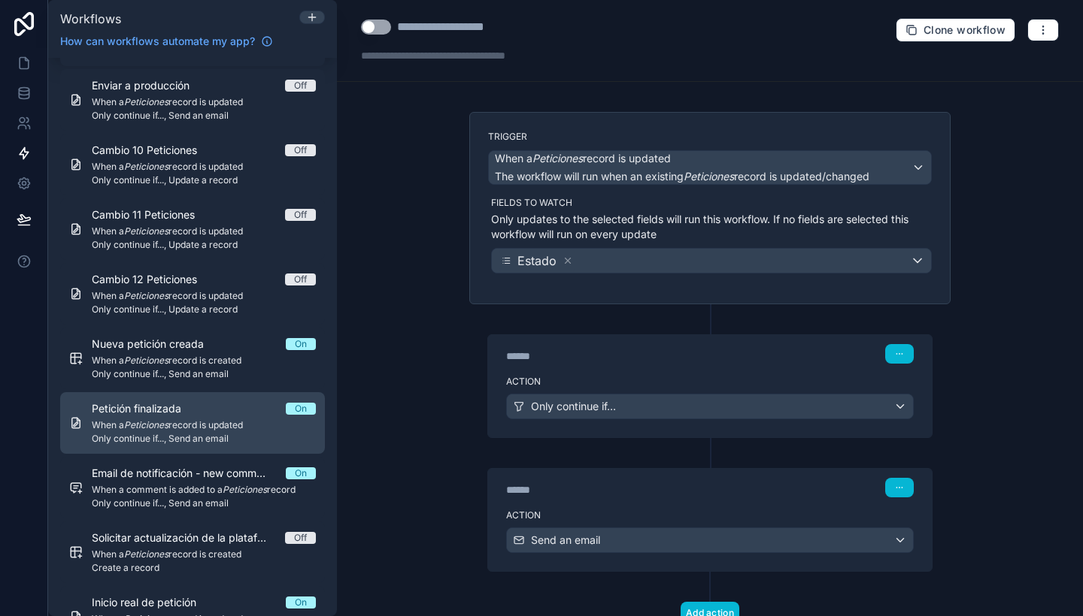
click at [267, 415] on div "Petición finalizada On" at bounding box center [204, 408] width 224 height 15
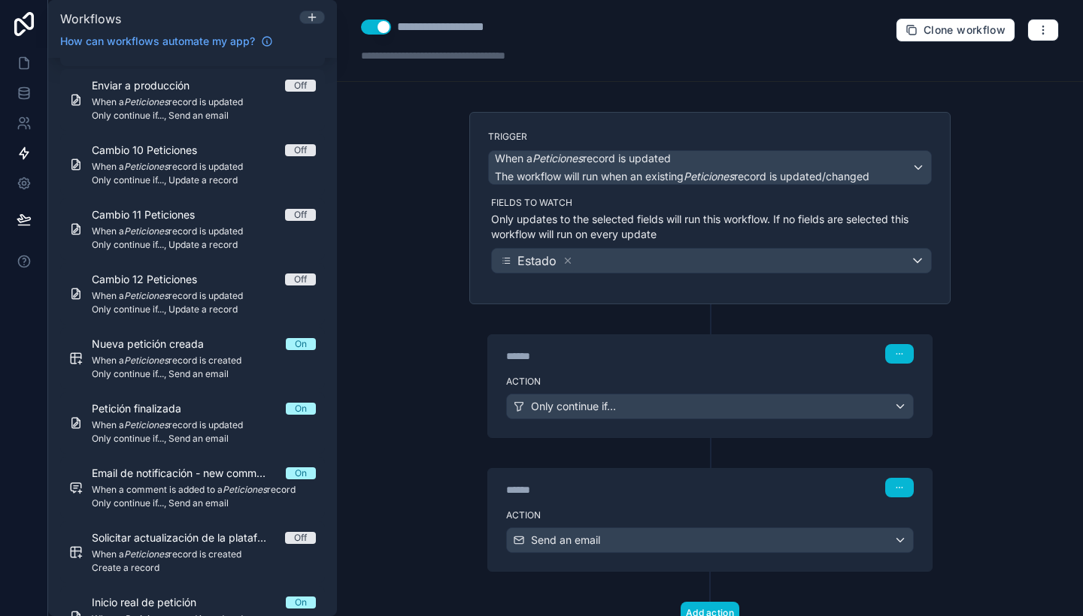
click at [372, 28] on button "Use setting" at bounding box center [376, 27] width 30 height 15
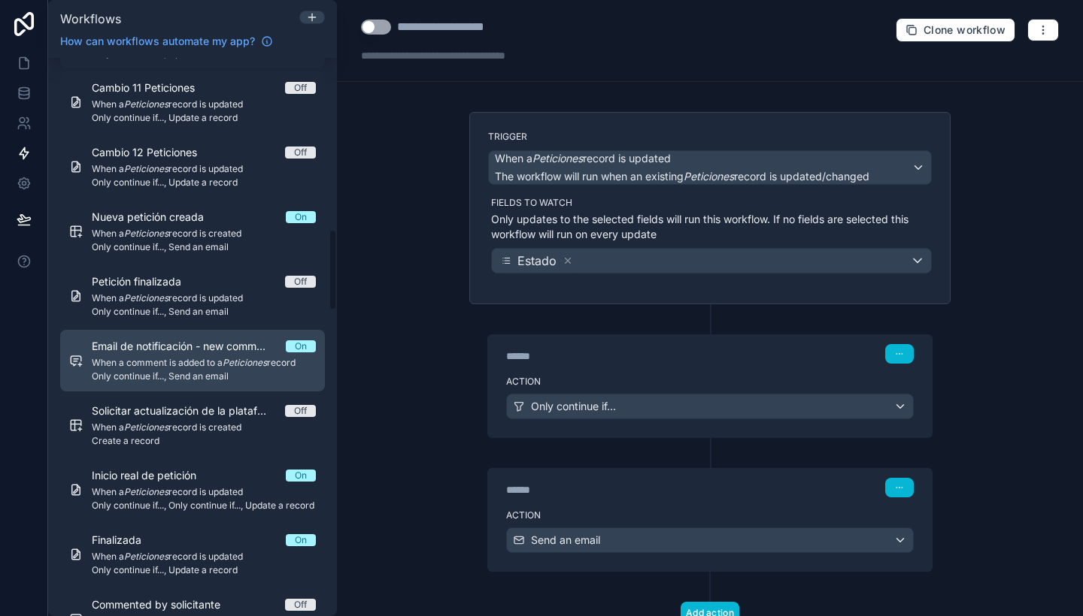
scroll to position [1169, 0]
click at [226, 352] on span "Email de notificación - new comment (2)" at bounding box center [189, 345] width 194 height 15
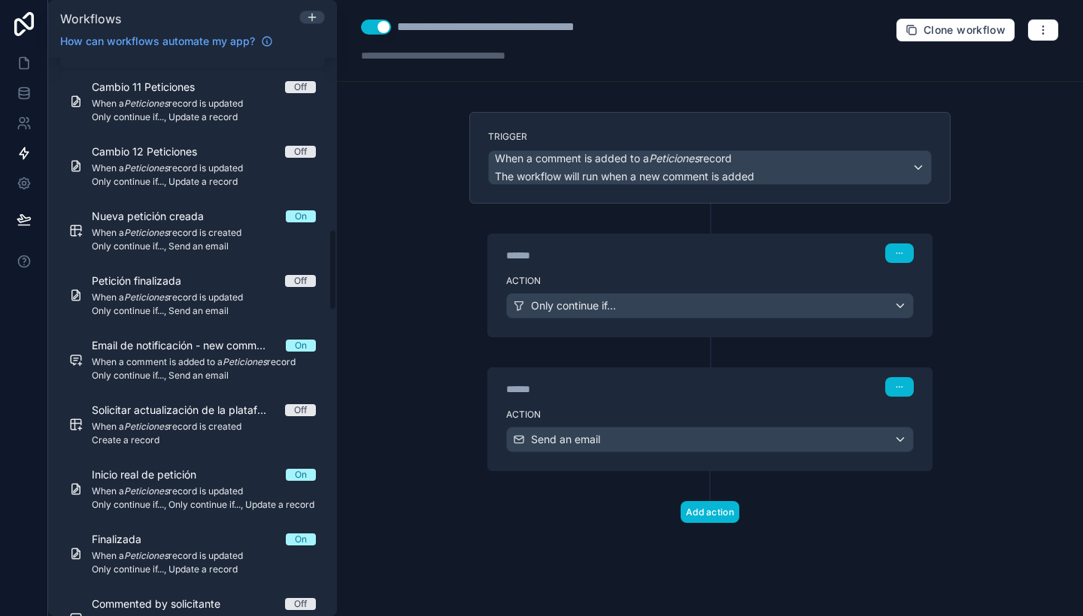
click at [371, 34] on button "Use setting" at bounding box center [376, 27] width 30 height 15
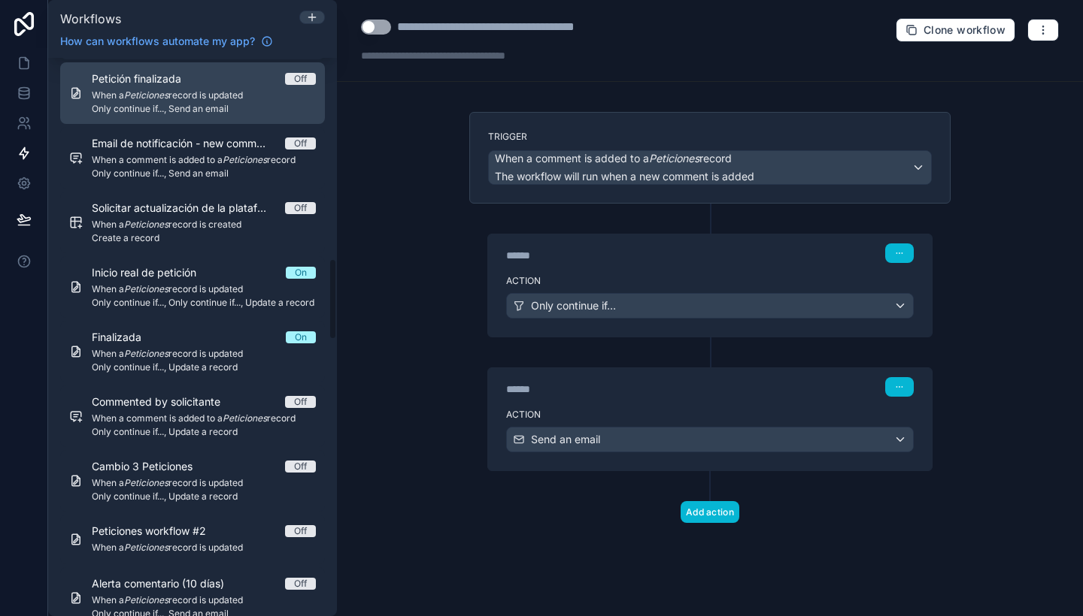
scroll to position [1372, 0]
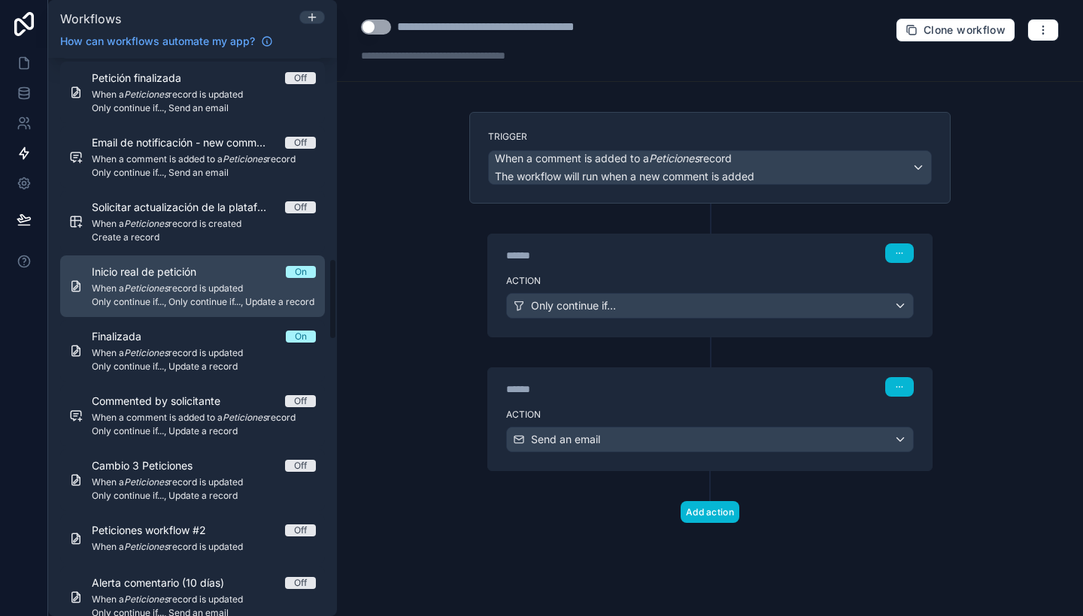
click at [195, 283] on span "When a Peticiones record is updated" at bounding box center [204, 289] width 224 height 12
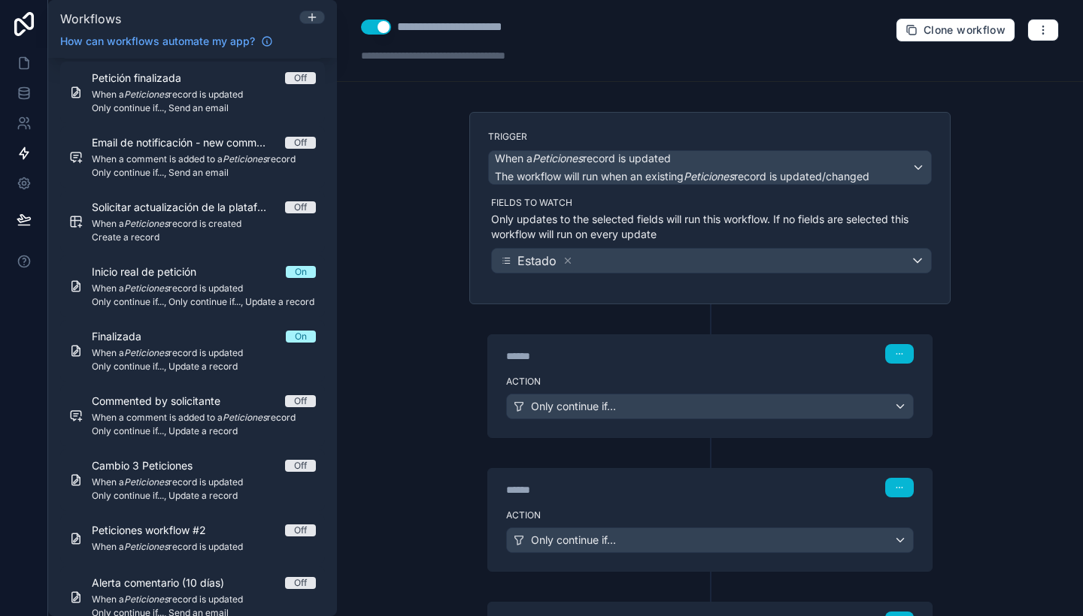
click at [371, 23] on button "Use setting" at bounding box center [376, 27] width 30 height 15
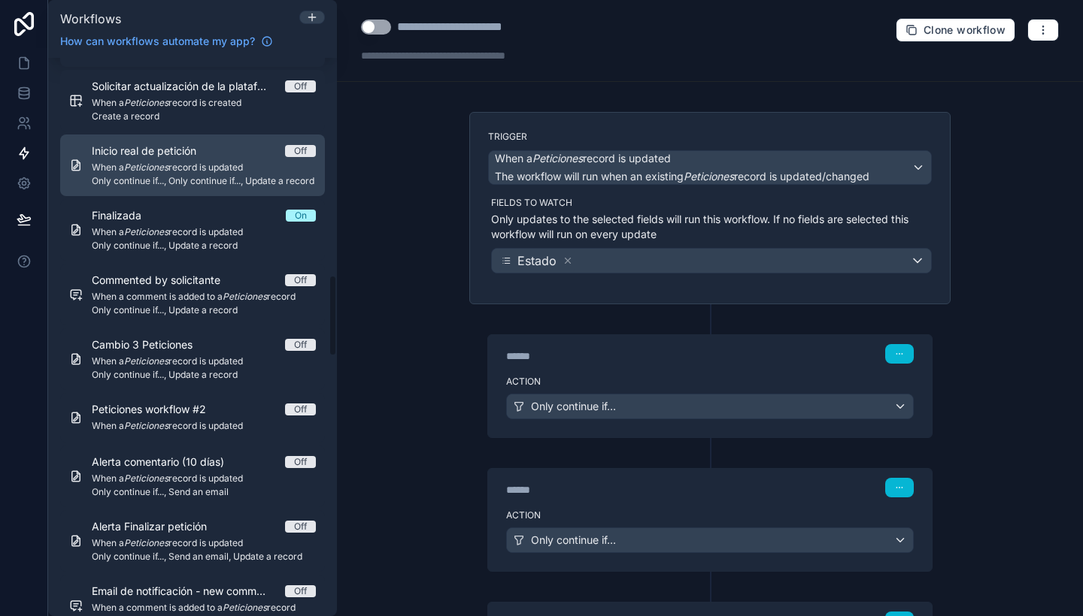
scroll to position [1500, 0]
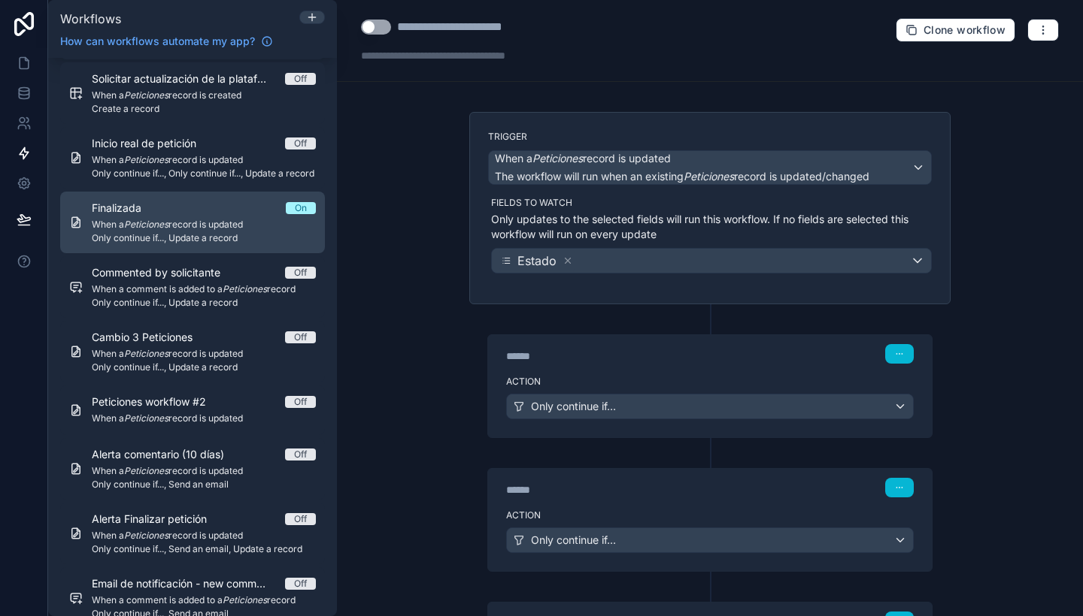
click at [242, 236] on span "Only continue if..., Update a record" at bounding box center [204, 238] width 224 height 12
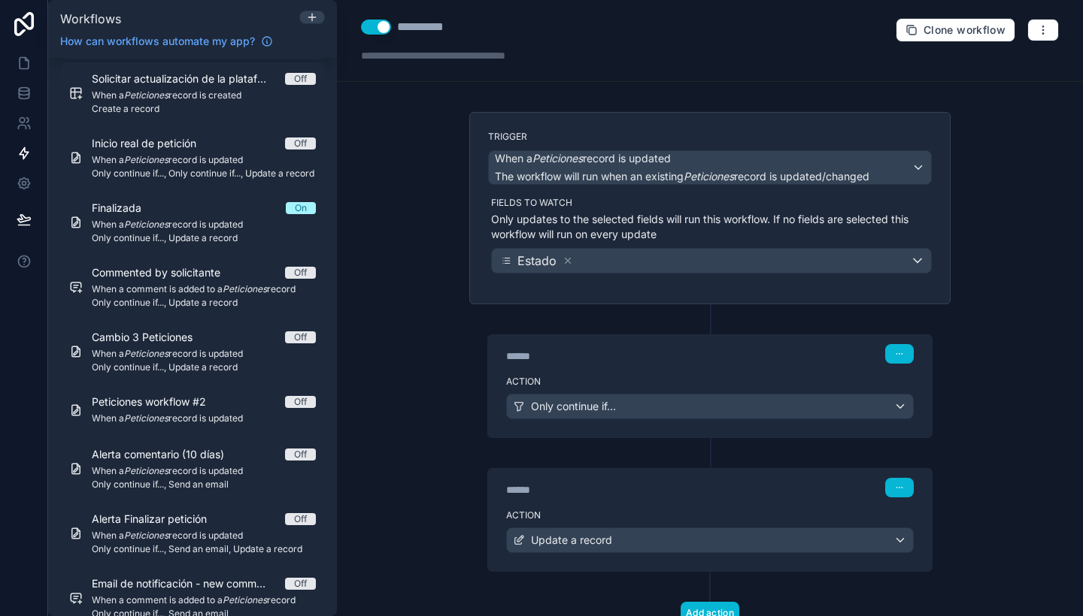
click at [377, 26] on button "Use setting" at bounding box center [376, 27] width 30 height 15
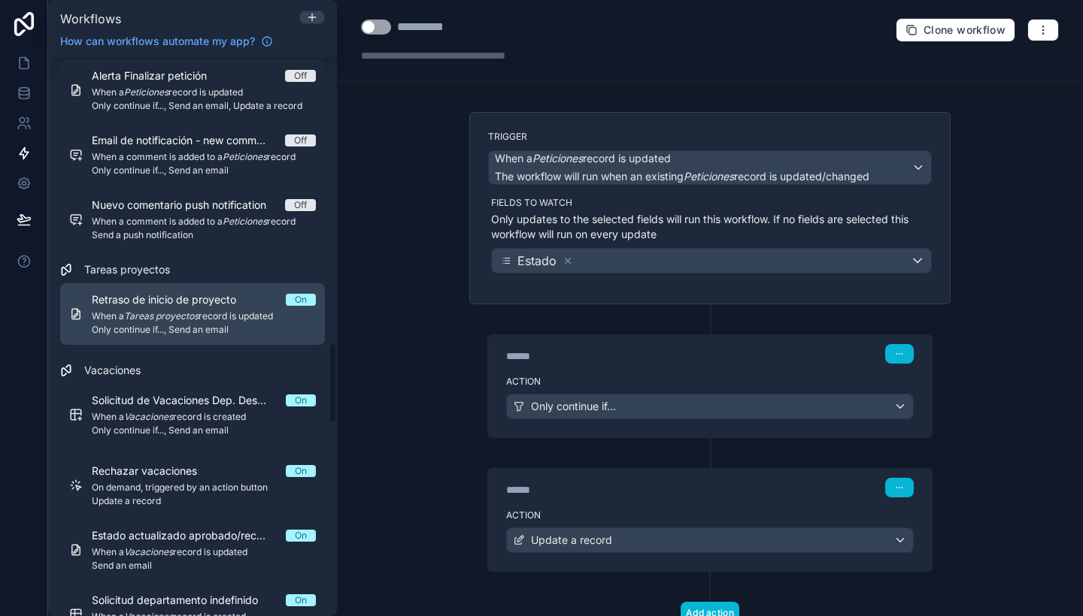
scroll to position [1945, 0]
click at [258, 317] on span "When a Tareas proyectos record is updated" at bounding box center [204, 316] width 224 height 12
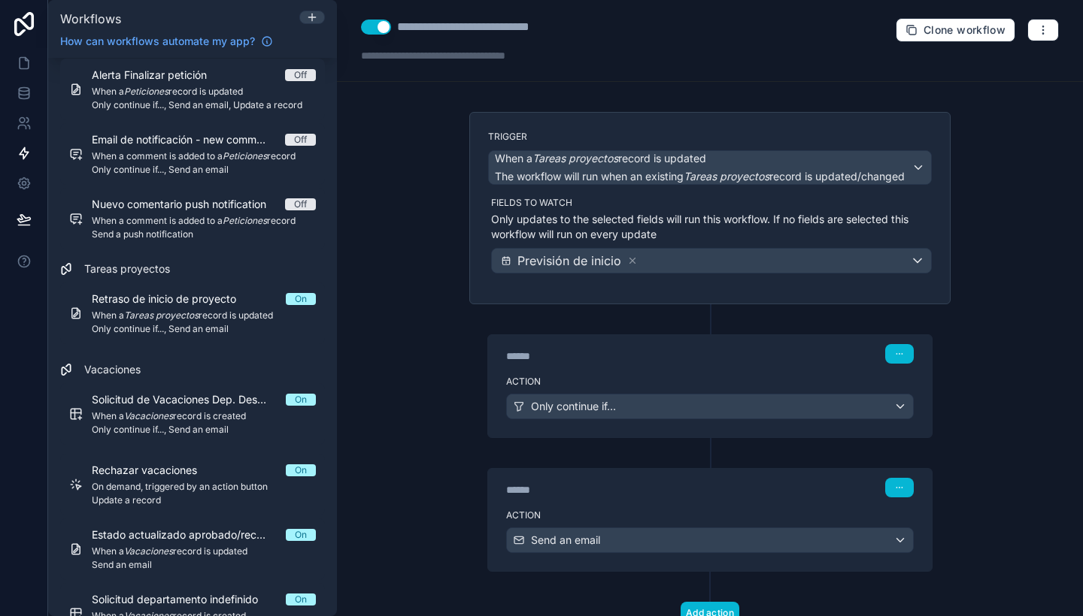
click at [380, 24] on button "Use setting" at bounding box center [376, 27] width 30 height 15
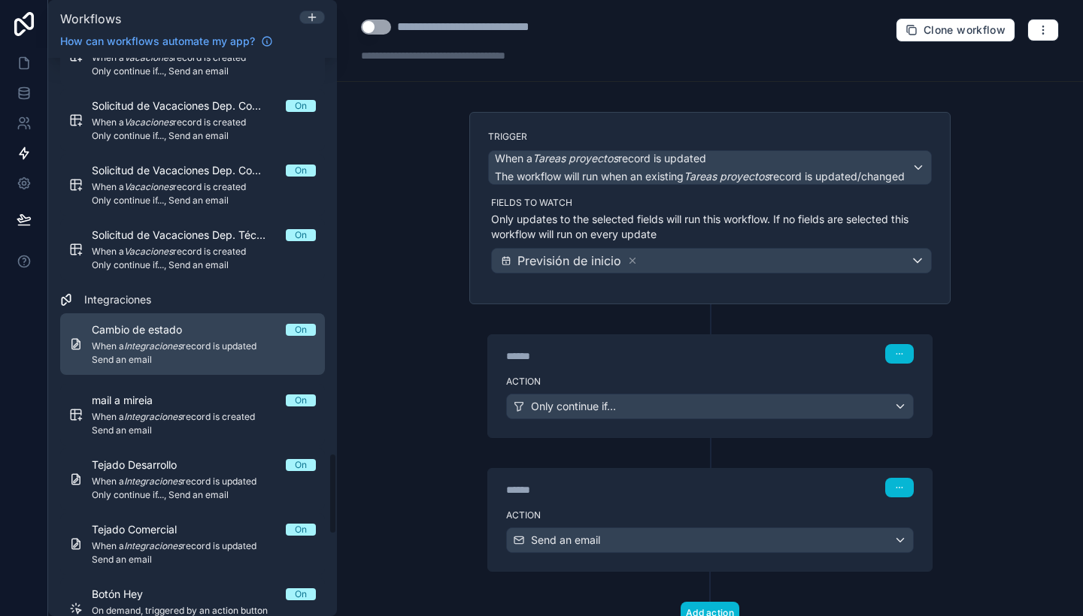
scroll to position [2698, 0]
click at [229, 341] on span "When a Integraciones record is updated" at bounding box center [204, 346] width 224 height 12
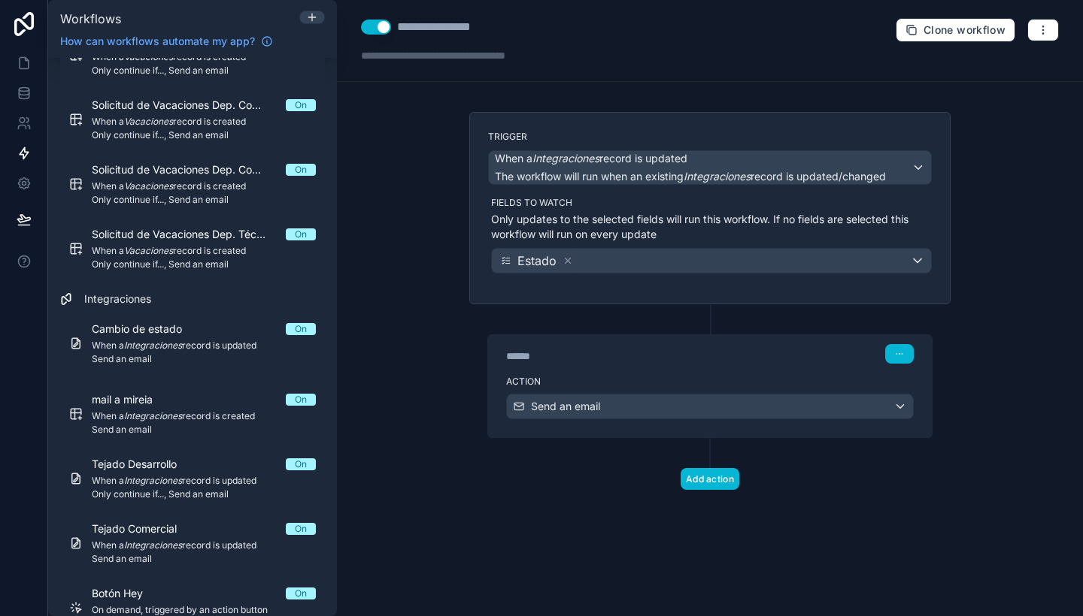
click at [377, 27] on button "Use setting" at bounding box center [376, 27] width 30 height 15
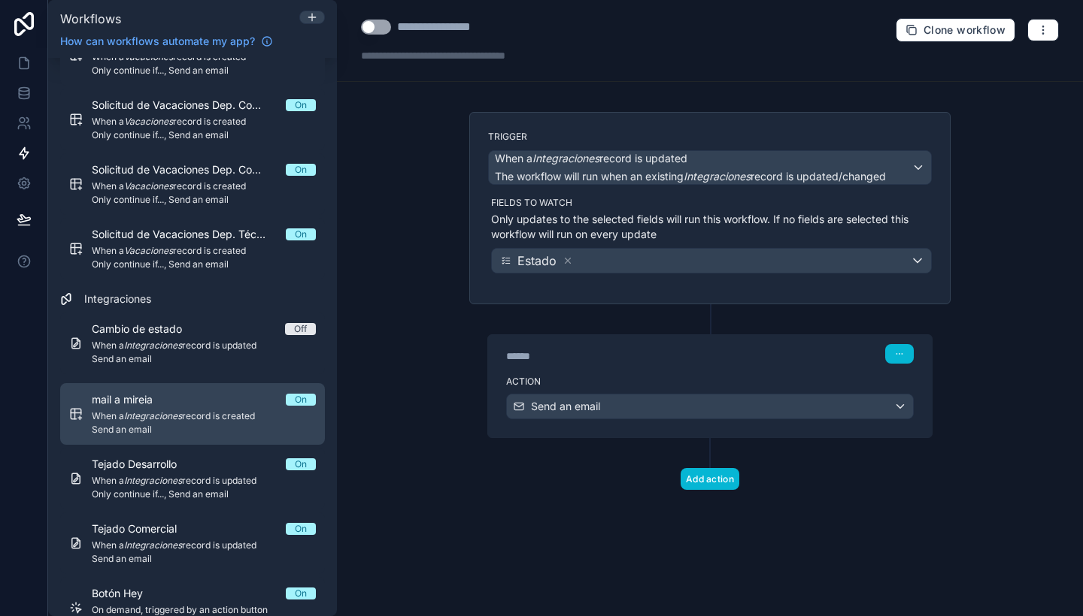
click at [195, 433] on span "Send an email" at bounding box center [204, 430] width 224 height 12
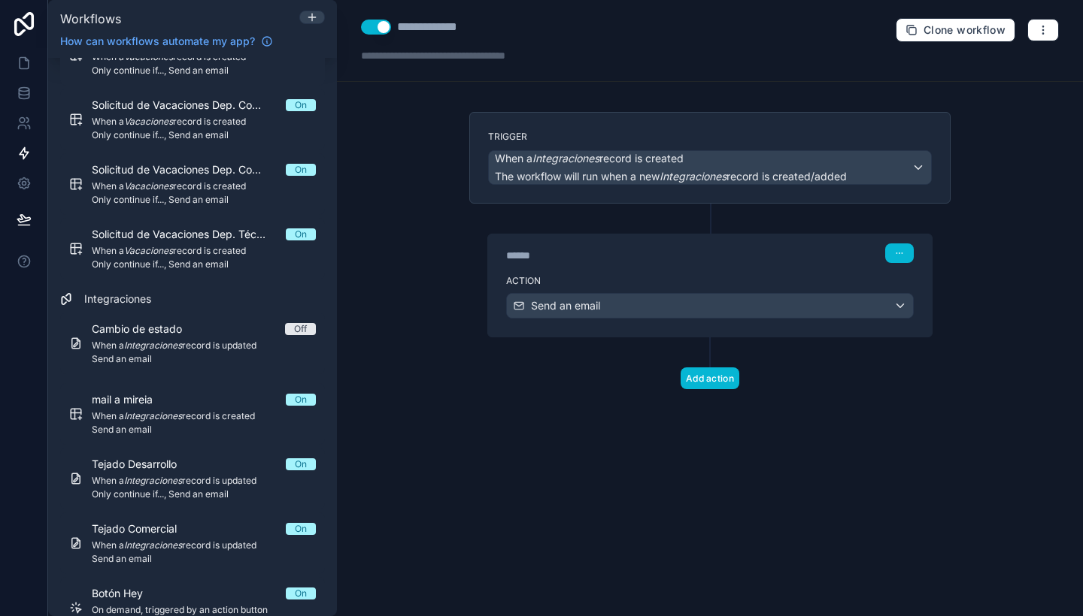
click at [374, 25] on button "Use setting" at bounding box center [376, 27] width 30 height 15
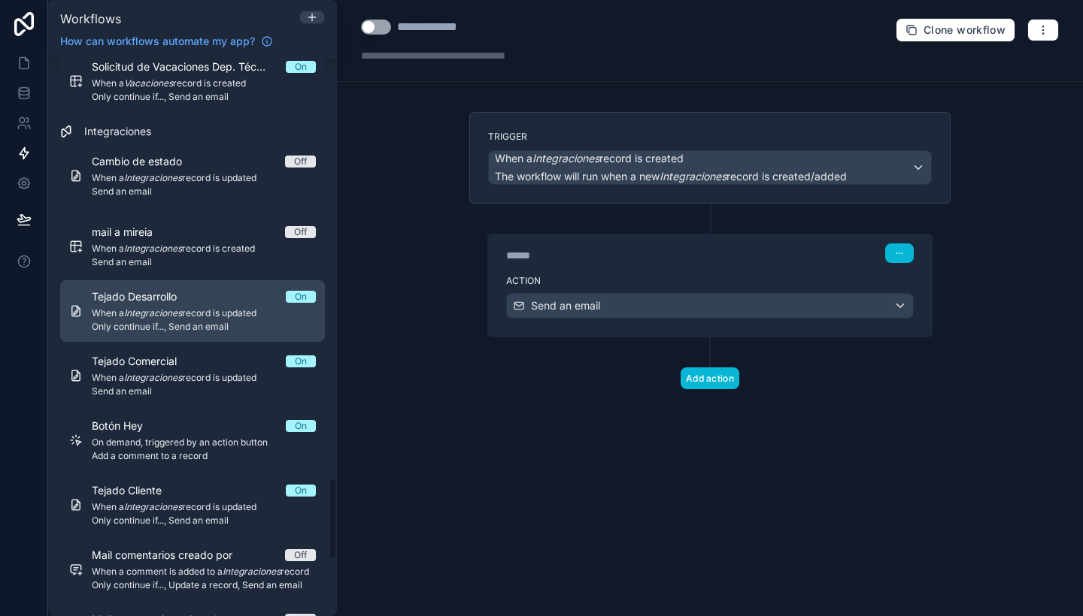
scroll to position [2867, 0]
click at [238, 297] on div "Tejado Desarrollo On" at bounding box center [204, 295] width 224 height 15
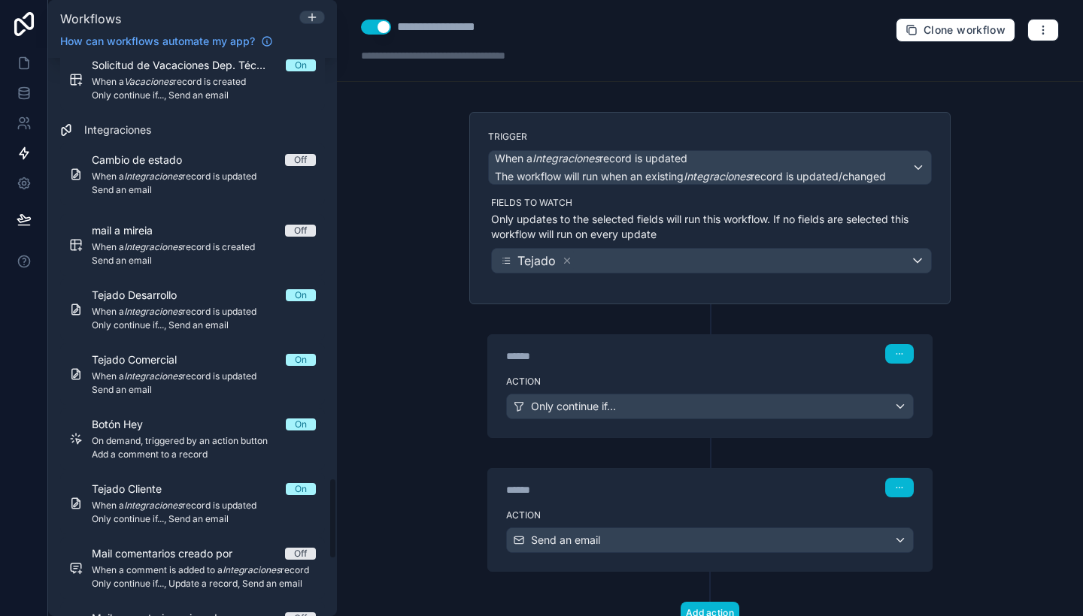
click at [373, 28] on button "Use setting" at bounding box center [376, 27] width 30 height 15
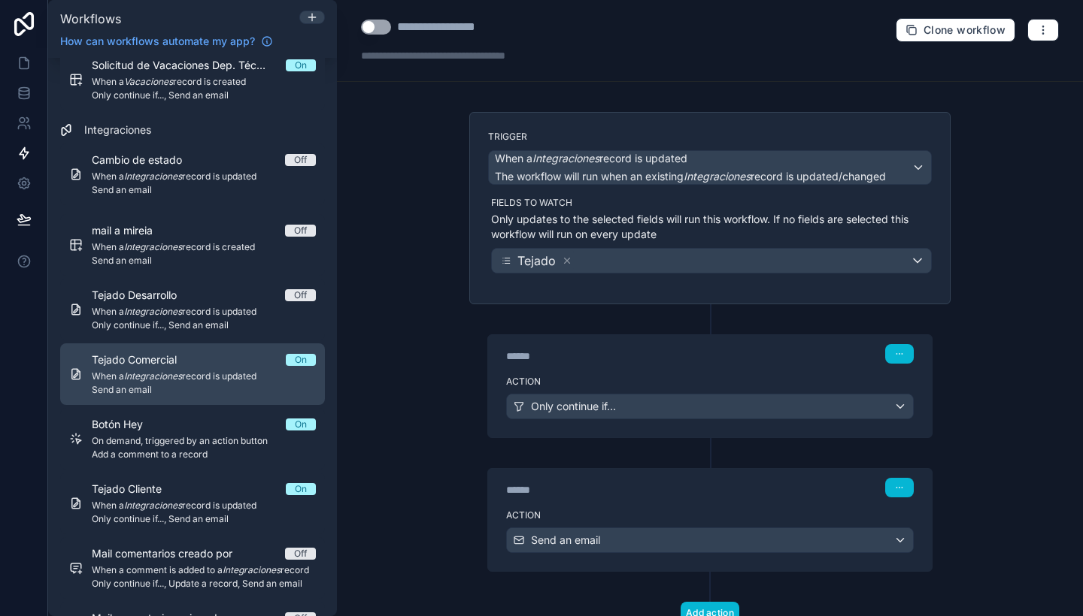
click at [225, 393] on span "Send an email" at bounding box center [204, 390] width 224 height 12
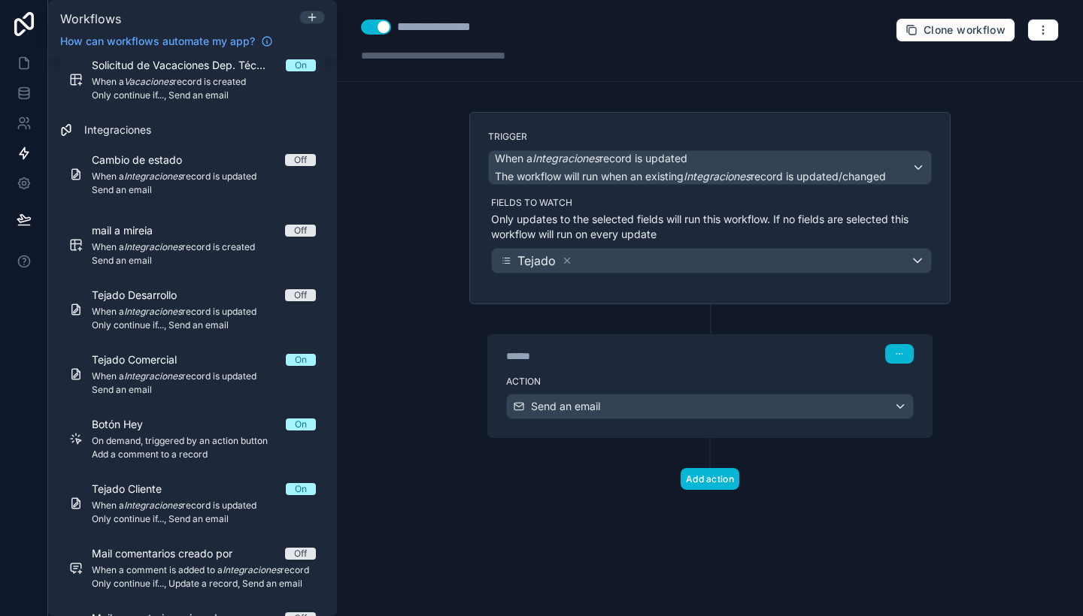
click at [375, 27] on button "Use setting" at bounding box center [376, 27] width 30 height 15
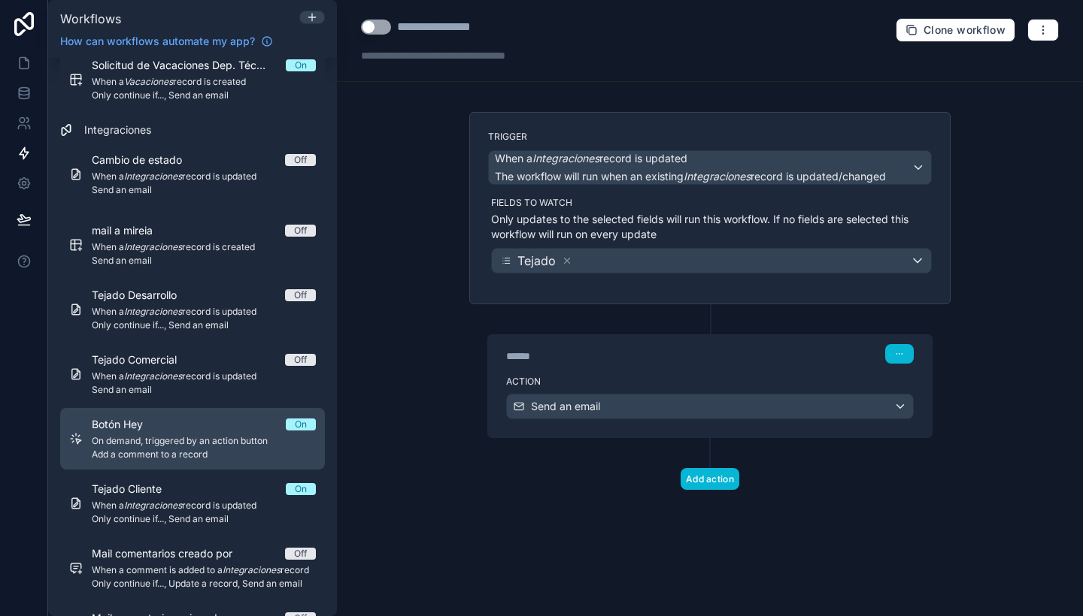
click at [226, 416] on link "Botón Hey On On demand, triggered by an action button Add a comment to a record" at bounding box center [192, 439] width 265 height 62
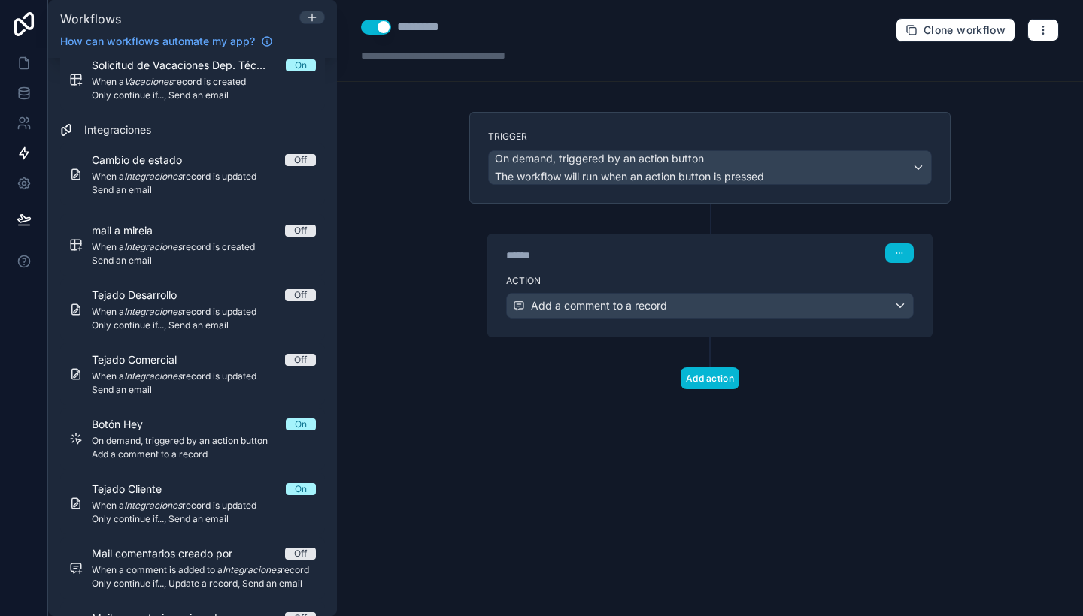
click at [380, 28] on button "Use setting" at bounding box center [376, 27] width 30 height 15
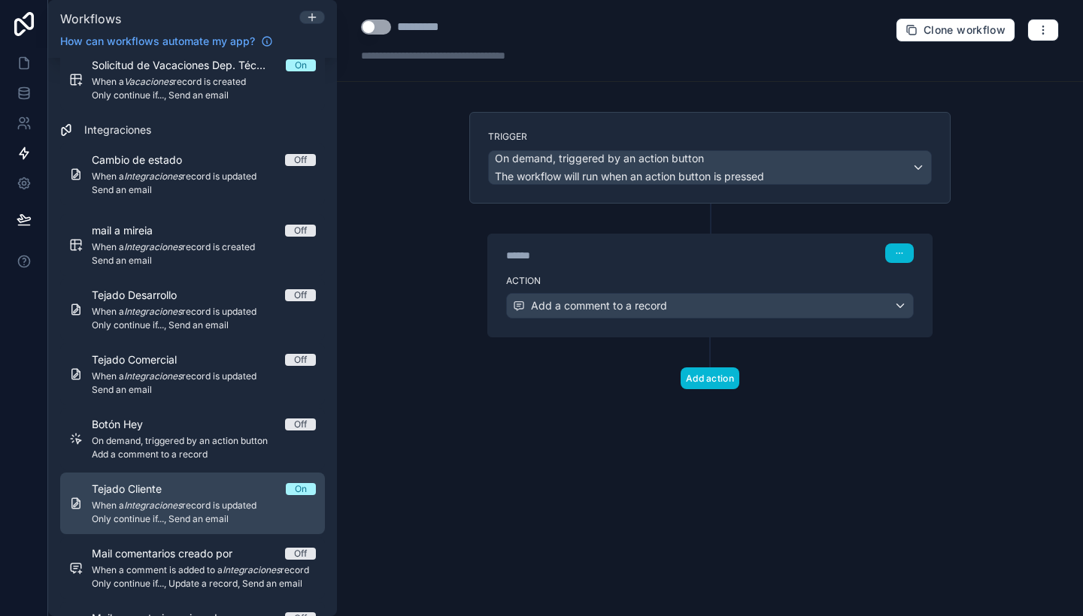
click at [235, 522] on span "Only continue if..., Send an email" at bounding box center [204, 519] width 224 height 12
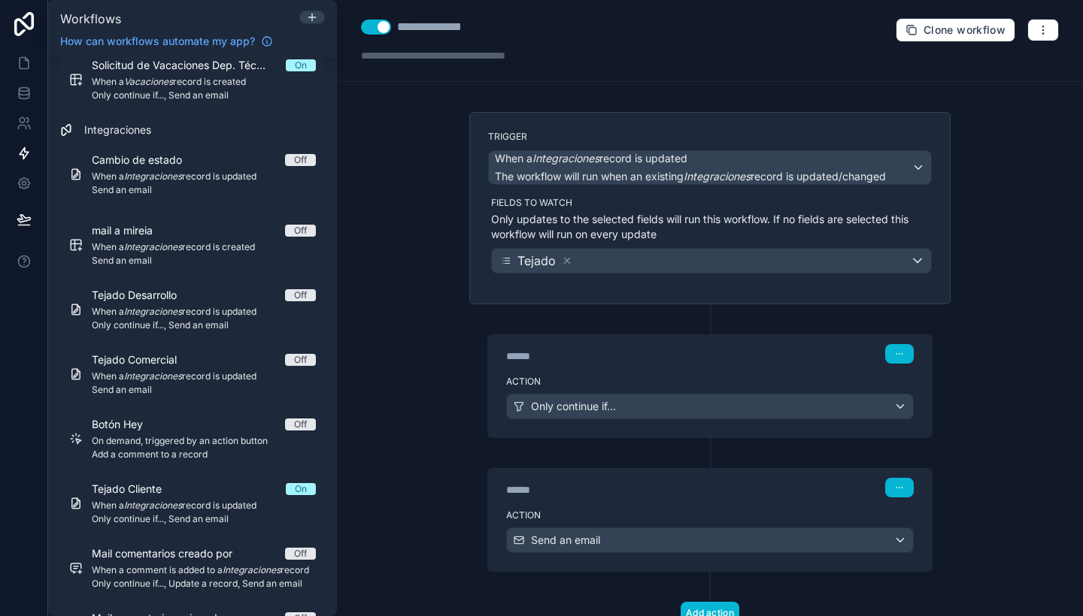
click at [378, 28] on button "Use setting" at bounding box center [376, 27] width 30 height 15
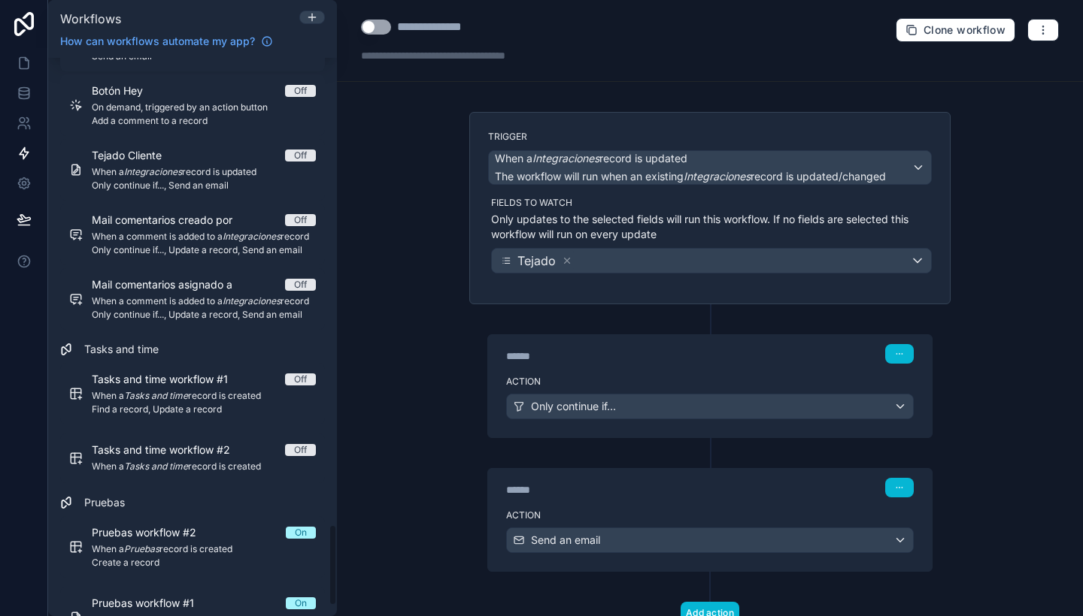
scroll to position [3251, 0]
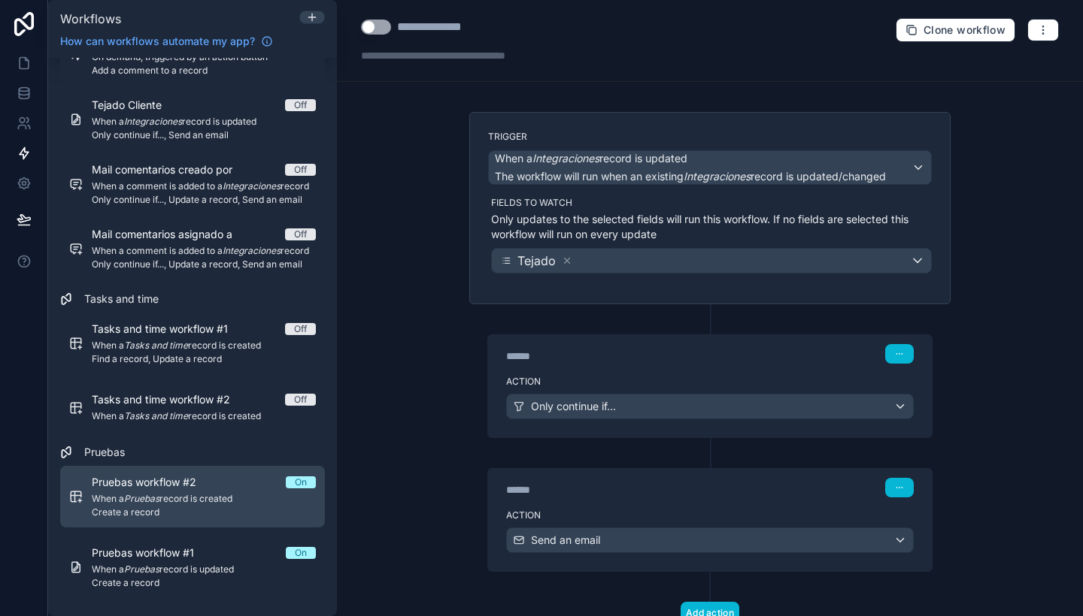
click at [232, 487] on div "Pruebas workflow #2 On" at bounding box center [204, 482] width 224 height 15
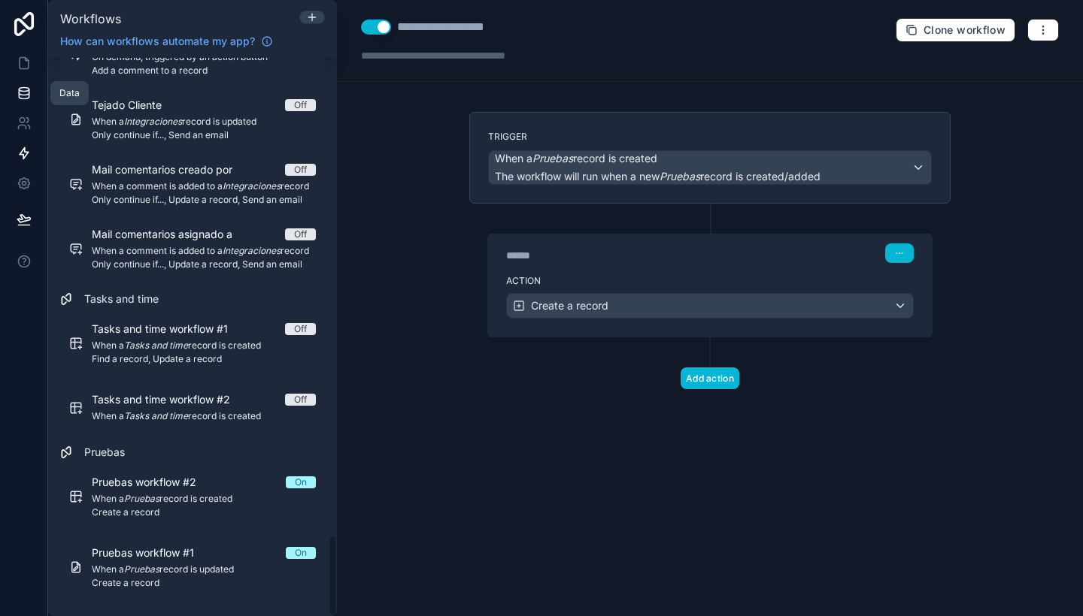
click at [24, 93] on icon at bounding box center [24, 93] width 15 height 15
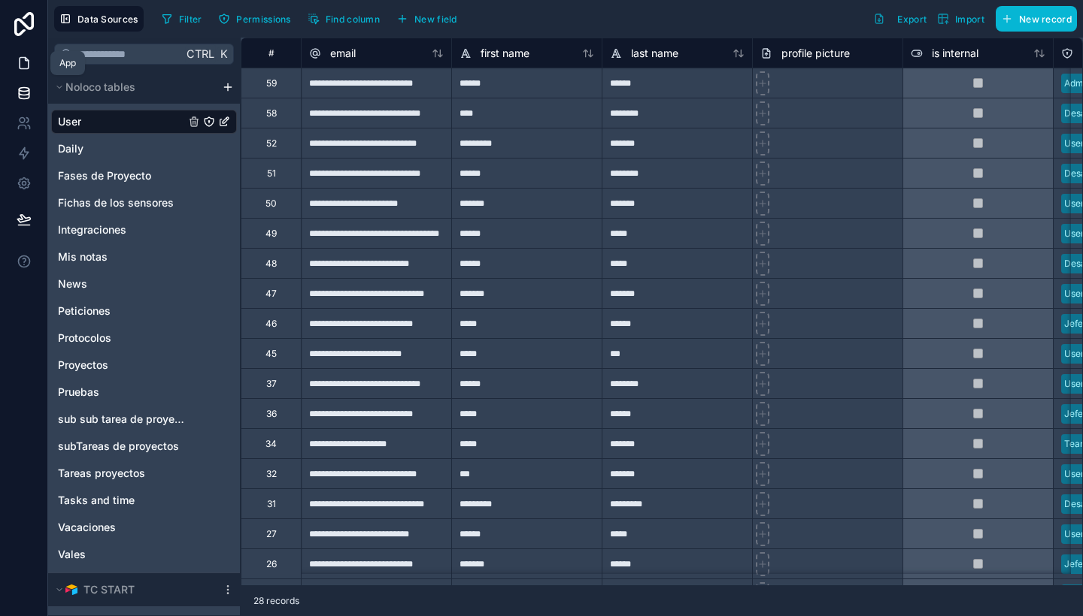
click at [30, 69] on icon at bounding box center [24, 63] width 15 height 15
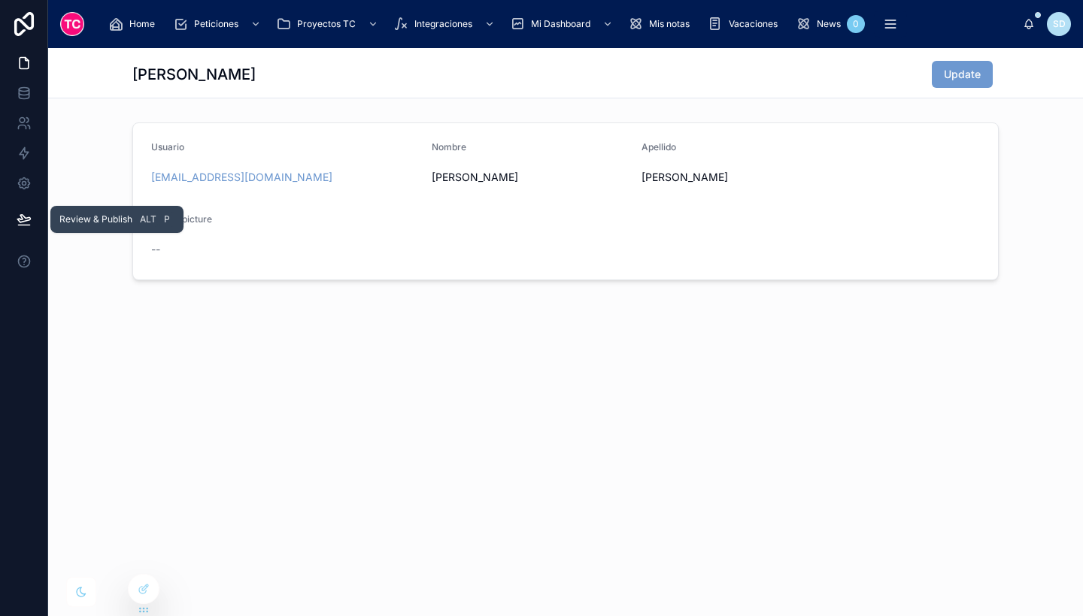
click at [29, 217] on icon at bounding box center [23, 219] width 13 height 8
click at [20, 184] on icon at bounding box center [23, 183] width 11 height 11
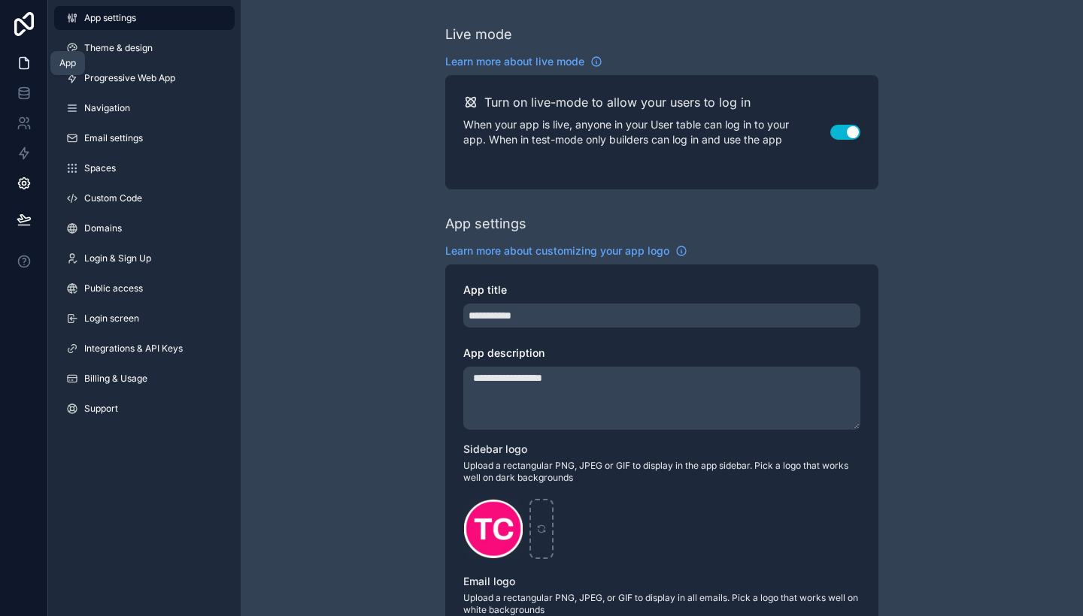
click at [29, 62] on icon at bounding box center [24, 63] width 9 height 11
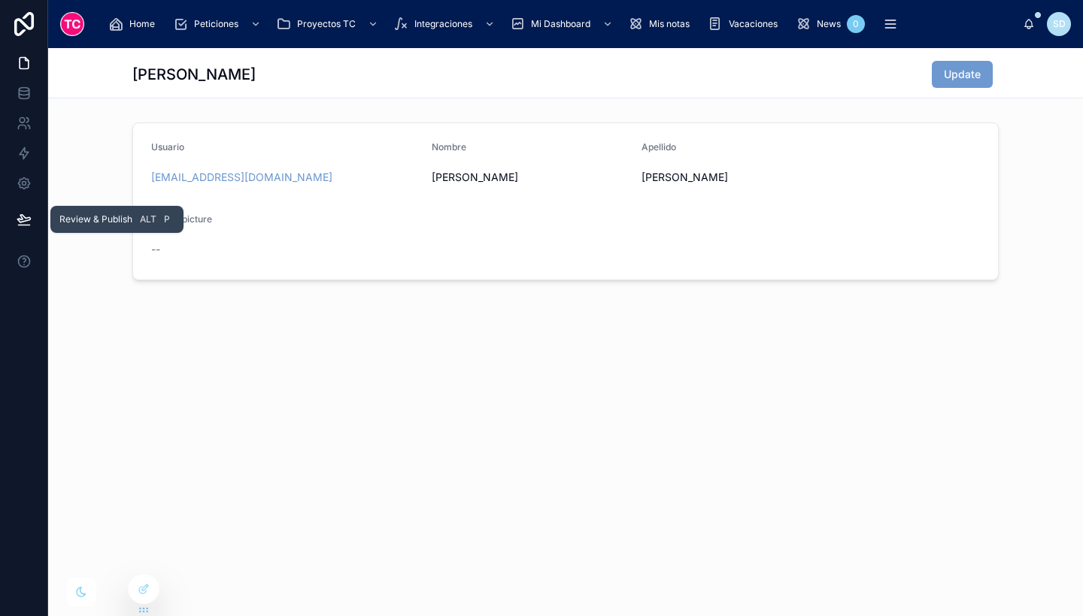
click at [22, 234] on button at bounding box center [24, 219] width 33 height 42
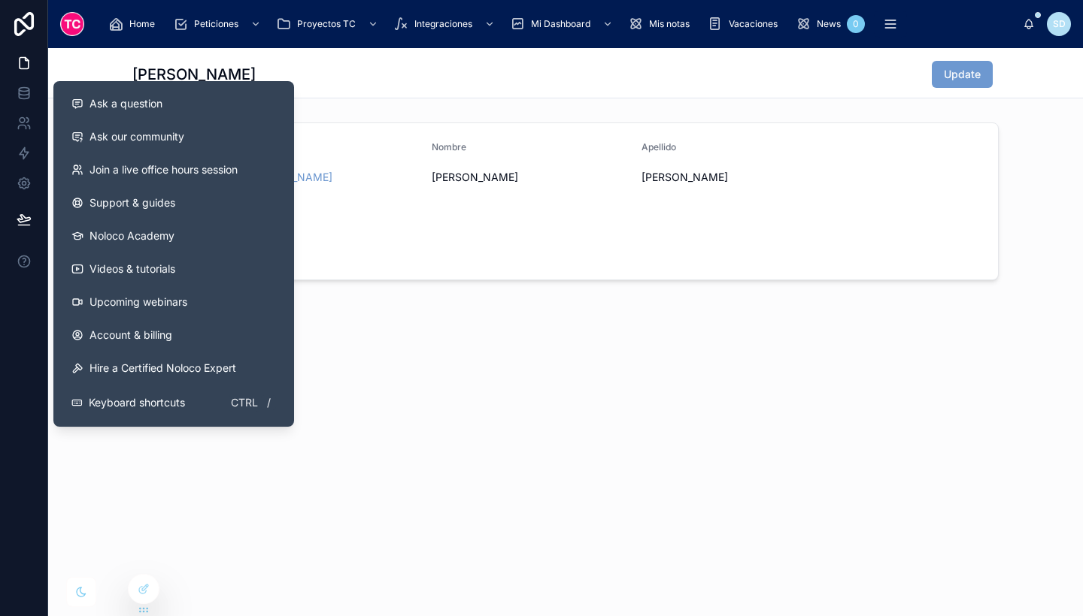
click at [345, 447] on div "Sonia Update Usuario sdelgado@t-cuento.com Nombre Sonia Apellido Delgado Profil…" at bounding box center [565, 332] width 1034 height 568
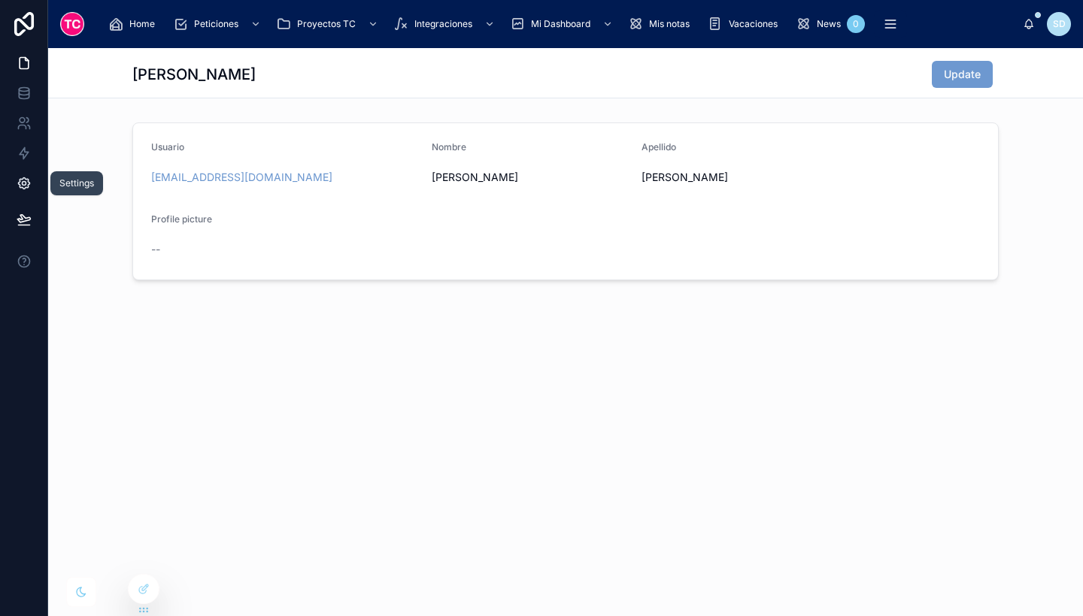
click at [30, 183] on icon at bounding box center [24, 183] width 15 height 15
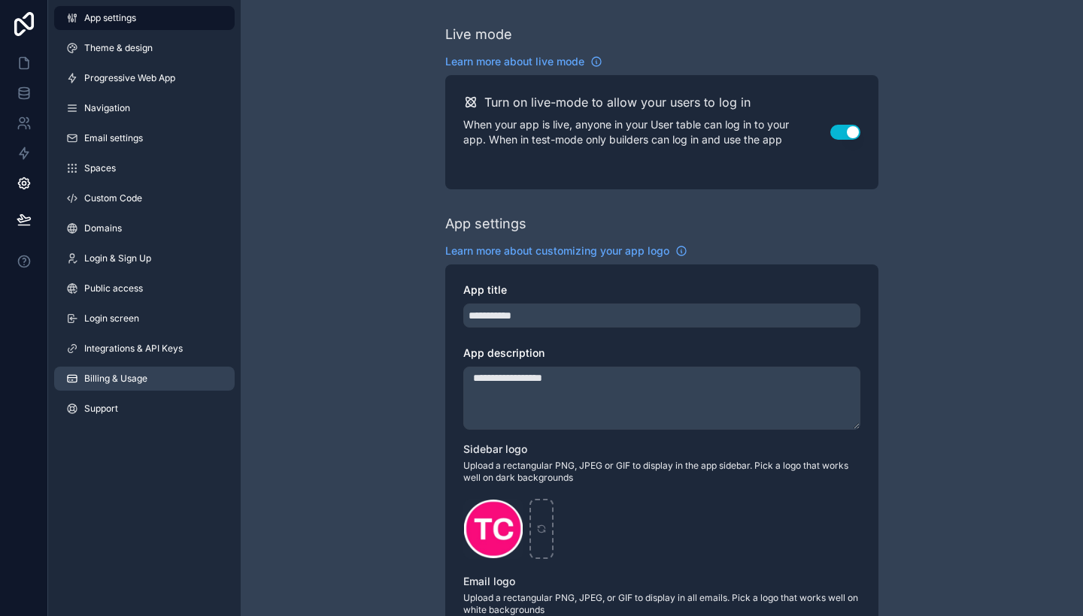
click at [163, 380] on link "Billing & Usage" at bounding box center [144, 379] width 180 height 24
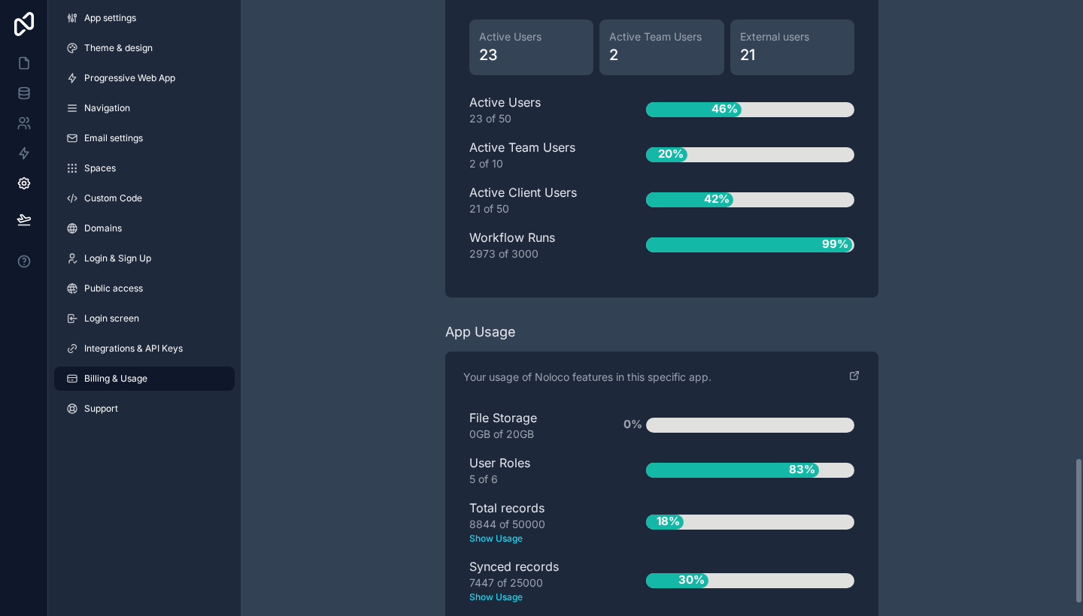
scroll to position [1964, 0]
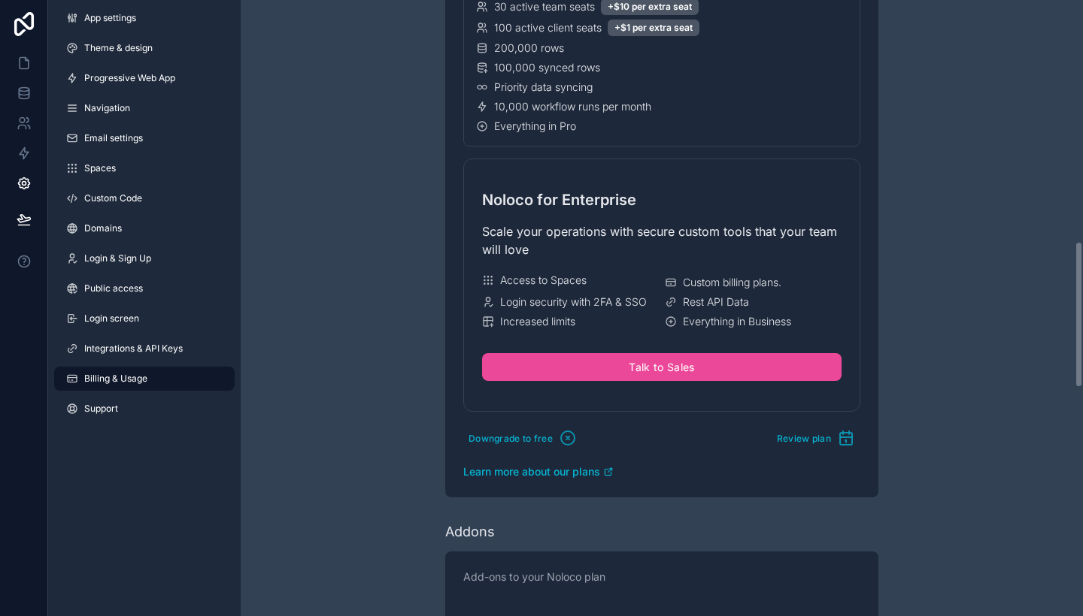
scroll to position [1010, 0]
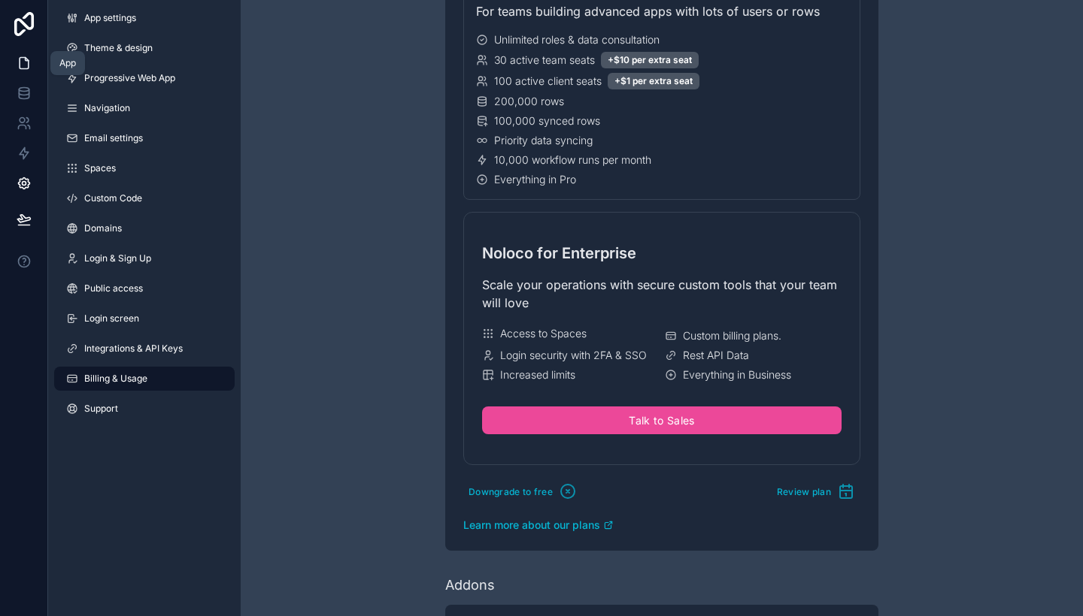
click at [20, 62] on icon at bounding box center [24, 63] width 9 height 11
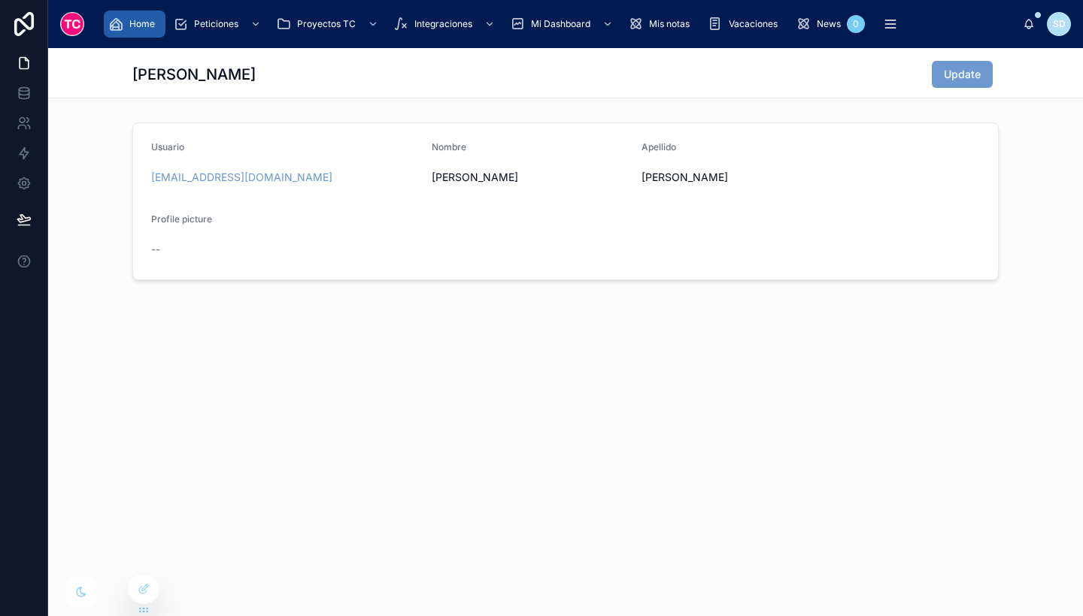
click at [132, 18] on span "Home" at bounding box center [142, 24] width 26 height 12
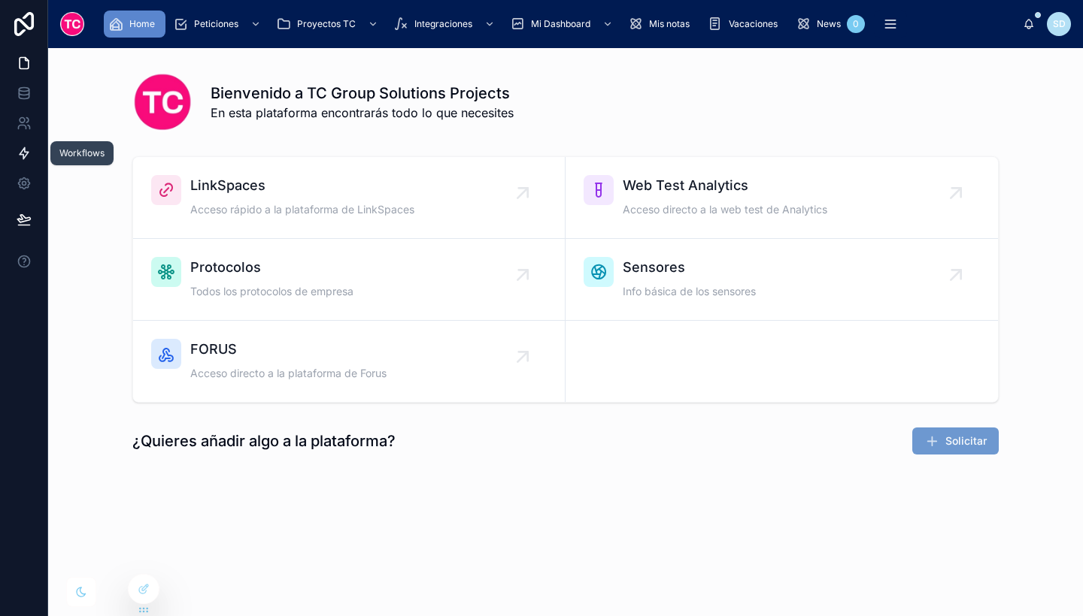
click at [29, 149] on icon at bounding box center [24, 153] width 15 height 15
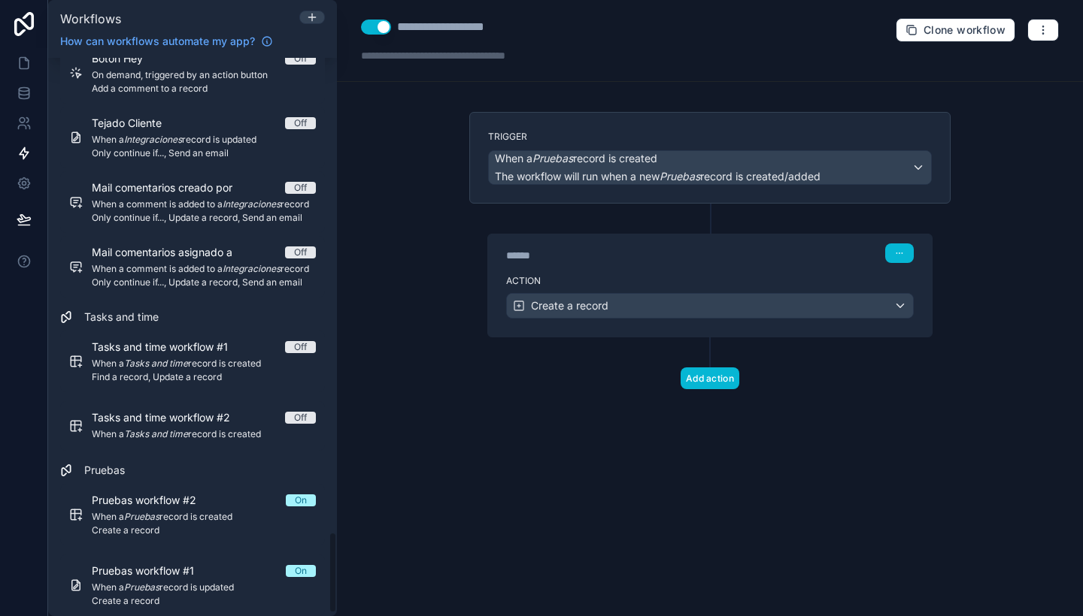
scroll to position [3251, 0]
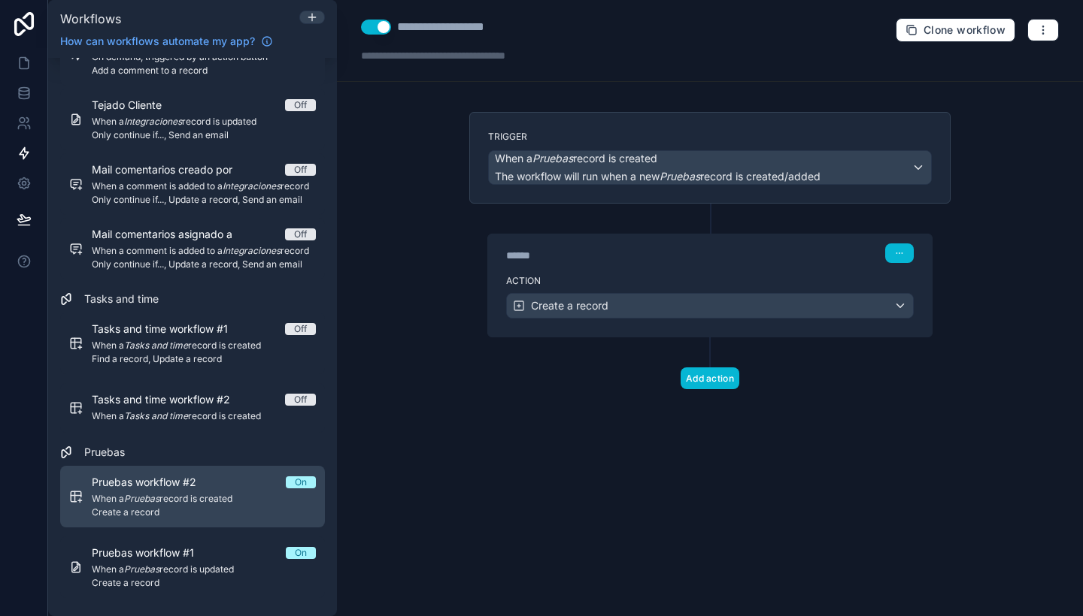
click at [232, 493] on span "When a Pruebas record is created" at bounding box center [204, 499] width 224 height 12
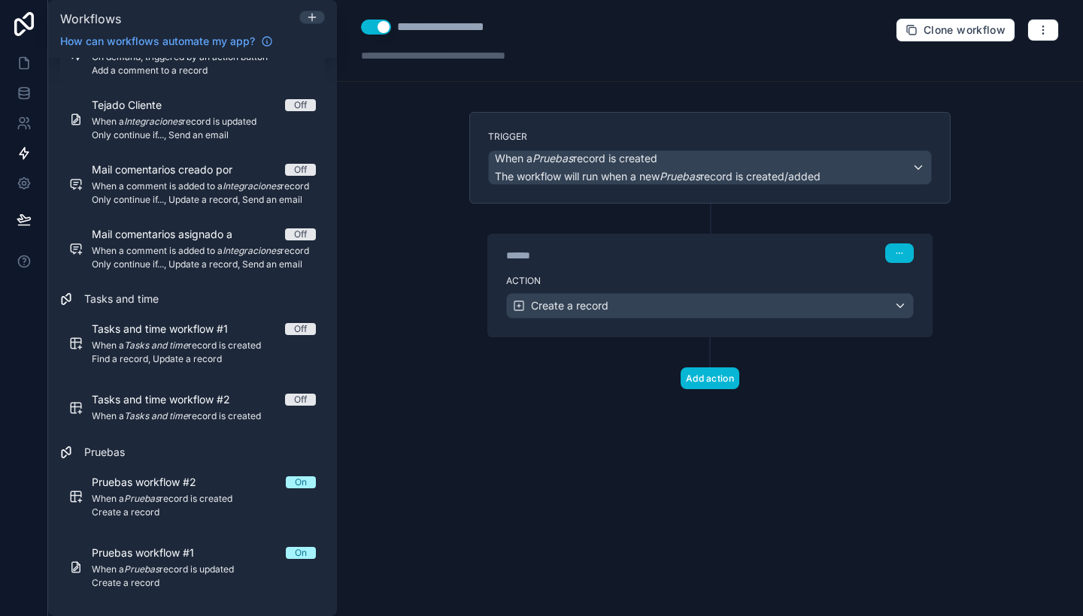
click at [384, 23] on button "Use setting" at bounding box center [376, 27] width 30 height 15
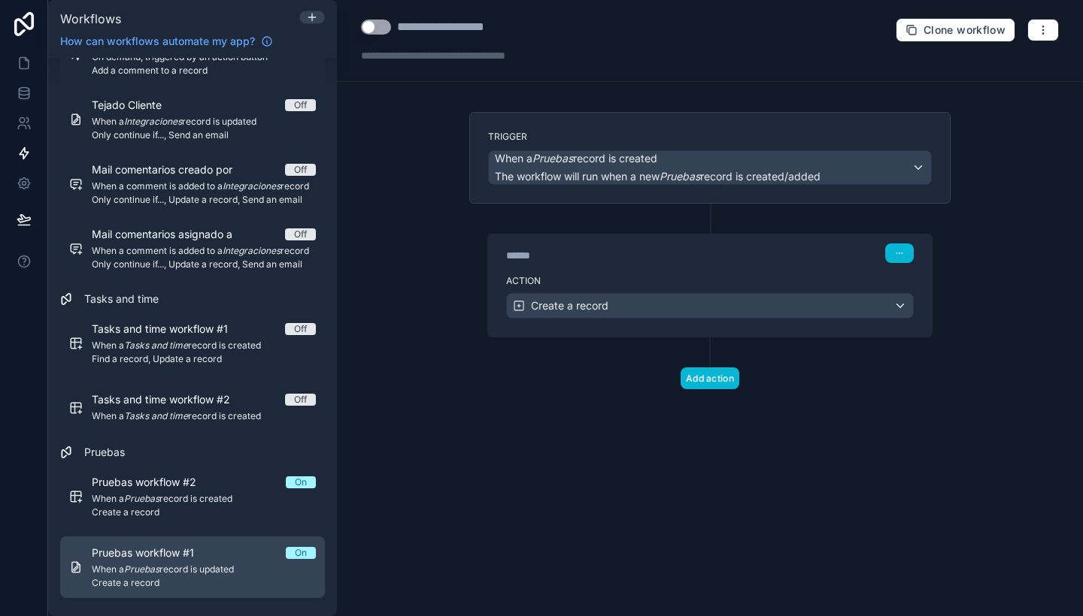
click at [241, 560] on div "Pruebas workflow #1 On" at bounding box center [204, 553] width 224 height 15
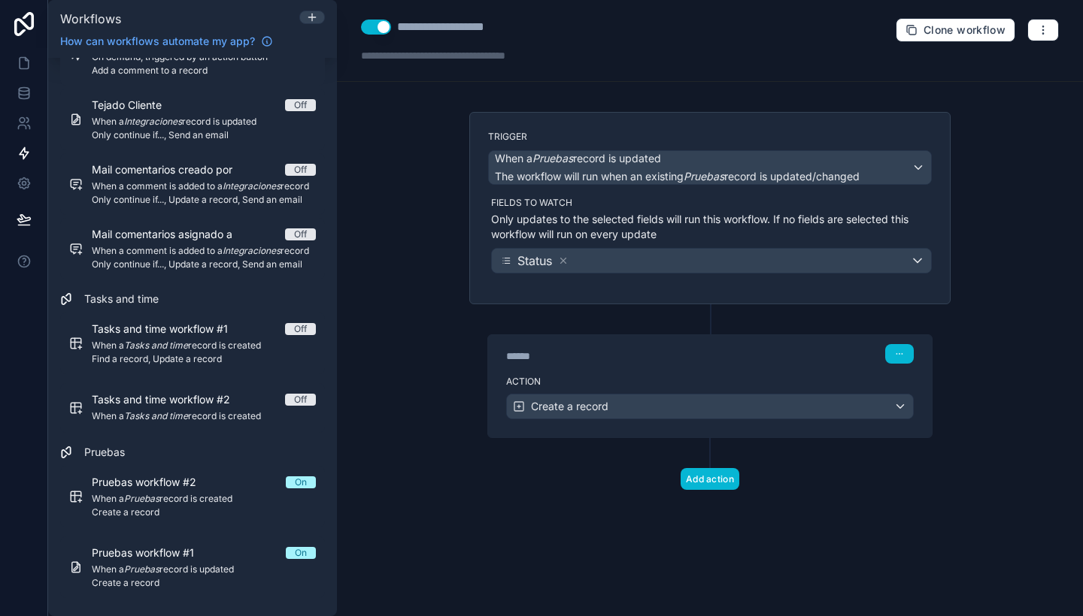
click at [384, 25] on button "Use setting" at bounding box center [376, 27] width 30 height 15
click at [25, 89] on icon at bounding box center [24, 93] width 15 height 15
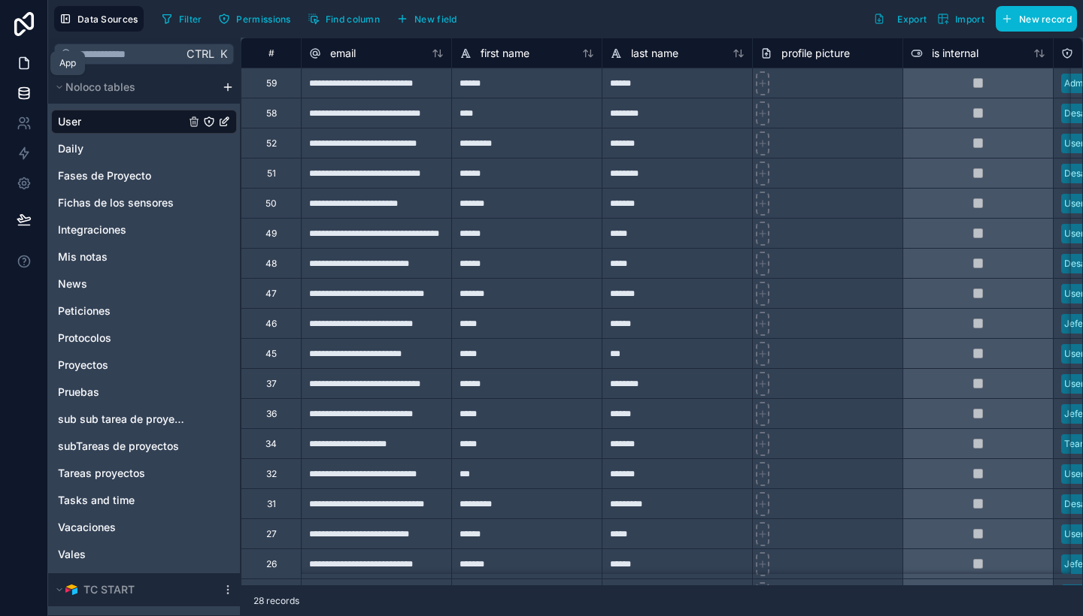
click at [18, 62] on icon at bounding box center [24, 63] width 15 height 15
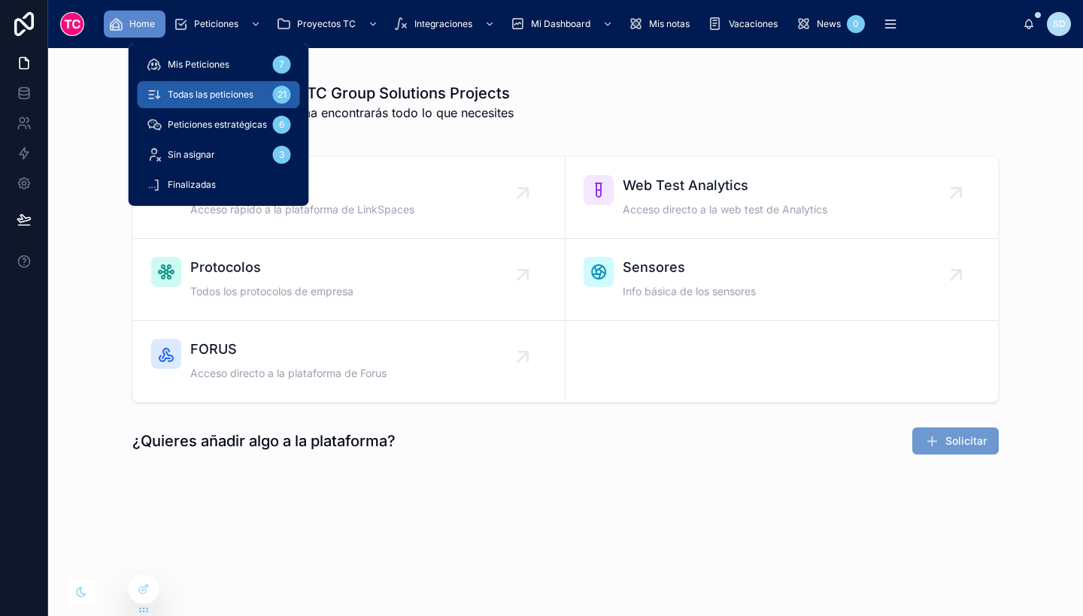
click at [229, 95] on span "Todas las peticiones" at bounding box center [211, 95] width 86 height 12
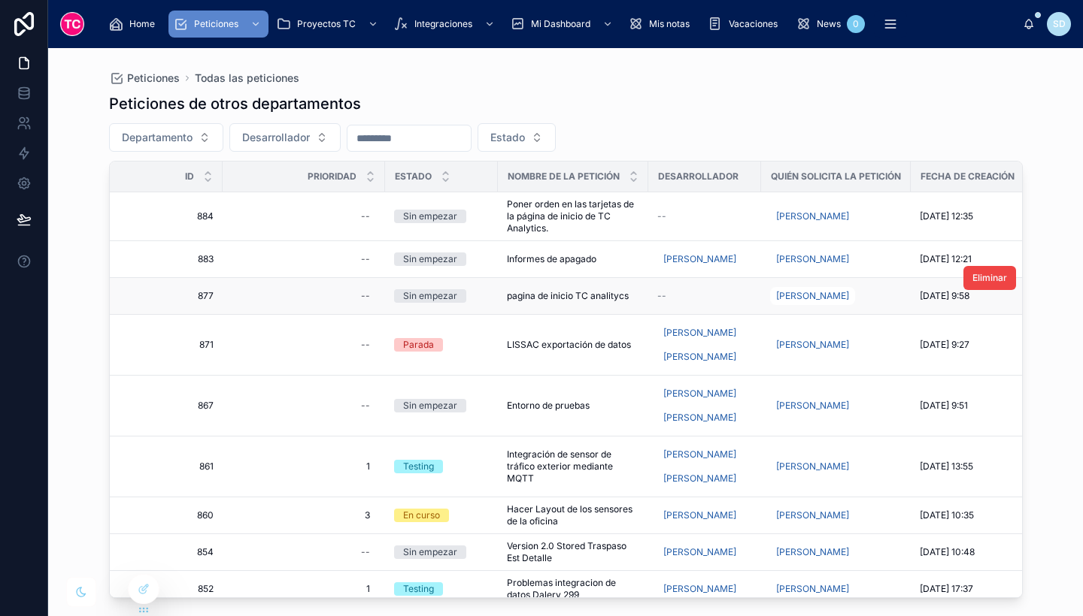
click at [697, 298] on div "--" at bounding box center [704, 296] width 95 height 12
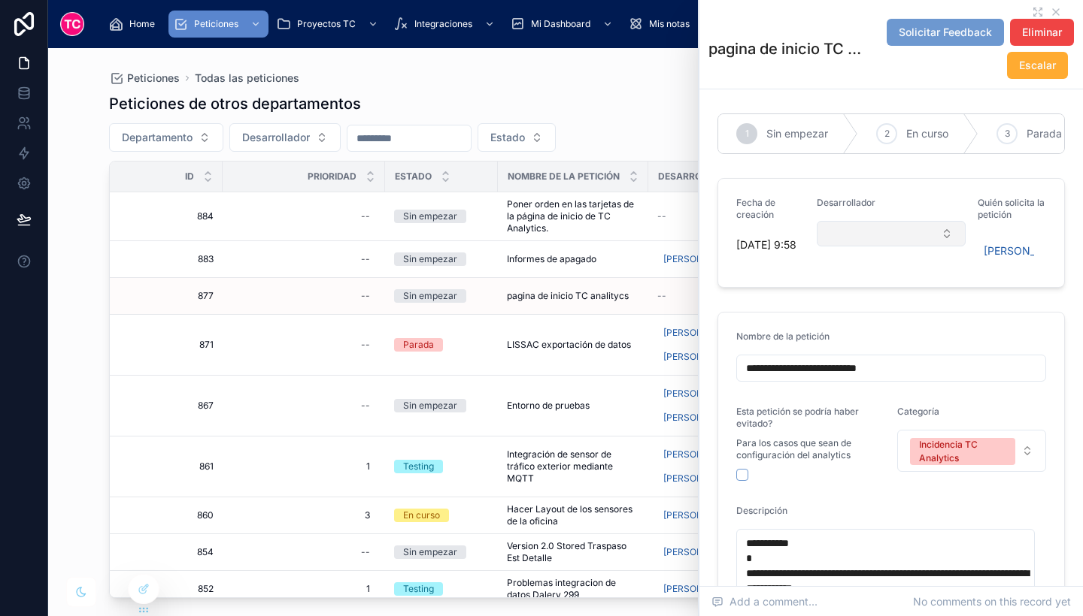
click at [865, 245] on button "Select Button" at bounding box center [890, 234] width 149 height 26
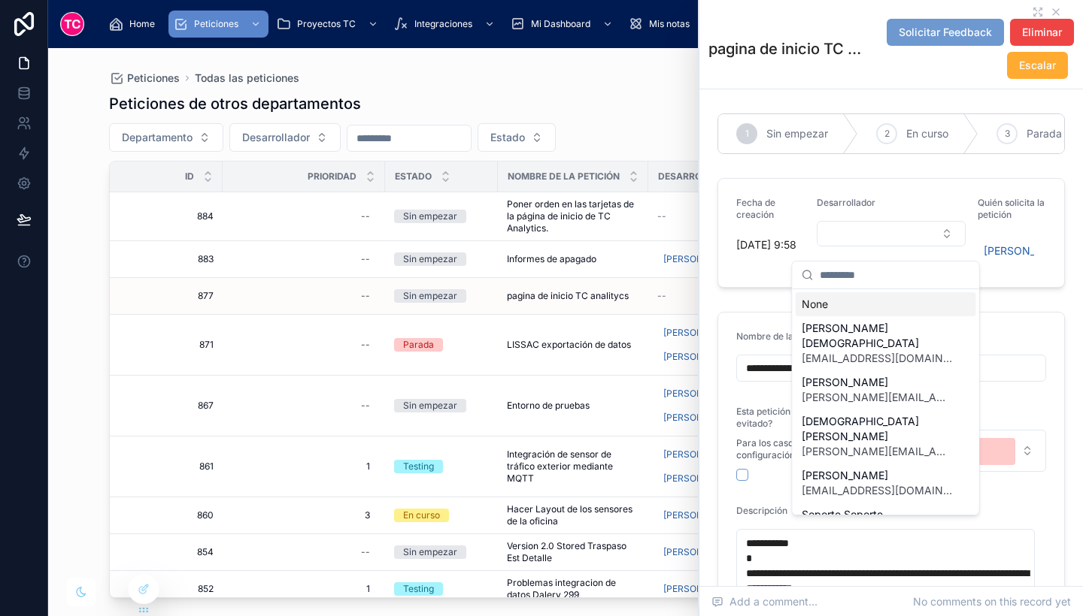
click at [837, 278] on input "text" at bounding box center [894, 275] width 150 height 27
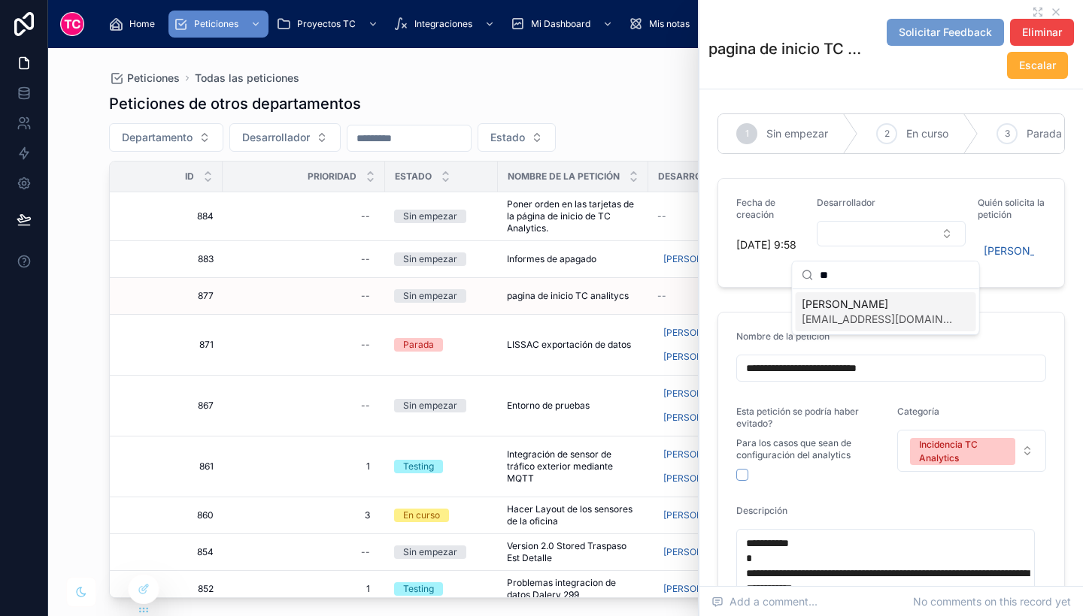
type input "**"
click at [852, 312] on span "fwingerter@tcgroupsolutions.com" at bounding box center [876, 319] width 150 height 15
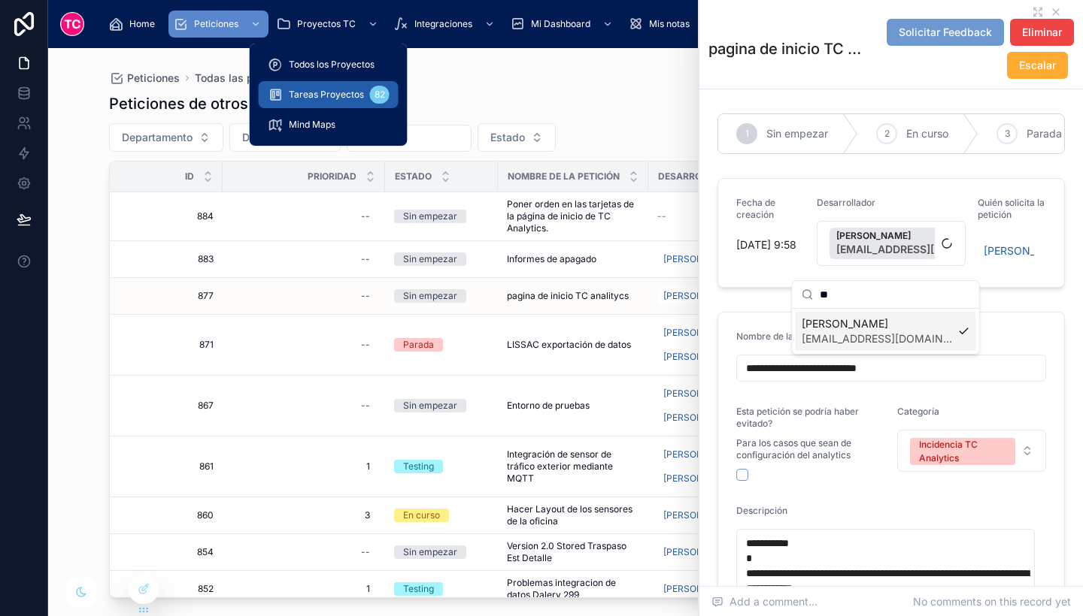
click at [334, 84] on div "Tareas Proyectos 82" at bounding box center [329, 95] width 122 height 24
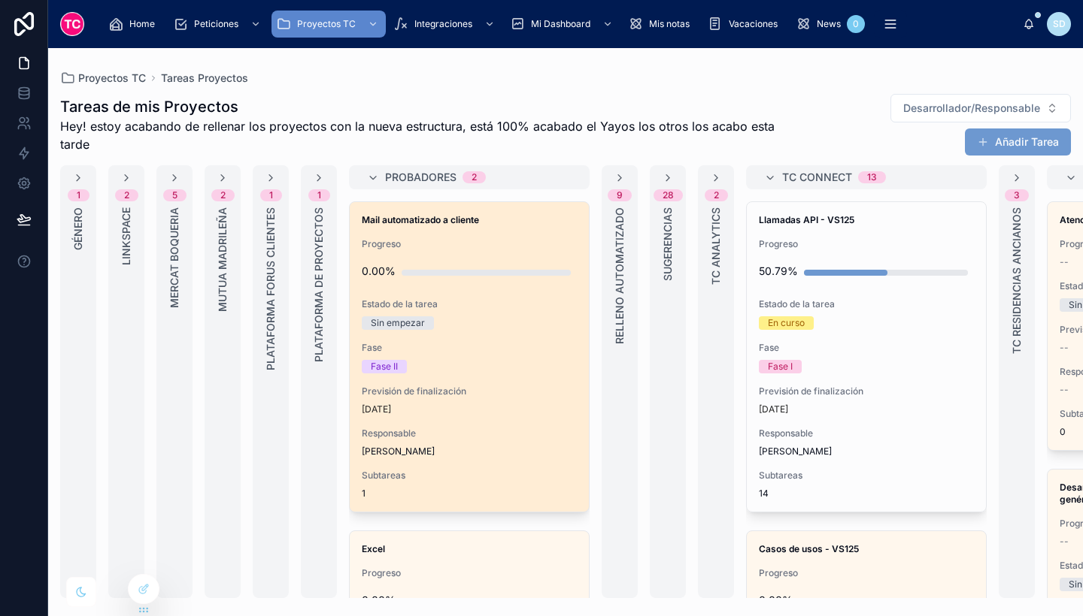
click at [504, 381] on div "Mail automatizado a cliente Progreso 0.00% Estado de la tarea Sin empezar Fase …" at bounding box center [469, 357] width 239 height 310
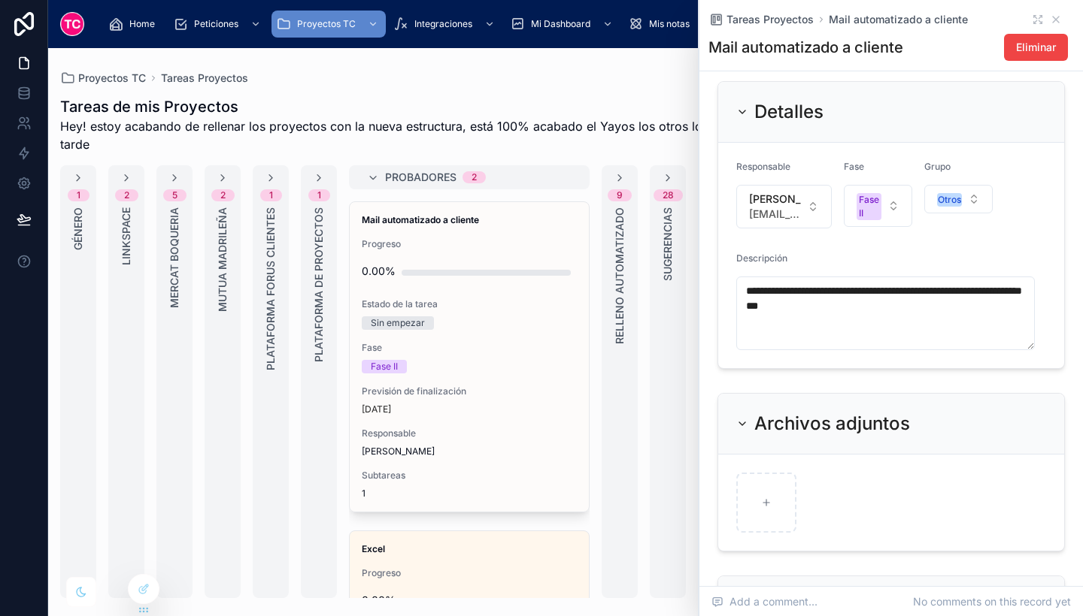
scroll to position [346, 0]
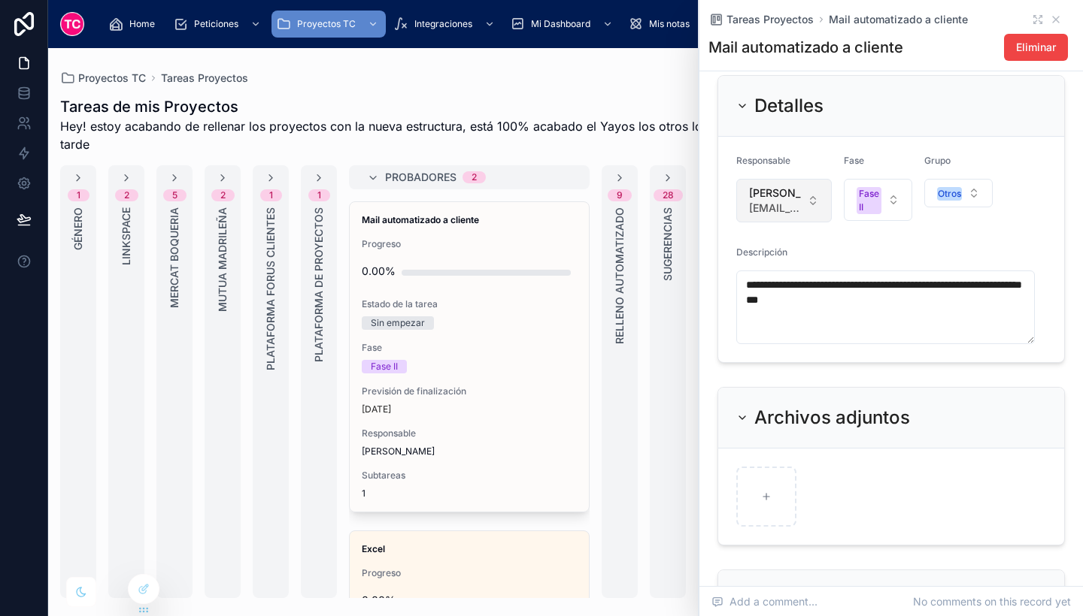
click at [771, 216] on span "fwingerter@tcgroupsolutions.com" at bounding box center [775, 208] width 52 height 15
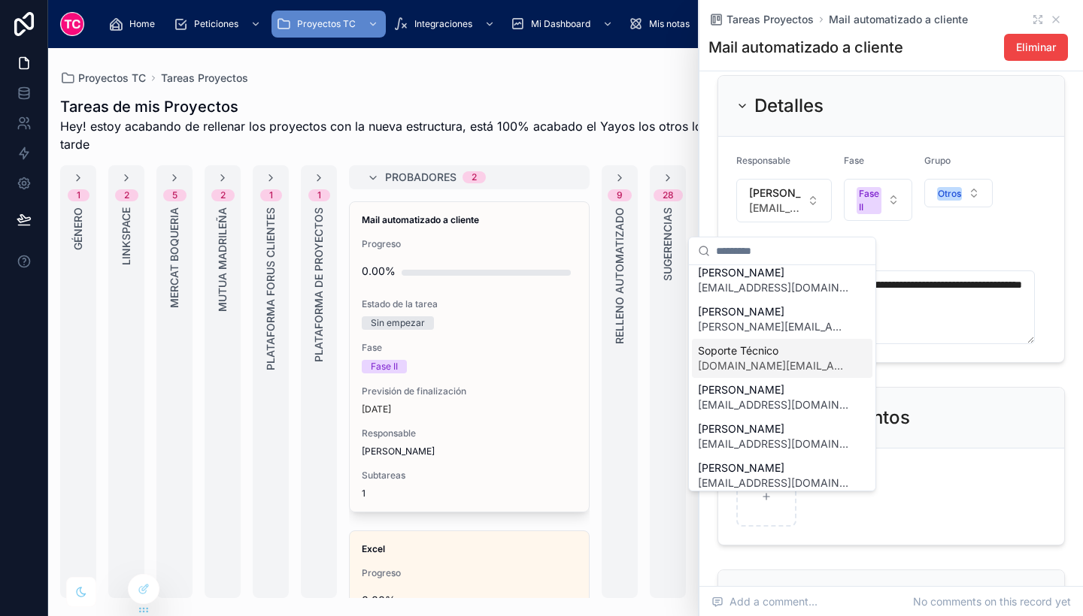
scroll to position [259, 0]
click at [750, 303] on span "Ricard Comas" at bounding box center [773, 310] width 150 height 15
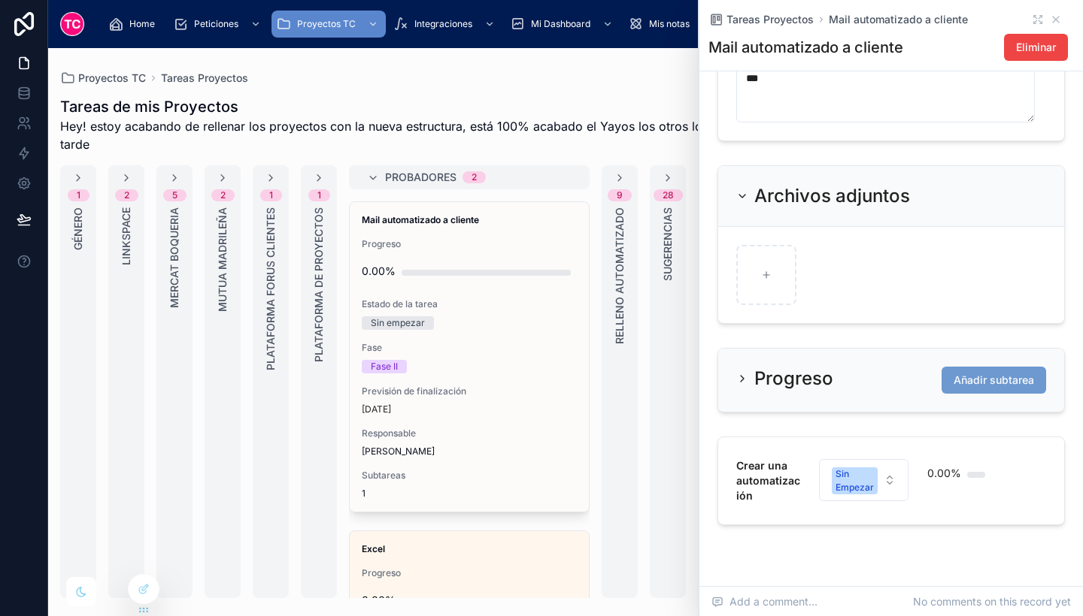
scroll to position [626, 0]
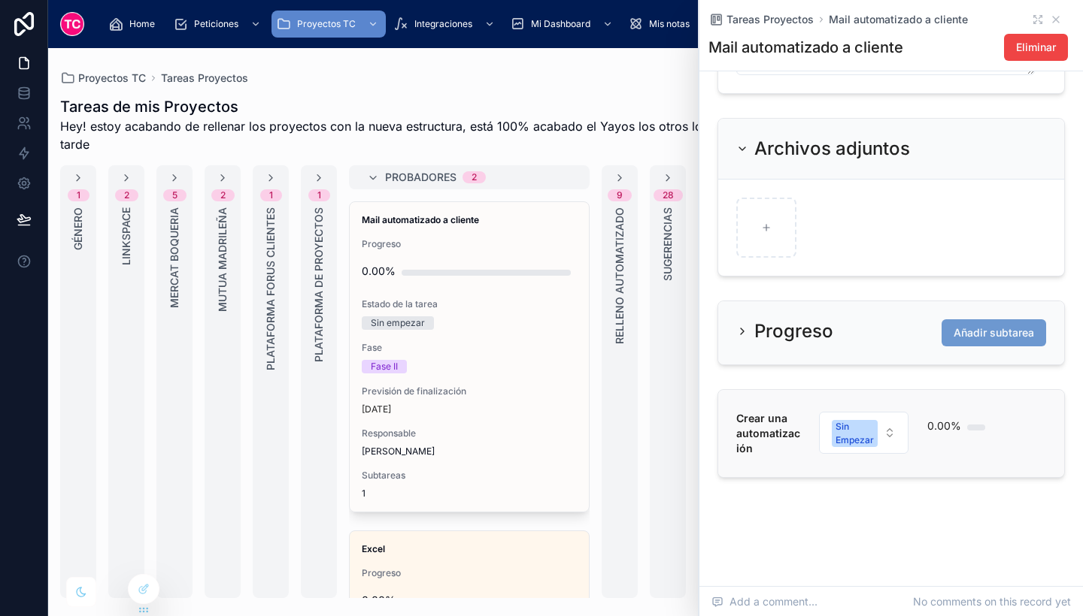
click at [936, 469] on link "Crear una automatización Sin Empezar 0.00%" at bounding box center [891, 433] width 346 height 87
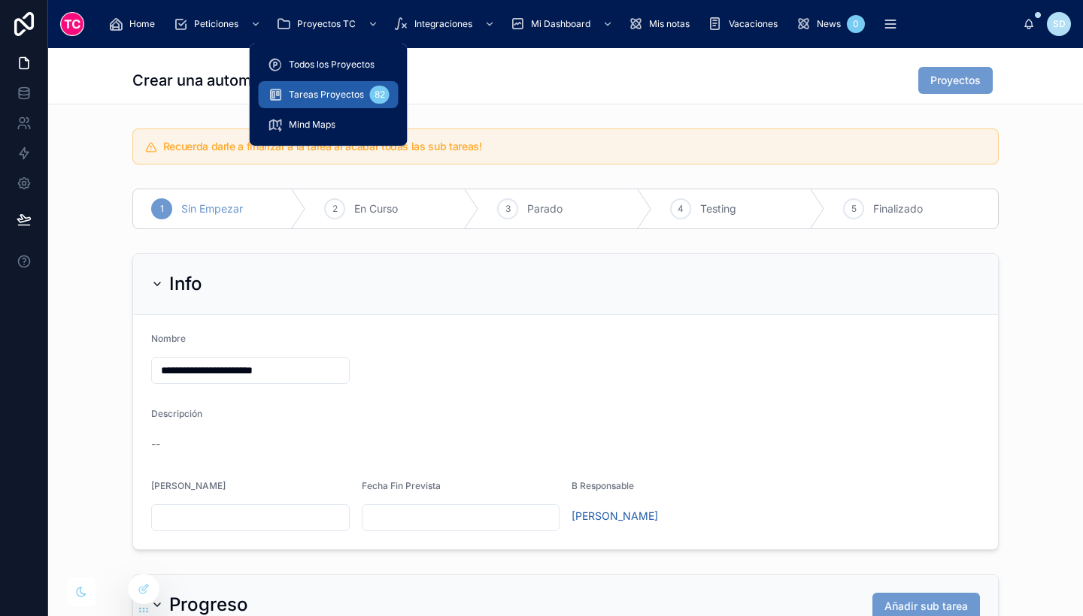
click at [321, 87] on div "Tareas Proyectos 82" at bounding box center [329, 95] width 122 height 24
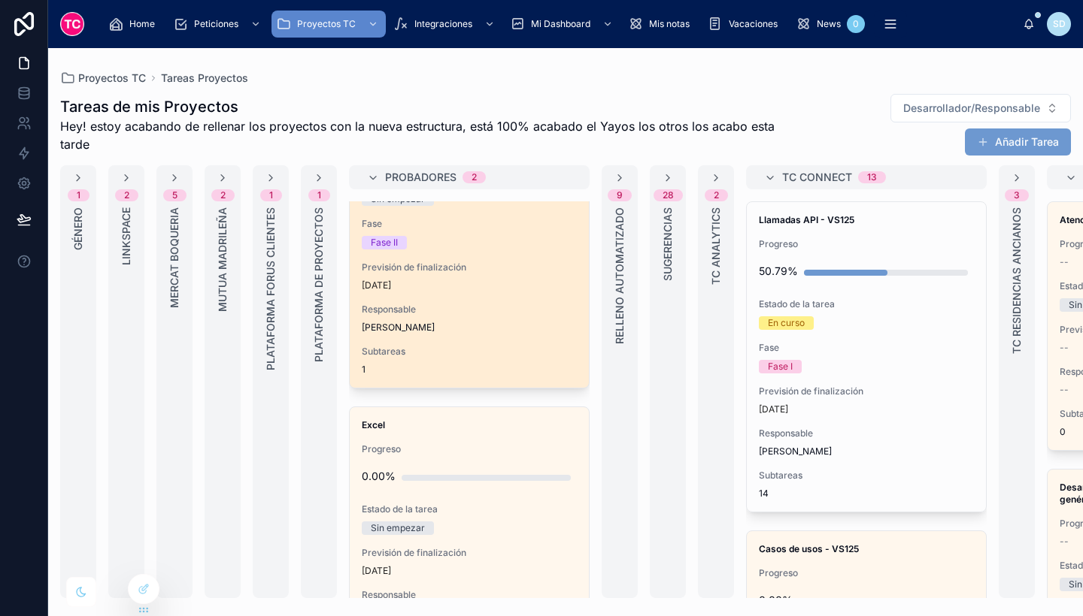
scroll to position [140, 0]
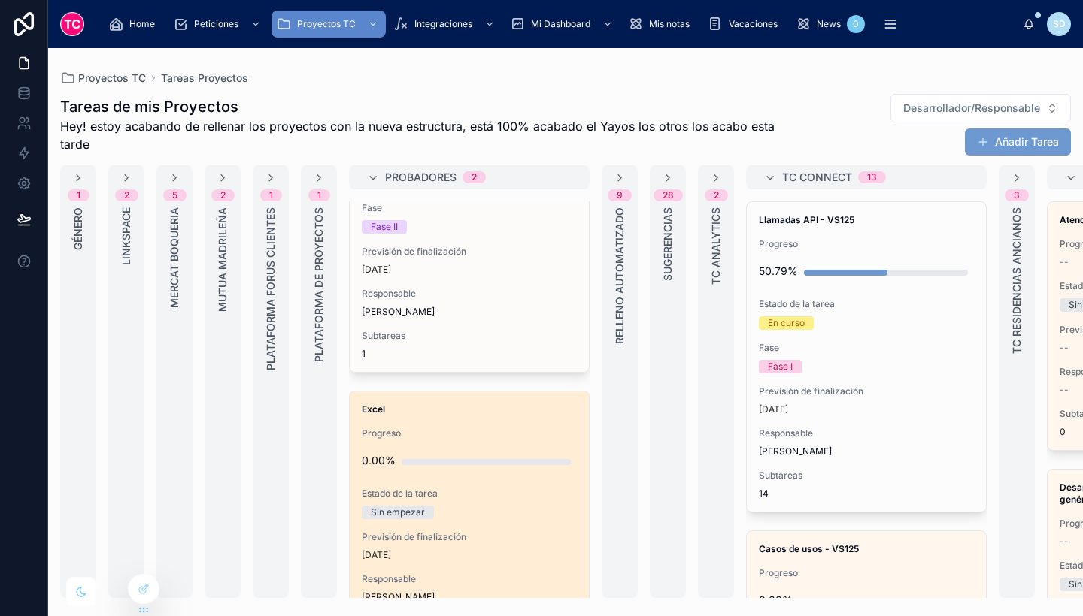
click at [531, 440] on div "Progreso 0.00%" at bounding box center [469, 452] width 215 height 48
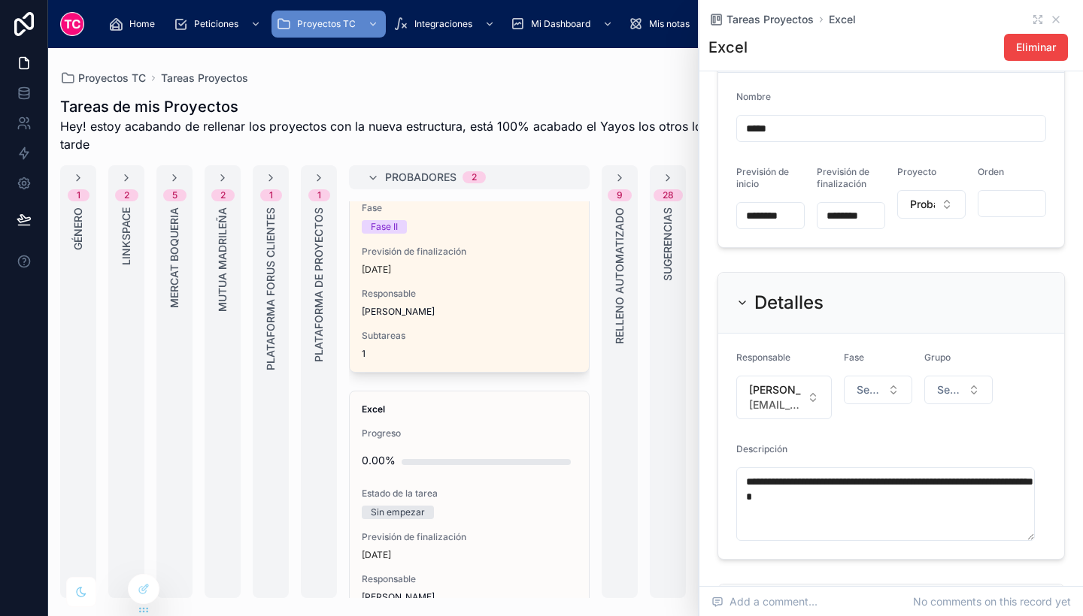
scroll to position [150, 0]
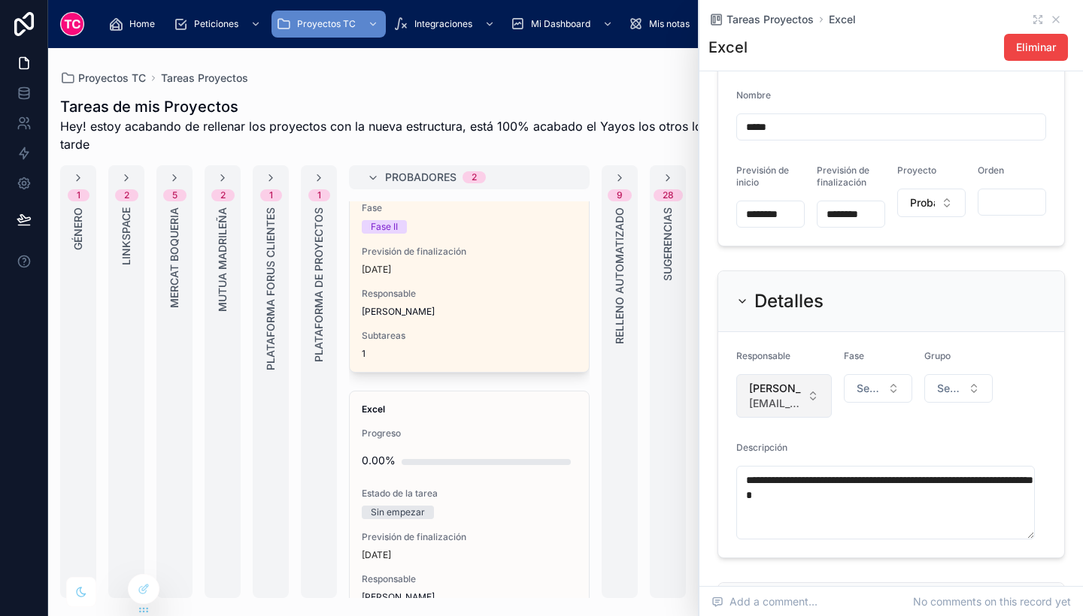
click at [763, 396] on span "Fernando Wingerter" at bounding box center [775, 388] width 52 height 15
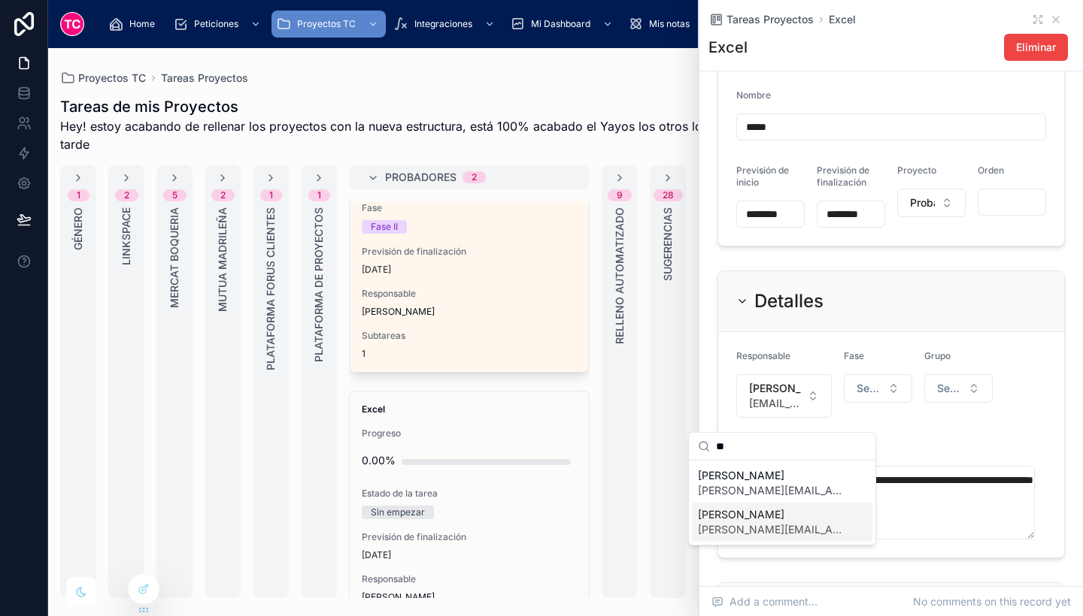
type input "**"
click at [801, 529] on span "rcomas@tcgroupsolutions.com" at bounding box center [773, 529] width 150 height 15
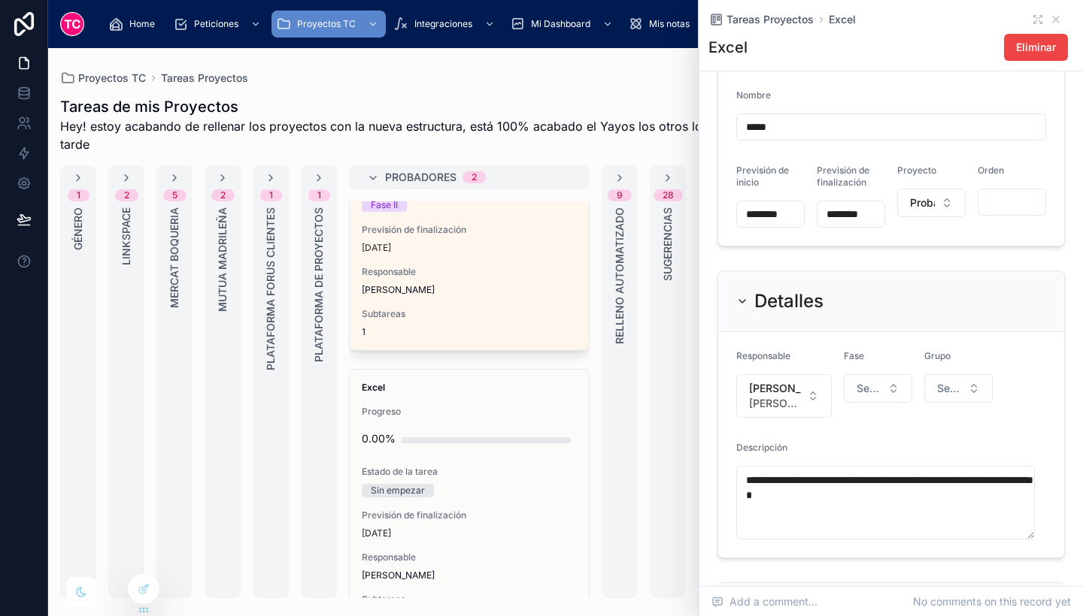
scroll to position [0, 0]
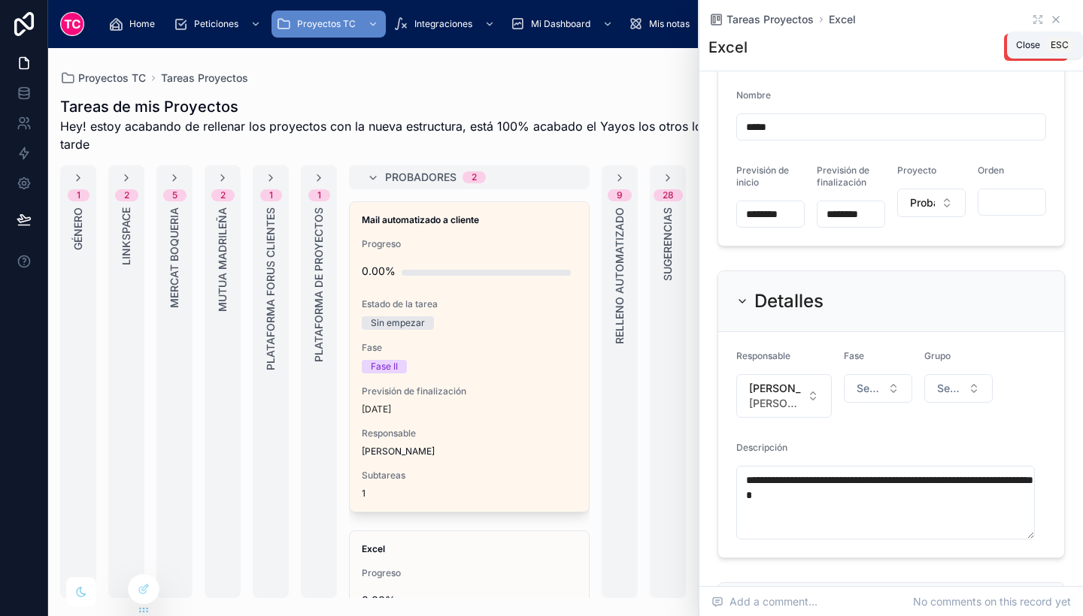
click at [1049, 15] on icon at bounding box center [1055, 20] width 12 height 12
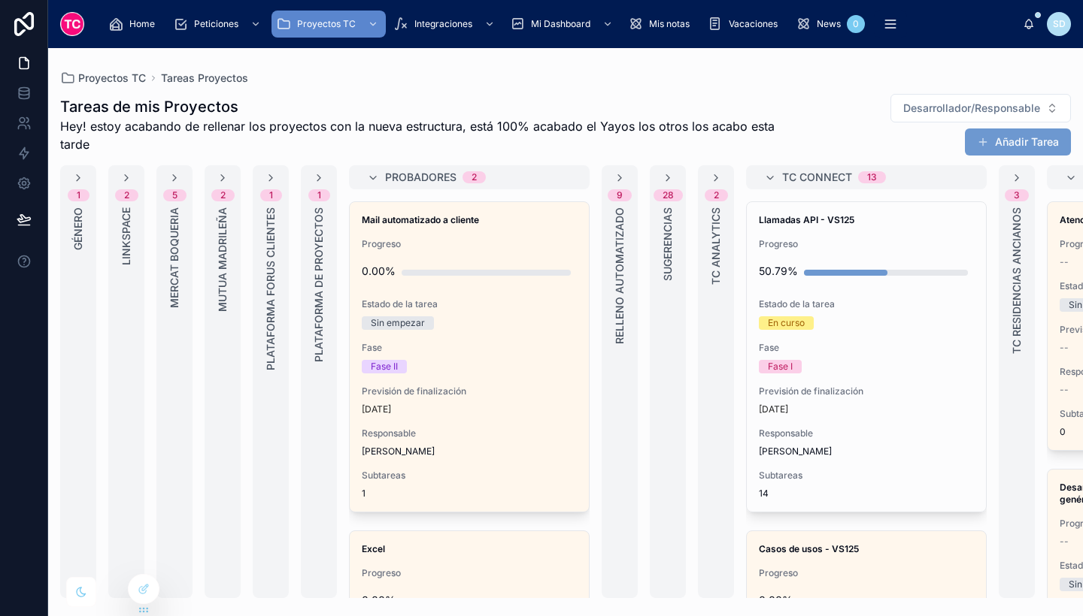
click at [813, 95] on div "Desarrollador/Responsable Añadir Tarea" at bounding box center [923, 124] width 293 height 63
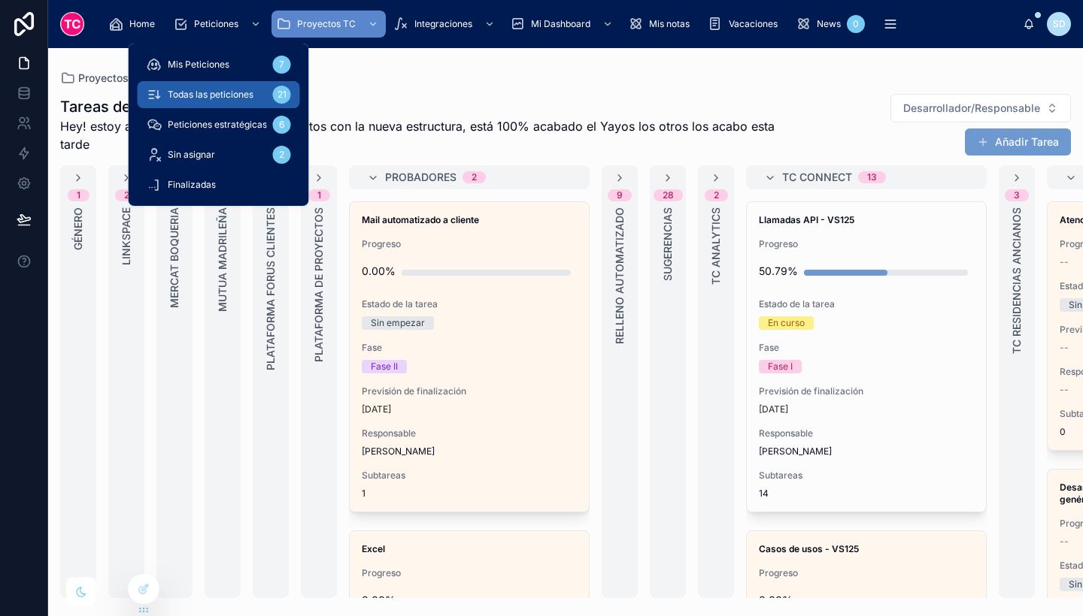
click at [235, 99] on span "Todas las peticiones" at bounding box center [211, 95] width 86 height 12
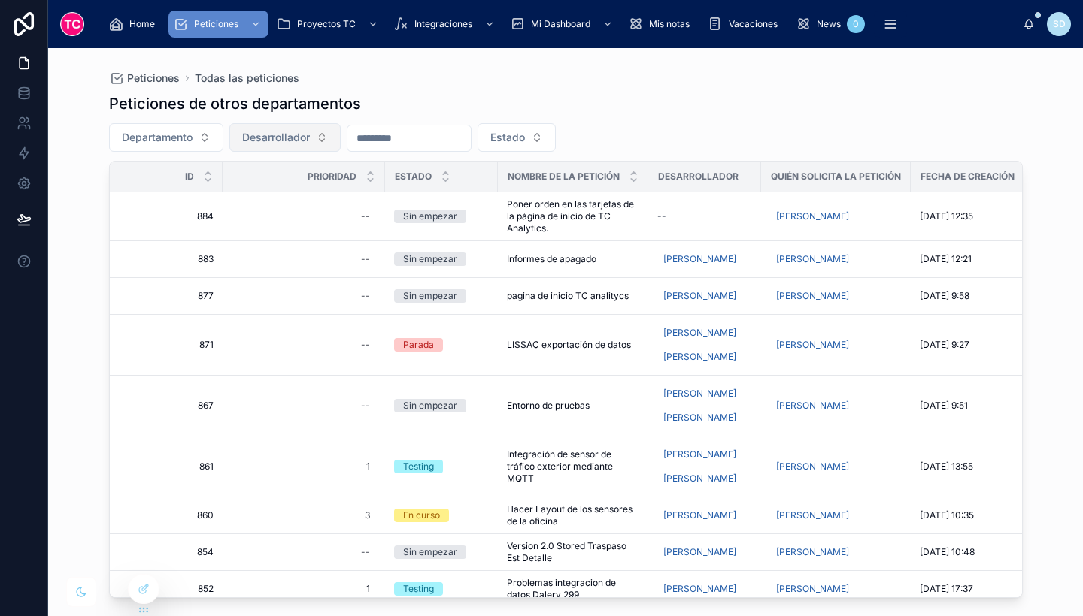
click at [289, 150] on button "Desarrollador" at bounding box center [284, 137] width 111 height 29
click at [174, 139] on span "Departamento" at bounding box center [157, 137] width 71 height 15
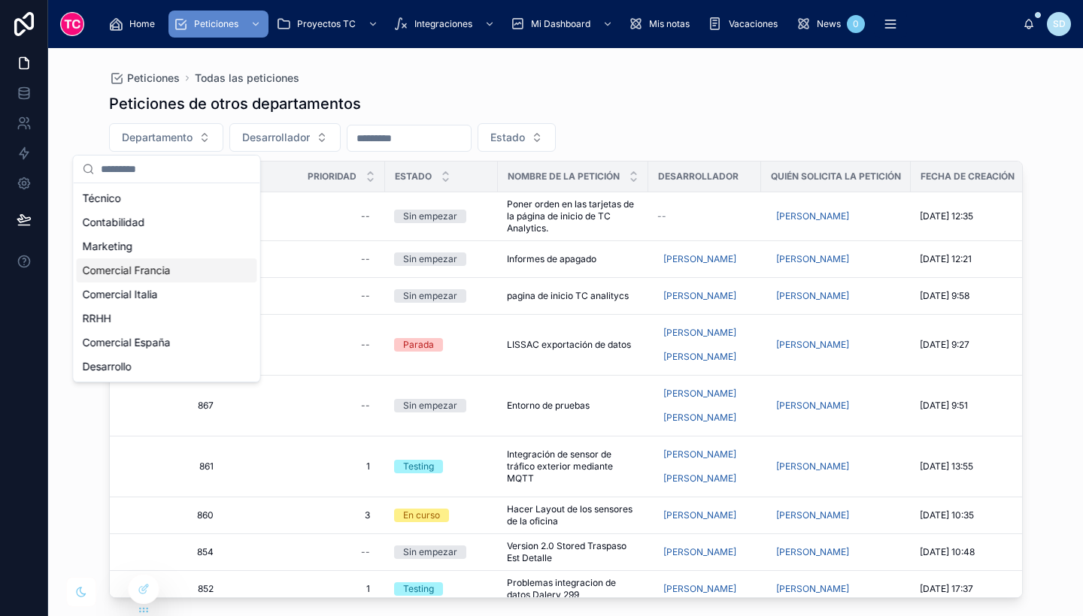
click at [162, 277] on div "Comercial Francia" at bounding box center [167, 271] width 180 height 24
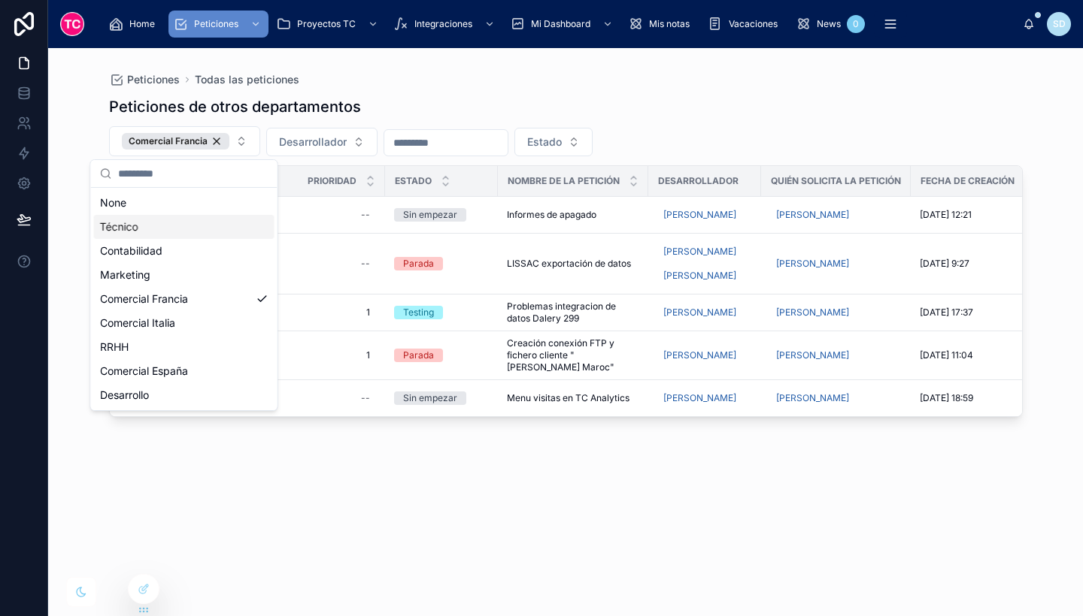
click at [816, 104] on div "Peticiones de otros departamentos" at bounding box center [565, 106] width 913 height 21
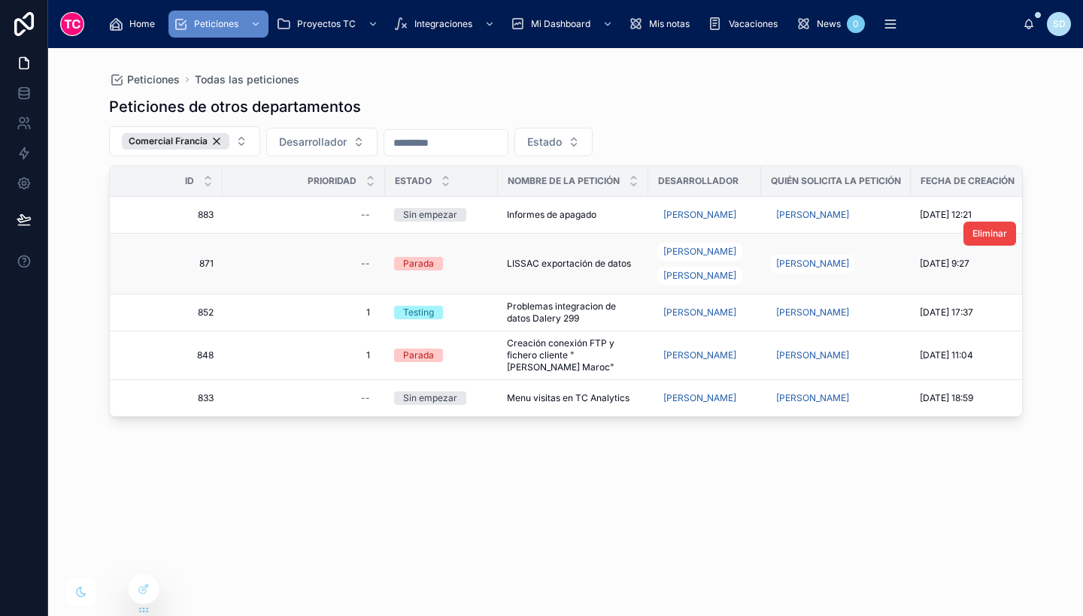
click at [601, 262] on span "LISSAC exportación de datos" at bounding box center [569, 264] width 124 height 12
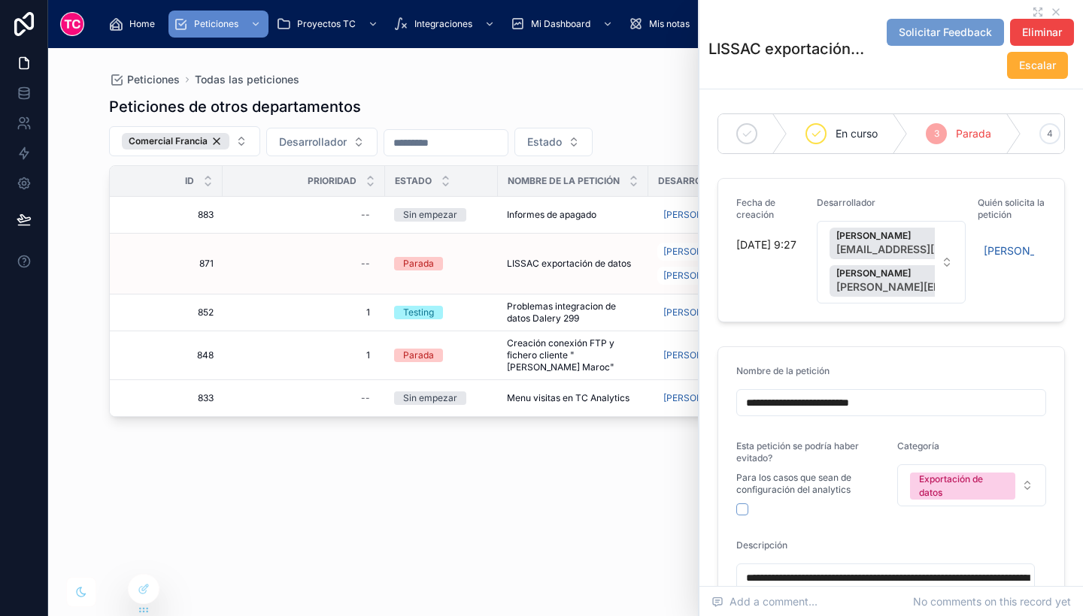
click at [592, 445] on div "Peticiones de otros departamentos Comercial Francia Desarrollador Estado Id Pri…" at bounding box center [565, 342] width 913 height 511
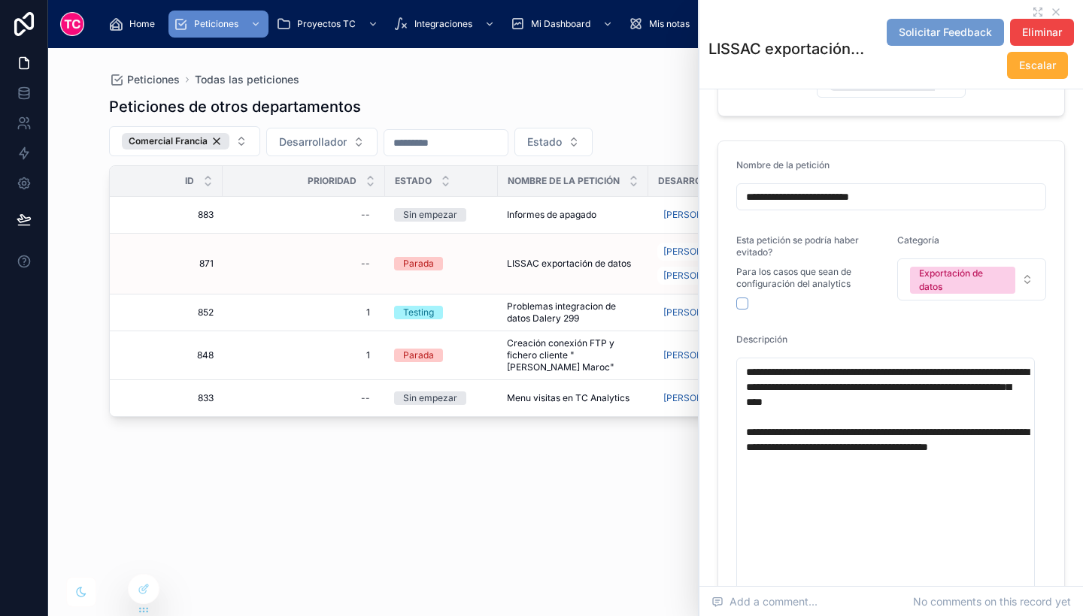
scroll to position [214, 0]
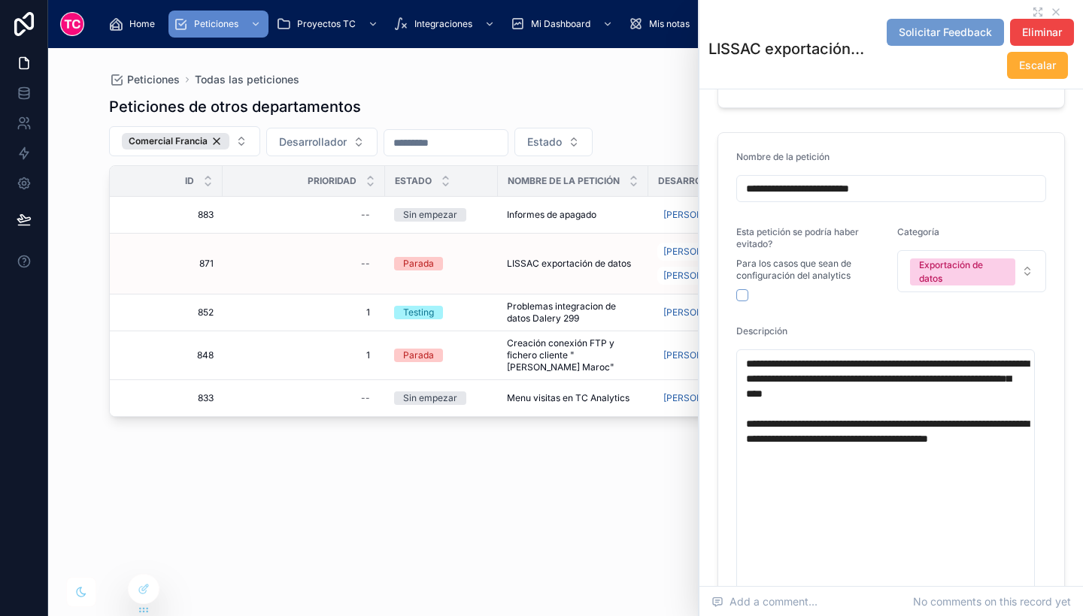
click at [510, 533] on div "Peticiones de otros departamentos Comercial Francia Desarrollador Estado Id Pri…" at bounding box center [565, 342] width 913 height 511
click at [586, 316] on span "Problemas integracion de datos Dalery 299" at bounding box center [573, 313] width 132 height 24
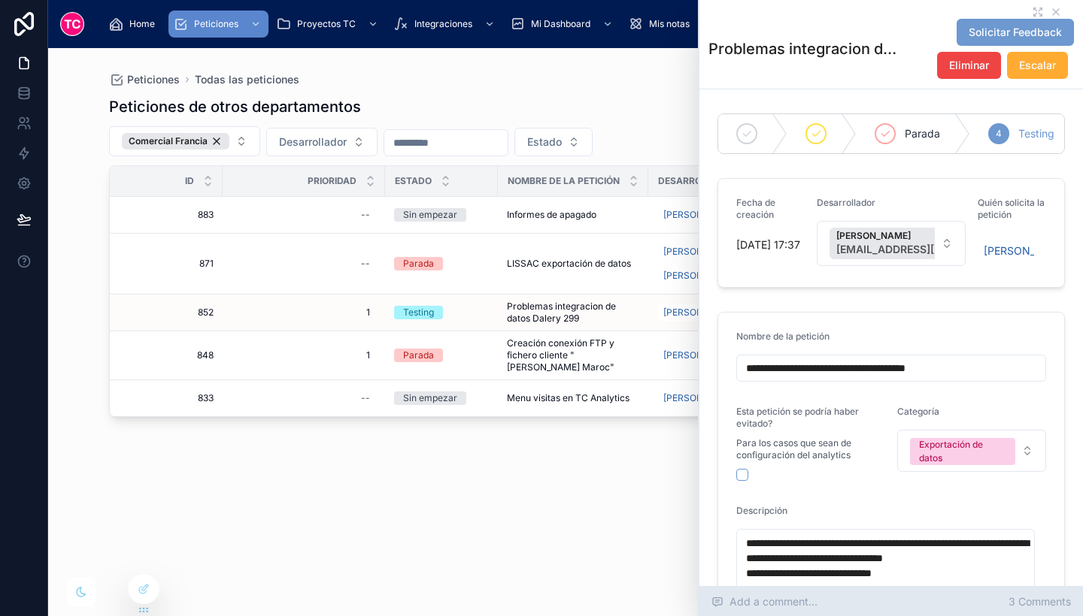
click at [1047, 598] on span "3 Comments" at bounding box center [1039, 602] width 62 height 15
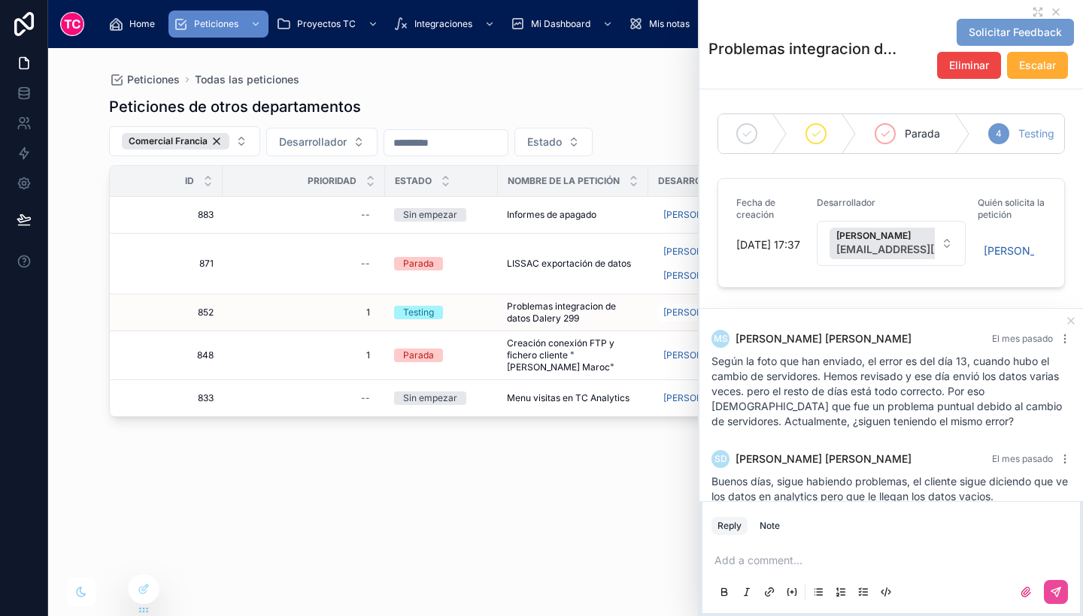
scroll to position [144, 0]
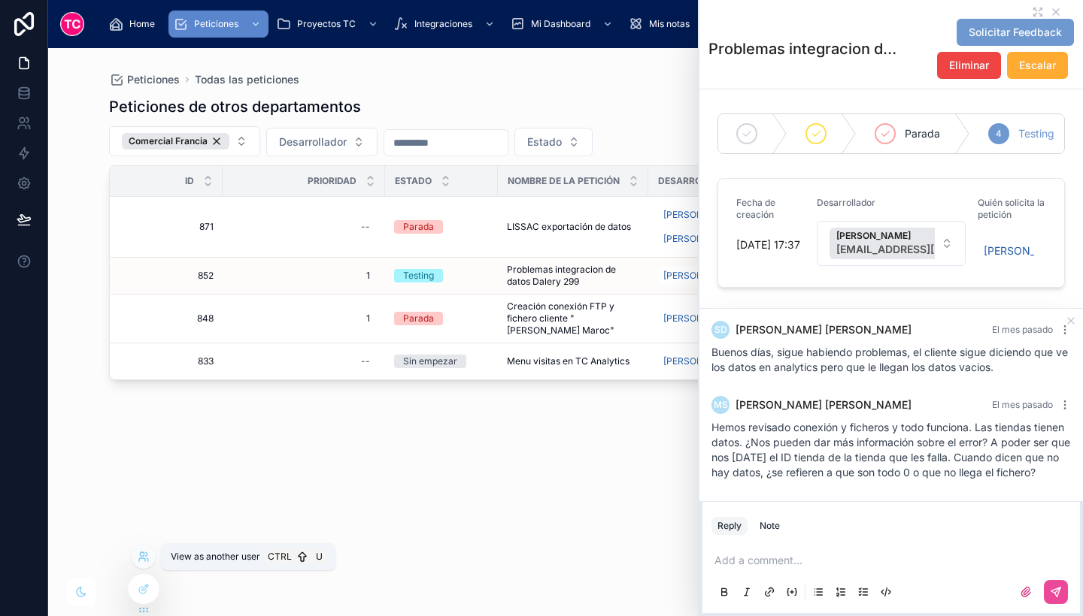
click at [142, 556] on icon at bounding box center [142, 555] width 4 height 4
click at [640, 432] on div "Peticiones de otros departamentos Comercial Francia Desarrollador Estado Id Pri…" at bounding box center [565, 342] width 913 height 511
click at [1049, 10] on icon at bounding box center [1055, 12] width 12 height 12
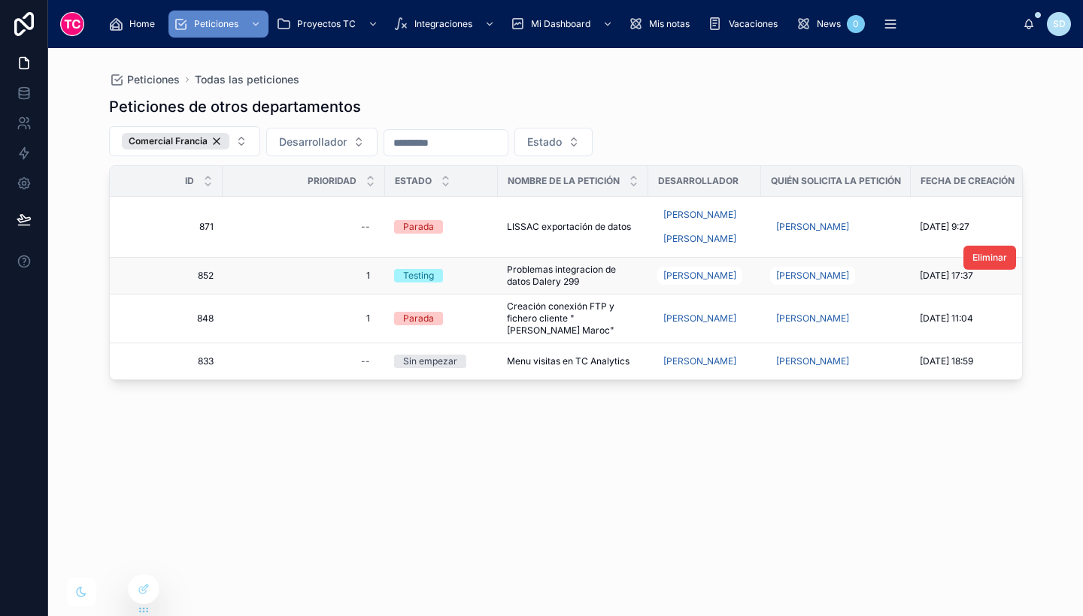
click at [521, 276] on span "Problemas integracion de datos Dalery 299" at bounding box center [573, 276] width 132 height 24
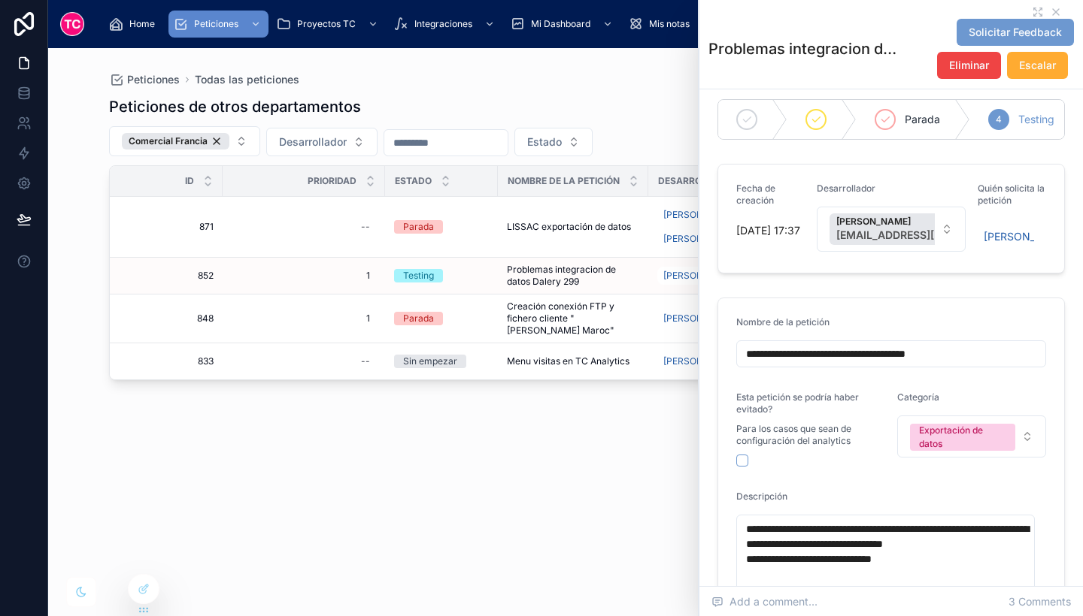
scroll to position [15, 0]
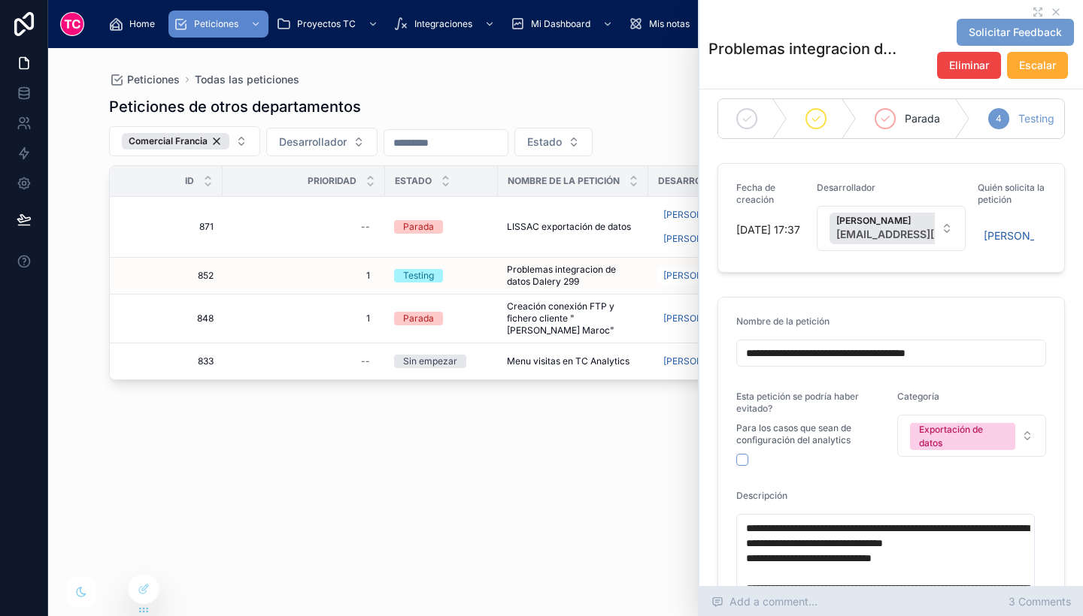
click at [1021, 595] on span "3 Comments" at bounding box center [1039, 602] width 62 height 15
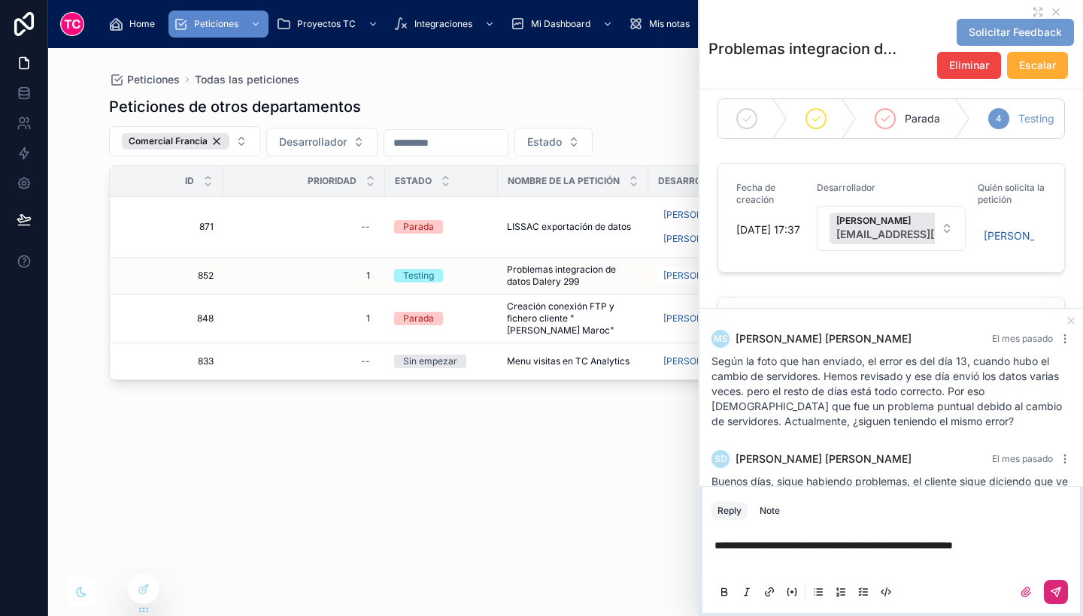
click at [1062, 583] on button at bounding box center [1055, 592] width 24 height 24
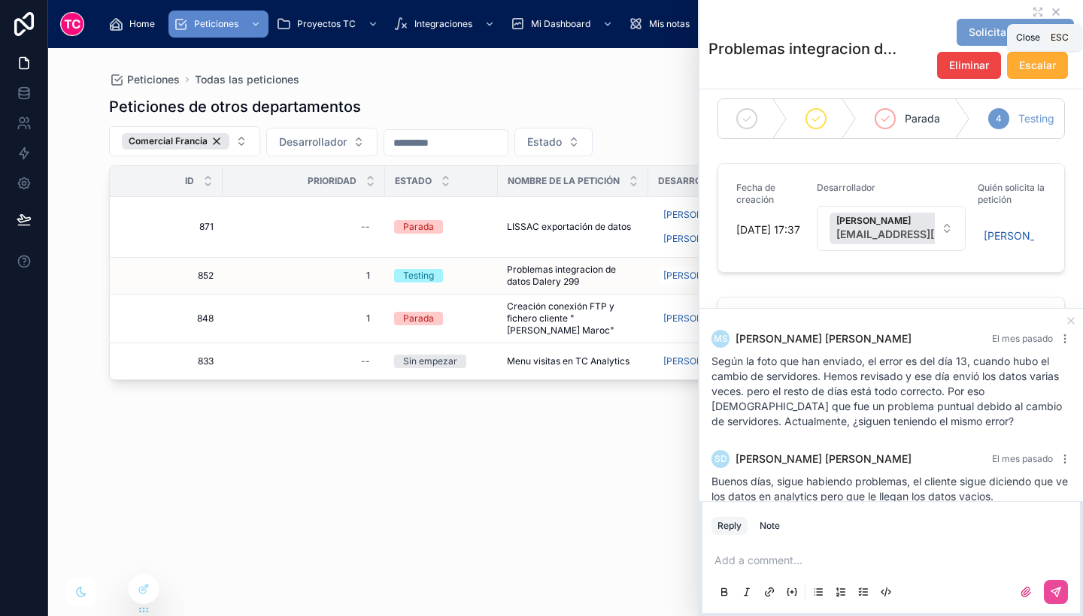
click at [1052, 13] on icon at bounding box center [1055, 12] width 6 height 6
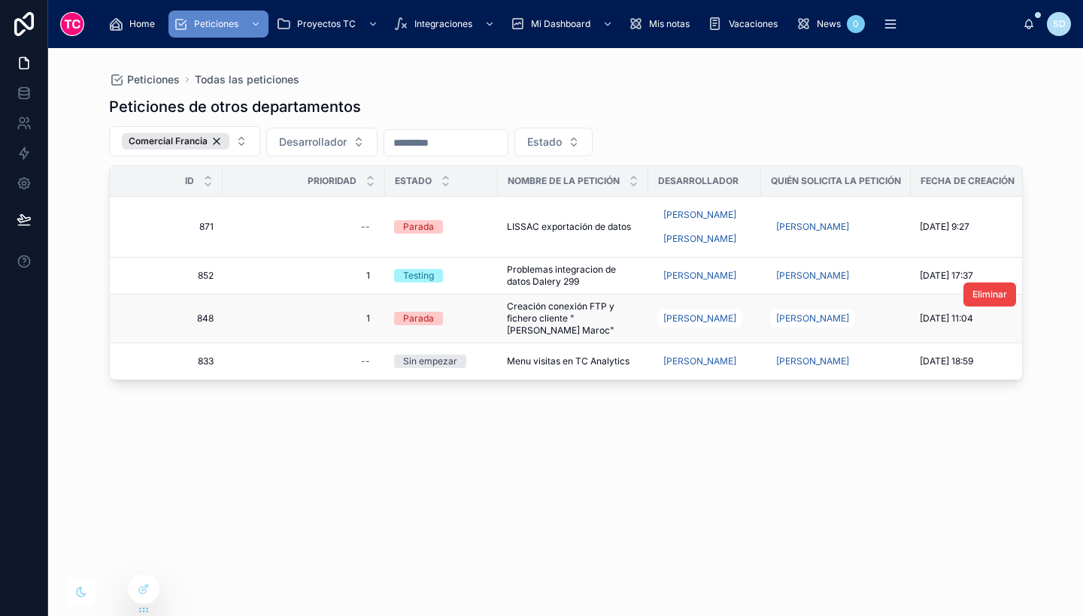
click at [557, 332] on span "Creación conexión FTP y fichero cliente "Yves Rocher Maroc"" at bounding box center [573, 319] width 132 height 36
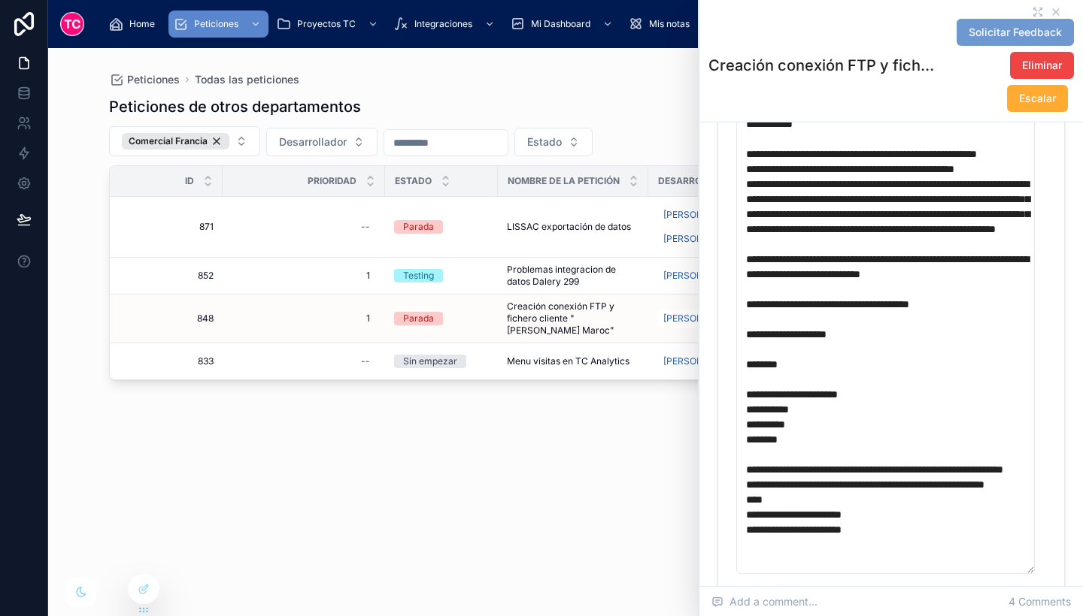
scroll to position [465, 0]
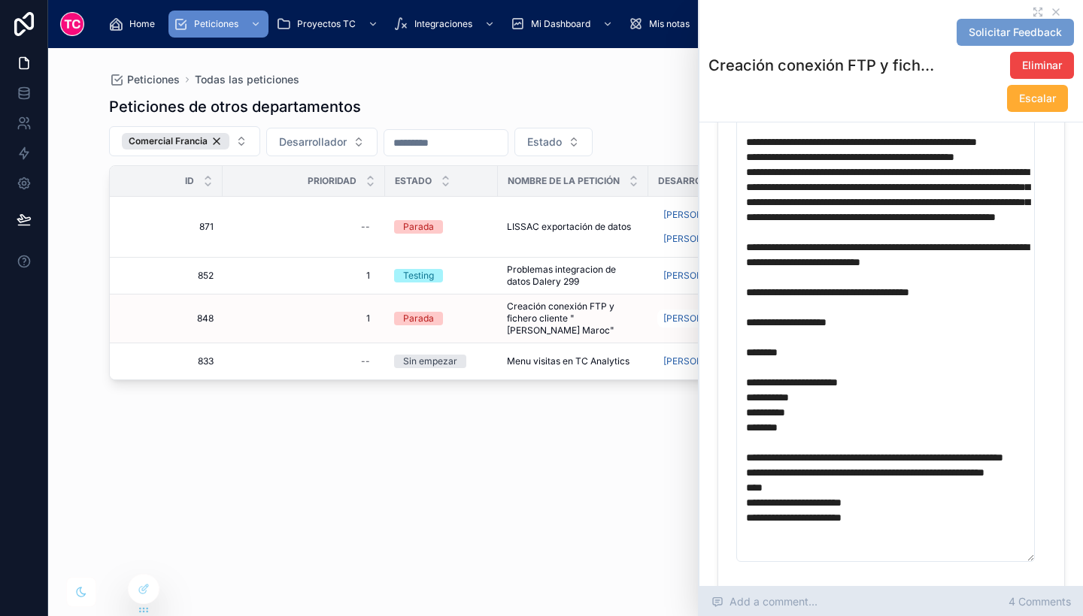
click at [1034, 601] on span "4 Comments" at bounding box center [1039, 602] width 62 height 15
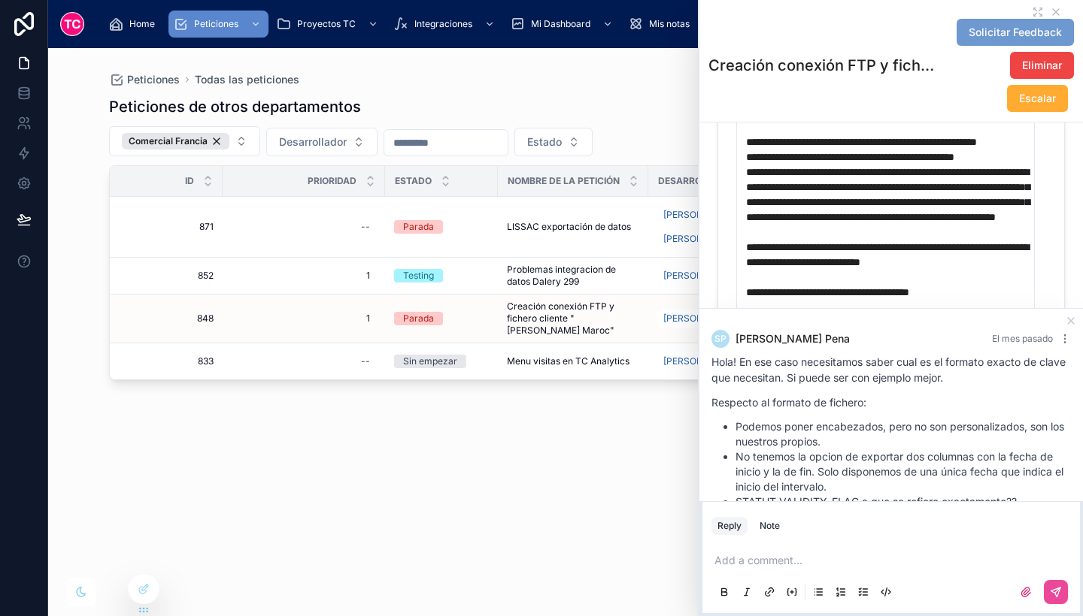
scroll to position [300, 0]
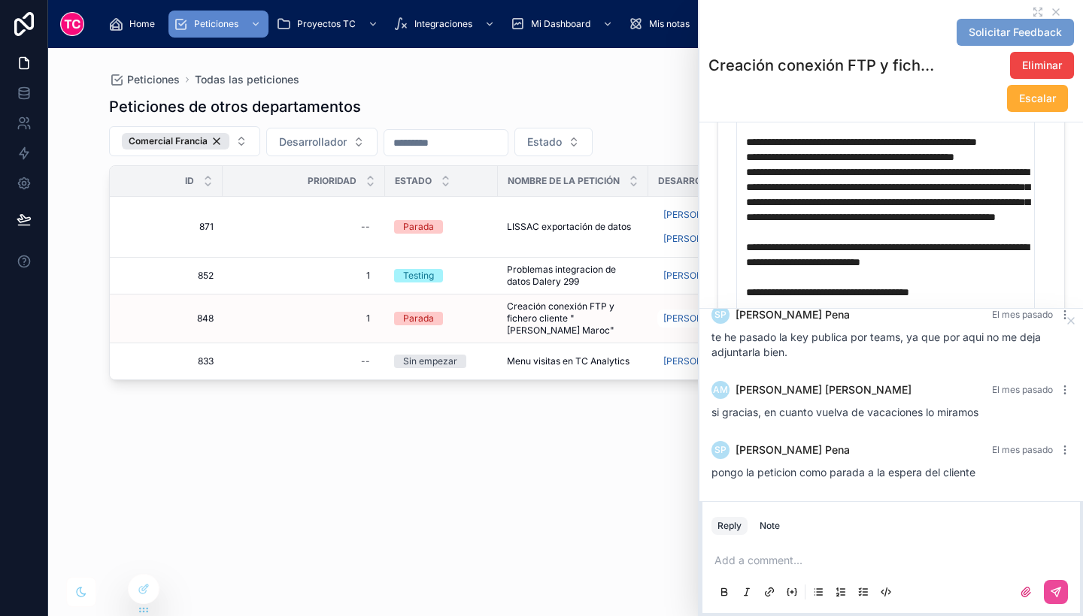
click at [599, 510] on div "Peticiones de otros departamentos Comercial Francia Desarrollador Estado Id Pri…" at bounding box center [565, 342] width 913 height 511
click at [1049, 8] on icon at bounding box center [1055, 12] width 12 height 12
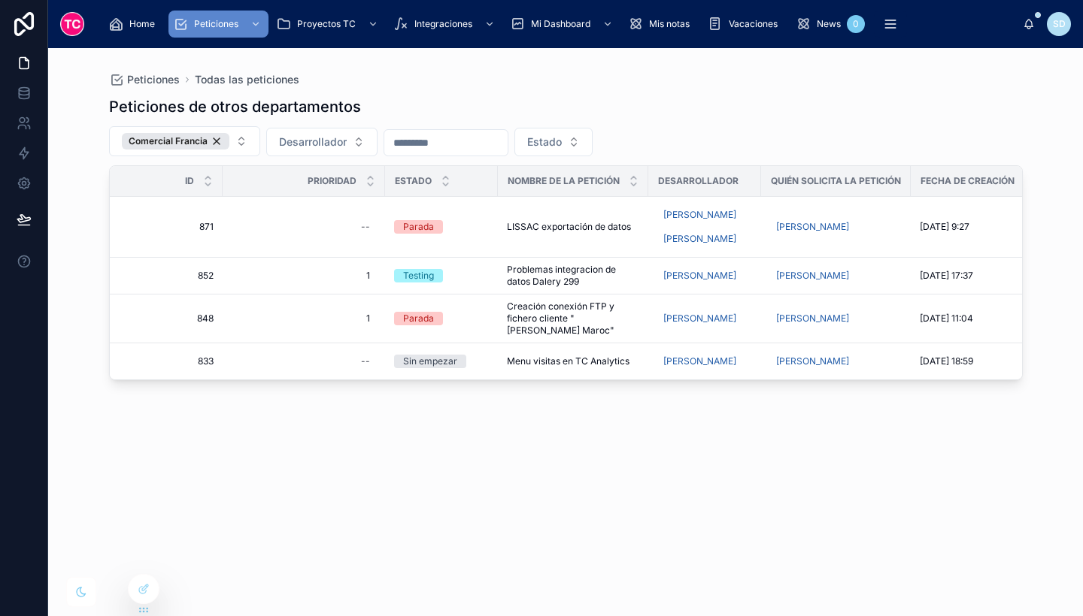
click at [659, 501] on div "Peticiones de otros departamentos Comercial Francia Desarrollador Estado Id Pri…" at bounding box center [565, 342] width 913 height 511
click at [581, 310] on span "Creación conexión FTP y fichero cliente "Yves Rocher Maroc"" at bounding box center [573, 319] width 132 height 36
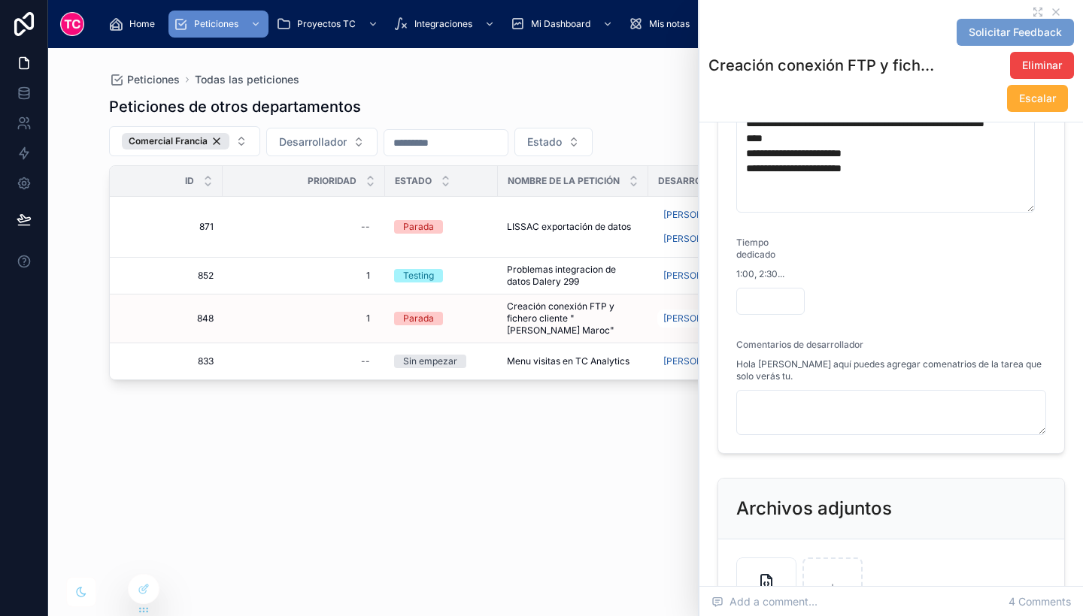
scroll to position [993, 0]
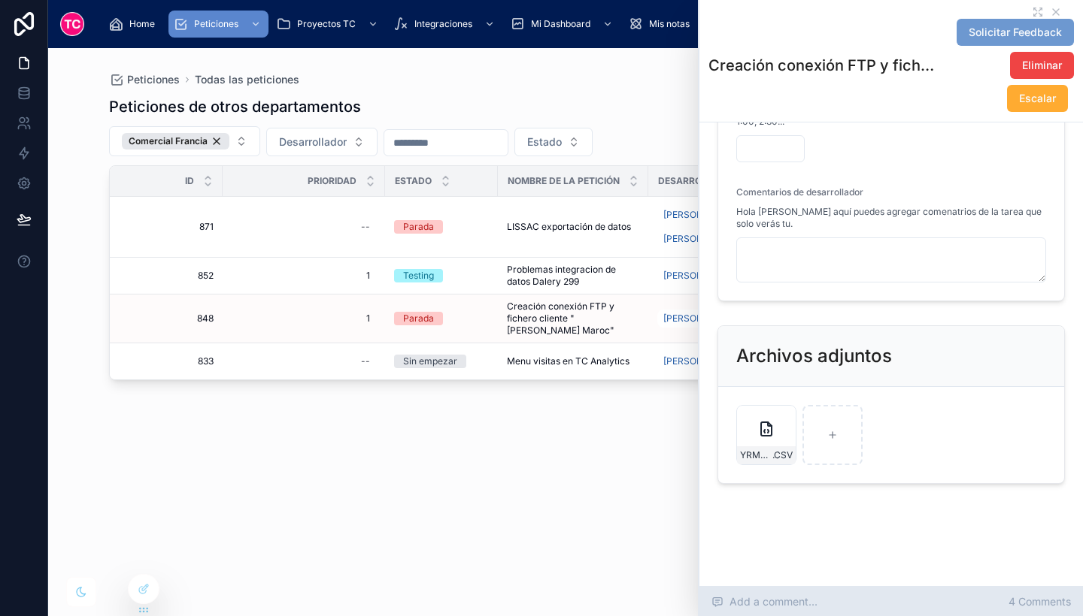
click at [1040, 602] on span "4 Comments" at bounding box center [1039, 602] width 62 height 15
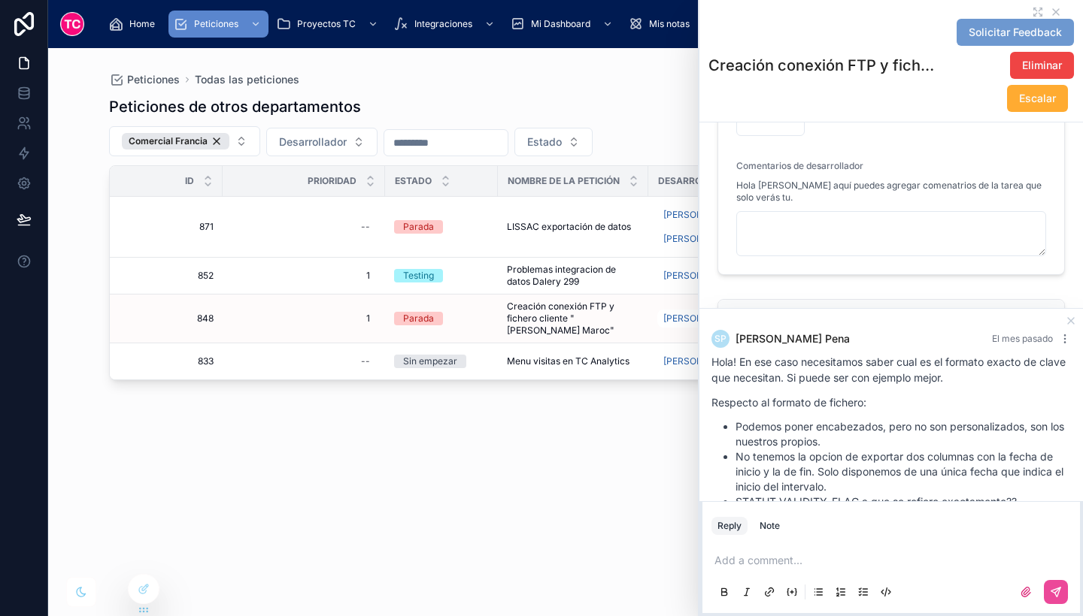
scroll to position [300, 0]
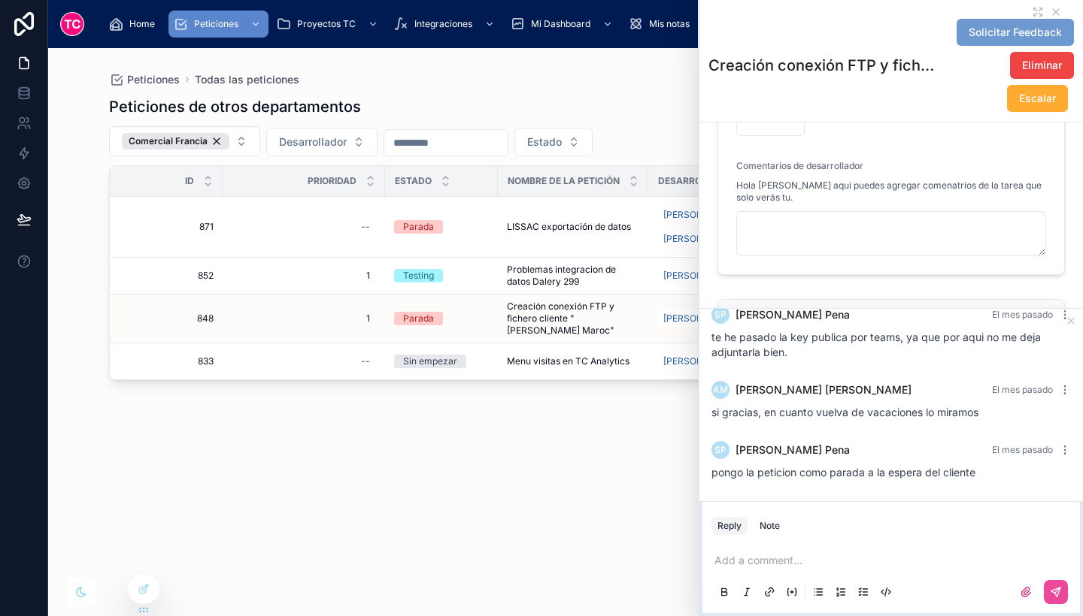
click at [630, 528] on div "Peticiones de otros departamentos Comercial Francia Desarrollador Estado Id Pri…" at bounding box center [565, 342] width 913 height 511
click at [1049, 9] on icon at bounding box center [1055, 12] width 12 height 12
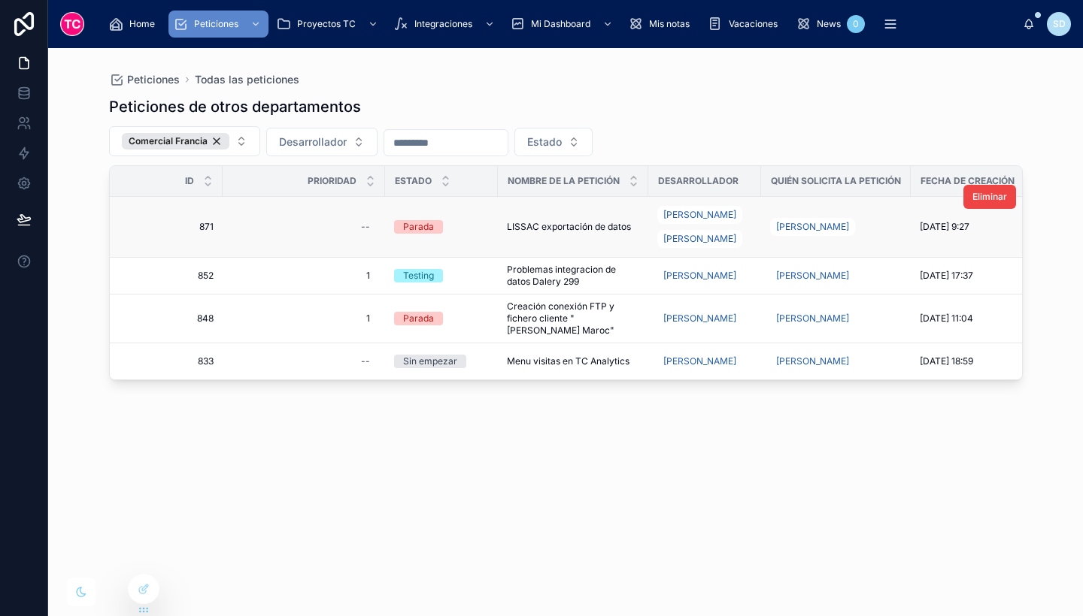
click at [534, 240] on td "LISSAC exportación de datos LISSAC exportación de datos" at bounding box center [573, 227] width 150 height 61
click at [527, 267] on span "Problemas integracion de datos Dalery 299" at bounding box center [573, 276] width 132 height 24
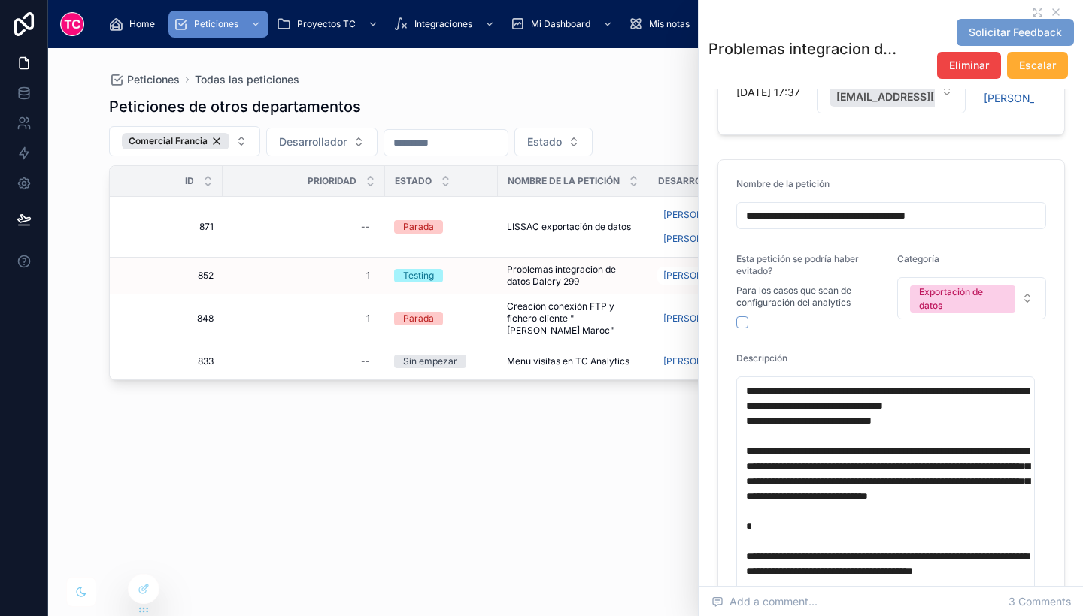
scroll to position [156, 0]
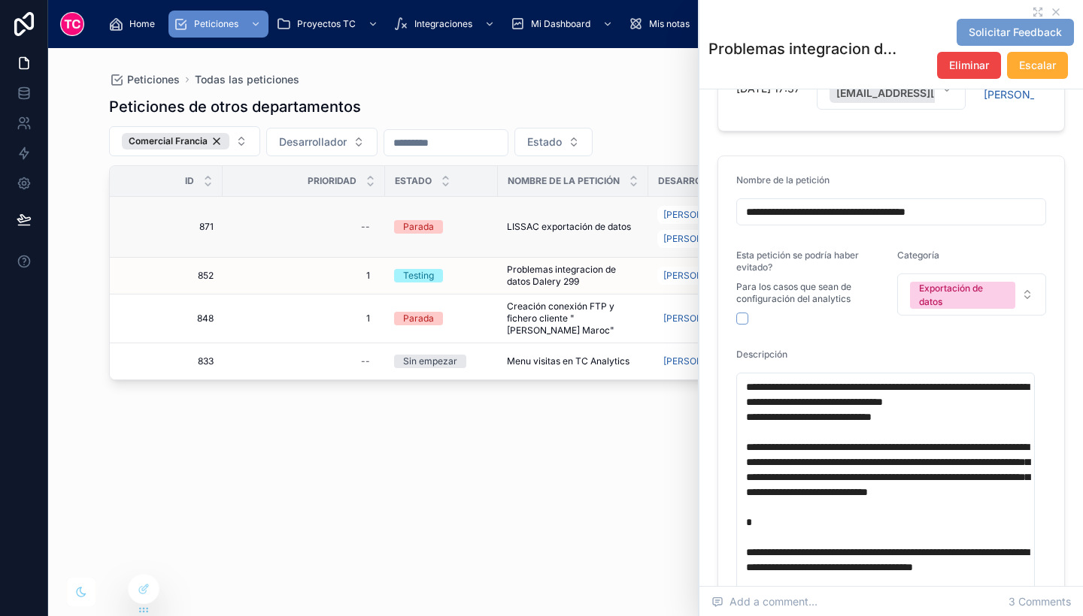
click at [556, 235] on td "LISSAC exportación de datos LISSAC exportación de datos" at bounding box center [573, 227] width 150 height 61
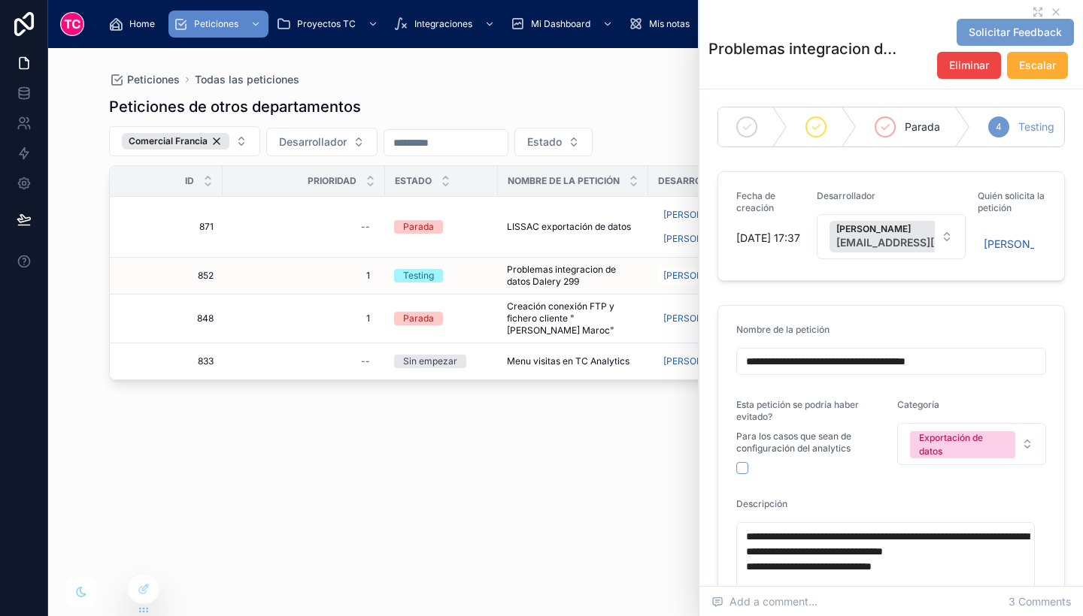
scroll to position [6, 0]
click at [549, 413] on div "Peticiones de otros departamentos Comercial Francia Desarrollador Estado Id Pri…" at bounding box center [565, 342] width 913 height 511
click at [544, 314] on span "Creación conexión FTP y fichero cliente "Yves Rocher Maroc"" at bounding box center [573, 319] width 132 height 36
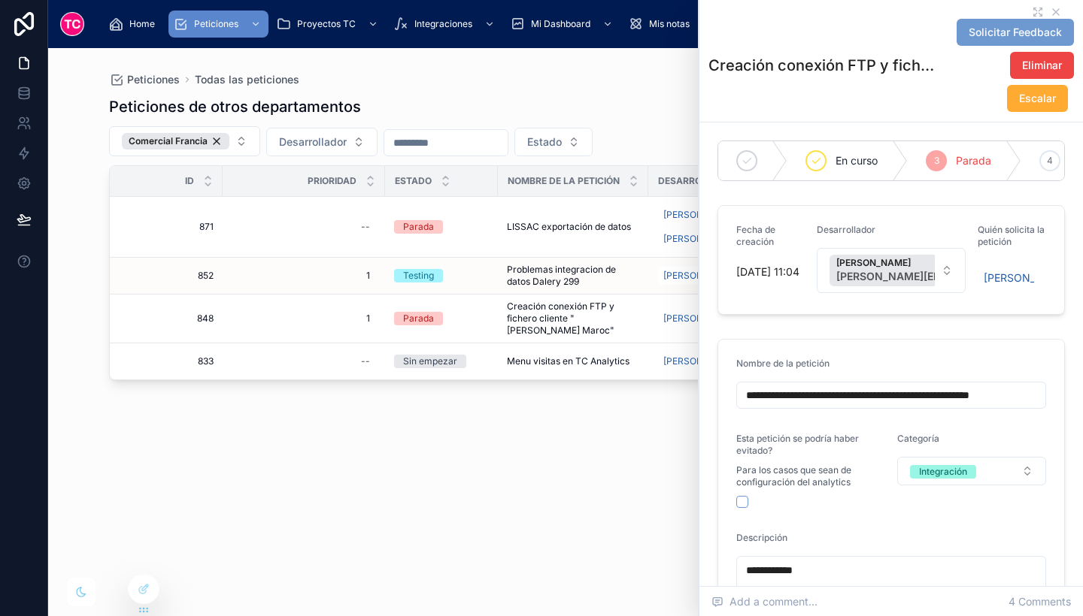
scroll to position [39, 0]
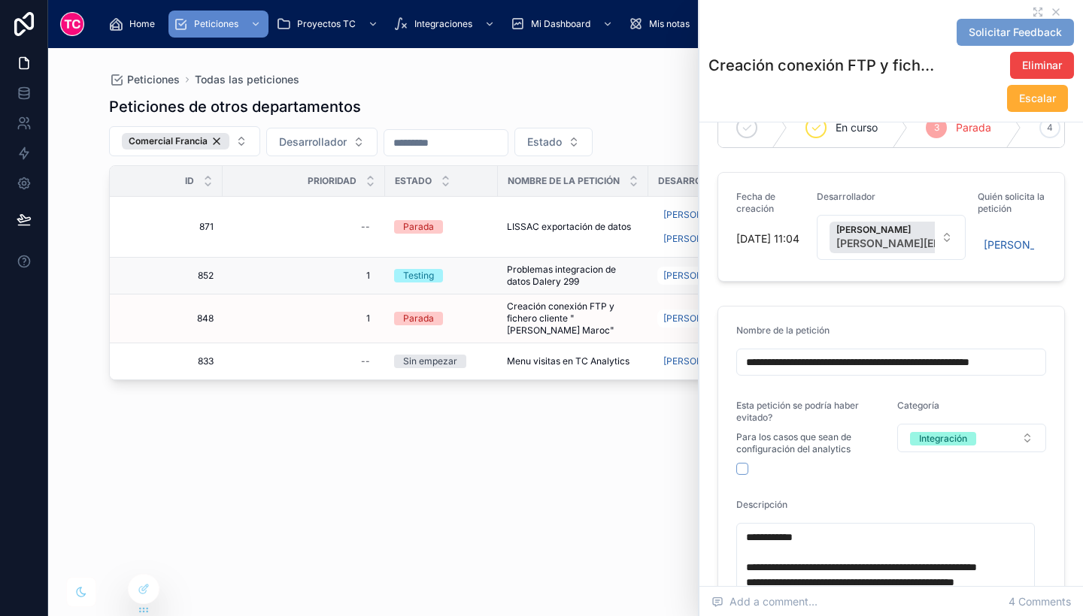
click at [551, 275] on span "Problemas integracion de datos Dalery 299" at bounding box center [573, 276] width 132 height 24
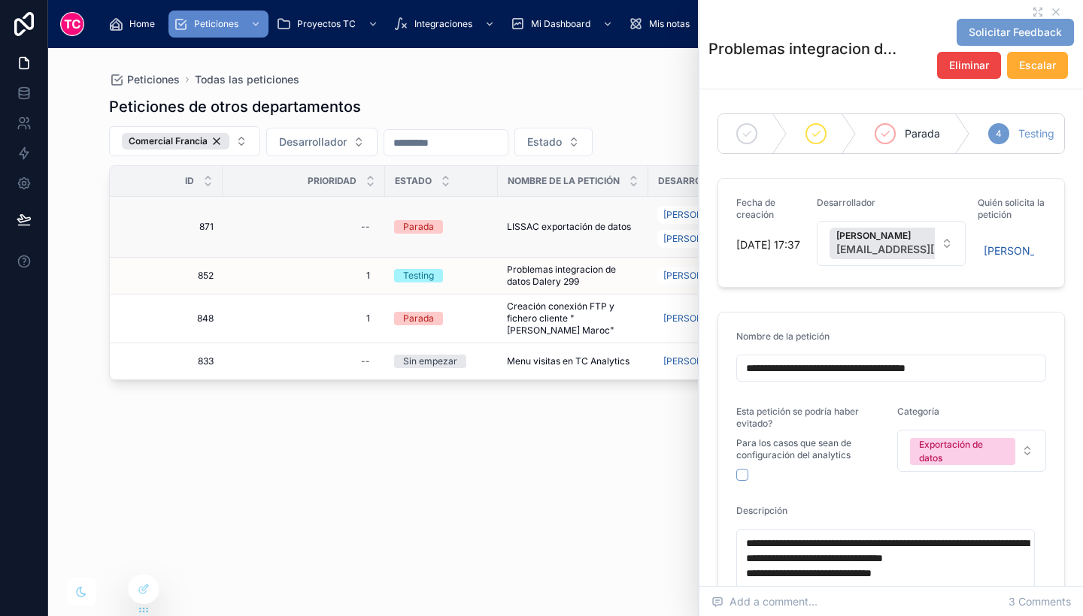
click at [595, 231] on span "LISSAC exportación de datos" at bounding box center [569, 227] width 124 height 12
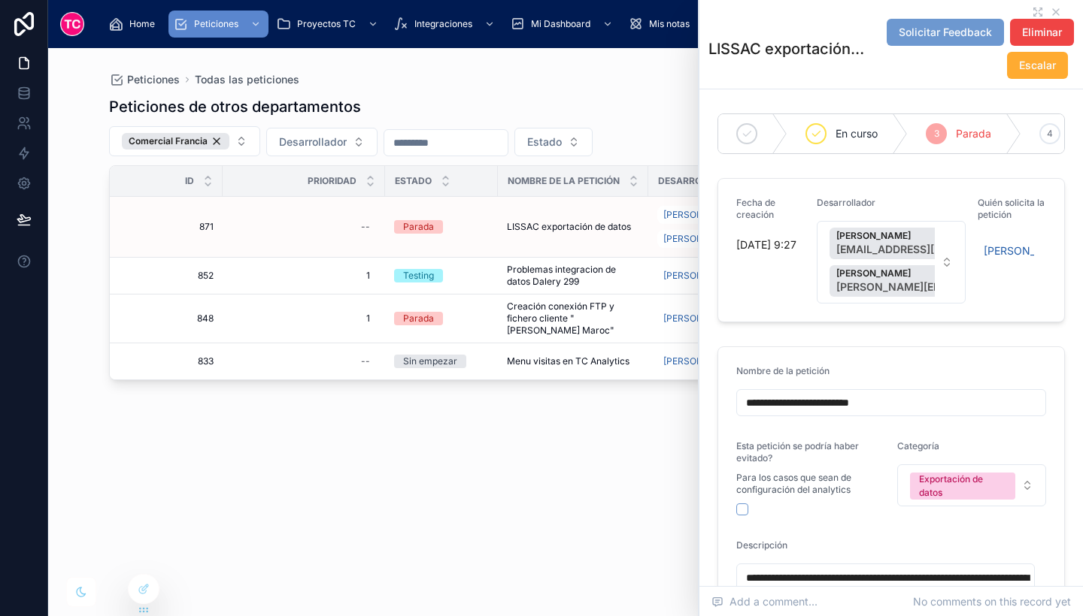
click at [527, 491] on div "Peticiones de otros departamentos Comercial Francia Desarrollador Estado Id Pri…" at bounding box center [565, 342] width 913 height 511
click at [1049, 11] on icon at bounding box center [1055, 12] width 12 height 12
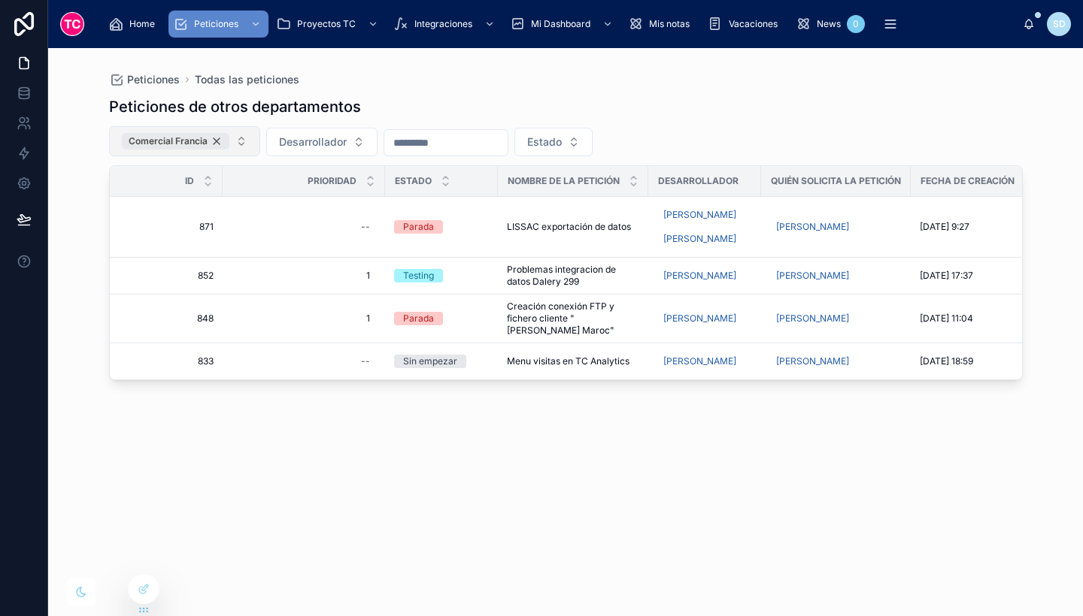
click at [217, 136] on div "Comercial Francia" at bounding box center [176, 141] width 108 height 17
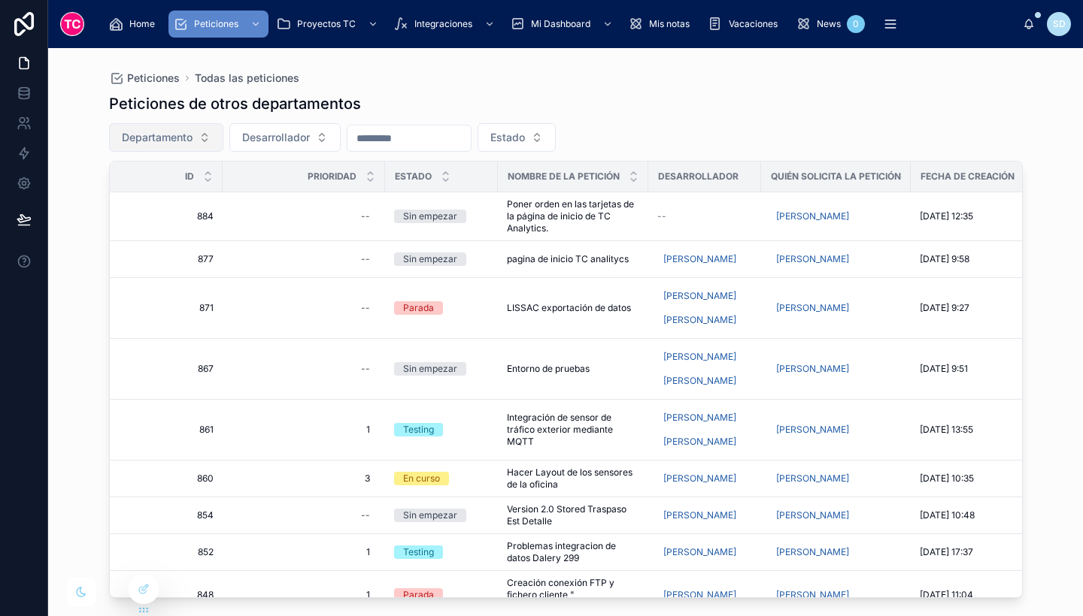
click at [183, 132] on span "Departamento" at bounding box center [157, 137] width 71 height 15
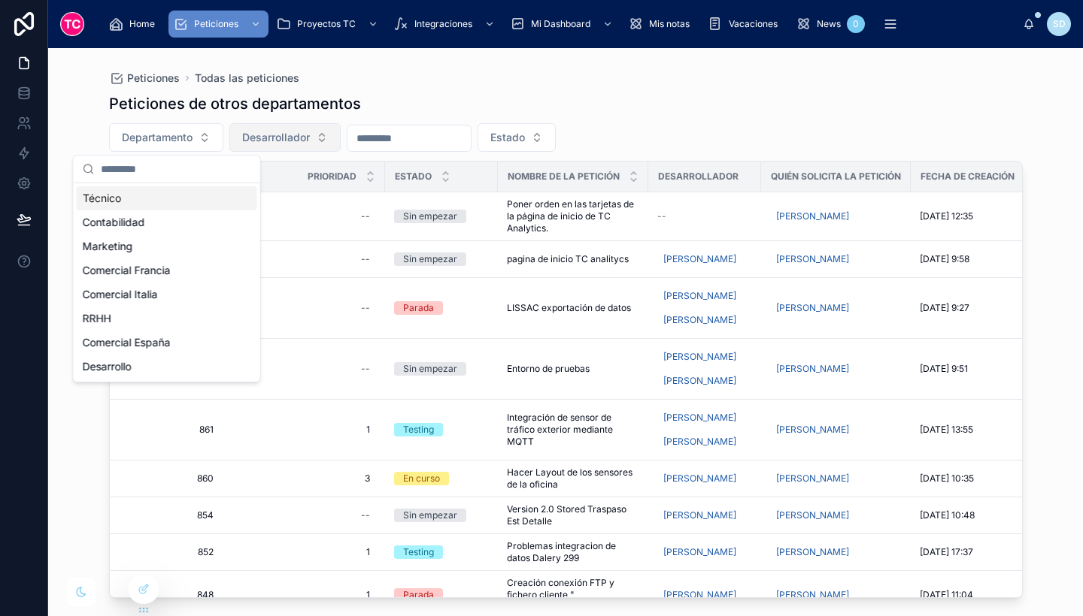
click at [286, 137] on span "Desarrollador" at bounding box center [276, 137] width 68 height 15
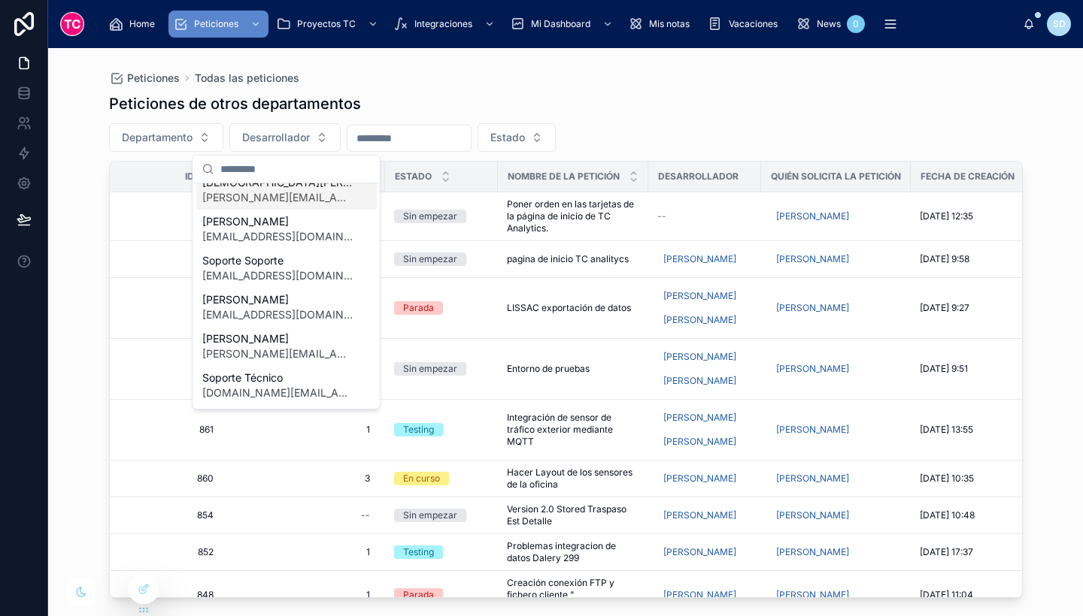
scroll to position [96, 0]
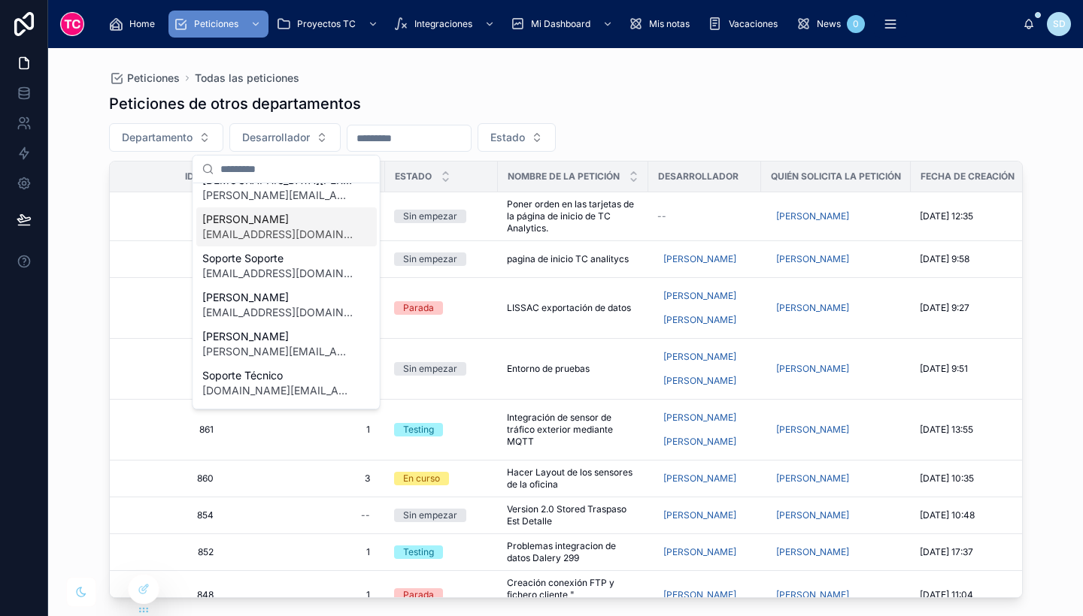
click at [301, 244] on div "Mireia Schaefer mschaefer@tcgroupsolutions.com" at bounding box center [286, 226] width 180 height 39
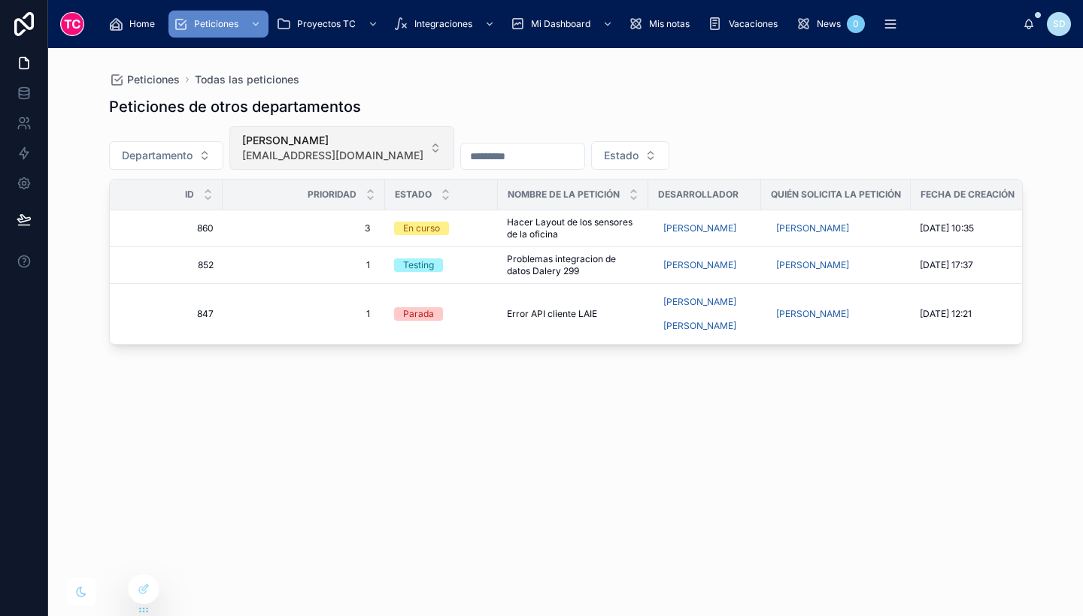
click at [335, 148] on span "mschaefer@tcgroupsolutions.com" at bounding box center [332, 155] width 181 height 15
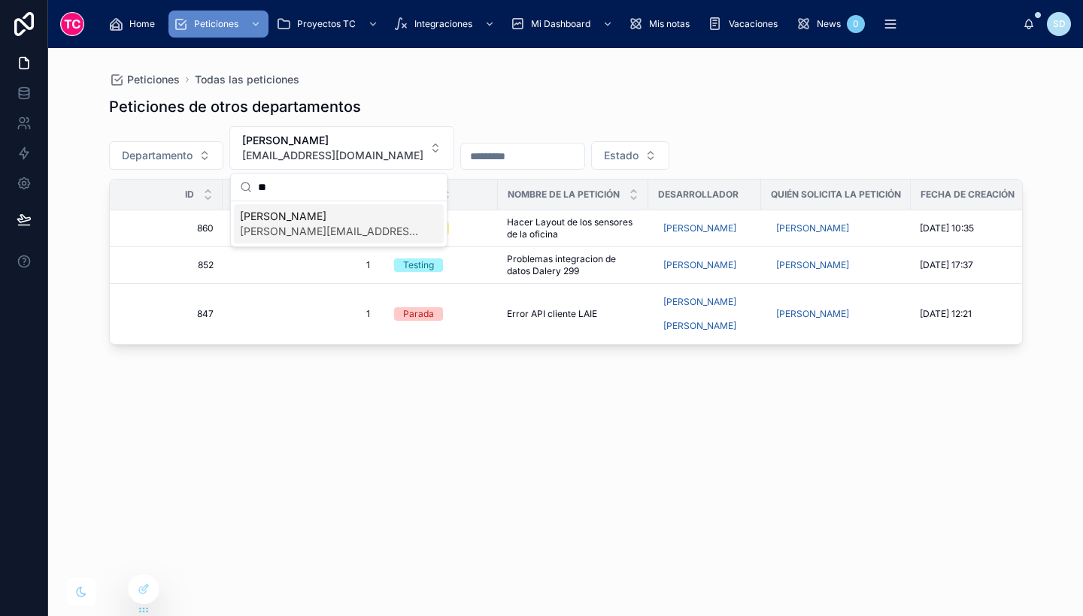
type input "**"
click at [341, 229] on span "spena@tcgroupsolutions.com" at bounding box center [330, 231] width 180 height 15
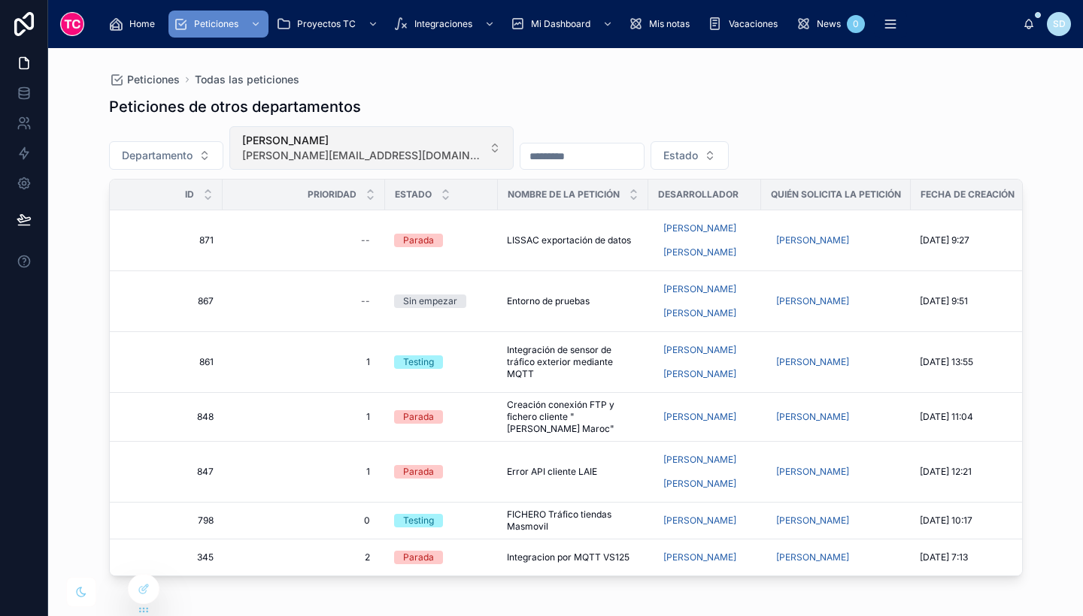
click at [323, 169] on button "Sheila Pena spena@tcgroupsolutions.com" at bounding box center [371, 148] width 284 height 44
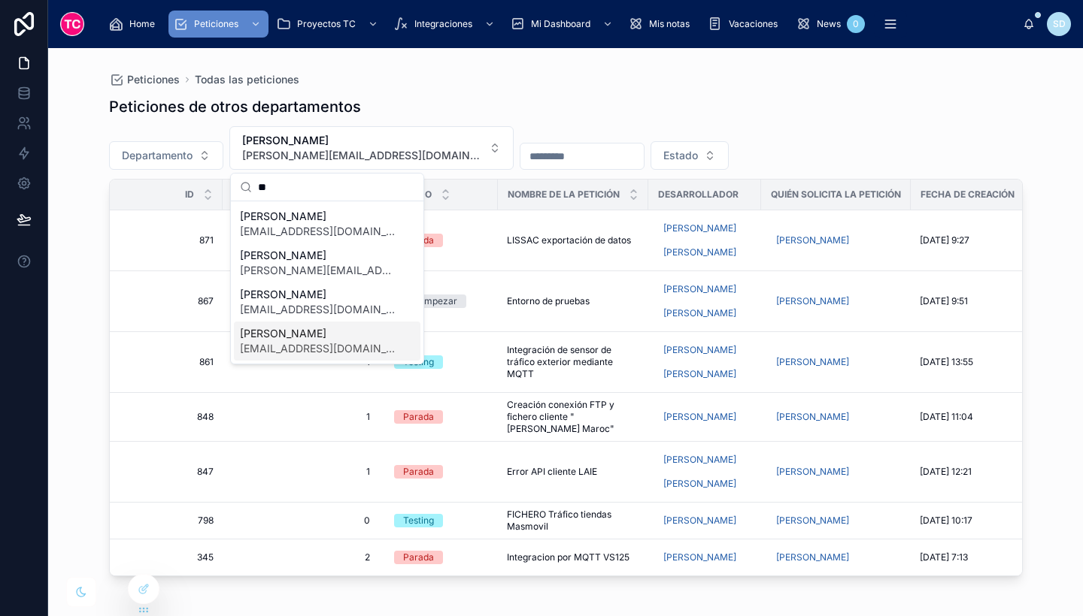
type input "**"
click at [347, 340] on span "Alex Macias" at bounding box center [318, 333] width 156 height 15
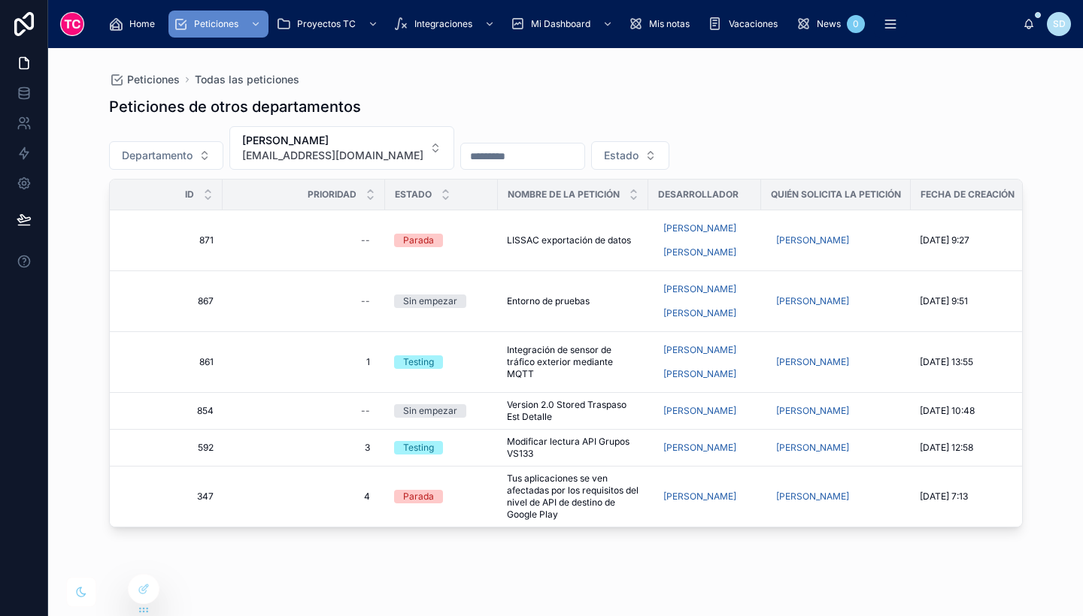
click at [495, 553] on div "Peticiones de otros departamentos Departamento Alex Macias amacias@tcgroupsolut…" at bounding box center [565, 342] width 913 height 511
click at [360, 138] on span "Alex Macias" at bounding box center [332, 140] width 181 height 15
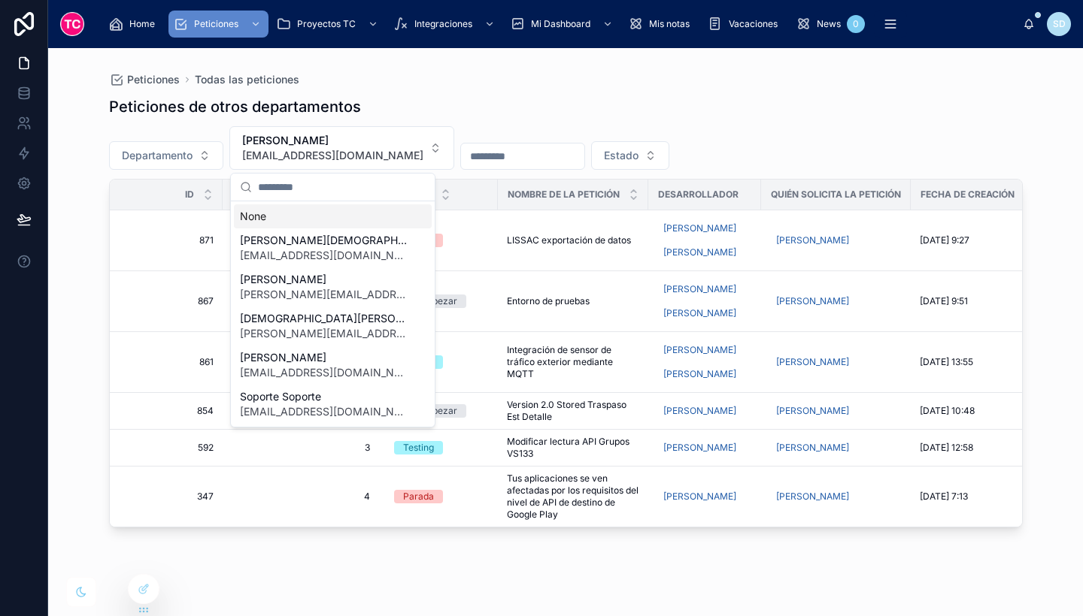
click at [367, 193] on input "text" at bounding box center [342, 187] width 168 height 27
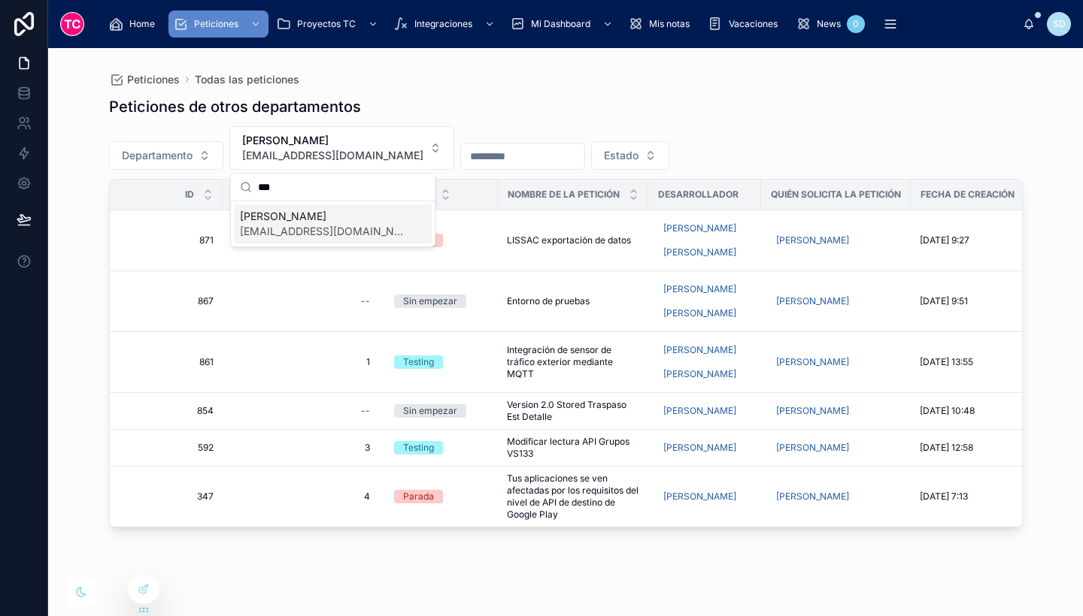
type input "***"
click at [364, 236] on span "fwingerter@tcgroupsolutions.com" at bounding box center [324, 231] width 168 height 15
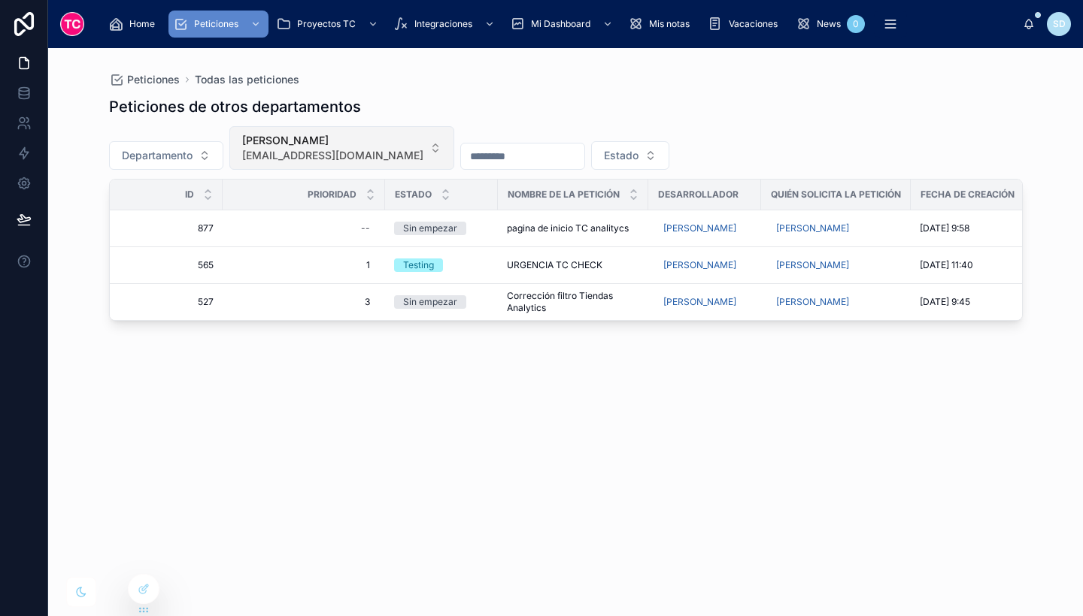
click at [379, 141] on span "Fernando Wingerter" at bounding box center [332, 140] width 181 height 15
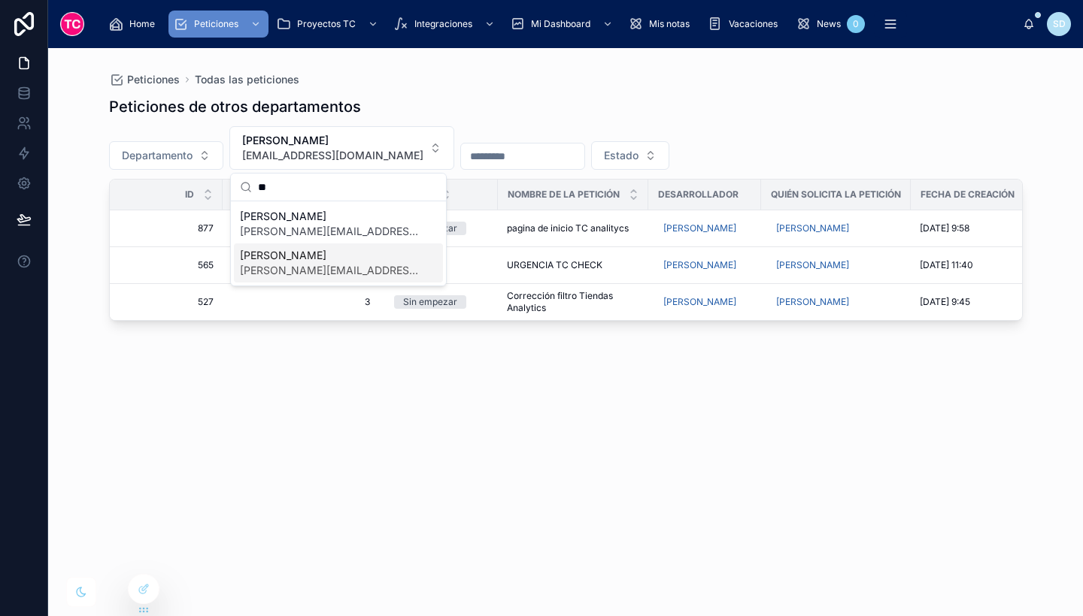
type input "**"
click at [315, 255] on span "Ricard Comas" at bounding box center [329, 255] width 179 height 15
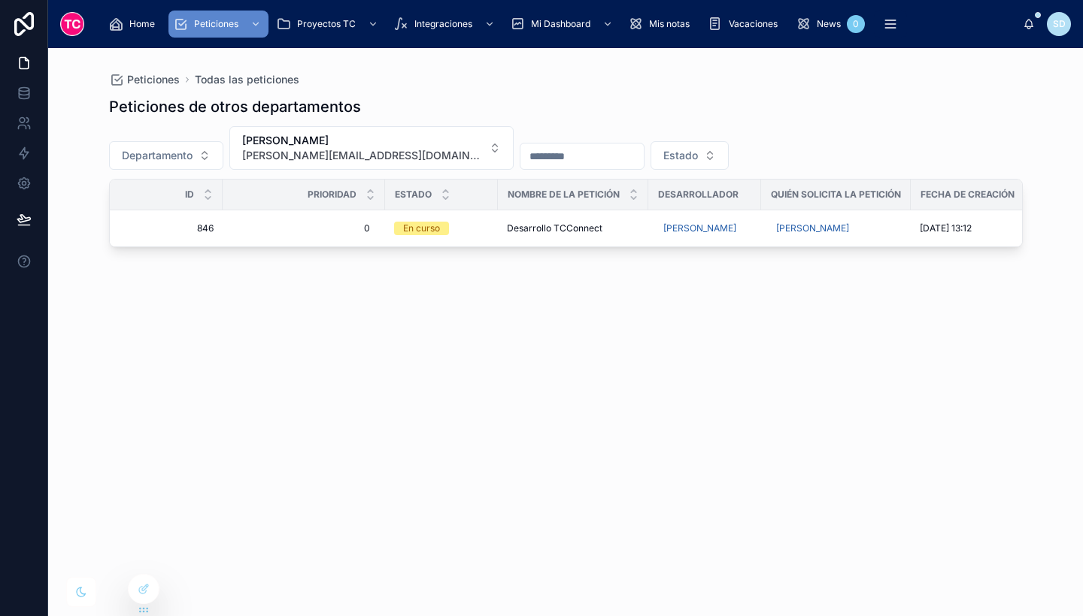
click at [468, 58] on div "Peticiones Todas las peticiones Peticiones de otros departamentos Departamento …" at bounding box center [565, 323] width 961 height 550
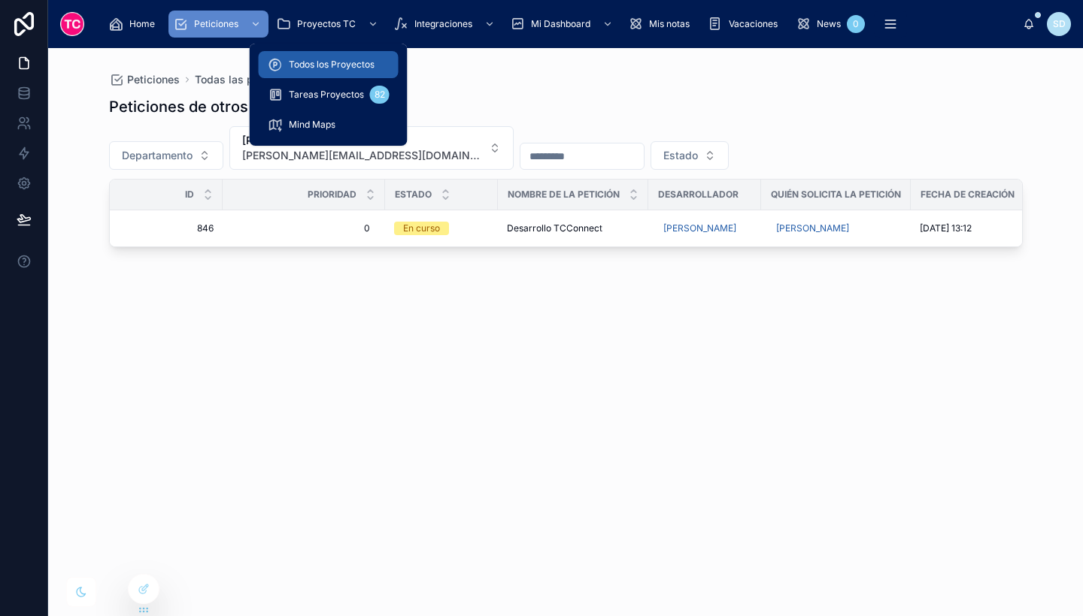
click at [359, 64] on span "Todos los Proyectos" at bounding box center [332, 65] width 86 height 12
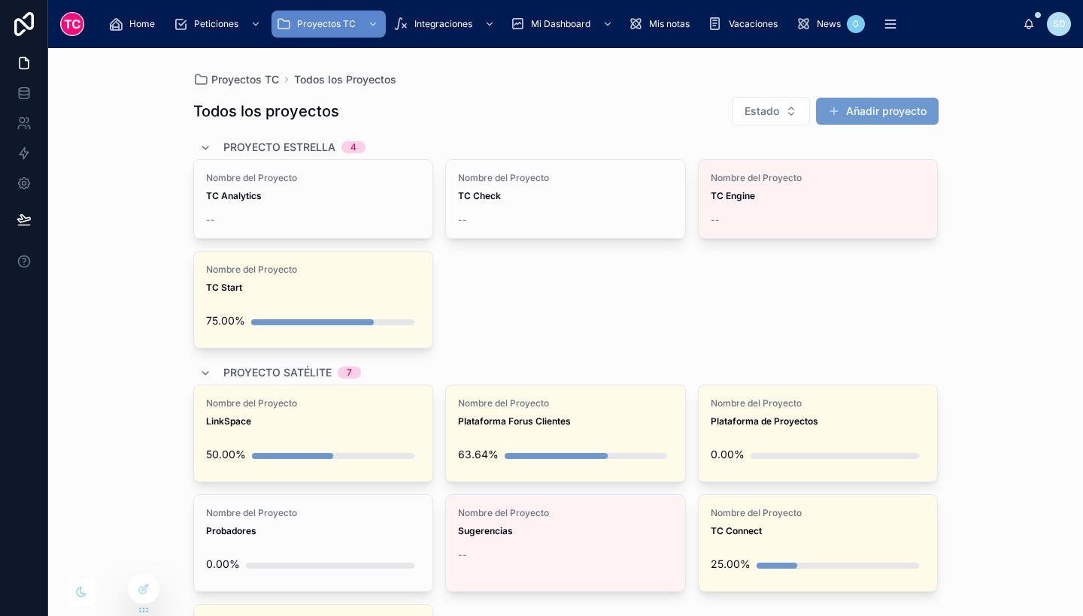
click at [142, 23] on span "Home" at bounding box center [142, 24] width 26 height 12
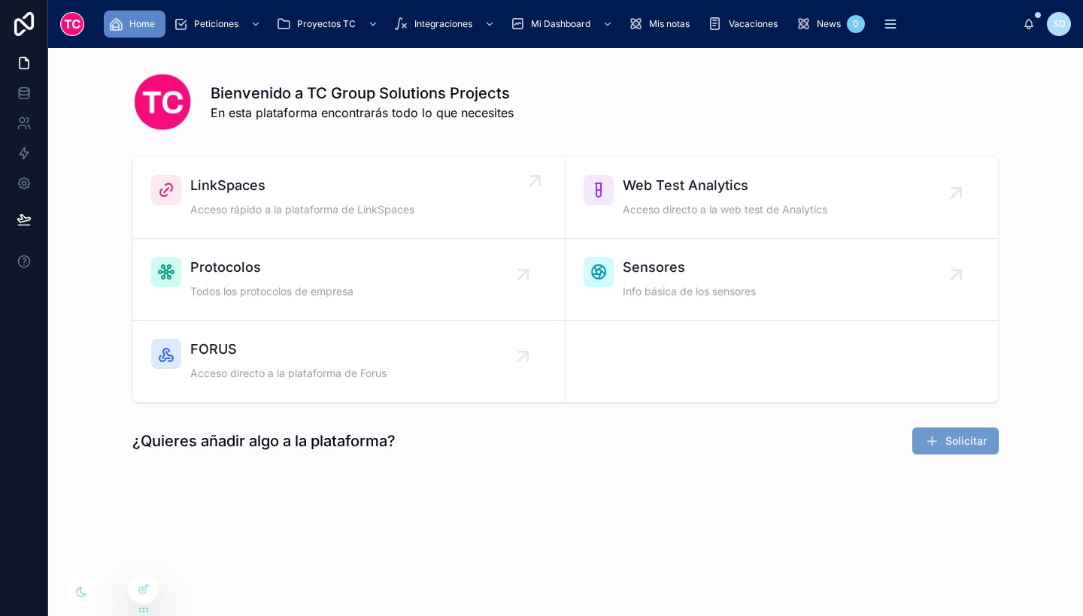
click at [277, 183] on span "LinkSpaces" at bounding box center [302, 185] width 224 height 21
click at [1082, 570] on div "Bienvenido a TC Group Solutions Projects En esta plataforma encontrarás todo lo…" at bounding box center [565, 315] width 1034 height 534
